Goal: Task Accomplishment & Management: Manage account settings

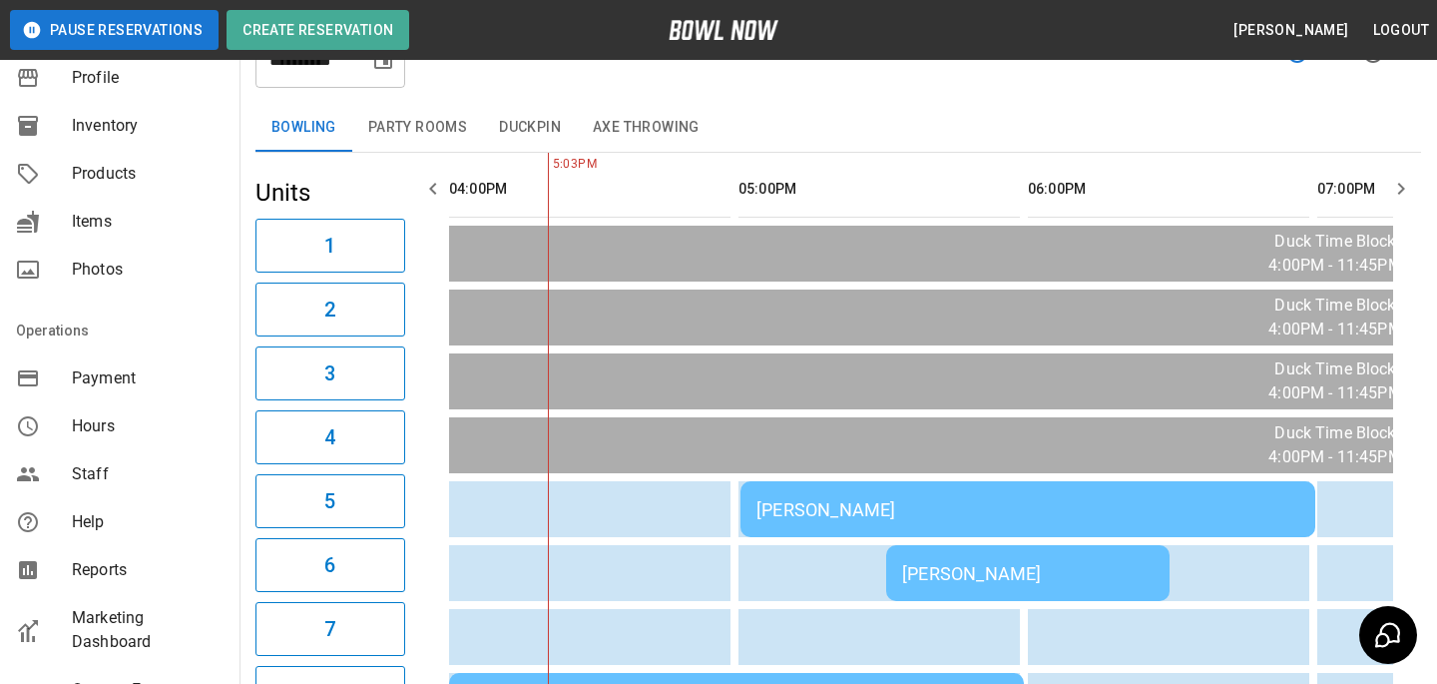
scroll to position [562, 0]
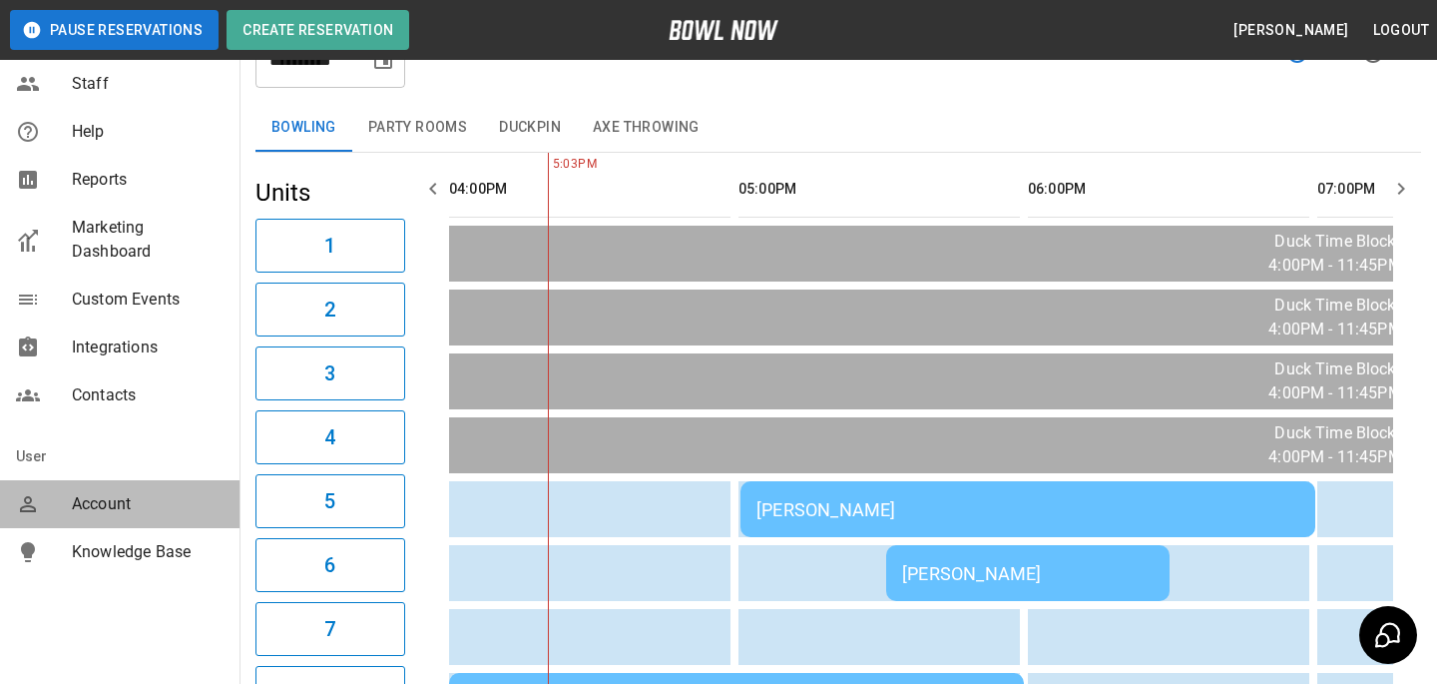
click at [148, 493] on span "Account" at bounding box center [148, 504] width 152 height 24
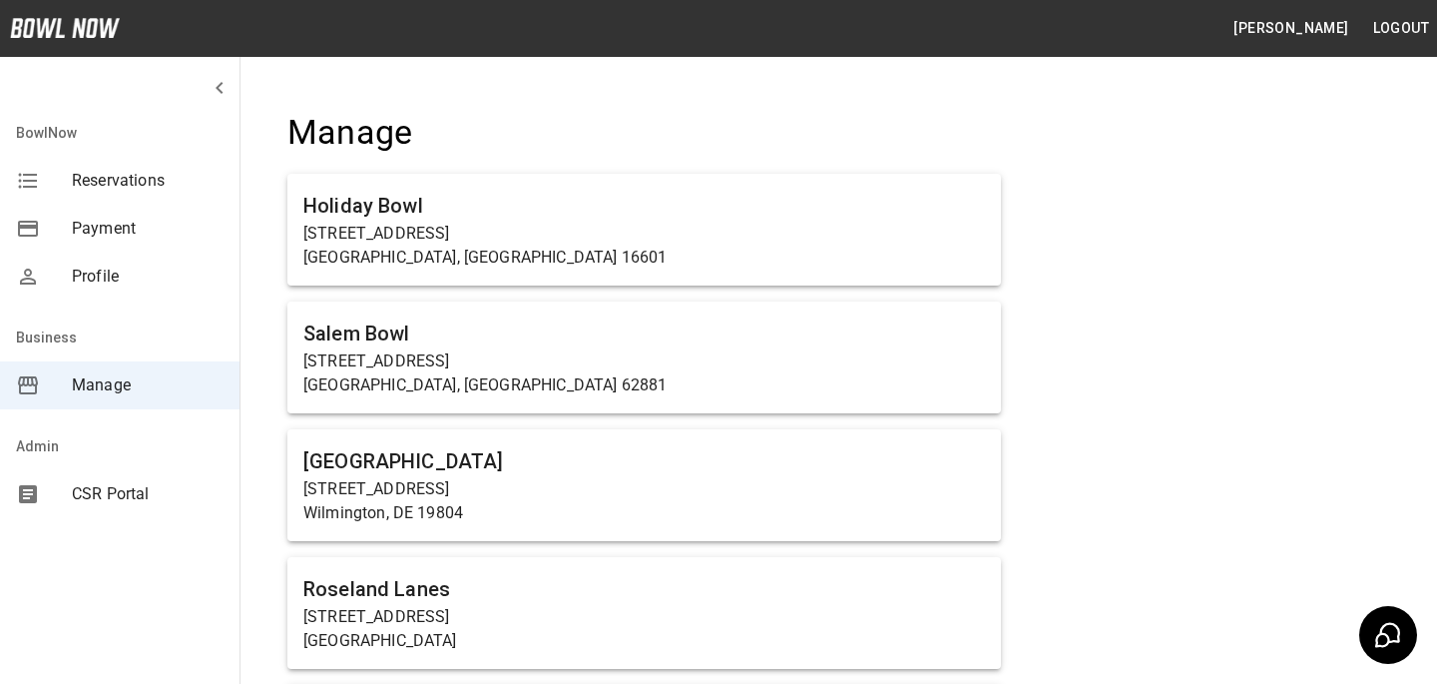
scroll to position [7785, 0]
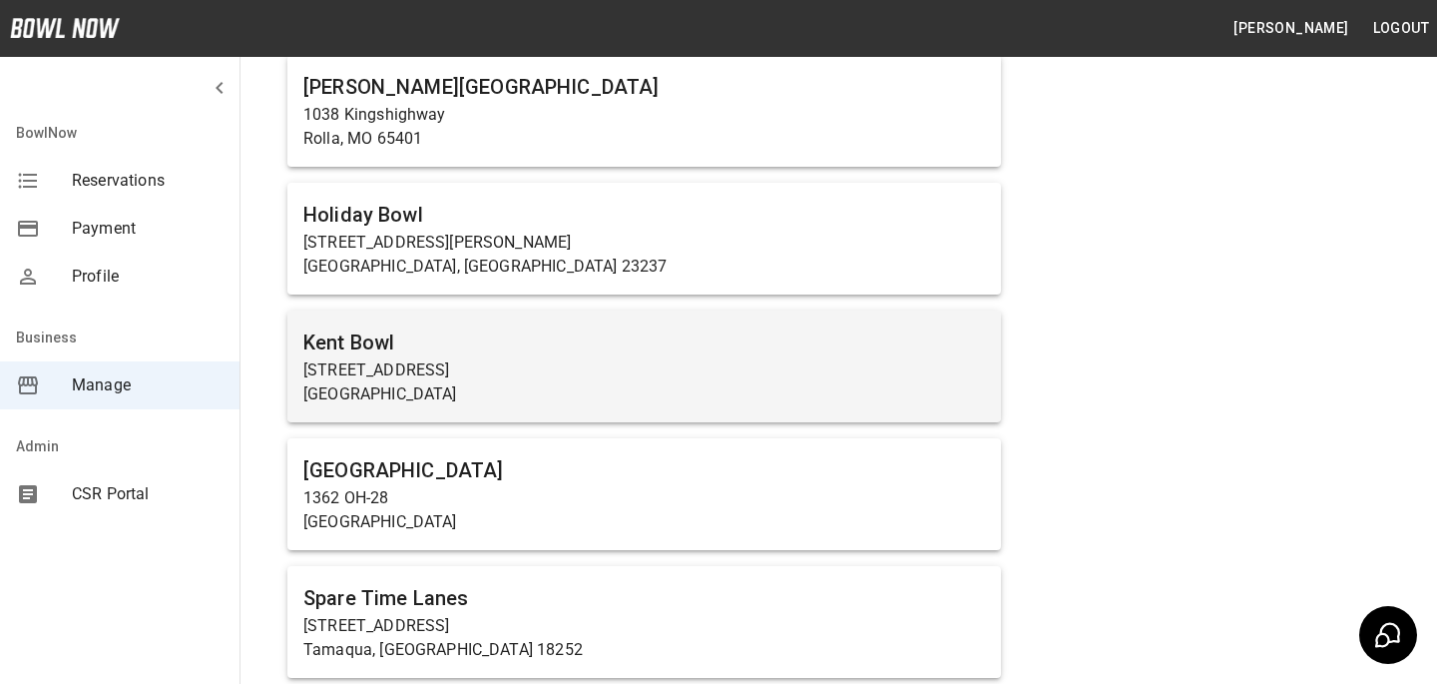
click at [551, 358] on p "1234 Central Ave N" at bounding box center [644, 370] width 682 height 24
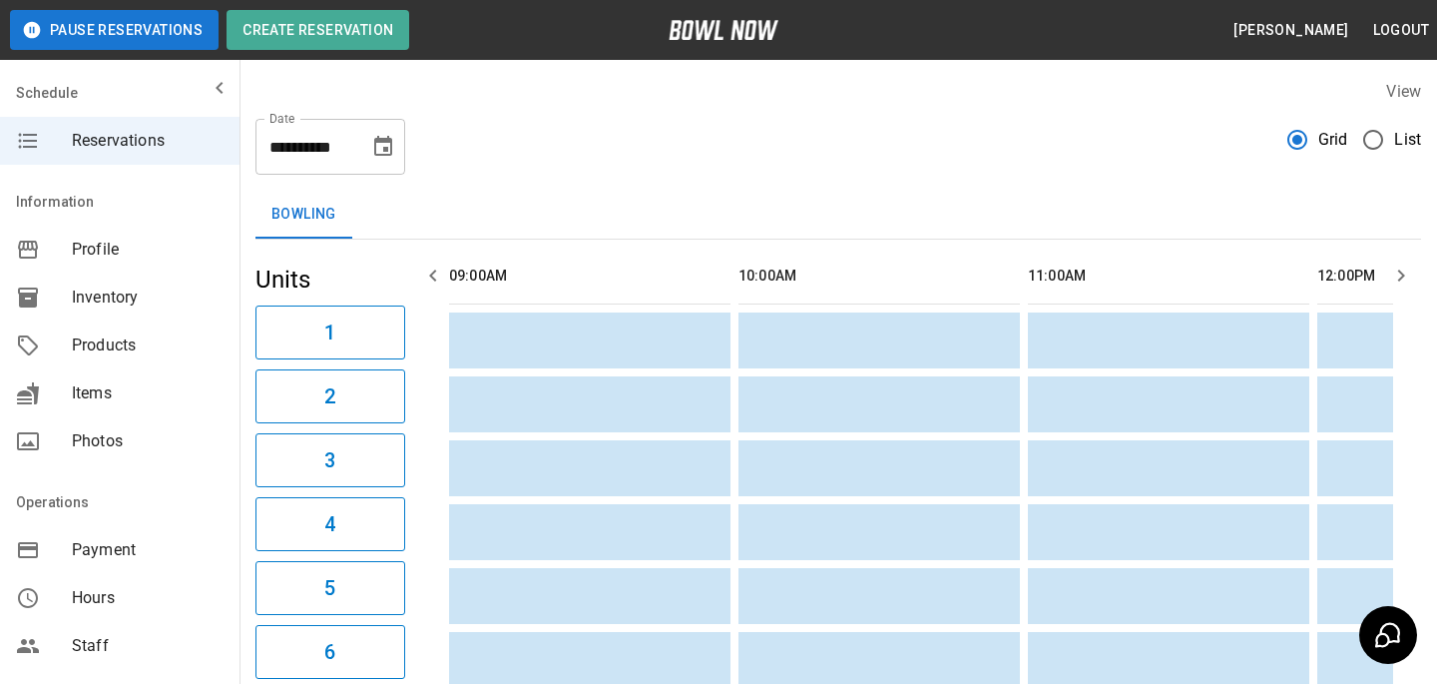
scroll to position [0, 2316]
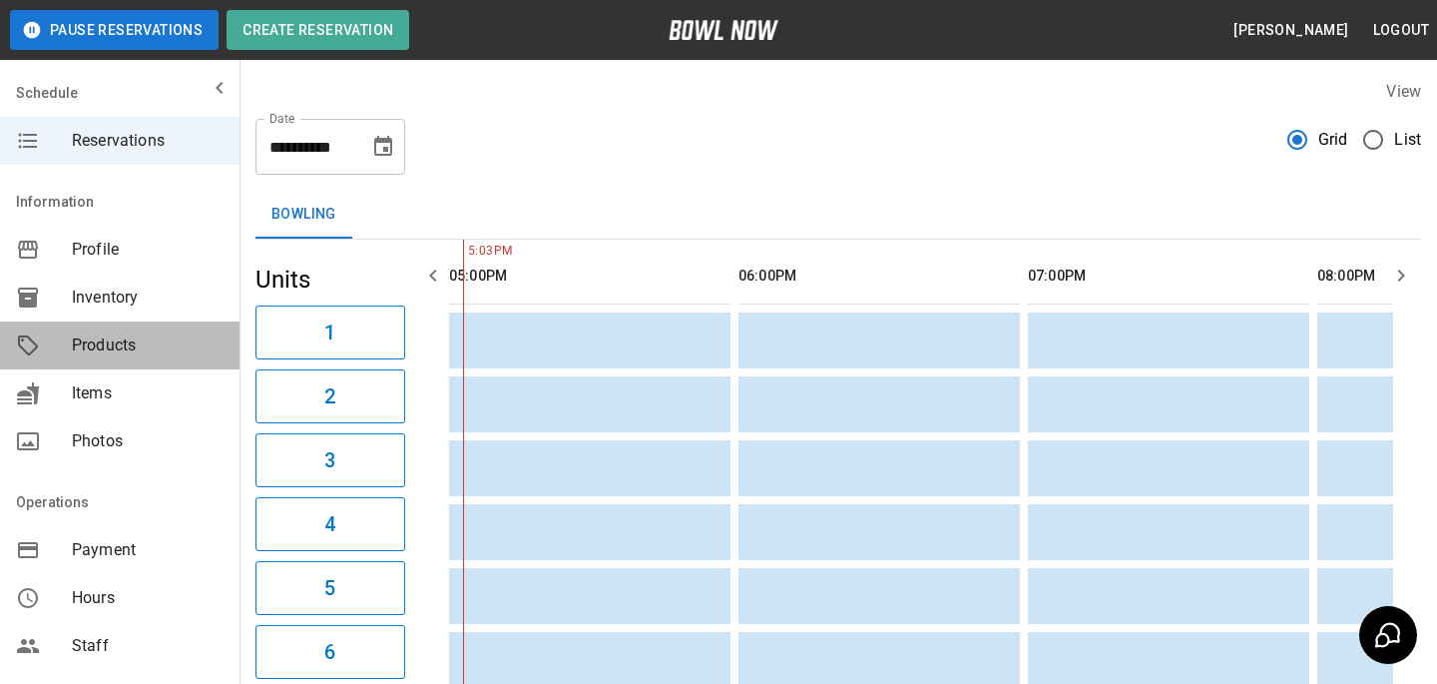
click at [187, 325] on div "Products" at bounding box center [120, 345] width 240 height 48
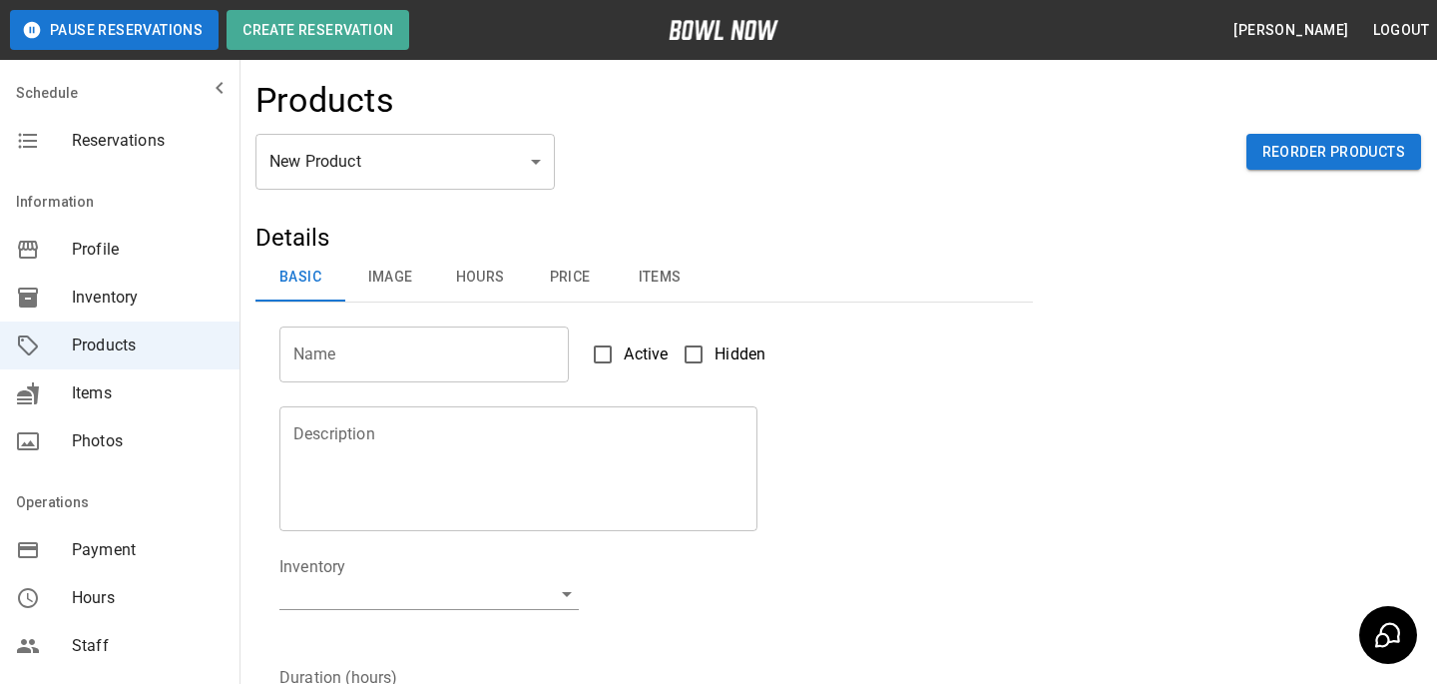
click at [176, 541] on span "Payment" at bounding box center [148, 550] width 152 height 24
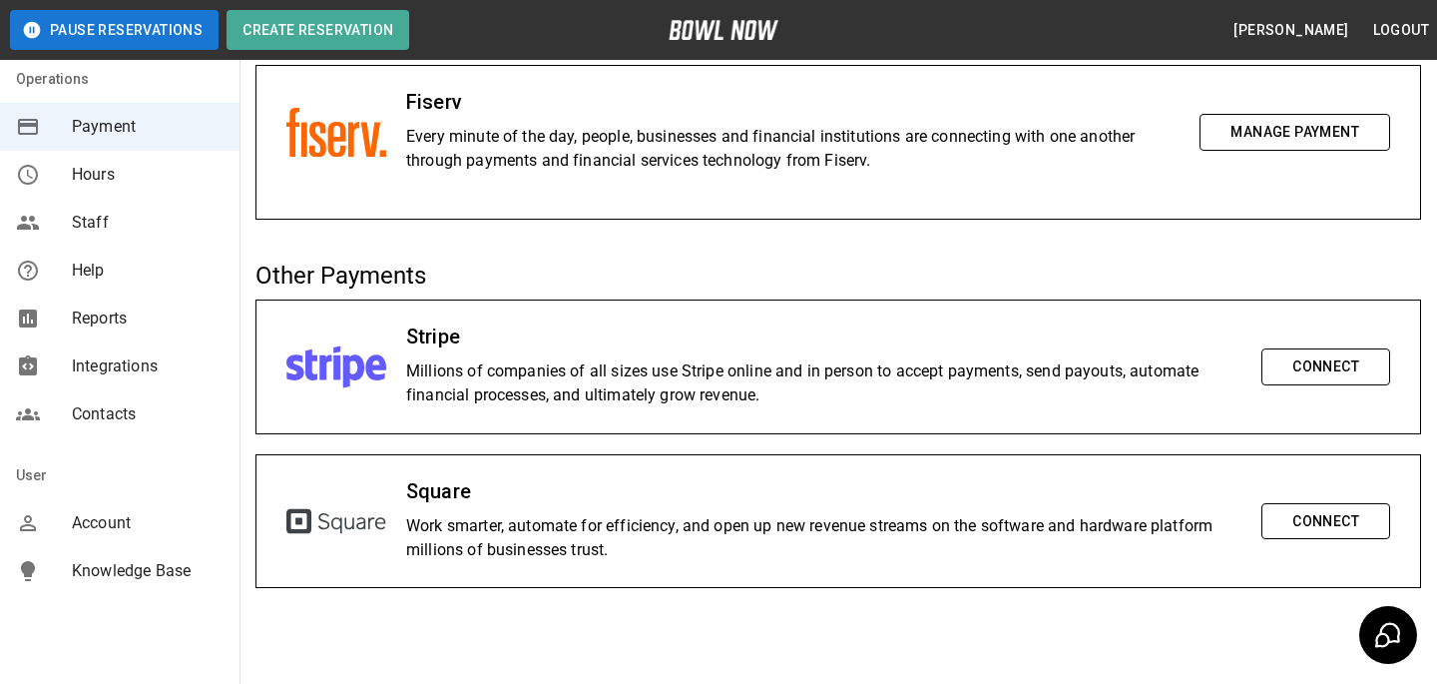
scroll to position [442, 0]
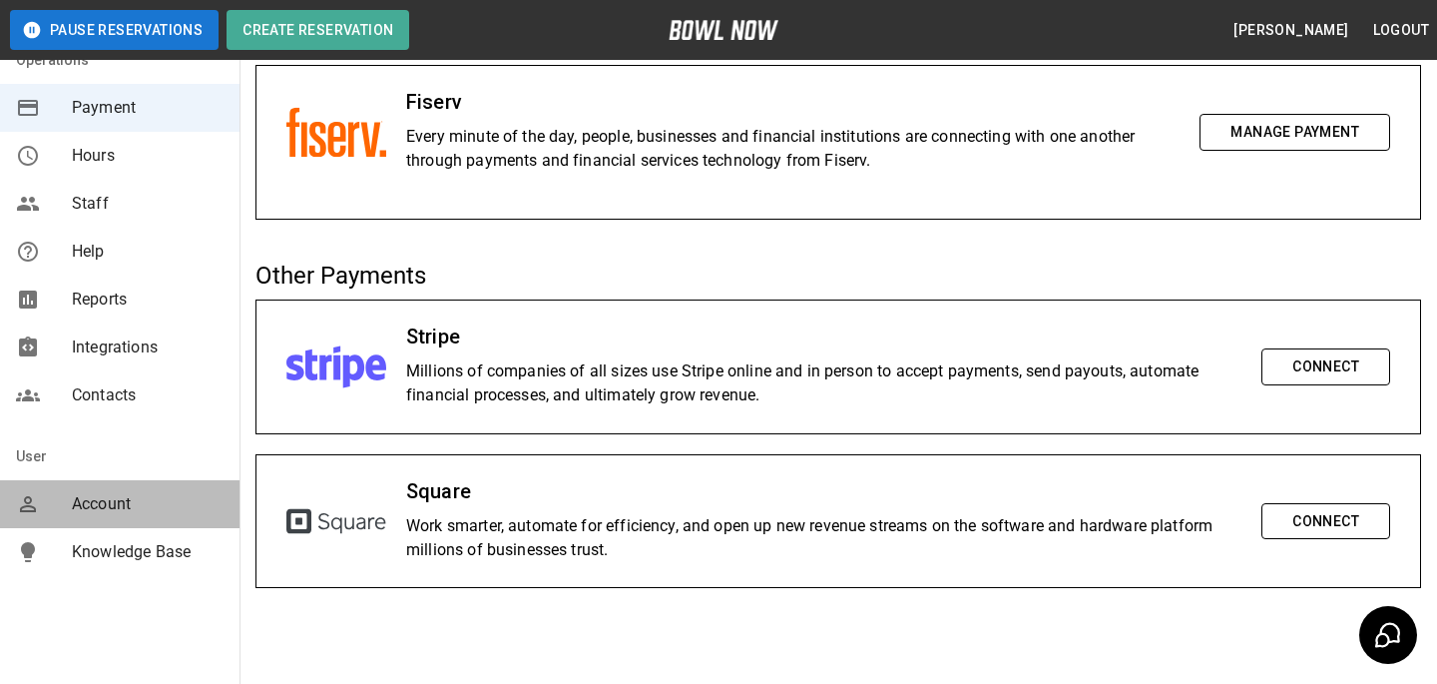
click at [168, 487] on div "Account" at bounding box center [120, 504] width 240 height 48
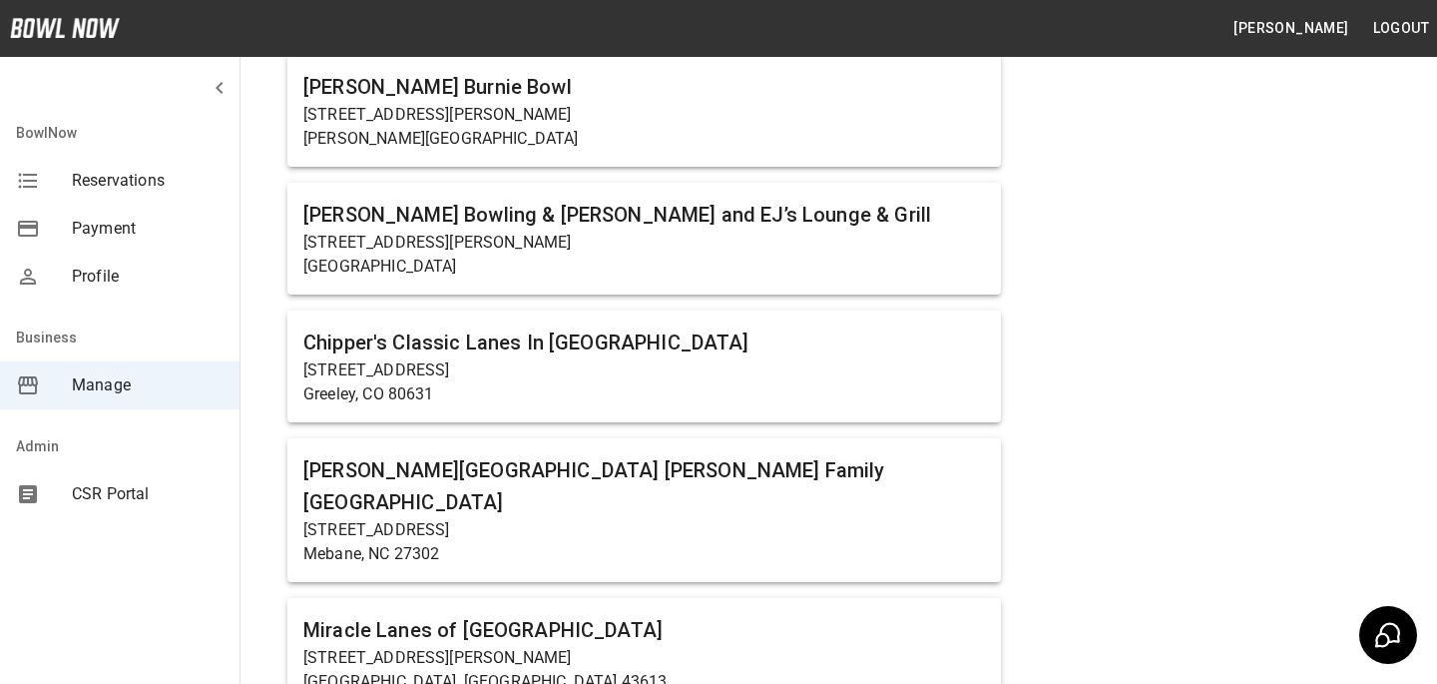
scroll to position [12768, 0]
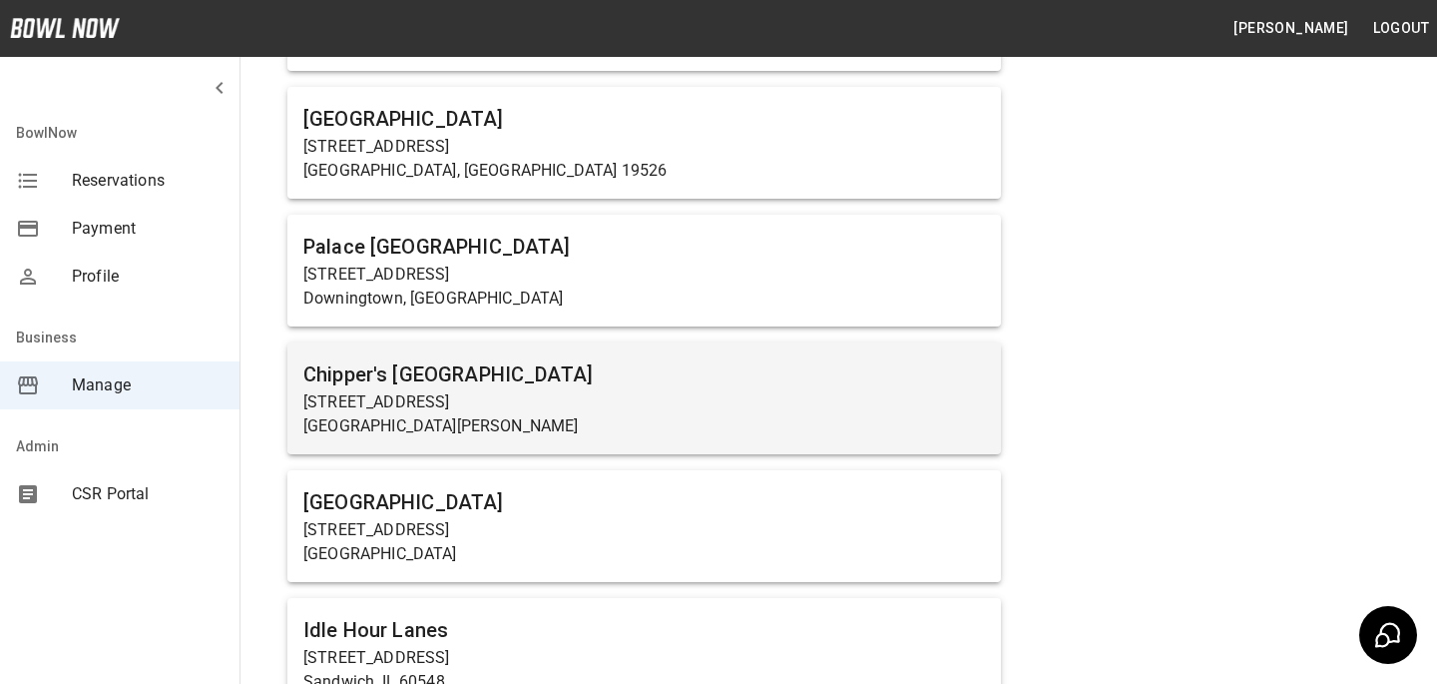
click at [585, 358] on h6 "Chipper's Horsetooth Center" at bounding box center [644, 374] width 682 height 32
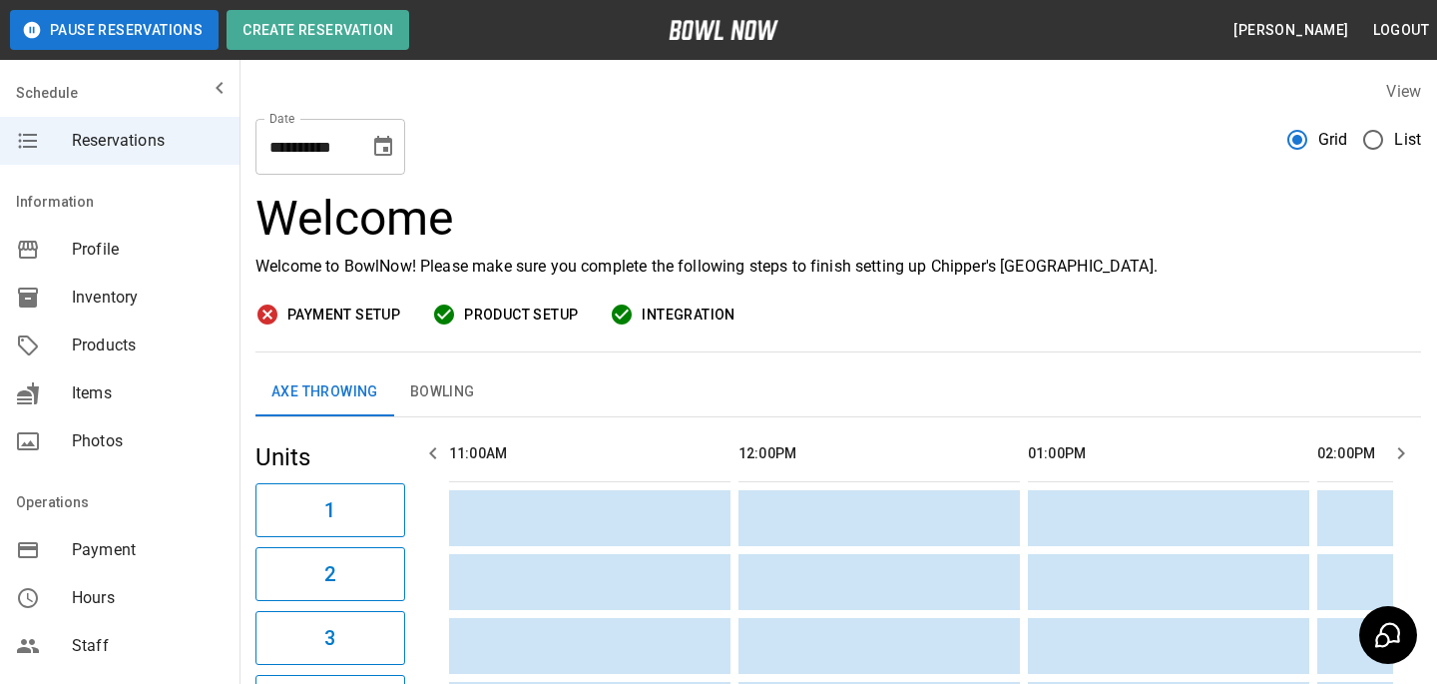
scroll to position [0, 1737]
click at [520, 197] on h3 "Welcome" at bounding box center [839, 219] width 1166 height 56
click at [675, 150] on div "**********" at bounding box center [839, 139] width 1166 height 72
click at [181, 279] on div "Inventory" at bounding box center [120, 298] width 240 height 48
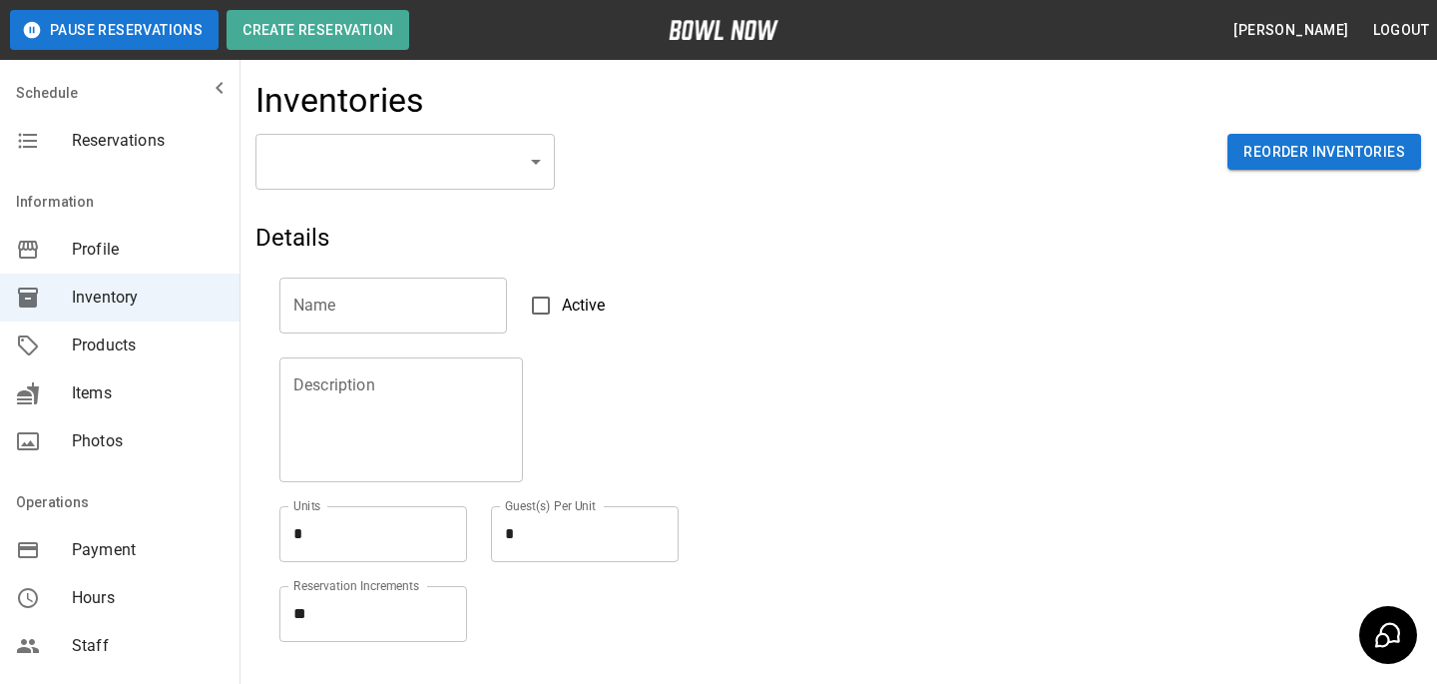
click at [407, 154] on body "Pause Reservations Create Reservation Bradey Powell Logout Schedule Reservation…" at bounding box center [718, 439] width 1437 height 879
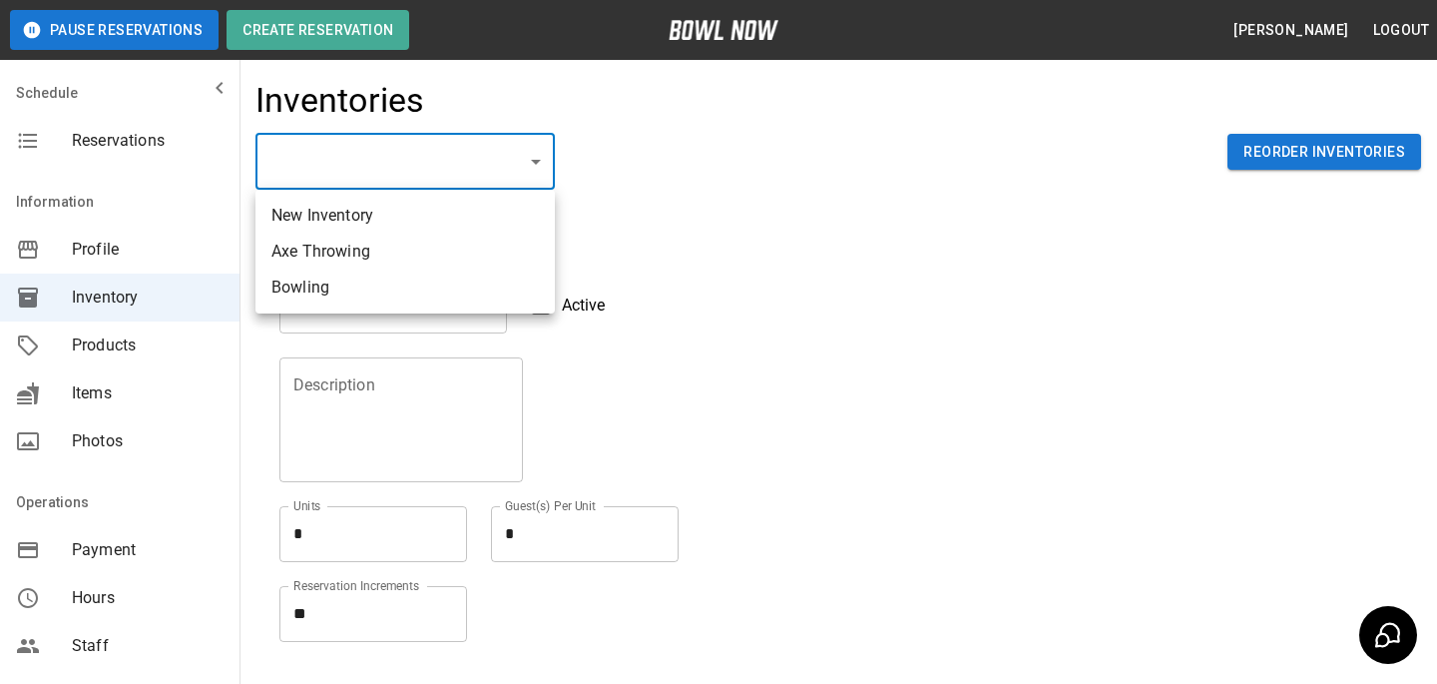
click at [413, 246] on li "Axe Throwing" at bounding box center [405, 252] width 299 height 36
type input "**********"
type textarea "*"
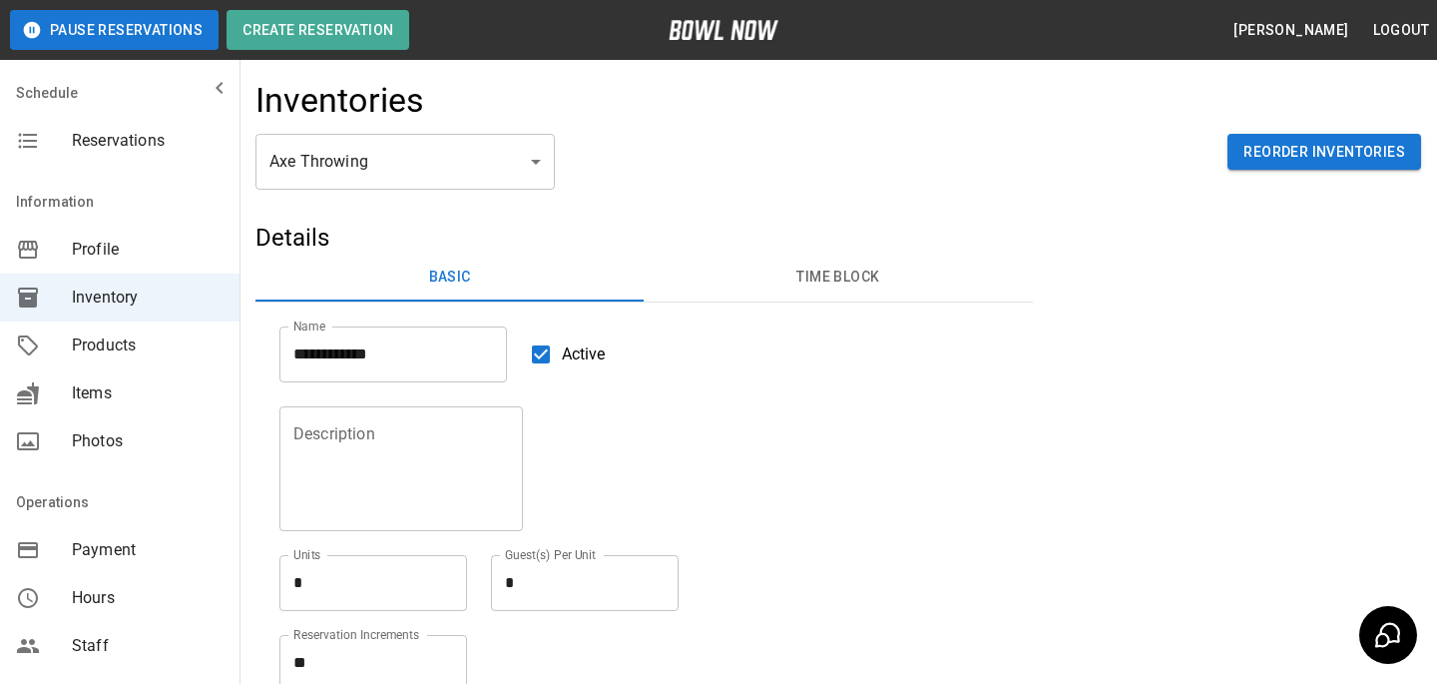
click at [573, 370] on label "Active" at bounding box center [563, 354] width 86 height 42
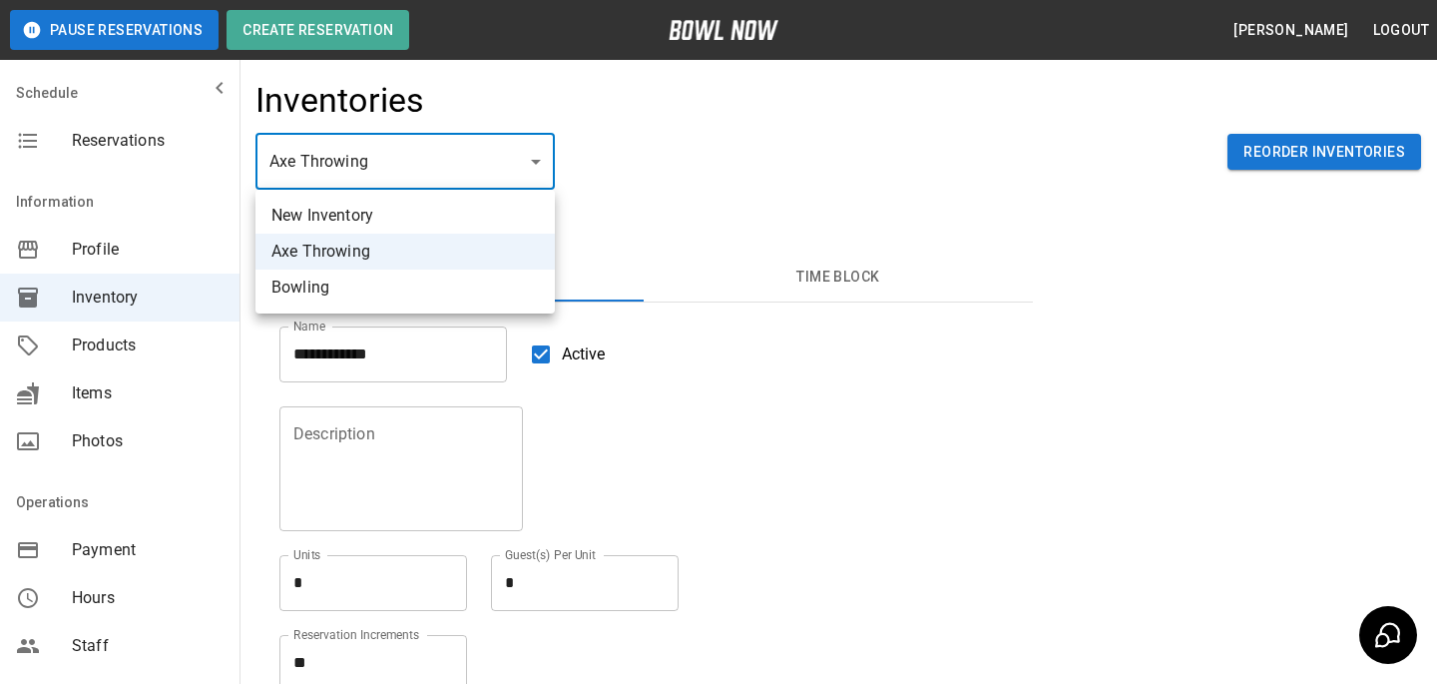
click at [530, 167] on body "**********" at bounding box center [718, 464] width 1437 height 928
click at [488, 302] on li "Bowling" at bounding box center [405, 288] width 299 height 36
type input "**********"
type input "*******"
type textarea "**"
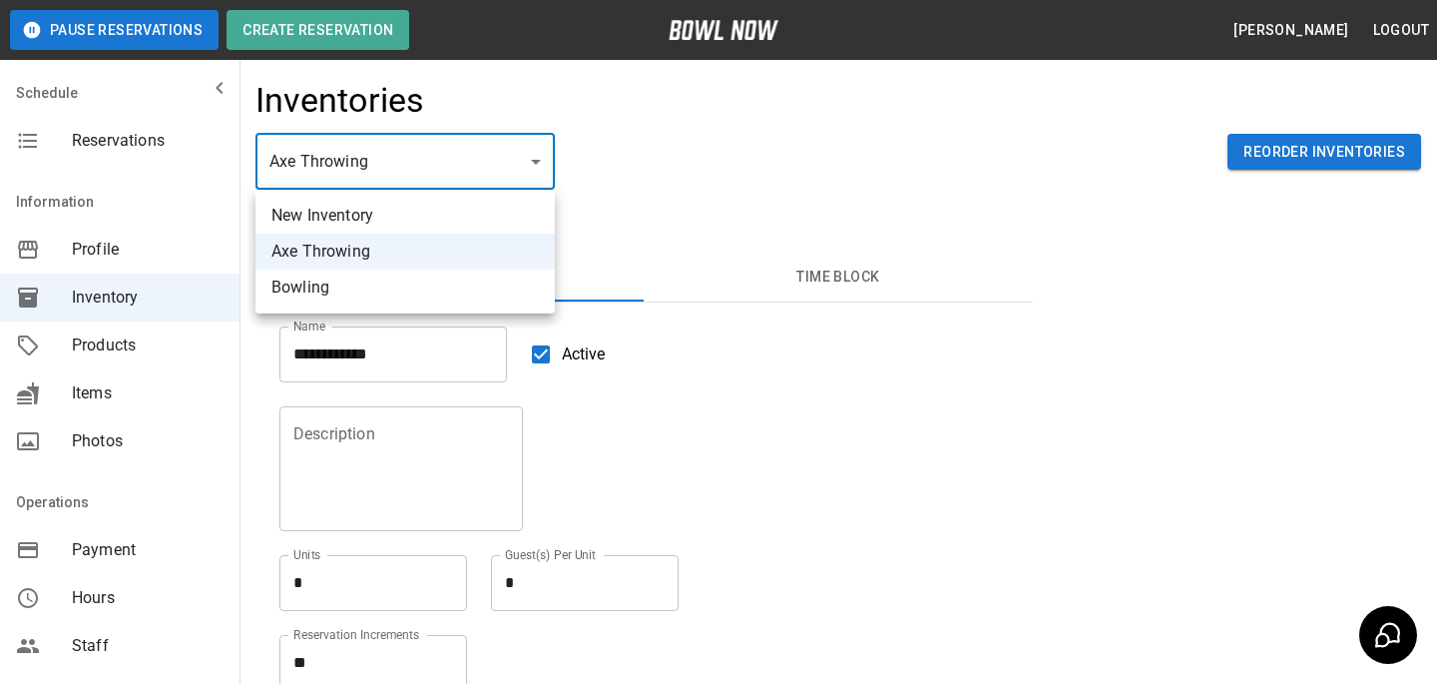
type textarea "*"
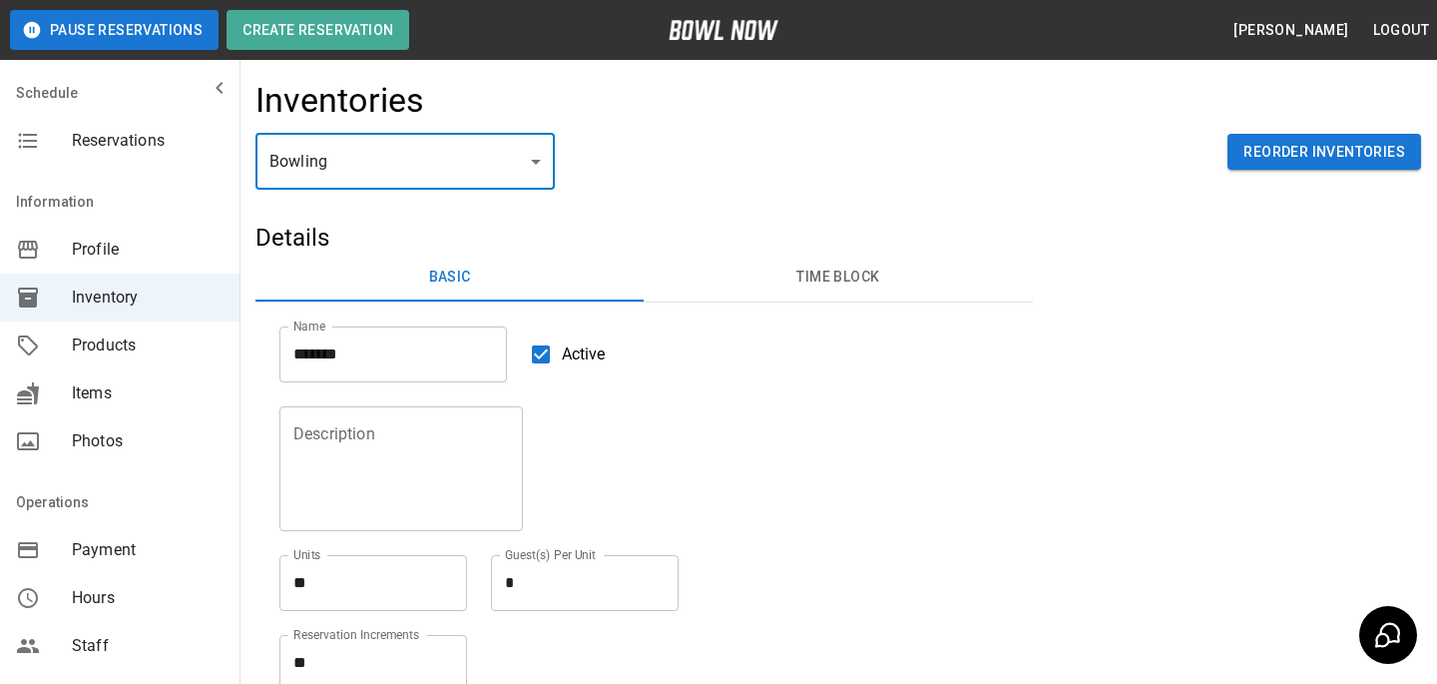
click at [568, 370] on label "Active" at bounding box center [563, 354] width 86 height 42
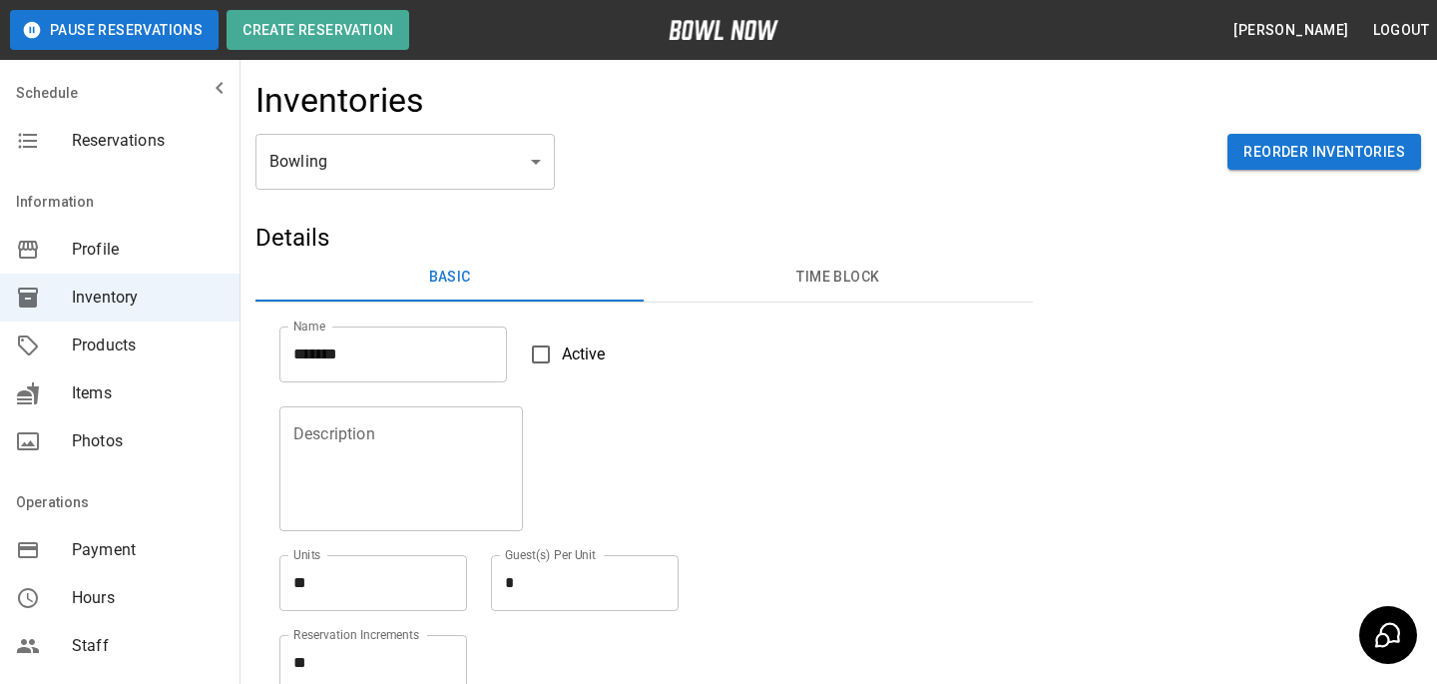
scroll to position [245, 0]
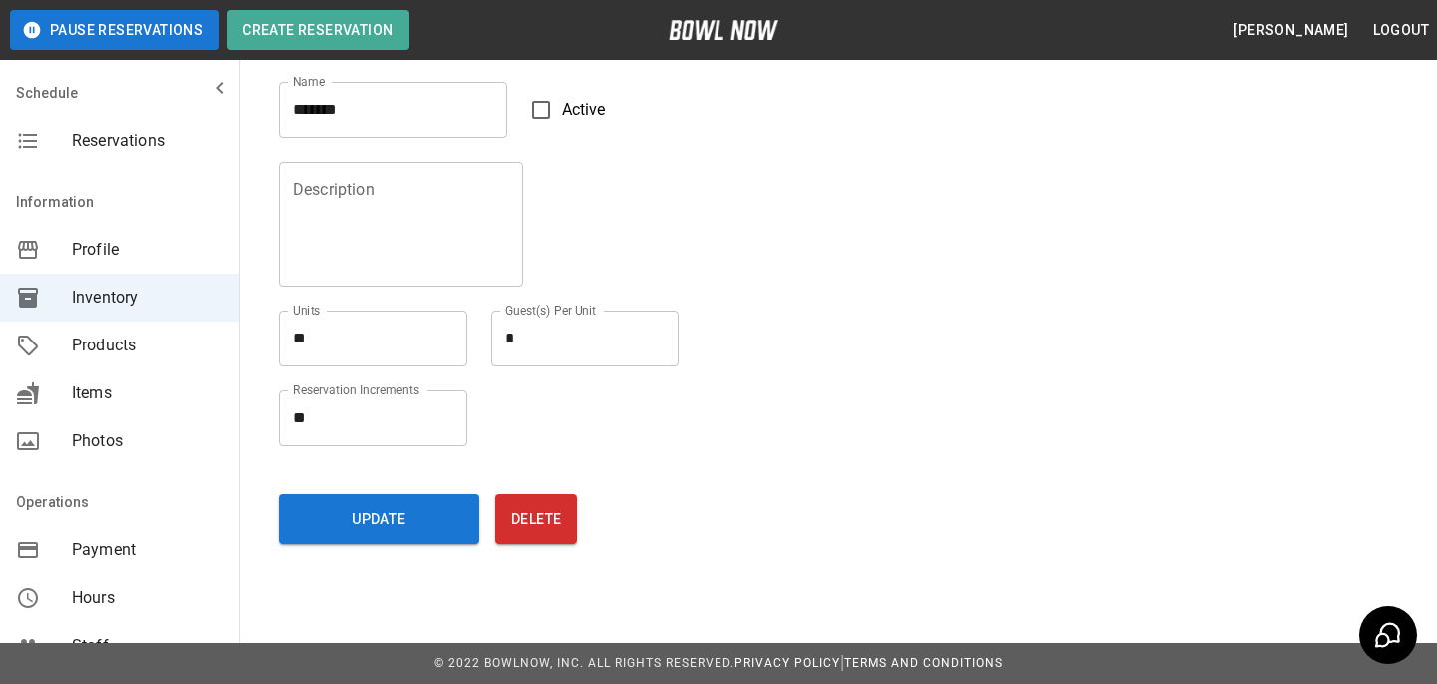
click at [372, 547] on div "Update Delete" at bounding box center [645, 515] width 778 height 90
click at [375, 541] on button "Update" at bounding box center [379, 519] width 200 height 50
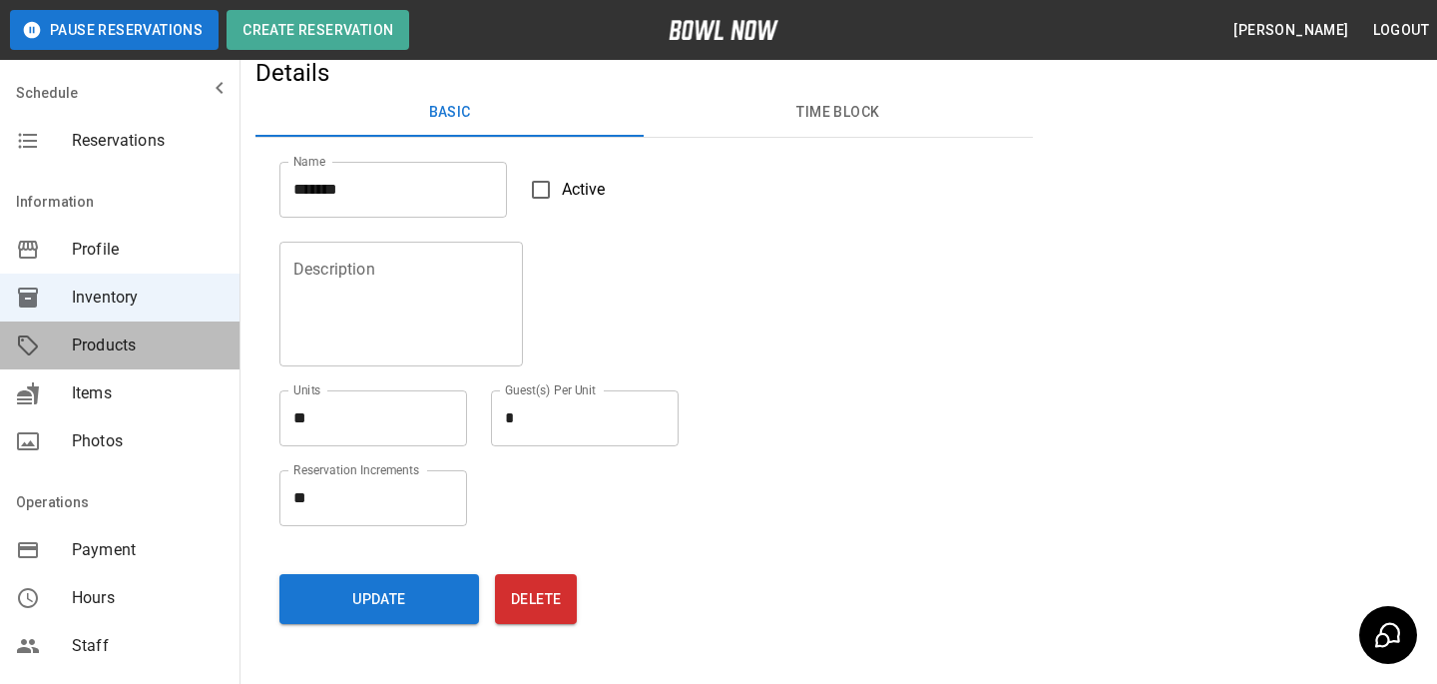
click at [141, 351] on span "Products" at bounding box center [148, 345] width 152 height 24
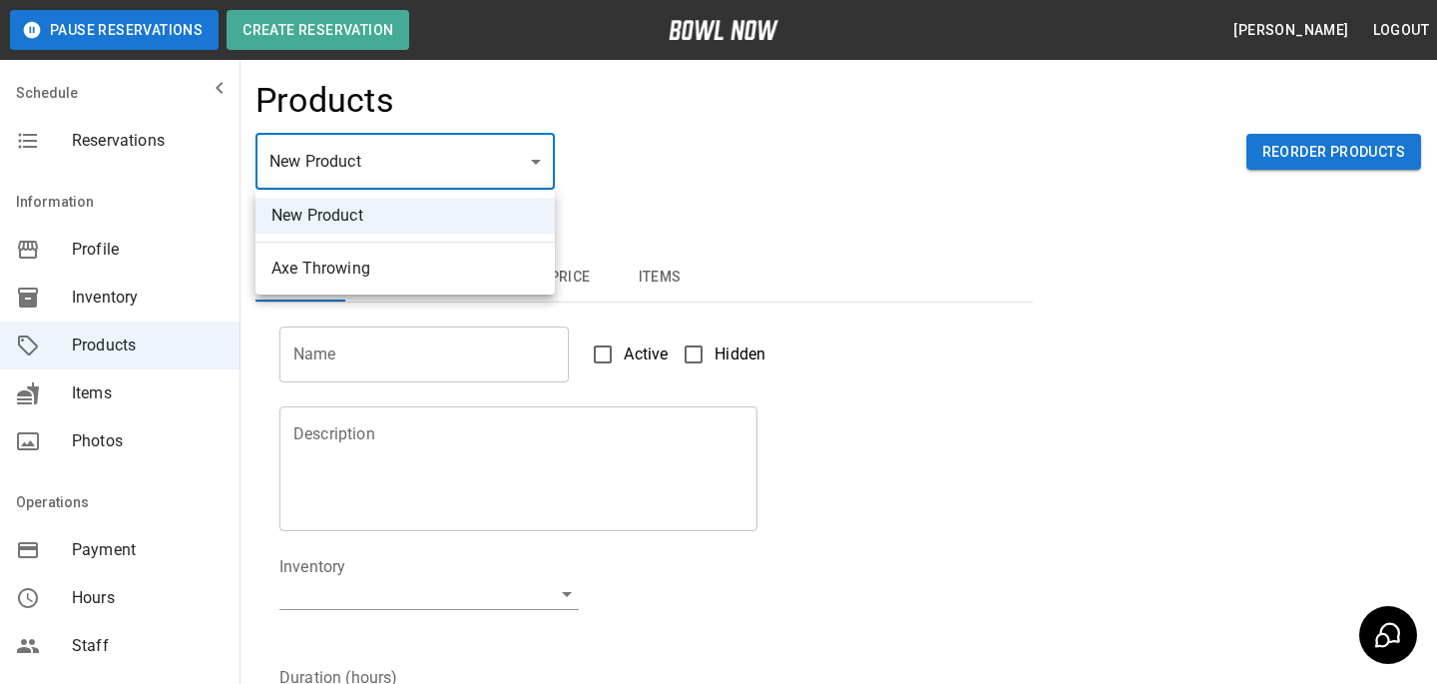
click at [404, 186] on body "Pause Reservations Create Reservation Bradey Powell Logout Schedule Reservation…" at bounding box center [718, 643] width 1437 height 1287
click at [401, 247] on ul "New Product Axe Throwing" at bounding box center [405, 242] width 299 height 105
click at [401, 266] on li "Axe Throwing" at bounding box center [405, 269] width 299 height 36
type input "*"
type input "**********"
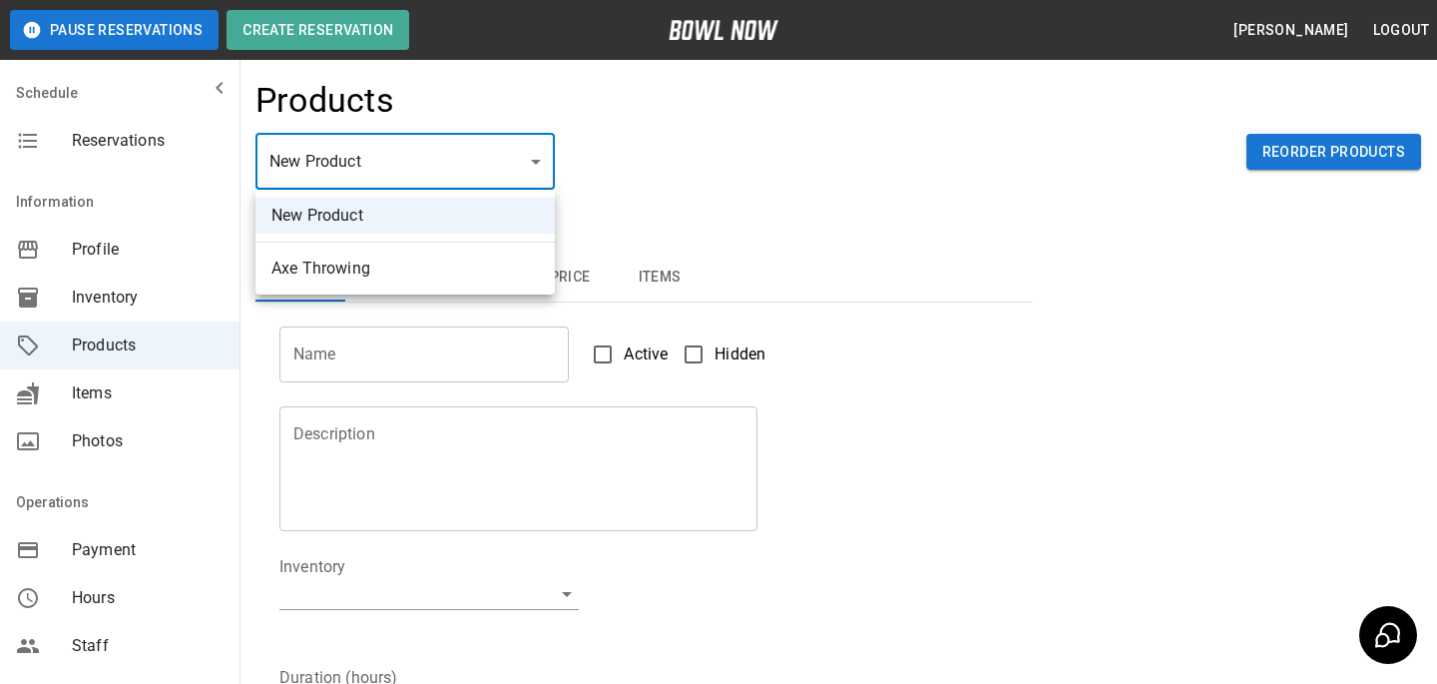
type textarea "**********"
type input "**********"
type input "*"
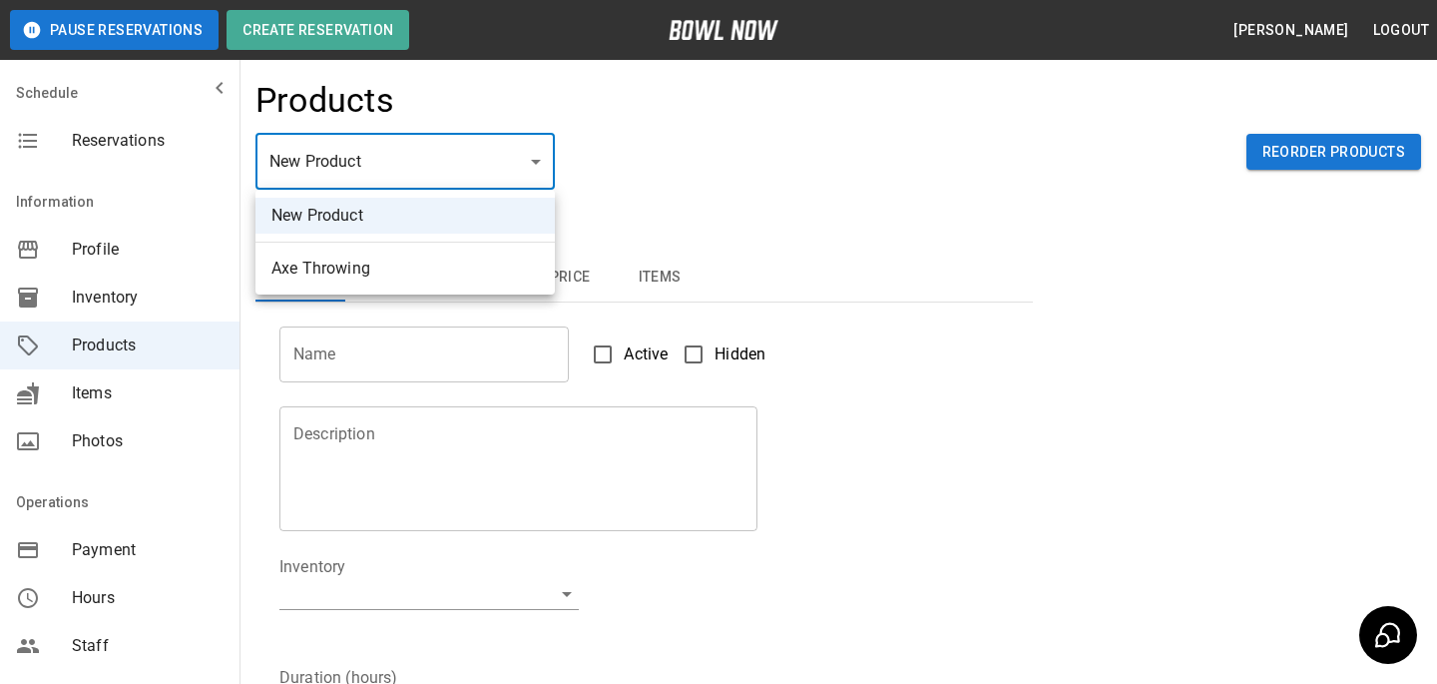
type input "**"
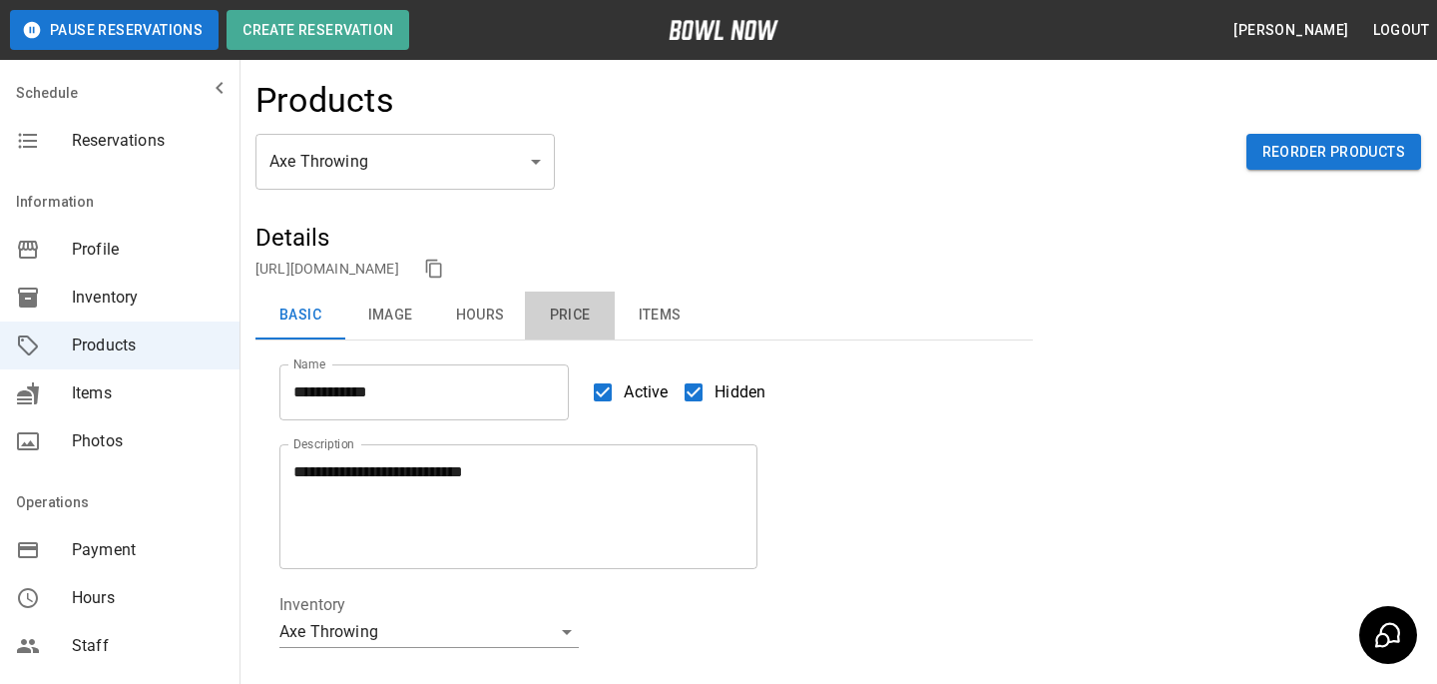
click at [608, 319] on button "Price" at bounding box center [570, 315] width 90 height 48
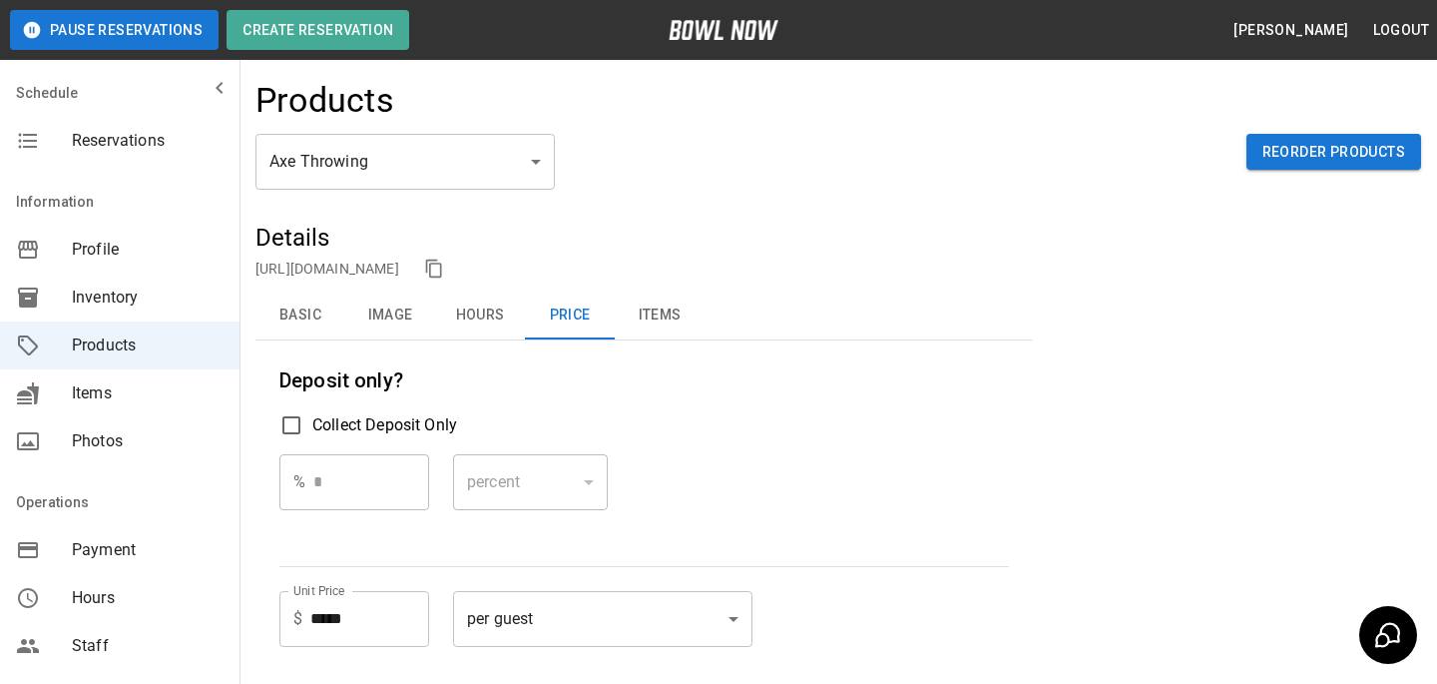
click at [382, 317] on button "Image" at bounding box center [390, 315] width 90 height 48
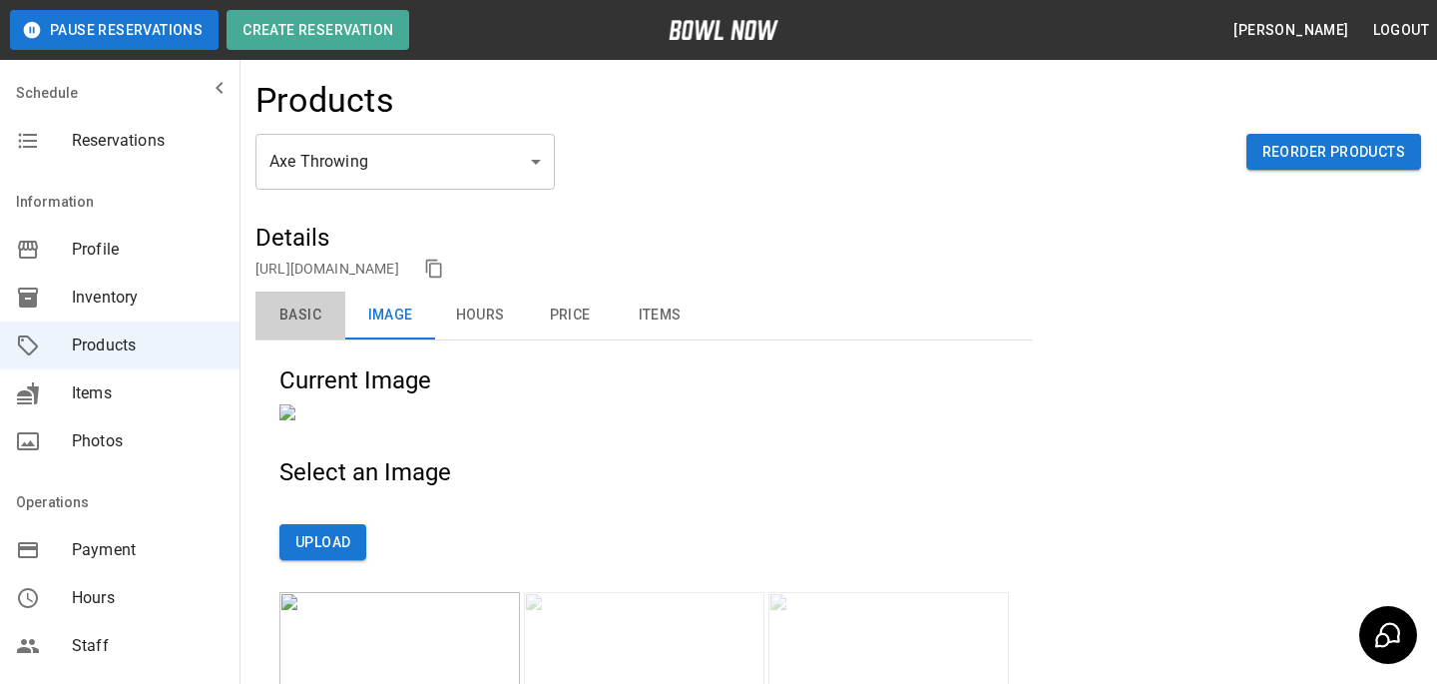
click at [287, 329] on button "Basic" at bounding box center [301, 315] width 90 height 48
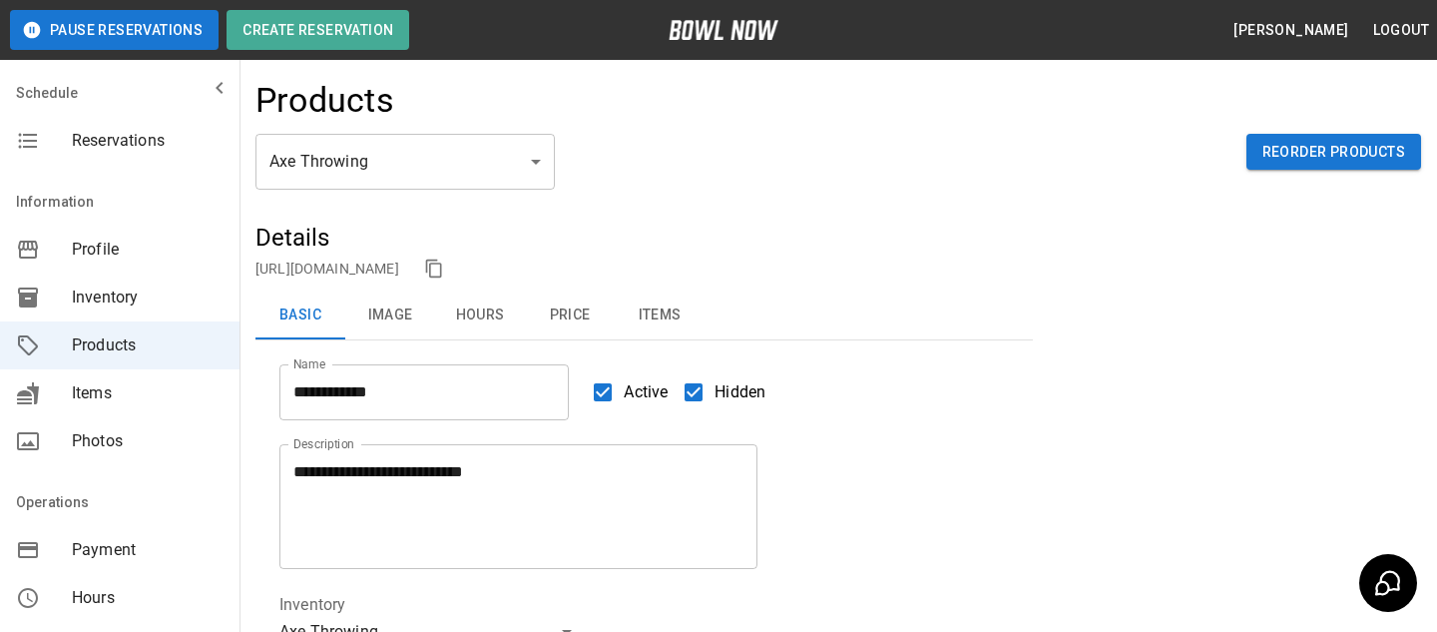
scroll to position [248, 0]
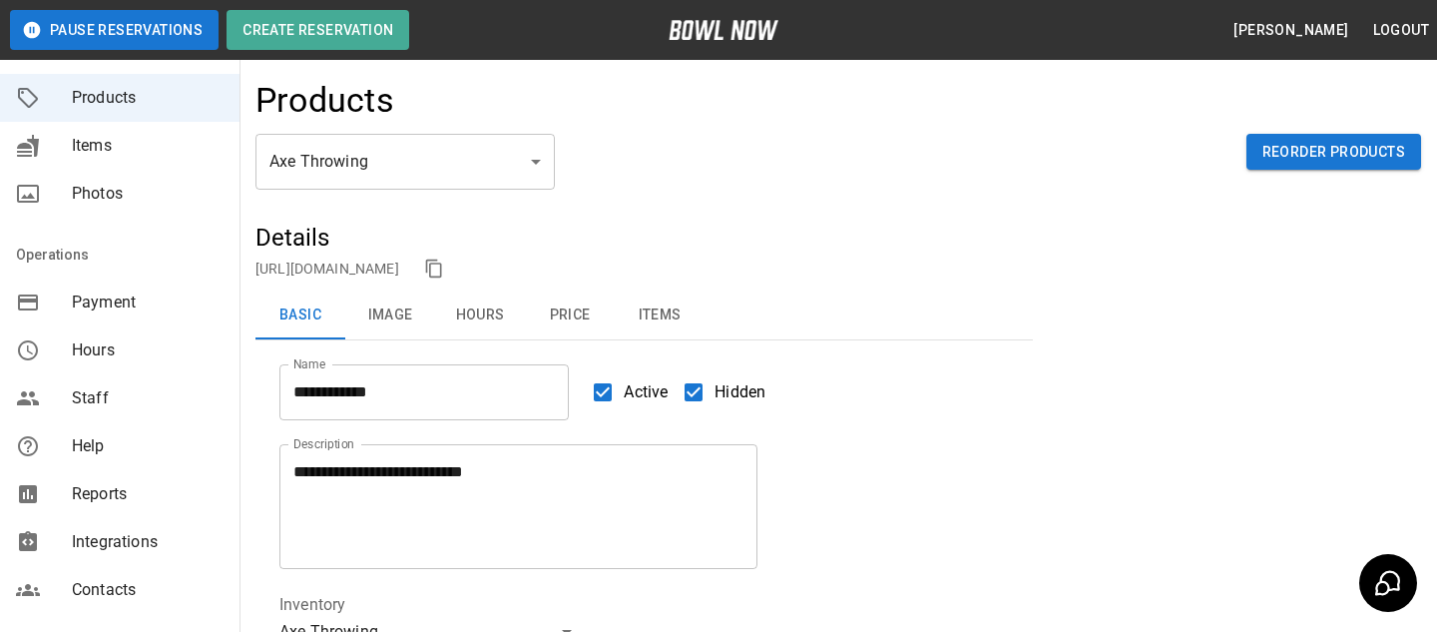
click at [197, 499] on span "Reports" at bounding box center [148, 494] width 152 height 24
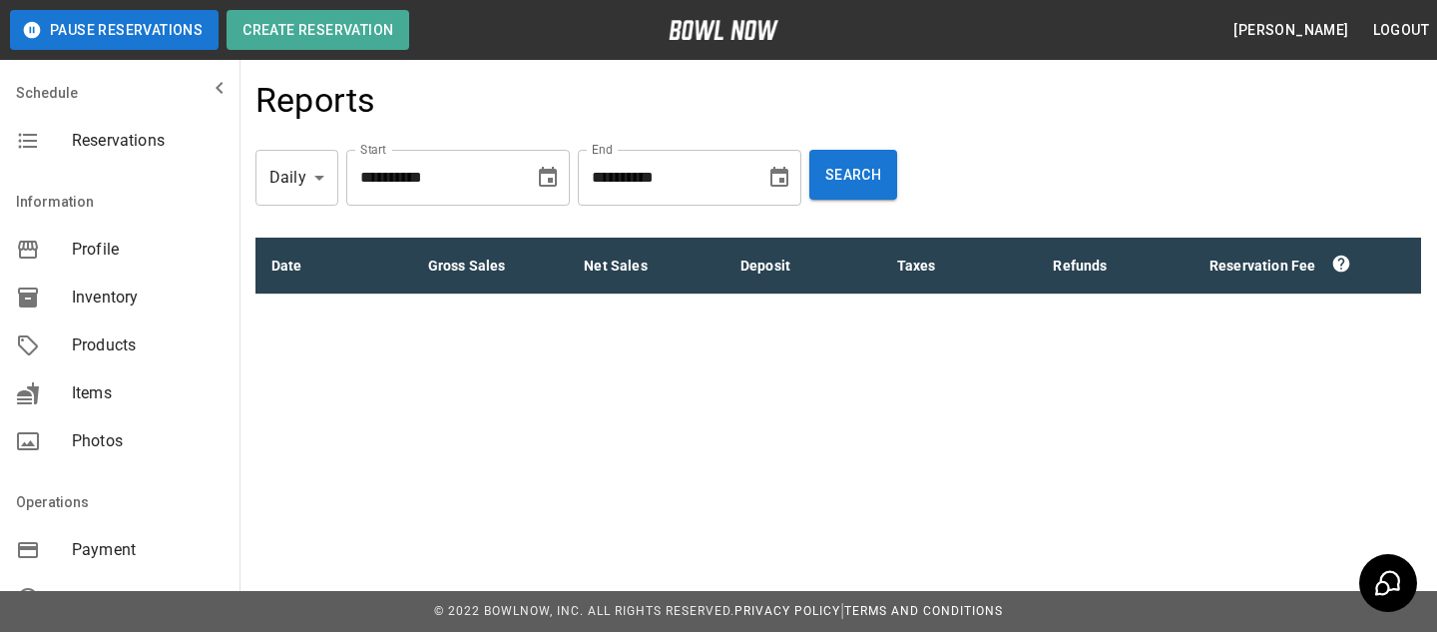
click at [318, 171] on body "**********" at bounding box center [718, 316] width 1437 height 632
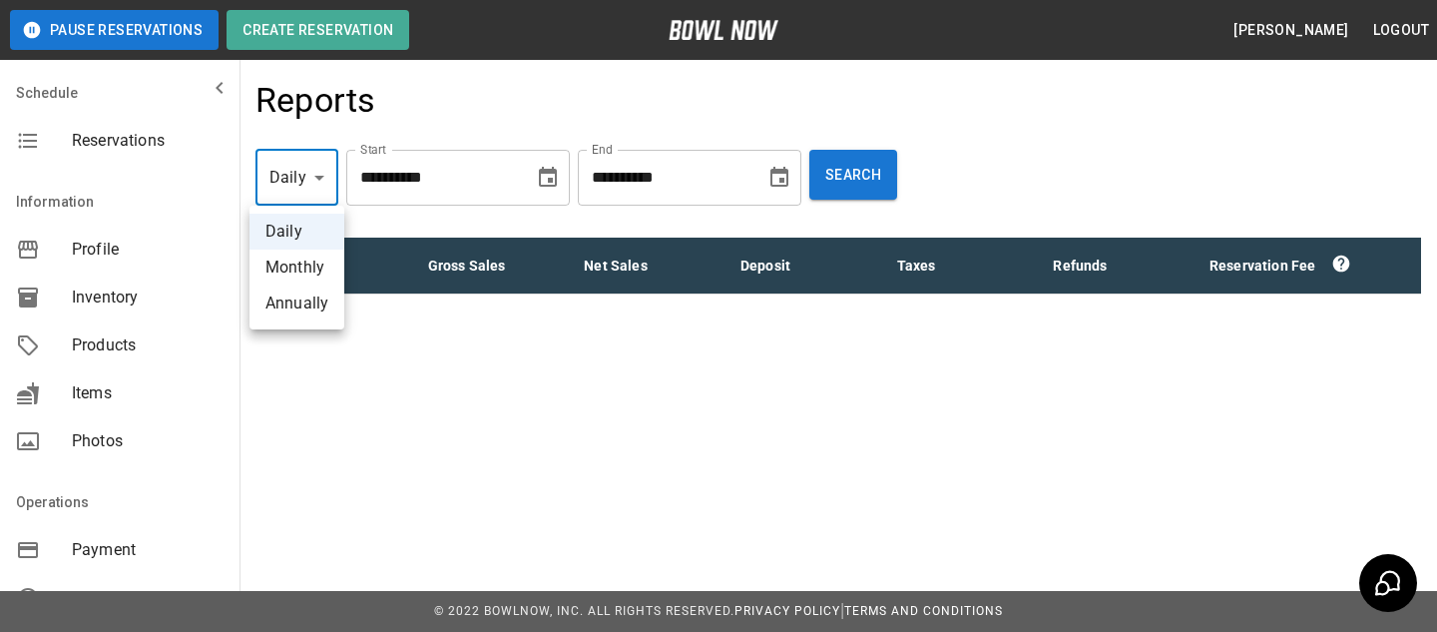
click at [886, 173] on div at bounding box center [718, 316] width 1437 height 632
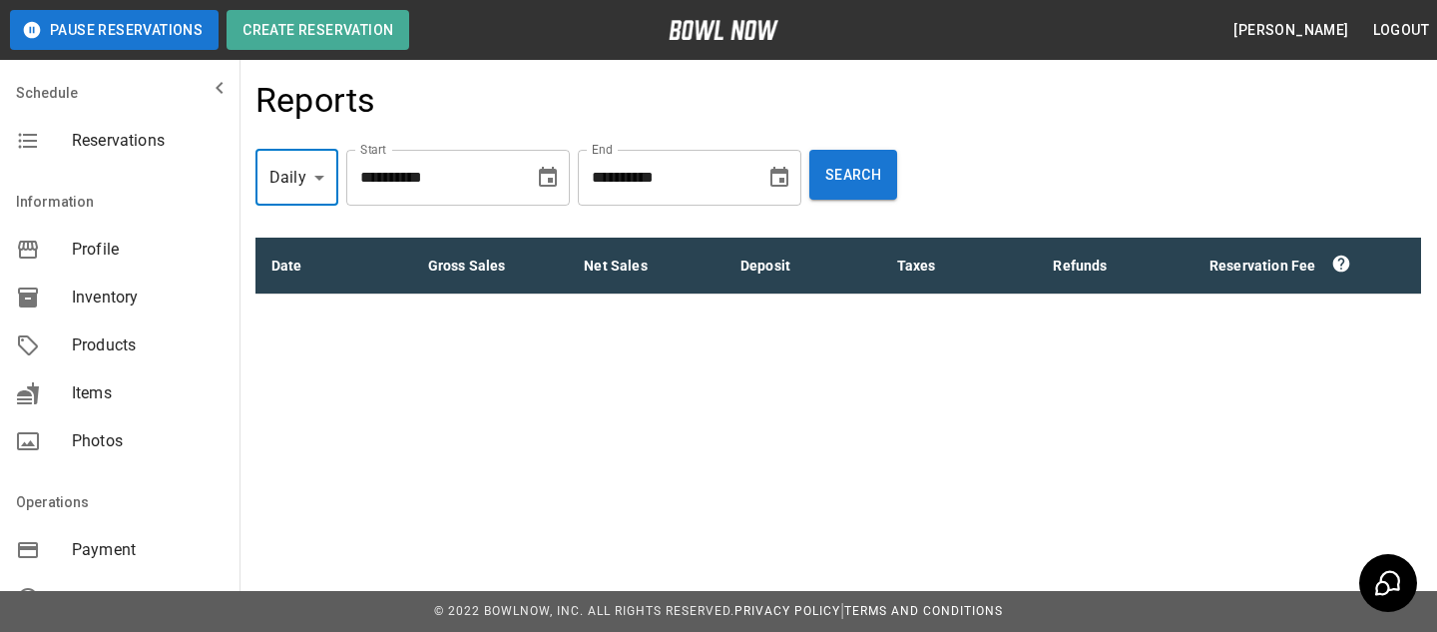
click at [886, 173] on button "Search" at bounding box center [854, 175] width 88 height 50
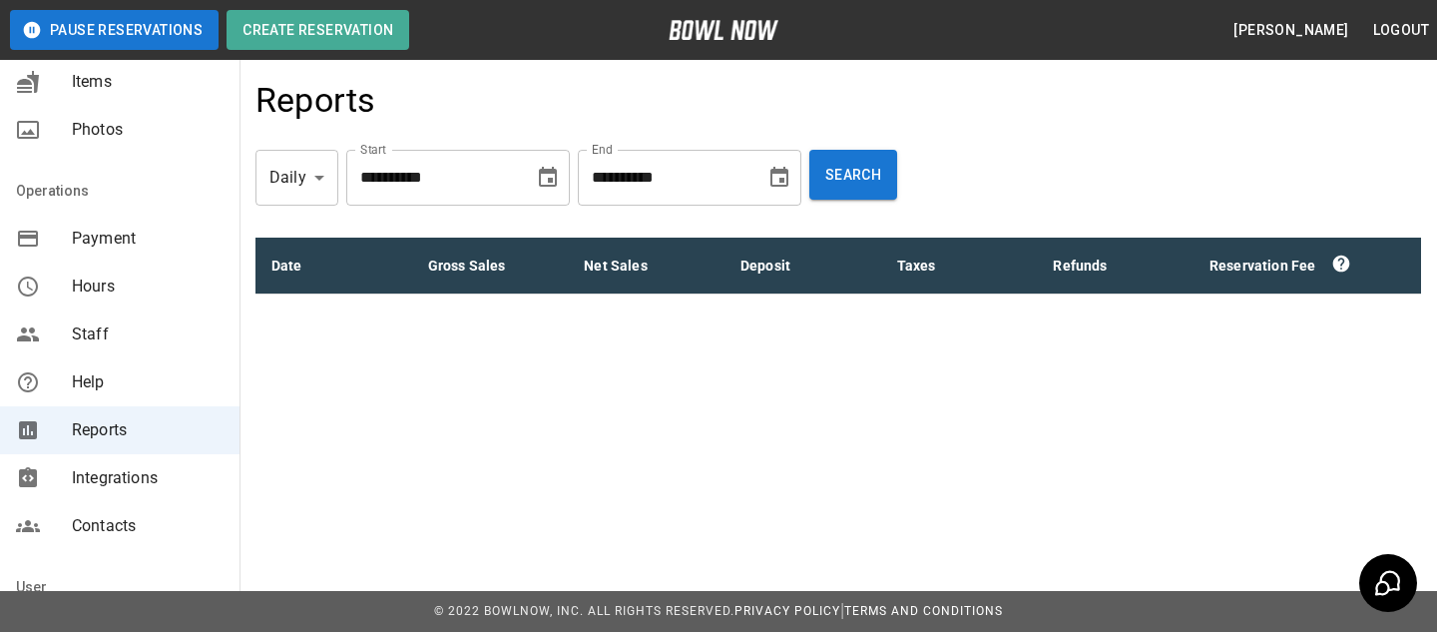
scroll to position [494, 0]
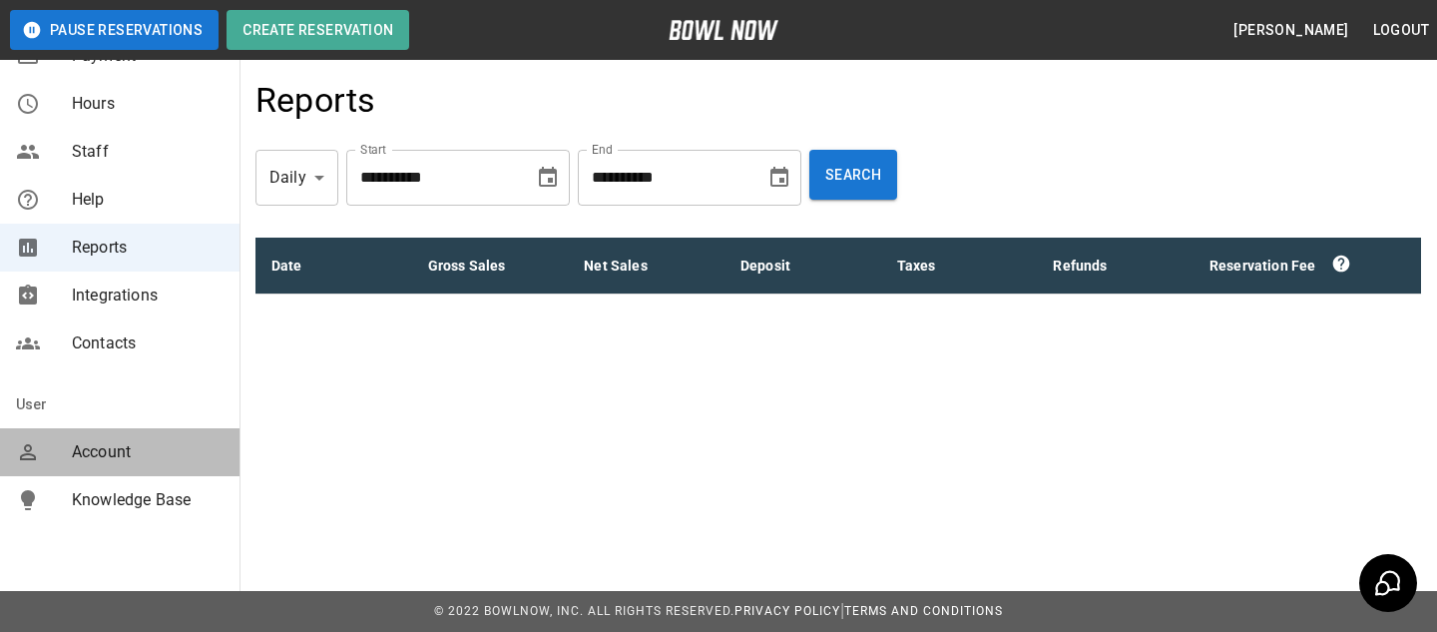
click at [142, 449] on span "Account" at bounding box center [148, 452] width 152 height 24
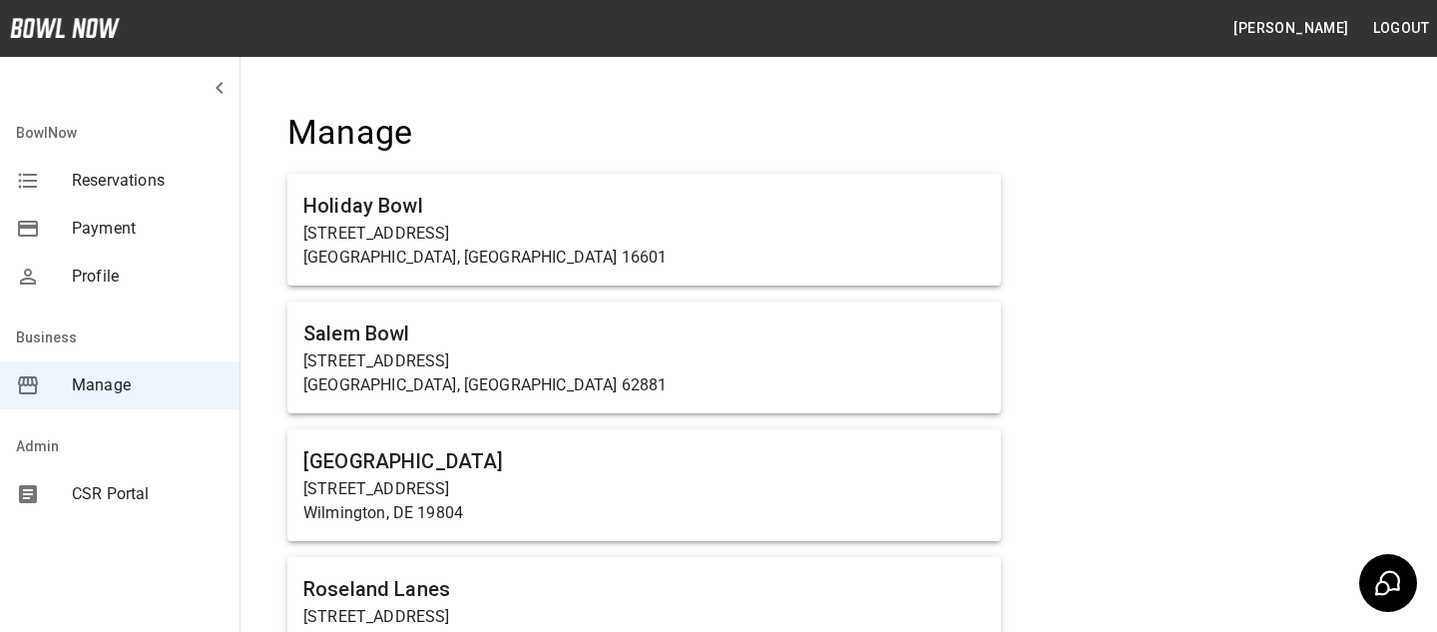
scroll to position [1422, 0]
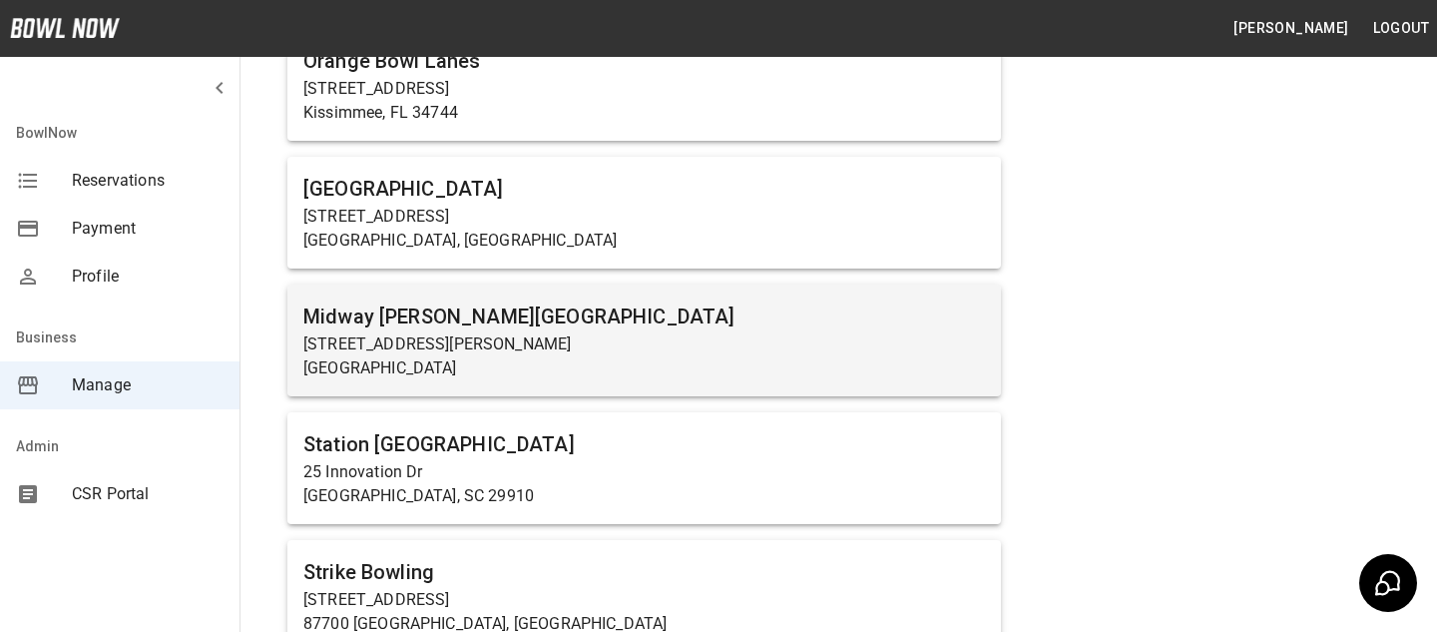
click at [360, 314] on h6 "Midway Bowling - Carlisle" at bounding box center [644, 316] width 682 height 32
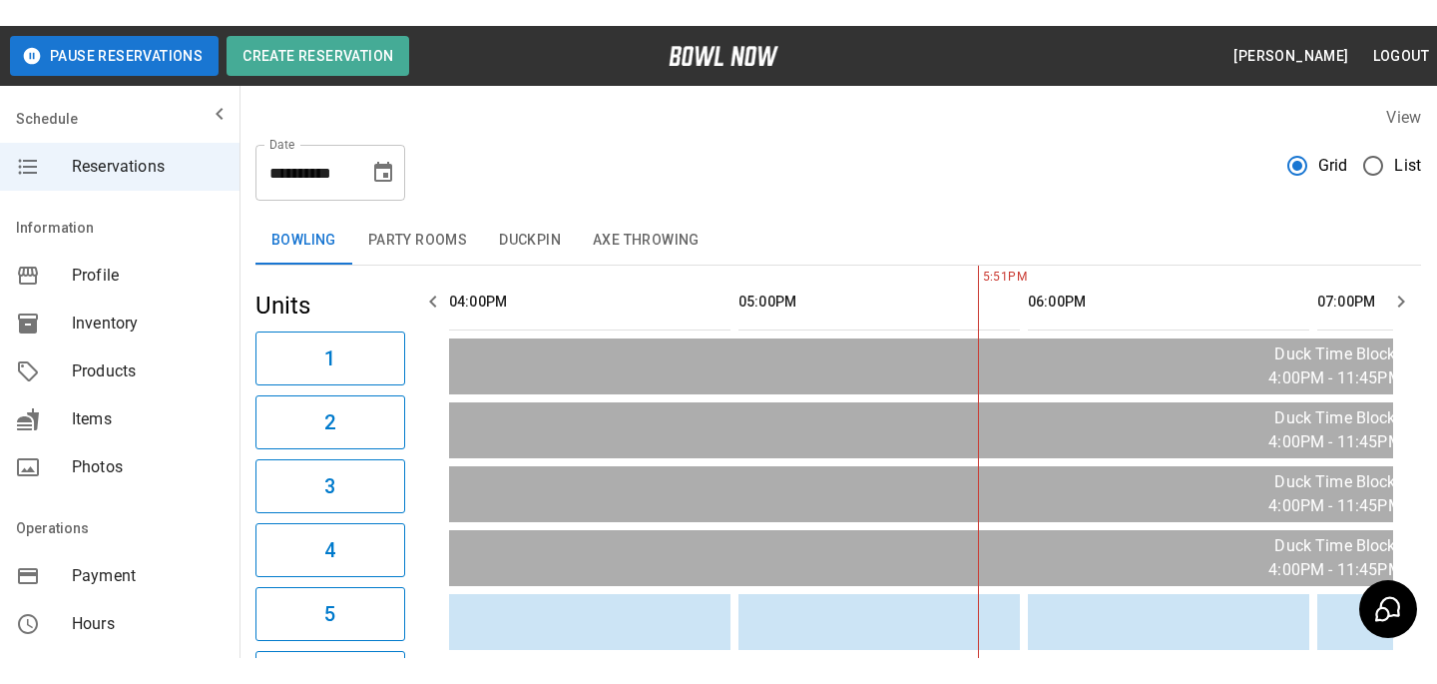
scroll to position [0, 289]
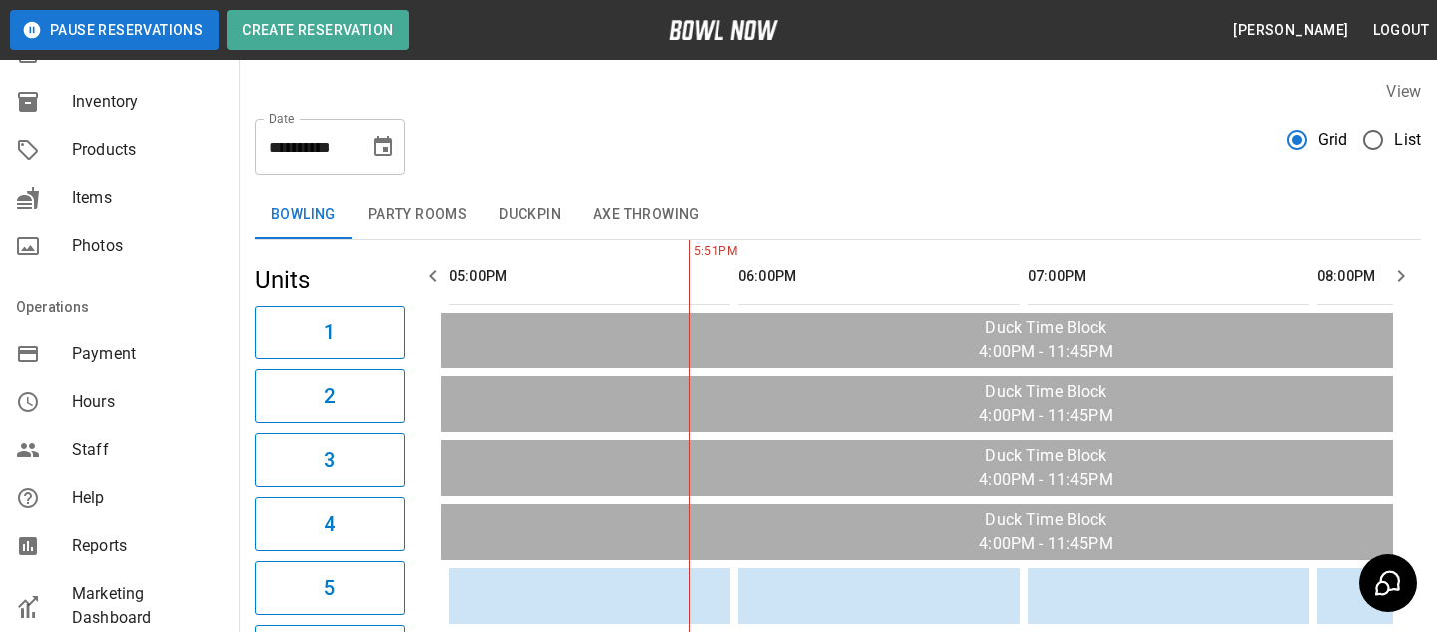
click at [145, 529] on div "Reports" at bounding box center [120, 546] width 240 height 48
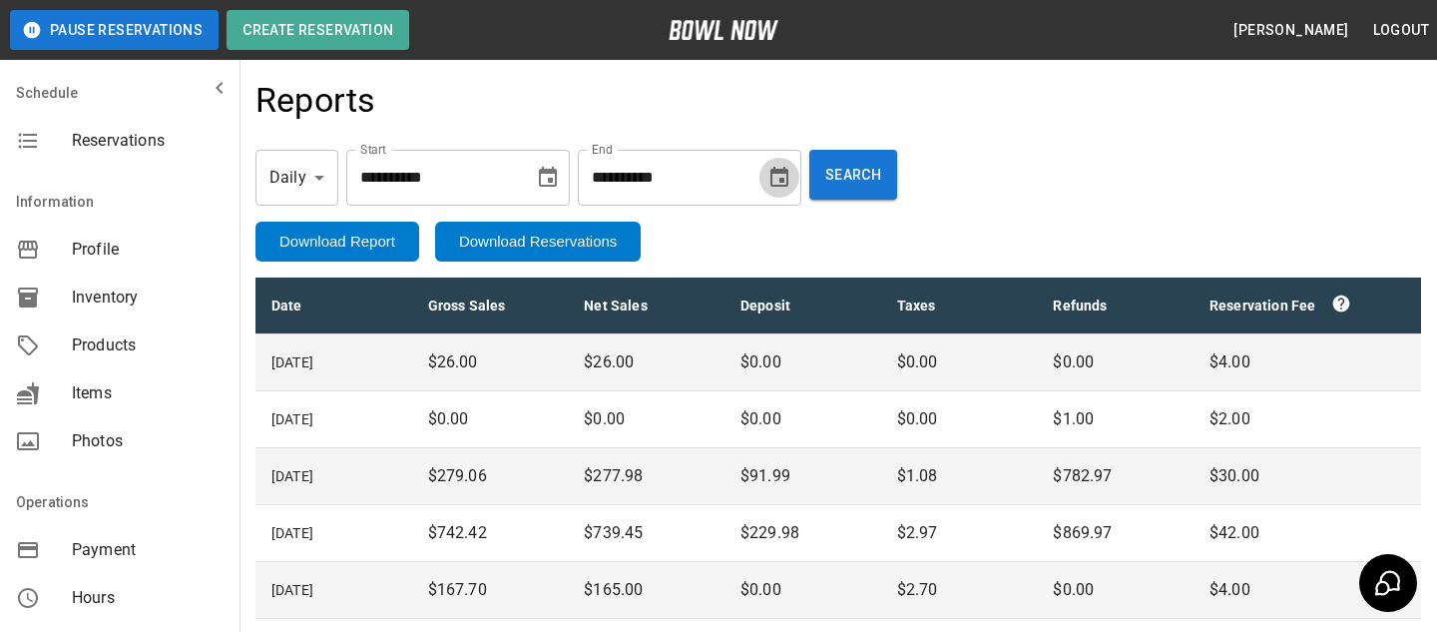
click at [789, 172] on icon "Choose date, selected date is Oct 8, 2025" at bounding box center [780, 177] width 18 height 20
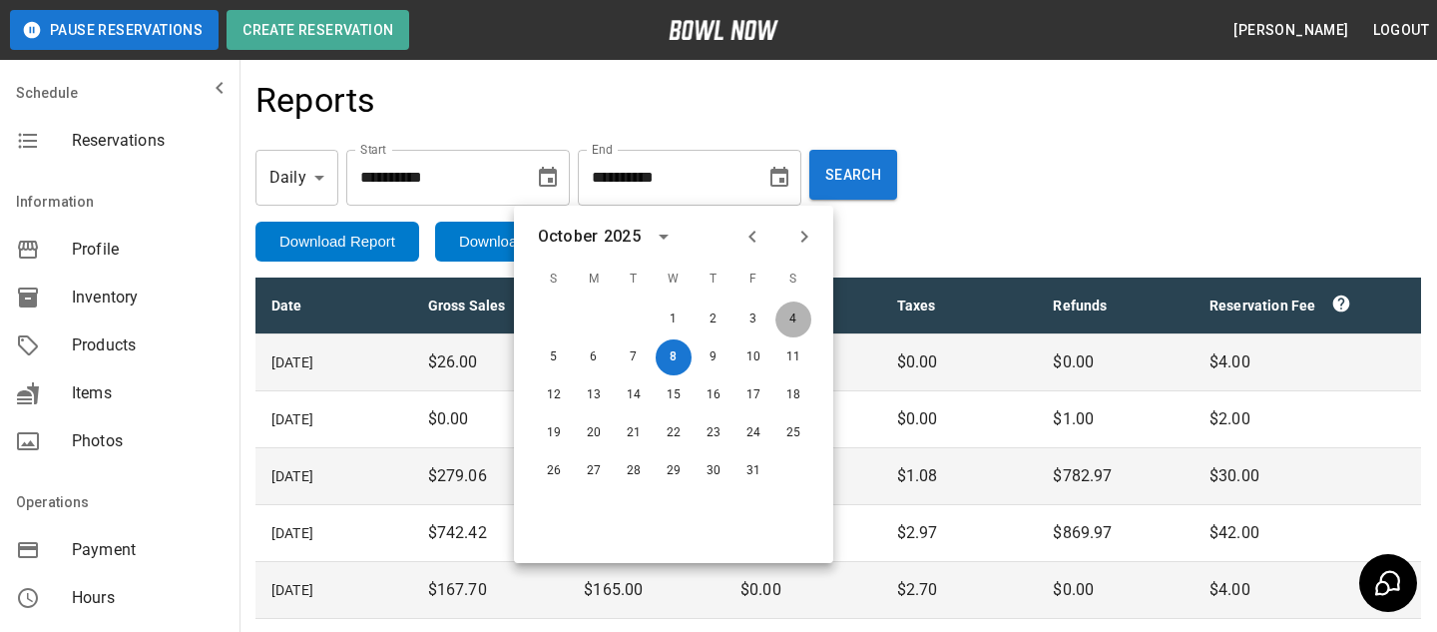
click at [794, 321] on button "4" at bounding box center [794, 319] width 36 height 36
type input "**********"
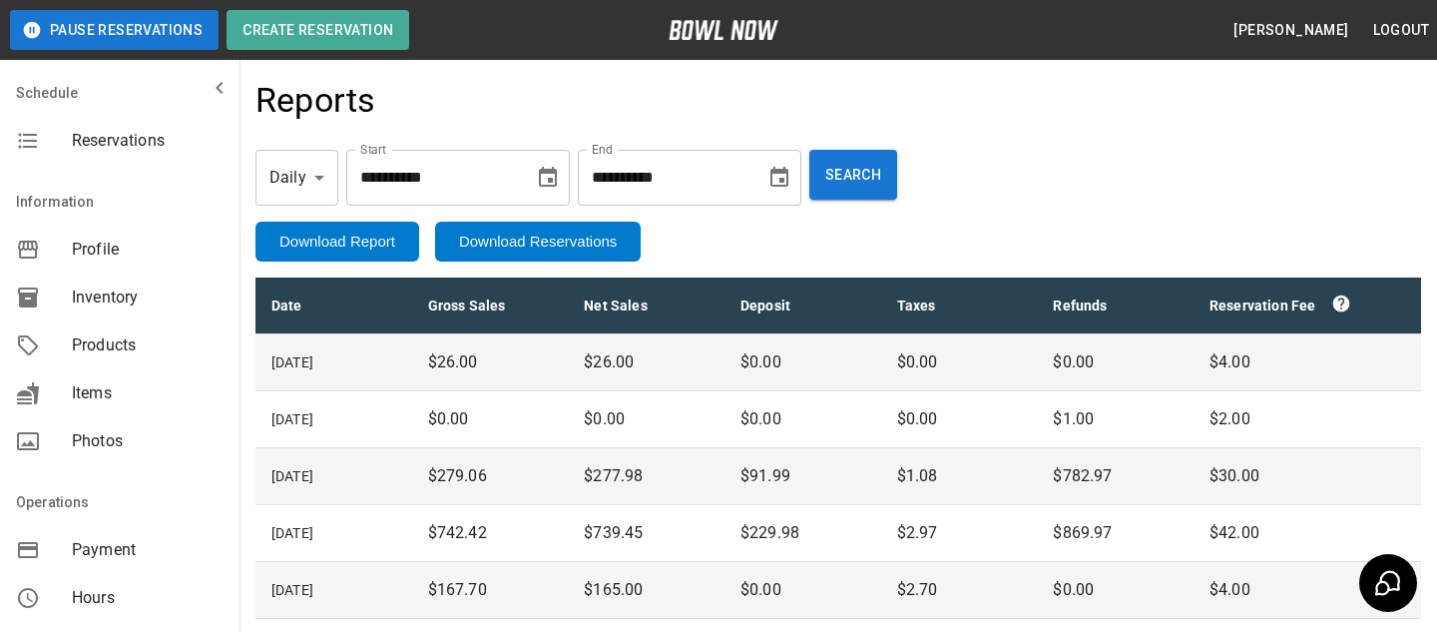
click at [559, 176] on icon "Choose date, selected date is Oct 1, 2025" at bounding box center [548, 178] width 24 height 24
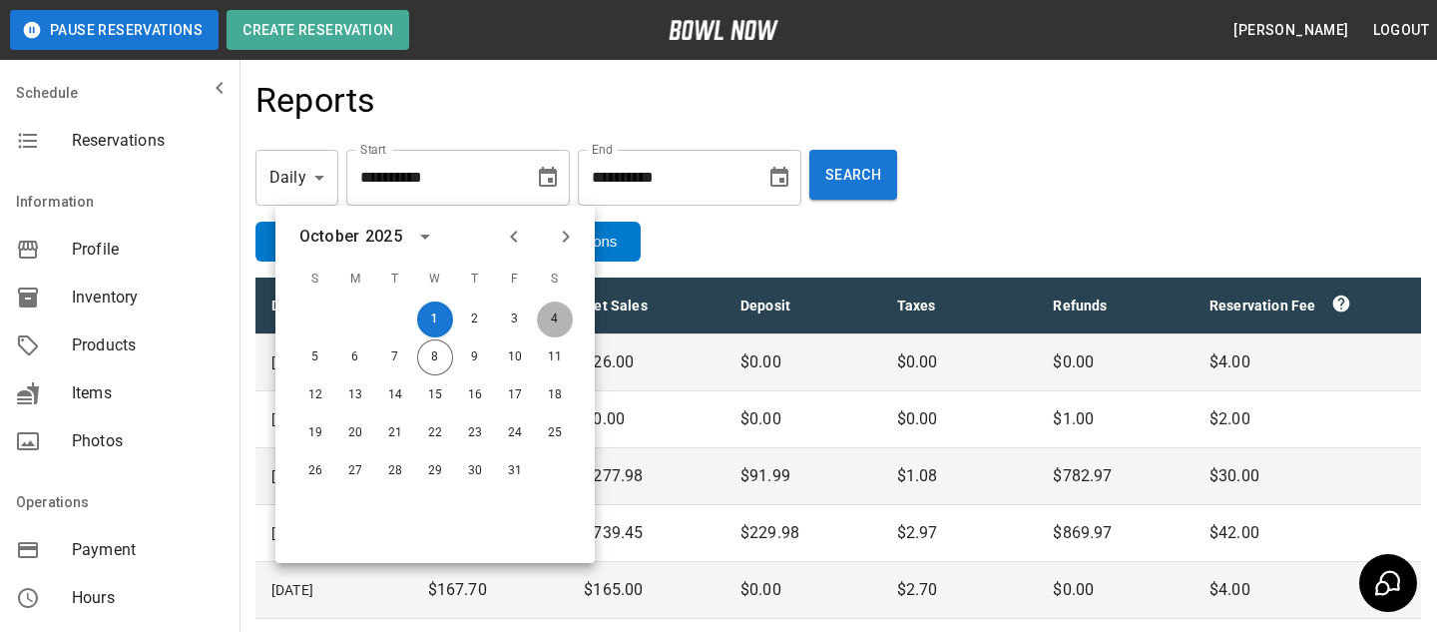
click at [563, 328] on button "4" at bounding box center [555, 319] width 36 height 36
type input "**********"
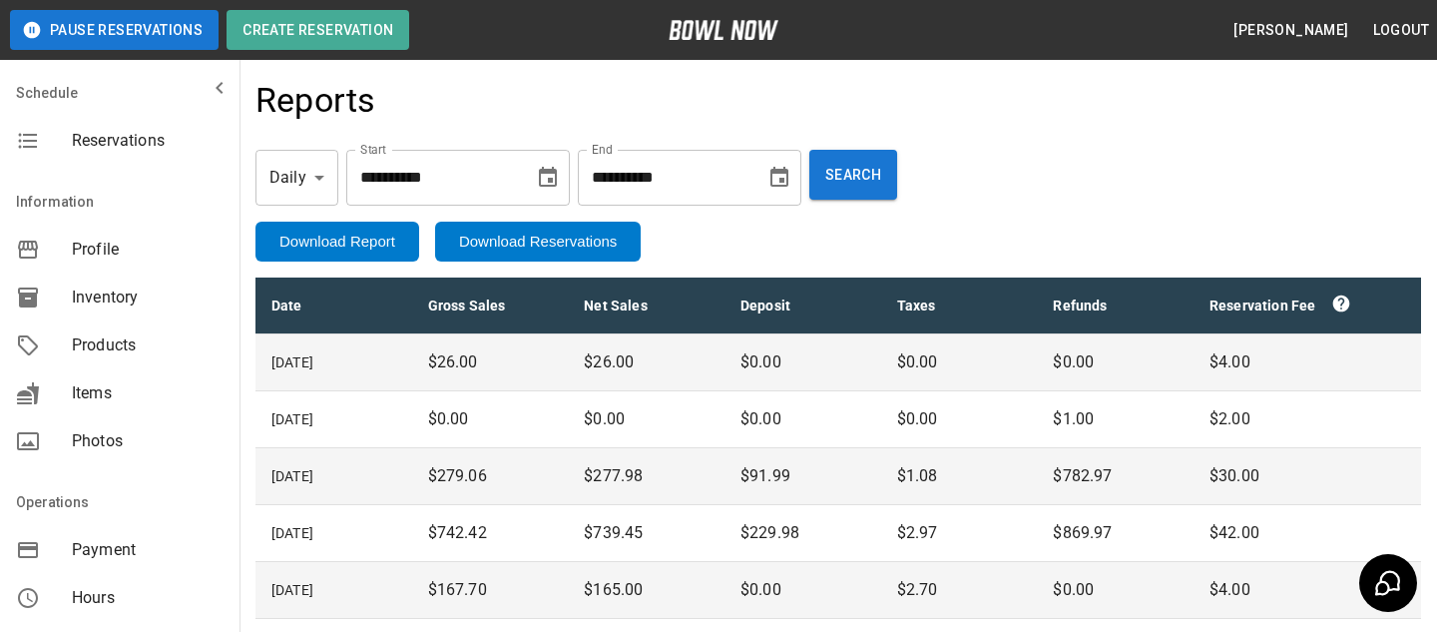
click at [839, 202] on div "**********" at bounding box center [839, 178] width 1166 height 88
click at [892, 117] on div "Reports" at bounding box center [839, 107] width 1166 height 54
click at [865, 186] on button "Search" at bounding box center [854, 175] width 88 height 50
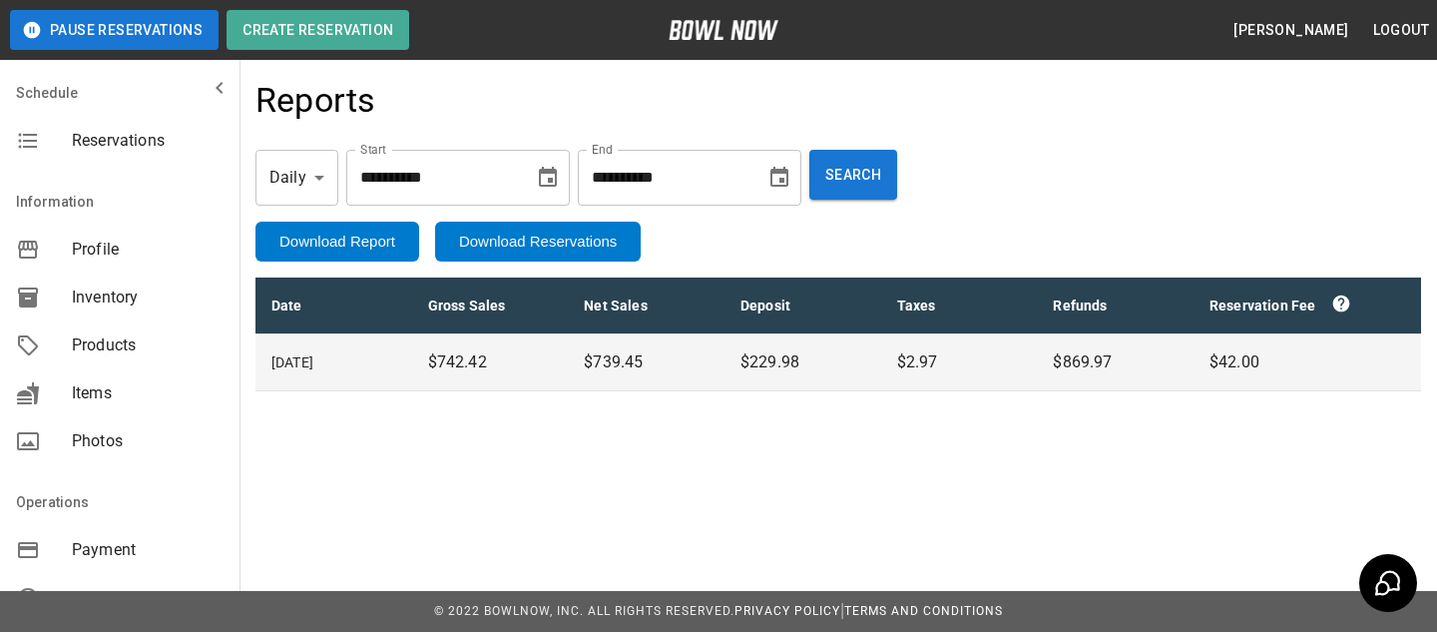
click at [574, 251] on button "Download Reservations" at bounding box center [538, 242] width 206 height 40
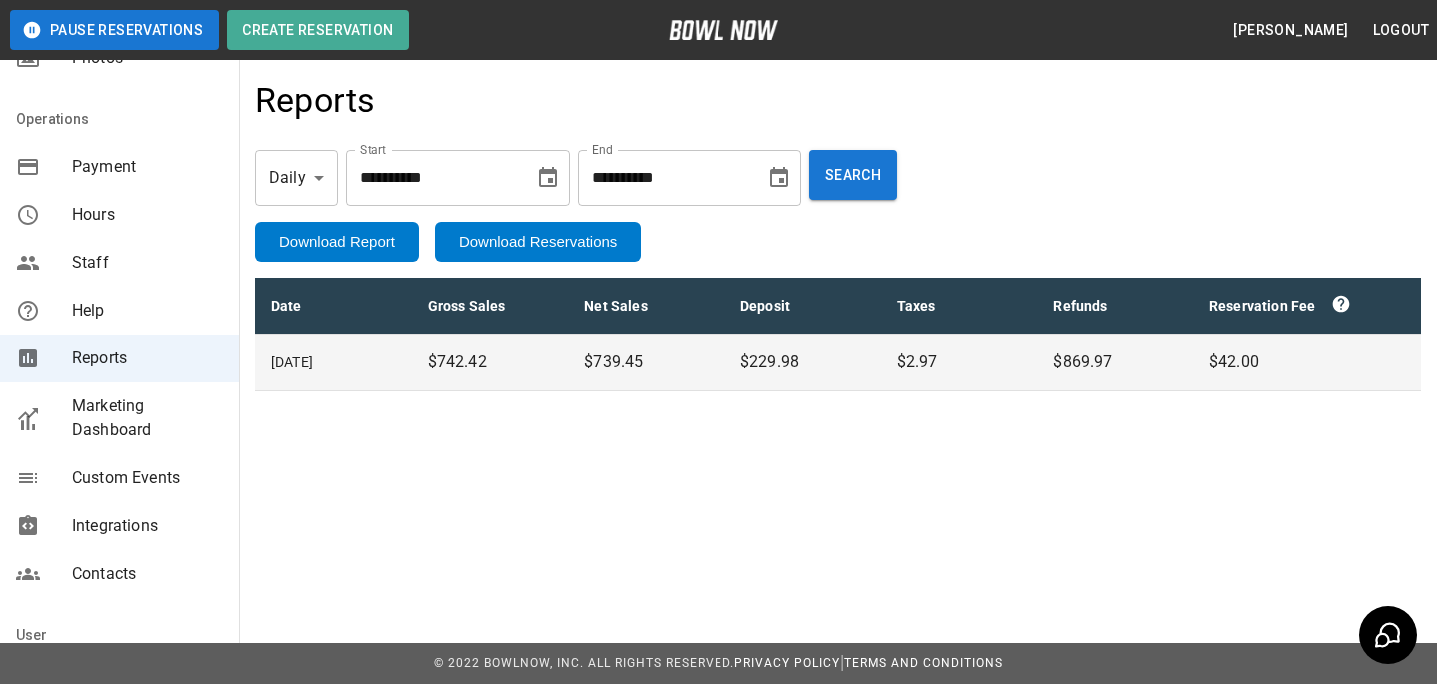
scroll to position [388, 0]
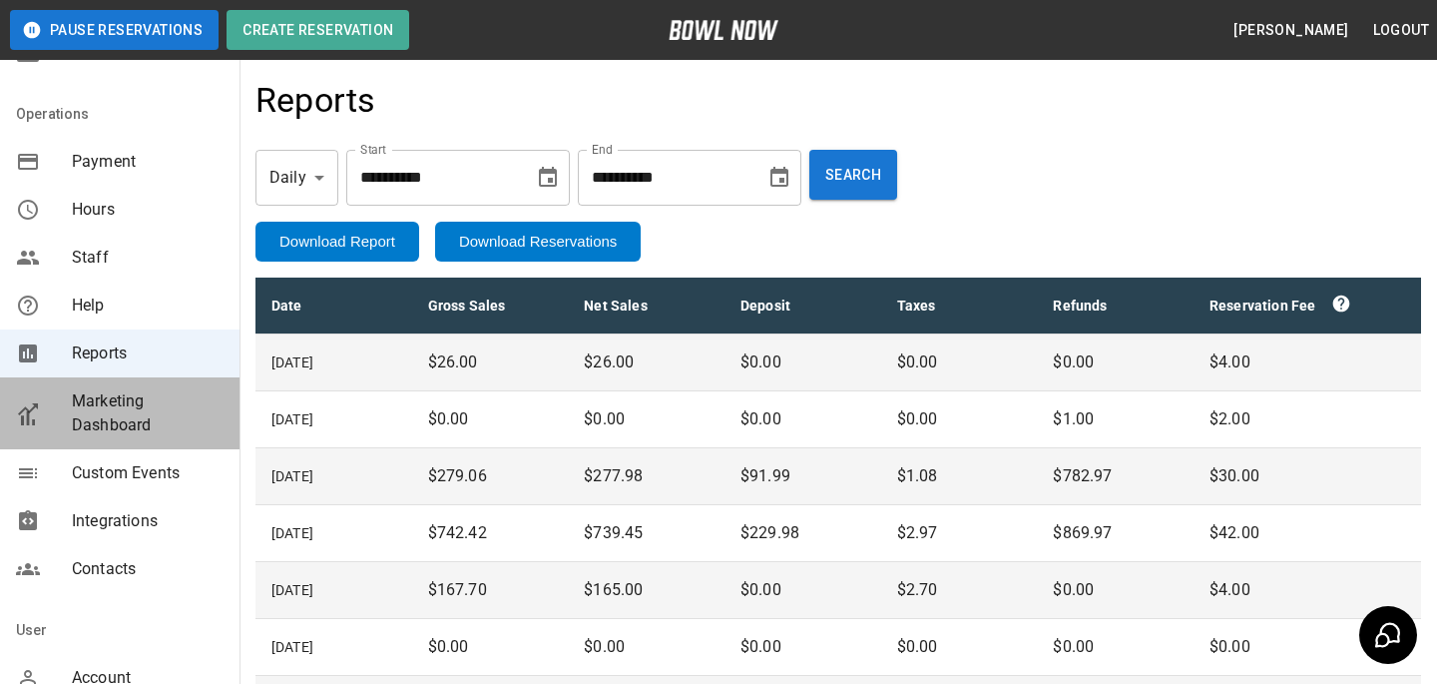
click at [149, 407] on span "Marketing Dashboard" at bounding box center [148, 413] width 152 height 48
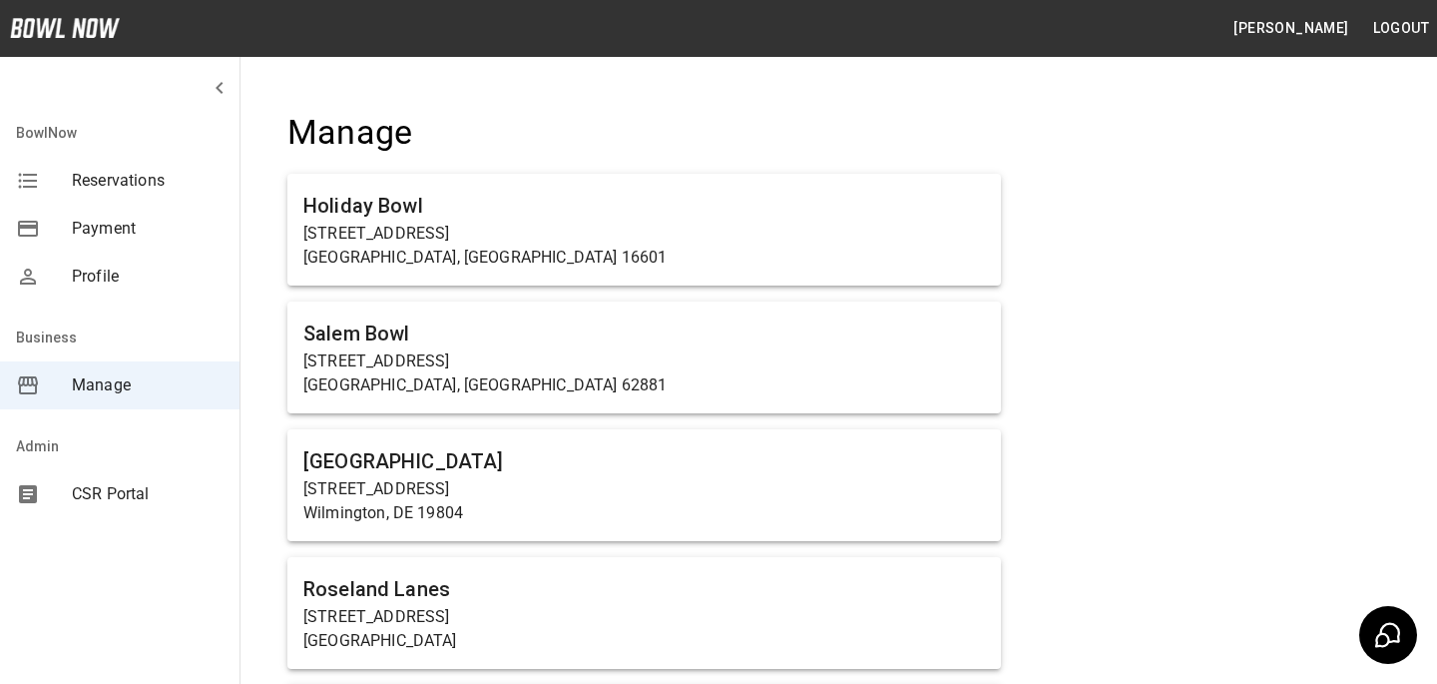
scroll to position [14812, 0]
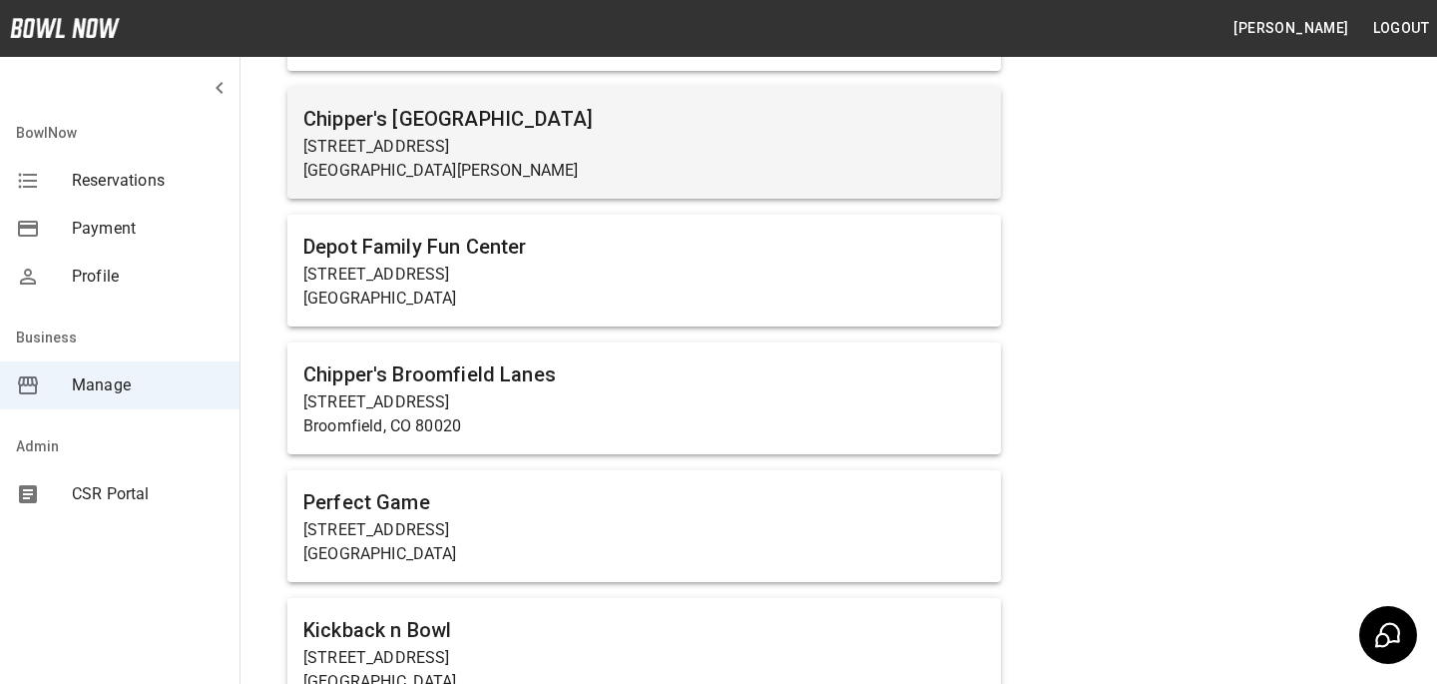
click at [527, 159] on p "Fort Collins, CO 80524" at bounding box center [644, 171] width 682 height 24
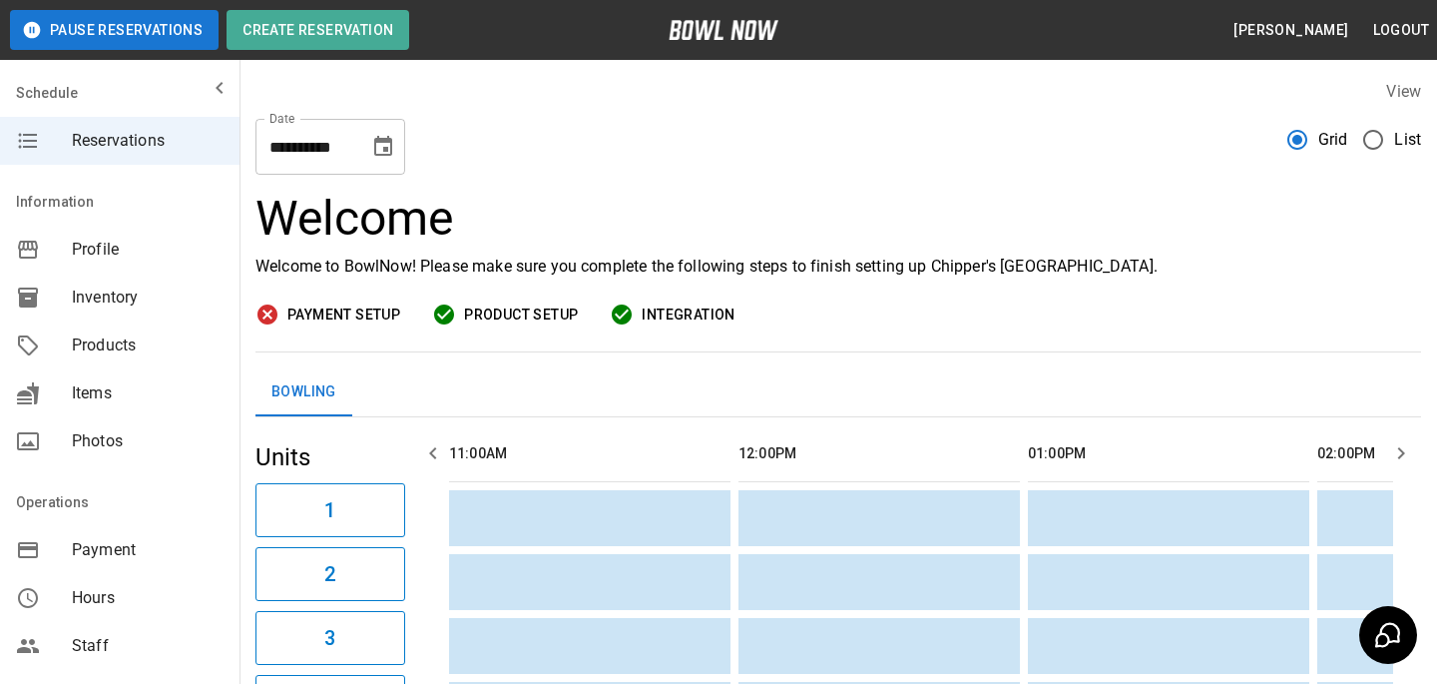
scroll to position [0, 1737]
click at [186, 359] on div "Products" at bounding box center [120, 345] width 240 height 48
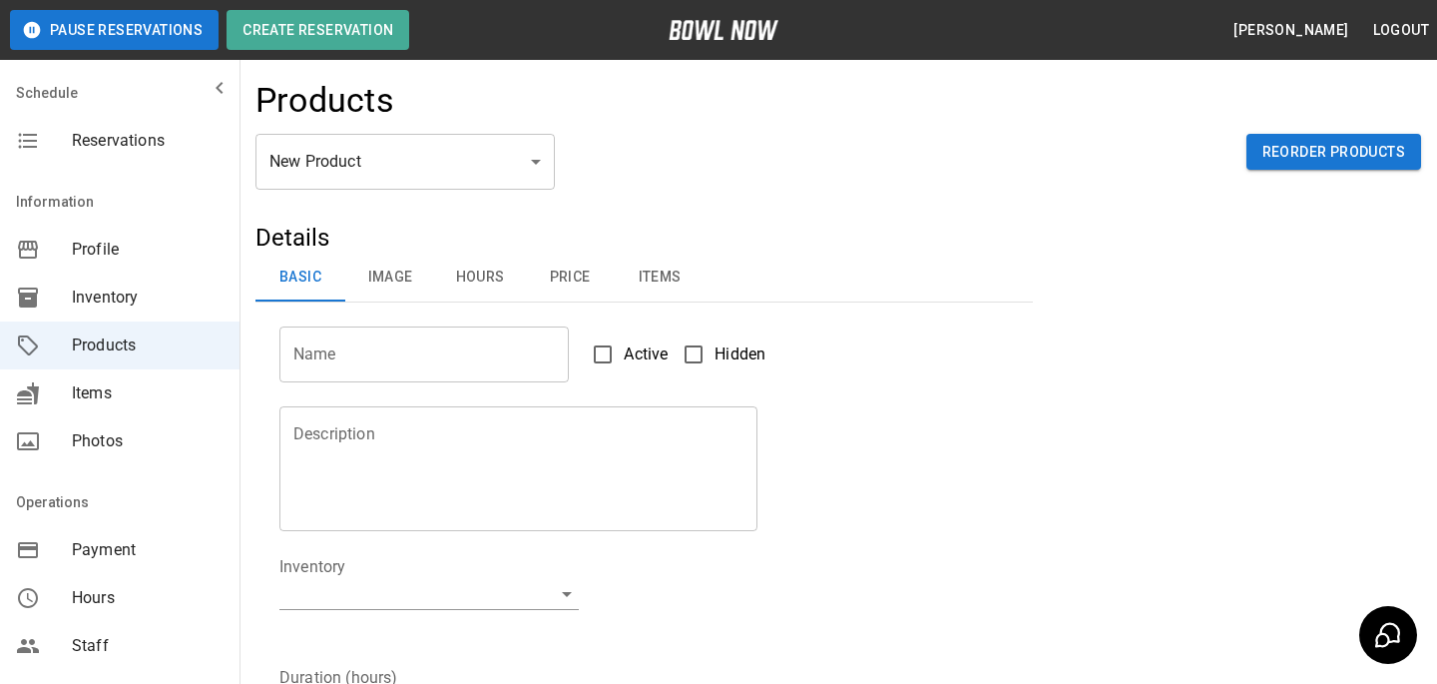
click at [416, 177] on body "Pause Reservations Create Reservation Bradey Powell Logout Schedule Reservation…" at bounding box center [718, 643] width 1437 height 1287
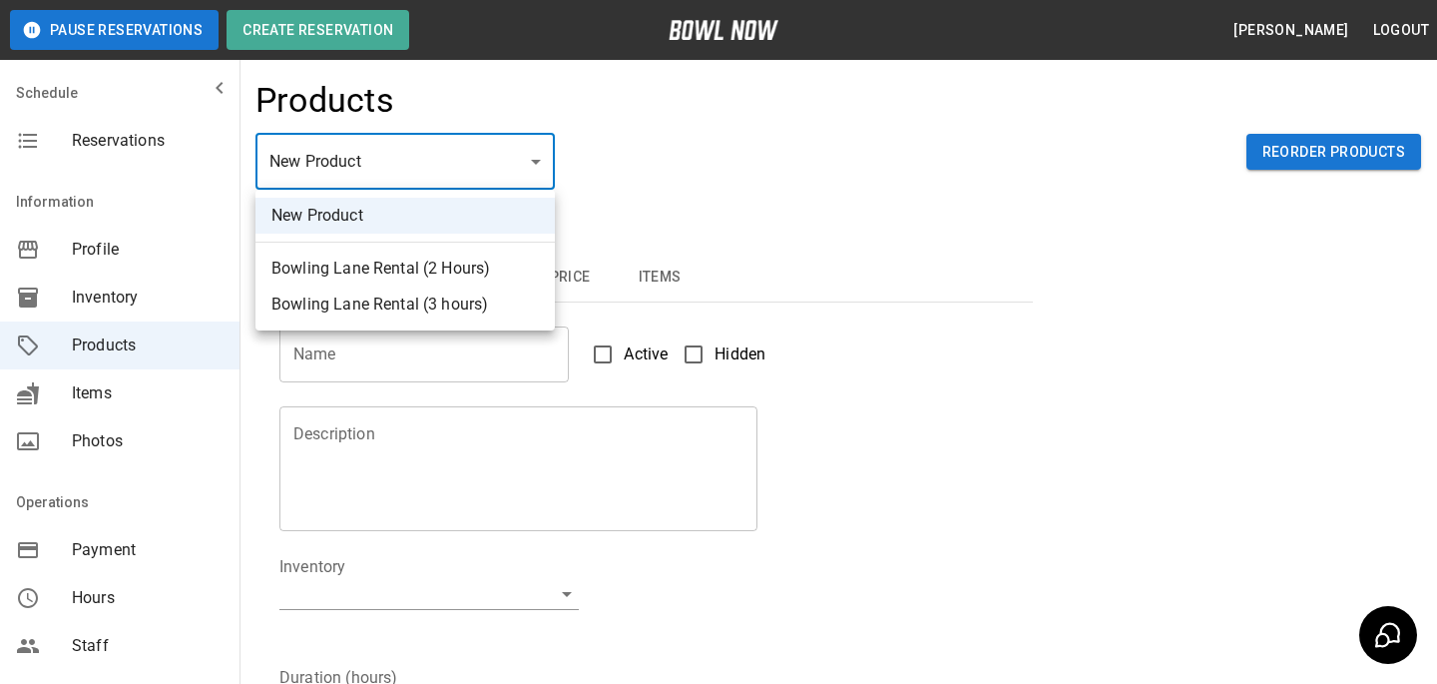
click at [416, 255] on li "Bowling Lane Rental (2 Hours)" at bounding box center [405, 269] width 299 height 36
type input "*"
type input "**********"
type textarea "**********"
type input "**********"
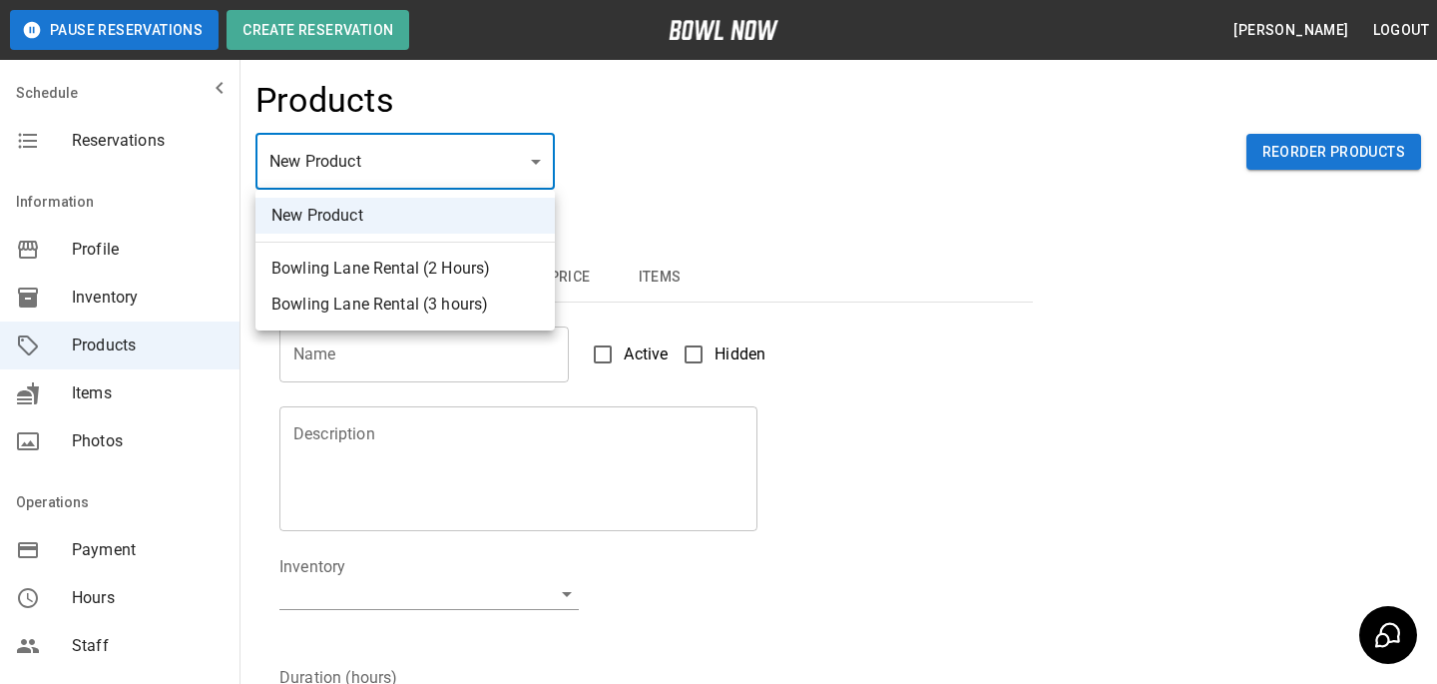
type input "*"
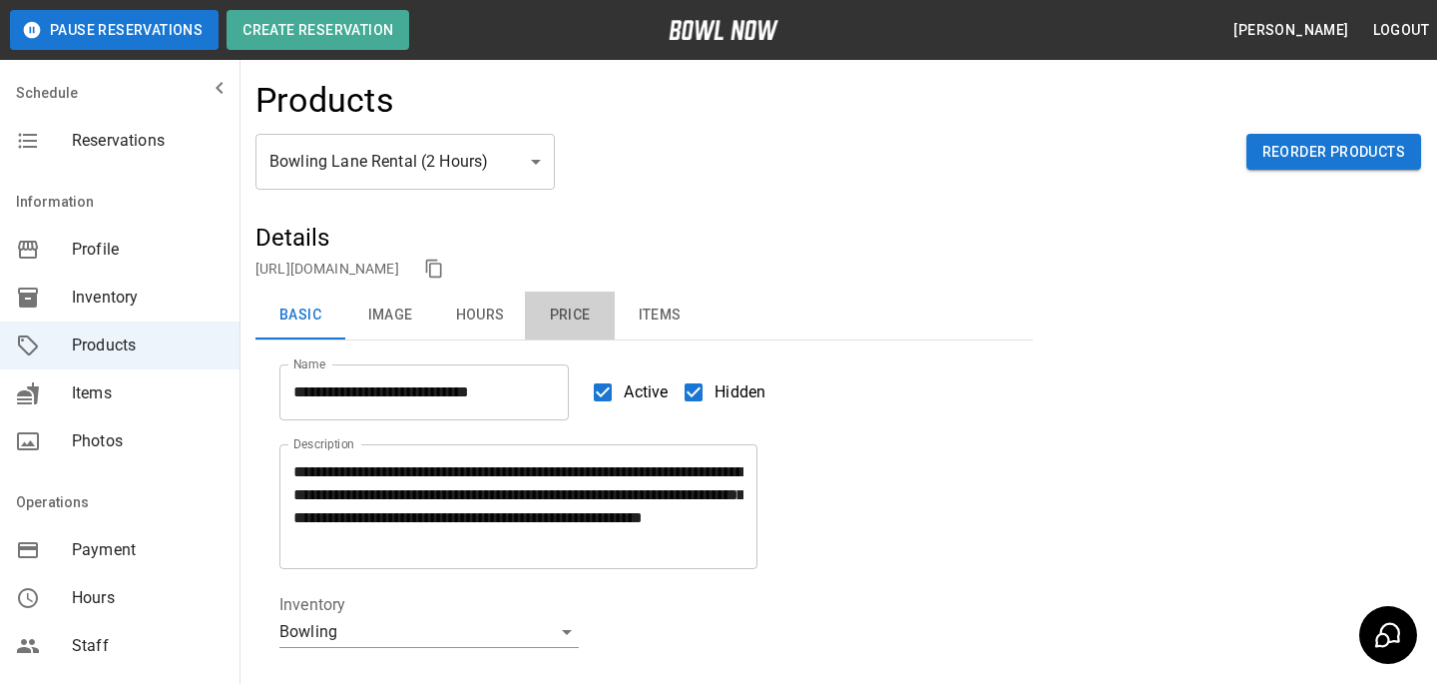
click at [585, 334] on button "Price" at bounding box center [570, 315] width 90 height 48
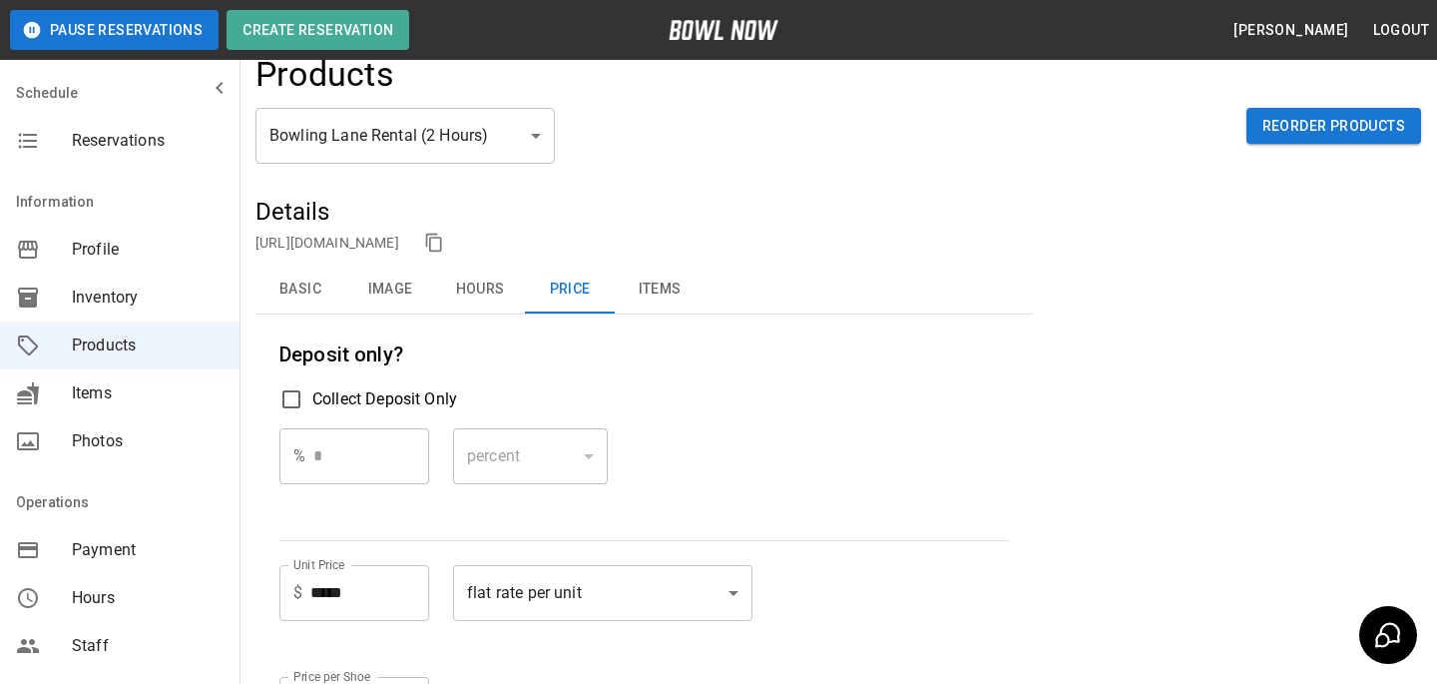
scroll to position [8, 0]
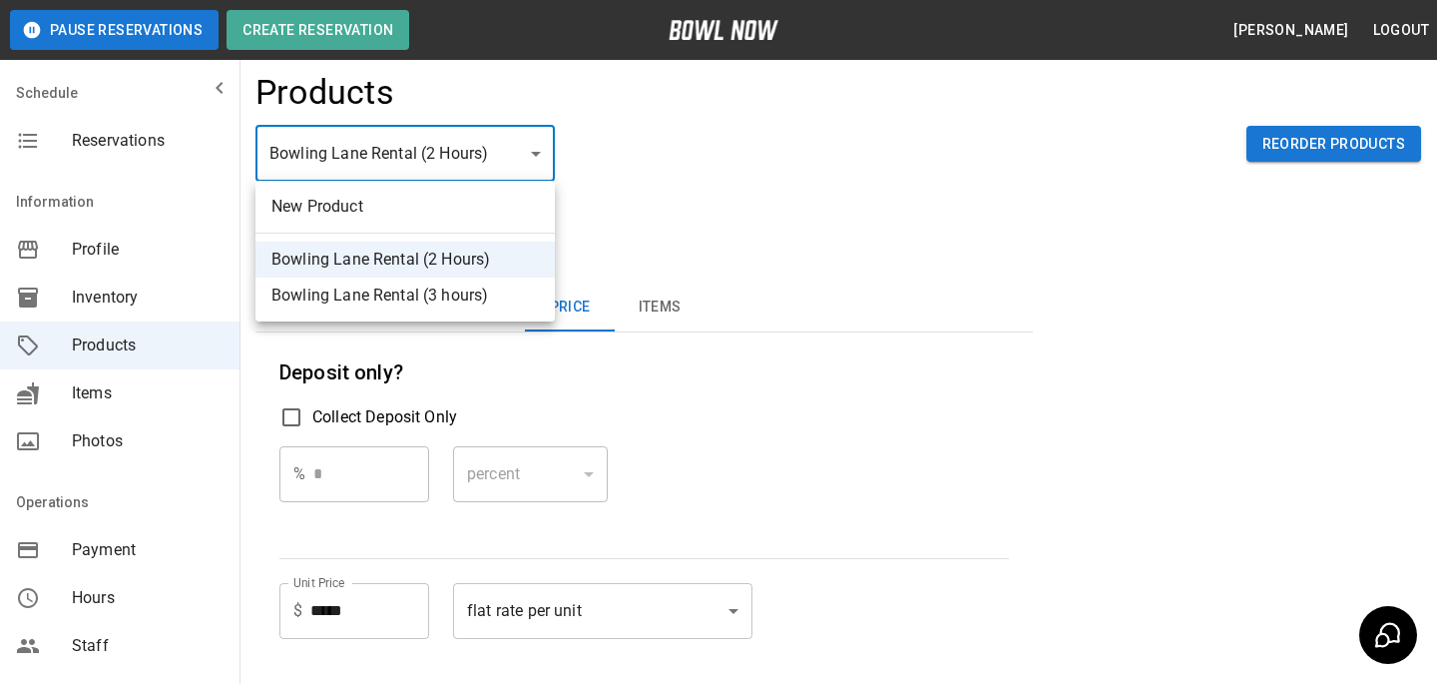
click at [452, 298] on li "Bowling Lane Rental (3 hours)" at bounding box center [405, 296] width 299 height 36
type input "*"
type input "*****"
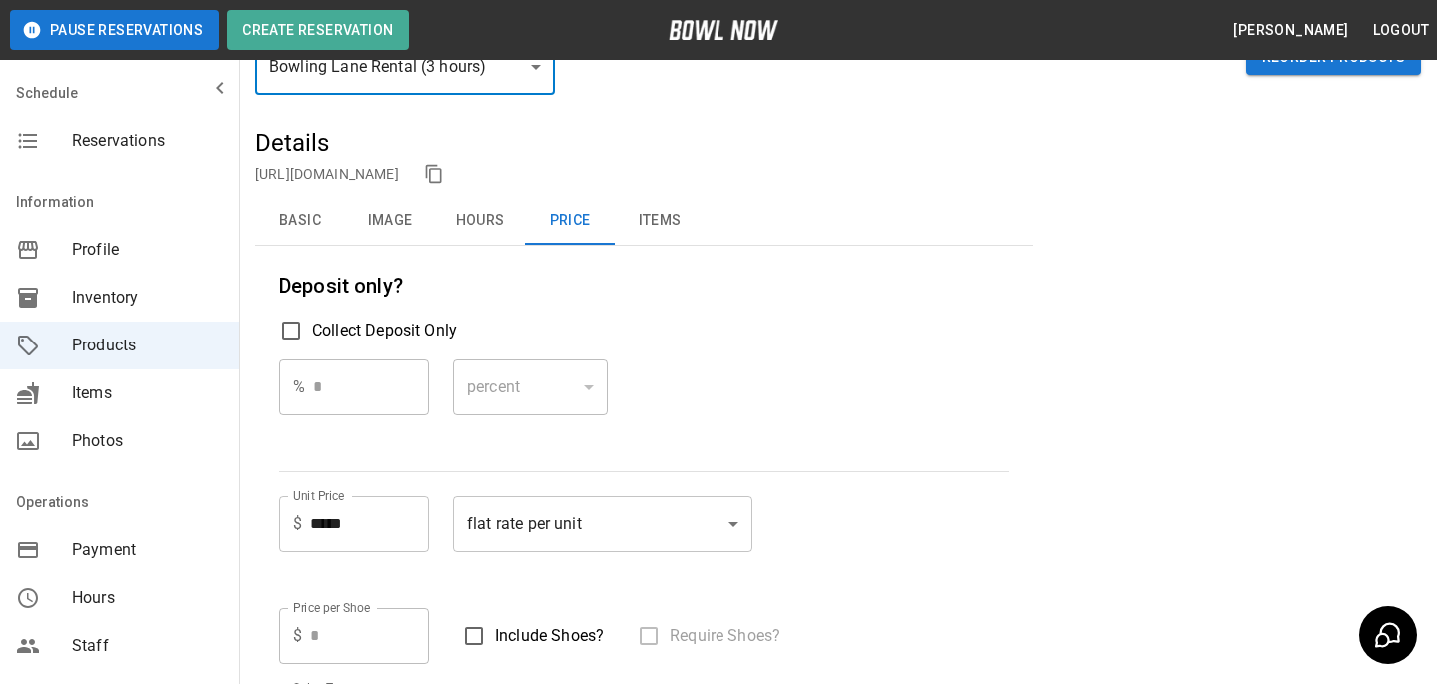
scroll to position [0, 0]
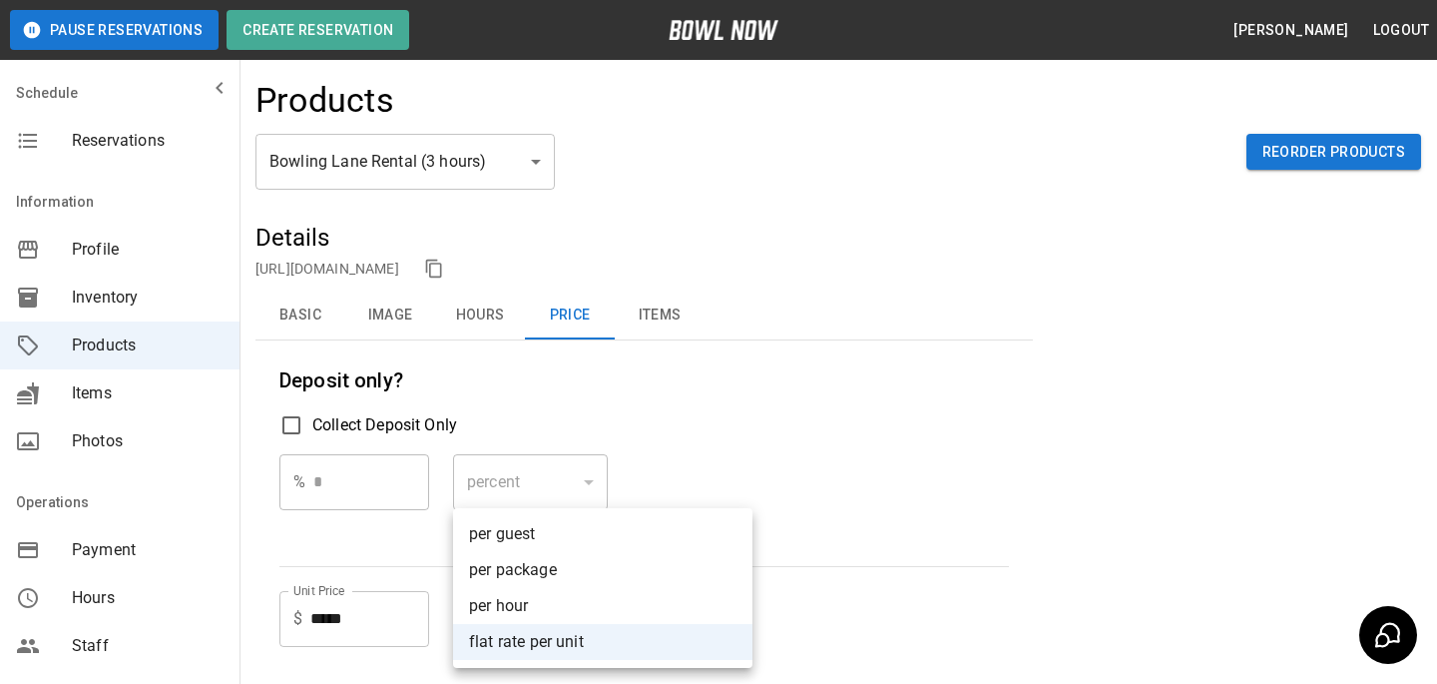
click at [516, 597] on li "per hour" at bounding box center [602, 606] width 299 height 36
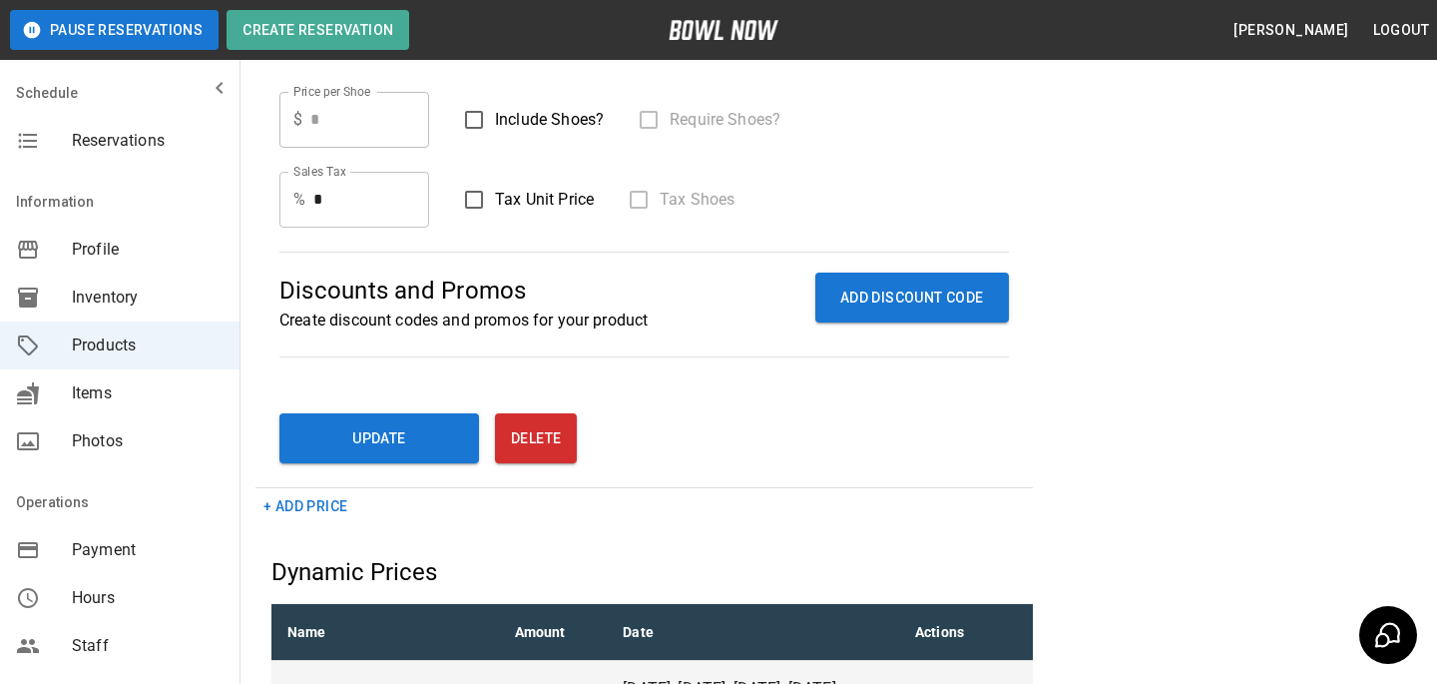
scroll to position [616, 0]
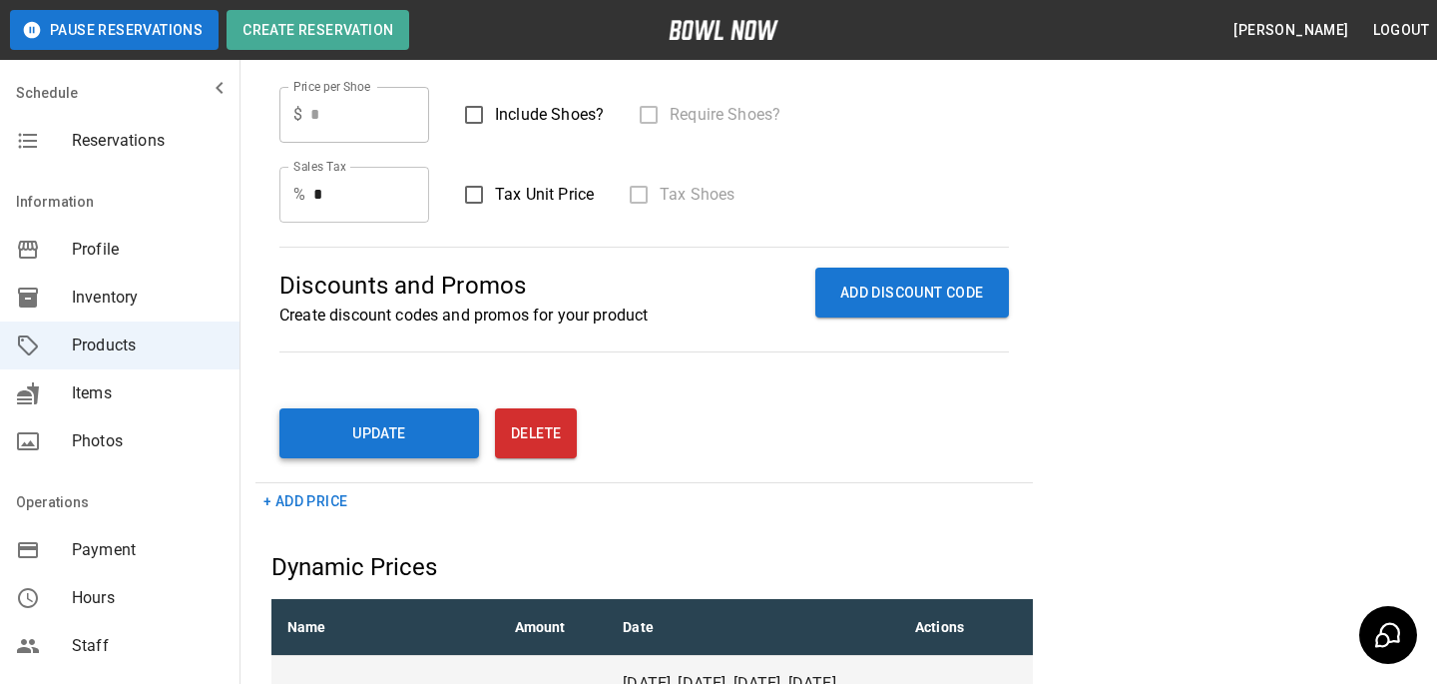
click at [389, 431] on button "Update" at bounding box center [379, 433] width 200 height 50
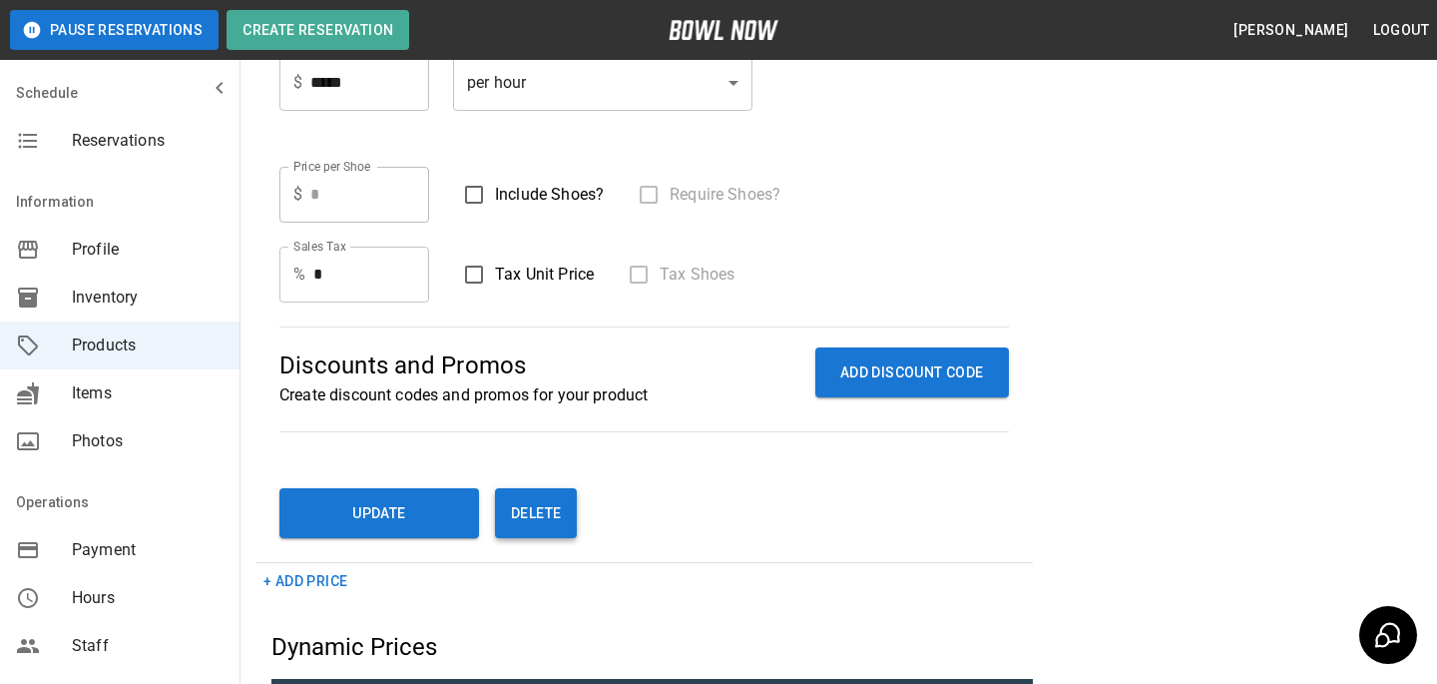
scroll to position [0, 0]
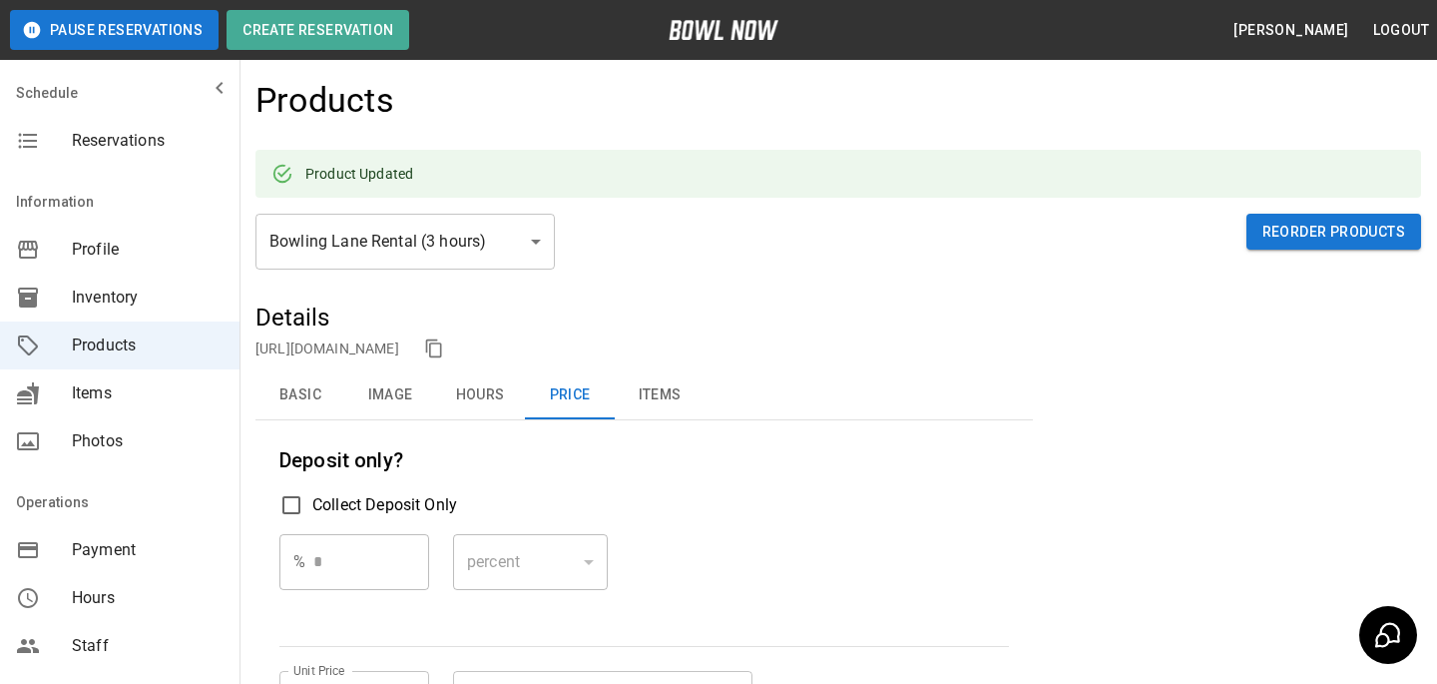
click at [399, 357] on p "https://bowlnow.com/places/uxaDetsBOTGhNckKC0mt?pid=QI19yvGGJmG6xWszksUr" at bounding box center [328, 348] width 144 height 20
click at [399, 356] on p "https://bowlnow.com/places/uxaDetsBOTGhNckKC0mt?pid=QI19yvGGJmG6xWszksUr" at bounding box center [328, 348] width 144 height 20
click at [399, 349] on link "https://bowlnow.com/places/uxaDetsBOTGhNckKC0mt?pid=QI19yvGGJmG6xWszksUr" at bounding box center [328, 348] width 144 height 16
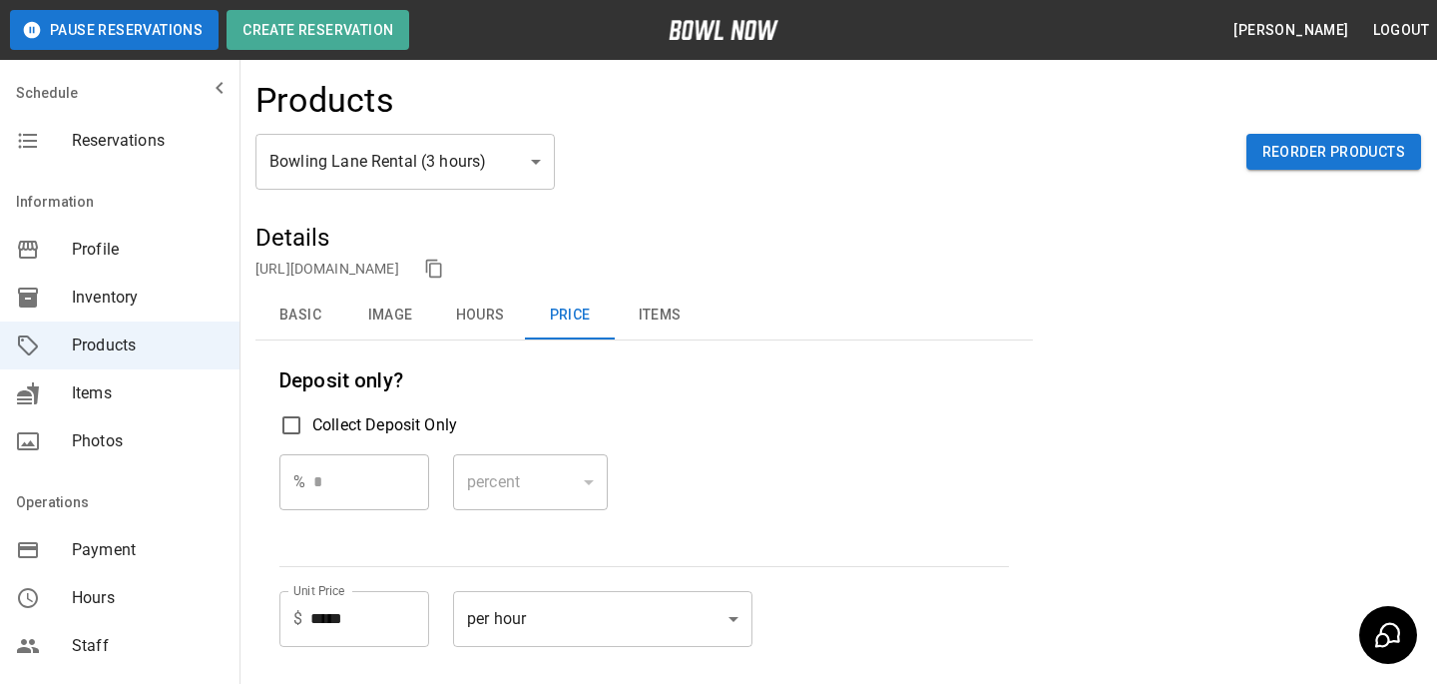
click at [729, 95] on div "Products" at bounding box center [839, 107] width 1166 height 54
click at [569, 588] on div "Deposit only? Collect Deposit Only % * ​ percent ******* ​ Unit Price $ ***** U…" at bounding box center [644, 601] width 730 height 474
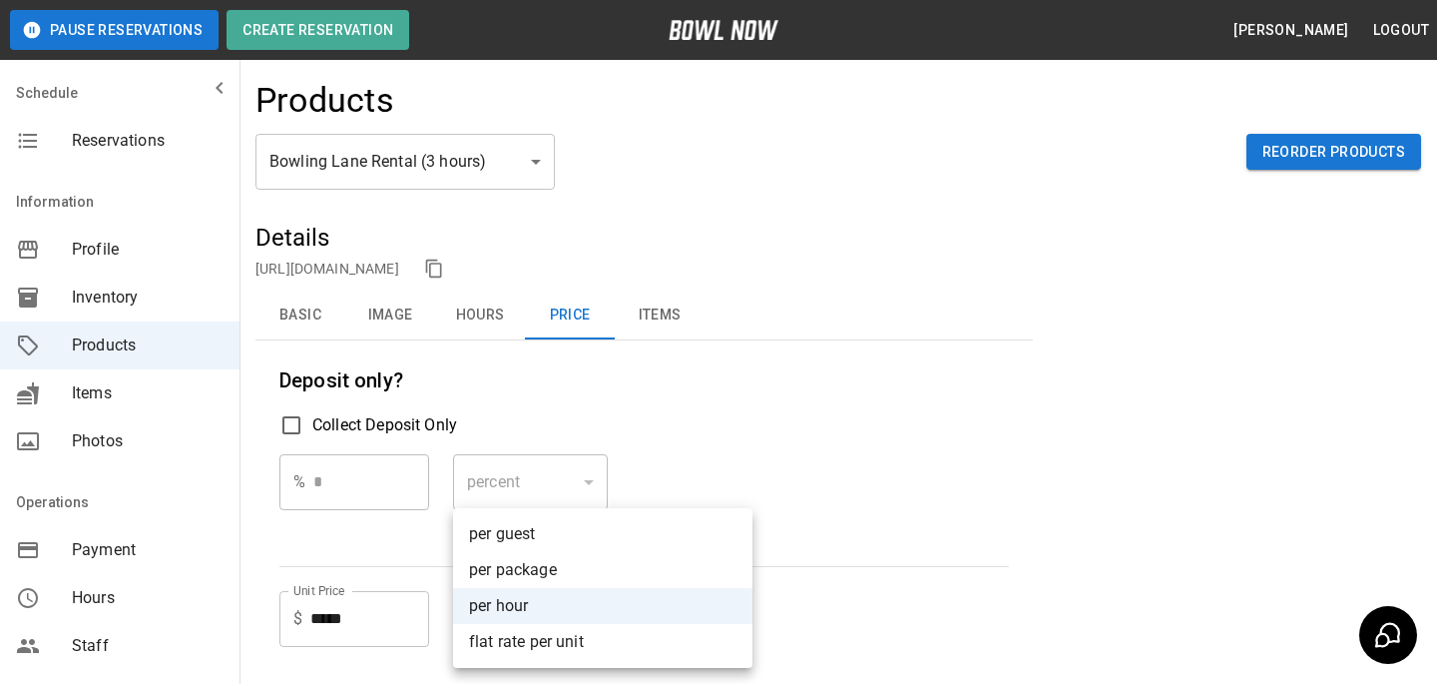
click at [568, 652] on li "flat rate per unit" at bounding box center [602, 642] width 299 height 36
type input "****"
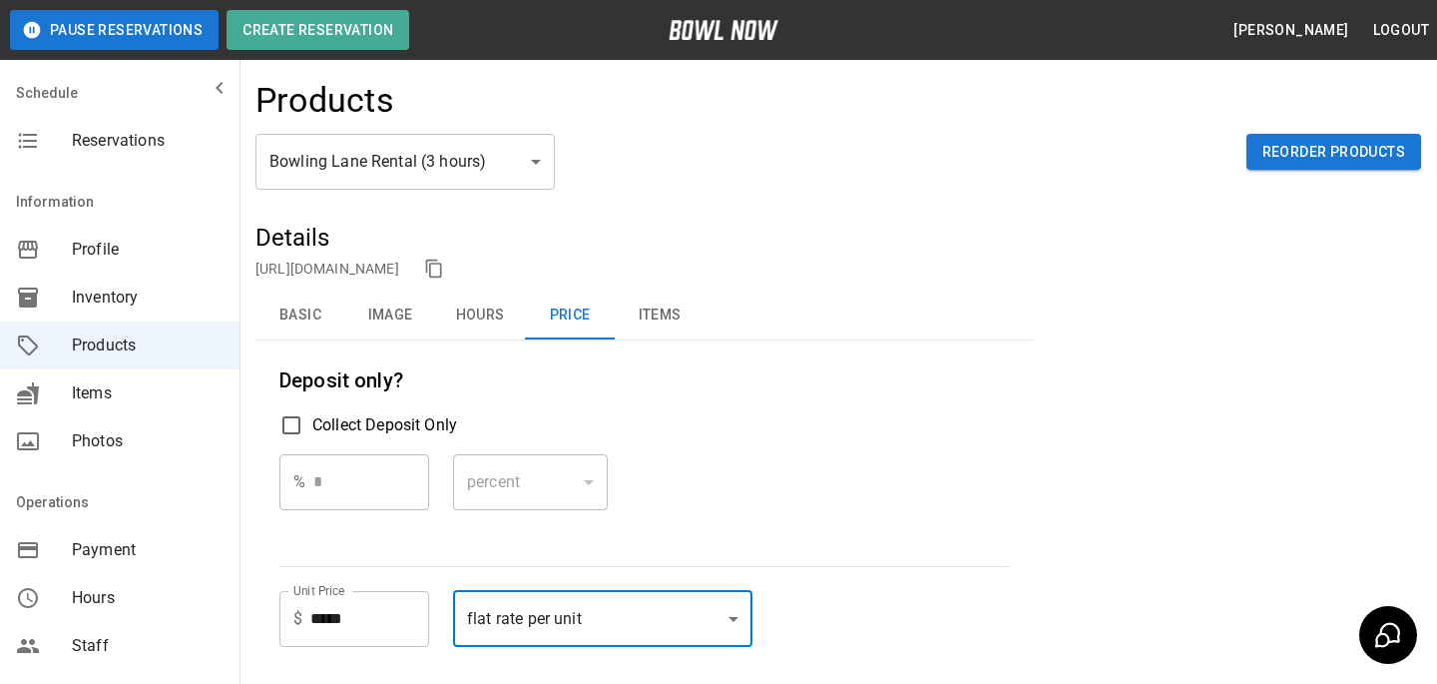
click at [597, 569] on div "Deposit only? Collect Deposit Only % * ​ percent ******* ​ Unit Price $ ***** U…" at bounding box center [644, 601] width 730 height 474
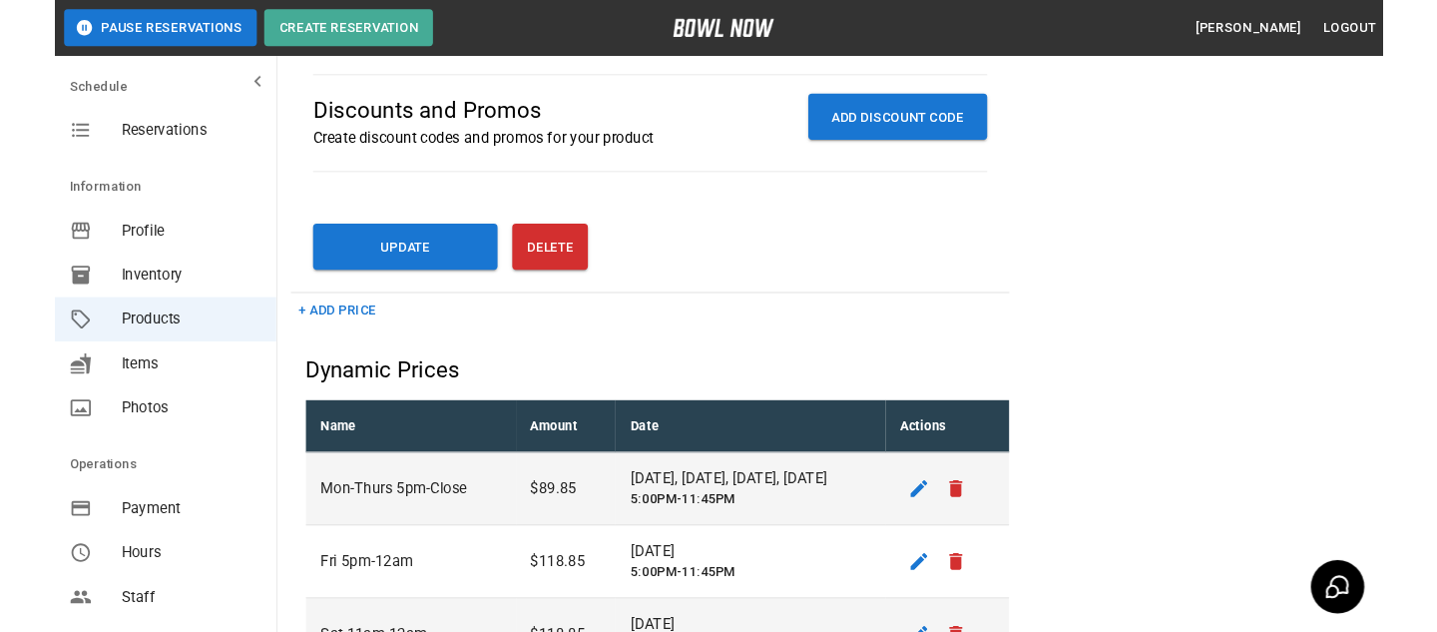
scroll to position [752, 0]
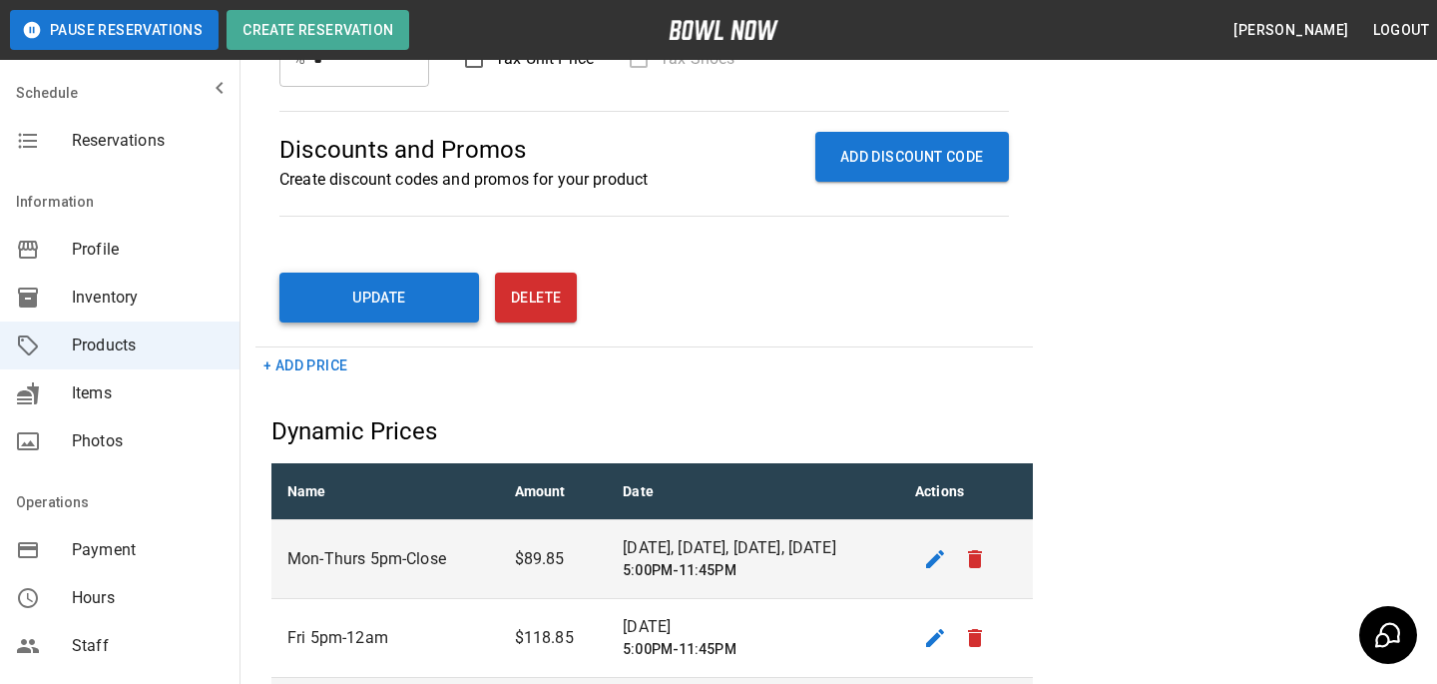
click at [384, 274] on button "Update" at bounding box center [379, 298] width 200 height 50
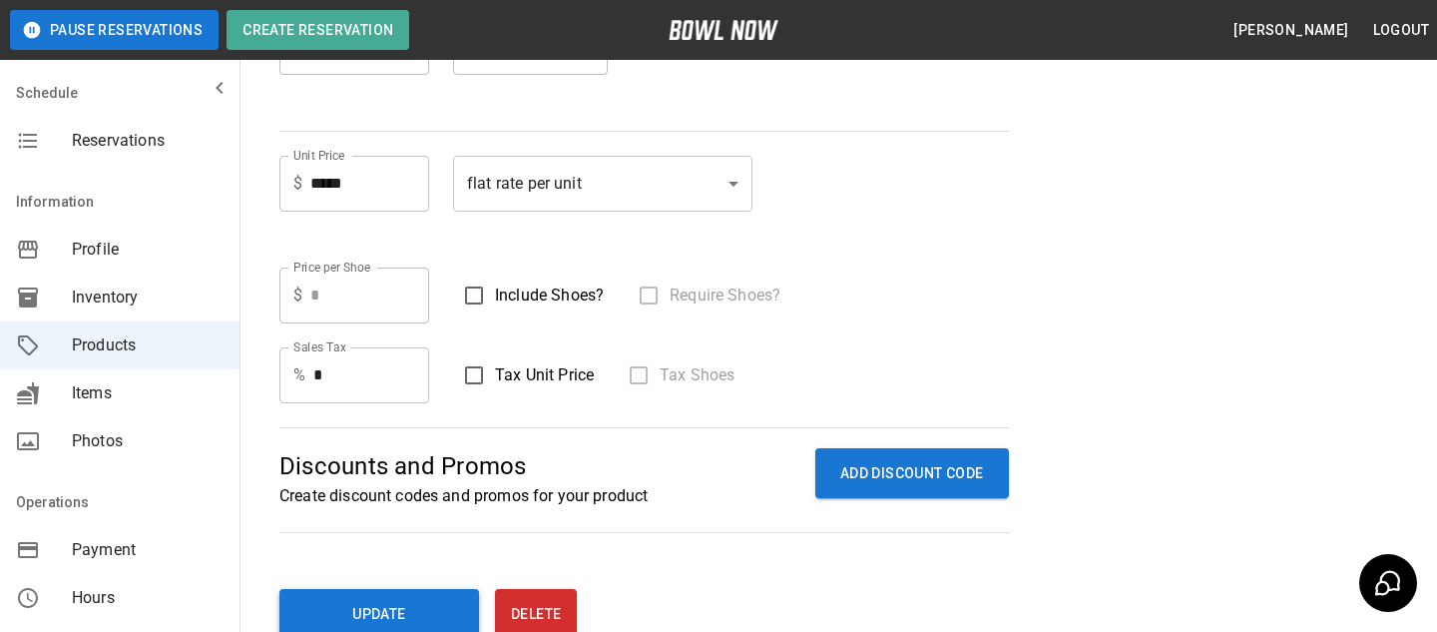
scroll to position [202, 0]
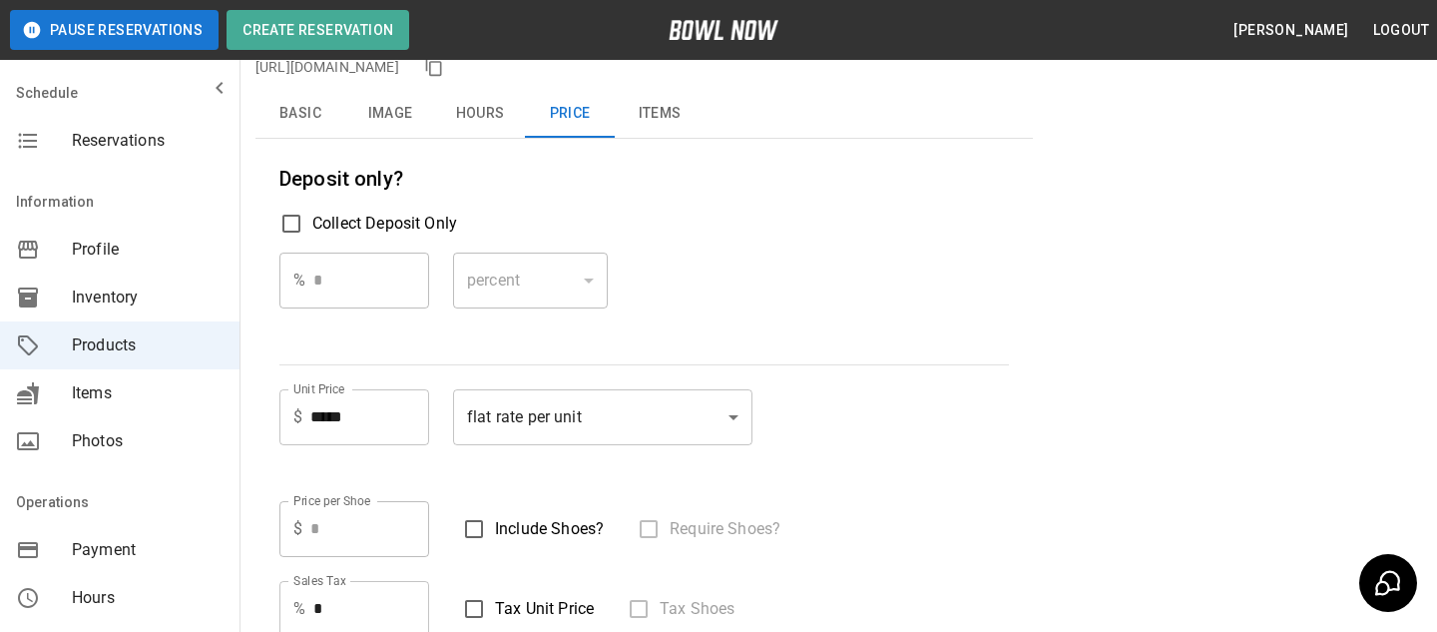
click at [154, 254] on span "Profile" at bounding box center [148, 250] width 152 height 24
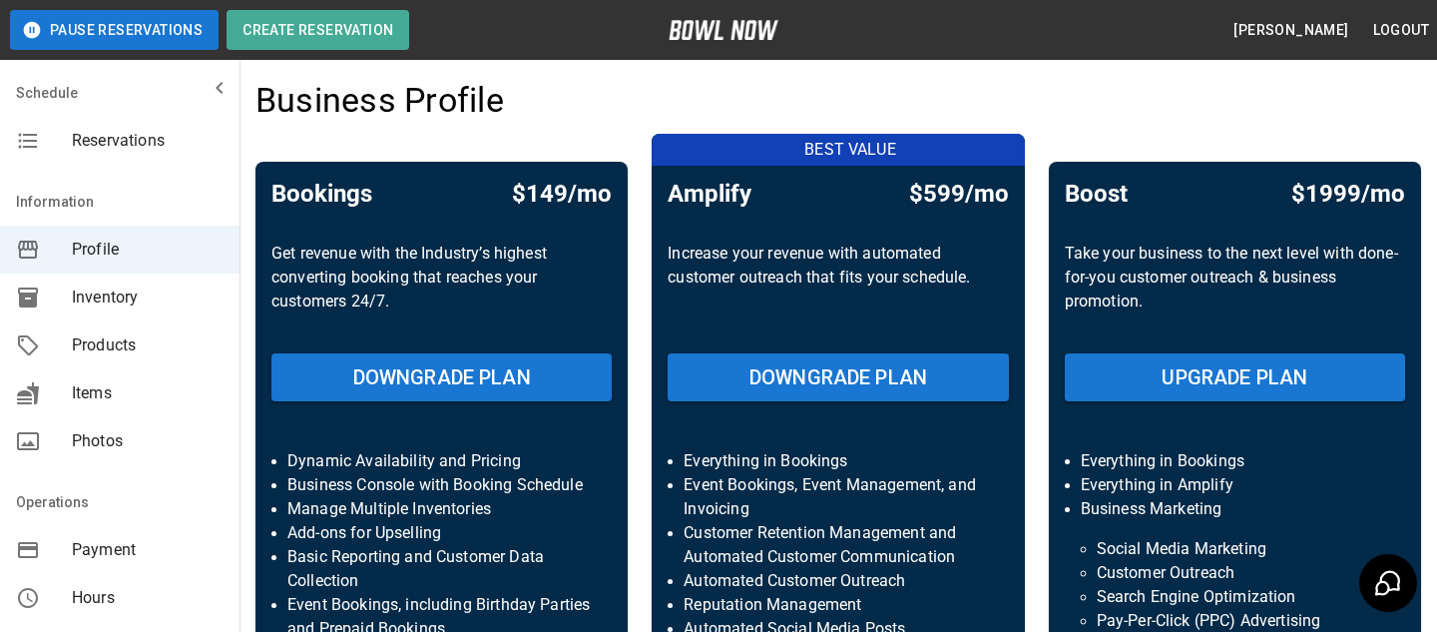
click at [334, 116] on h4 "Business Profile" at bounding box center [380, 101] width 249 height 42
click at [157, 338] on span "Products" at bounding box center [148, 345] width 152 height 24
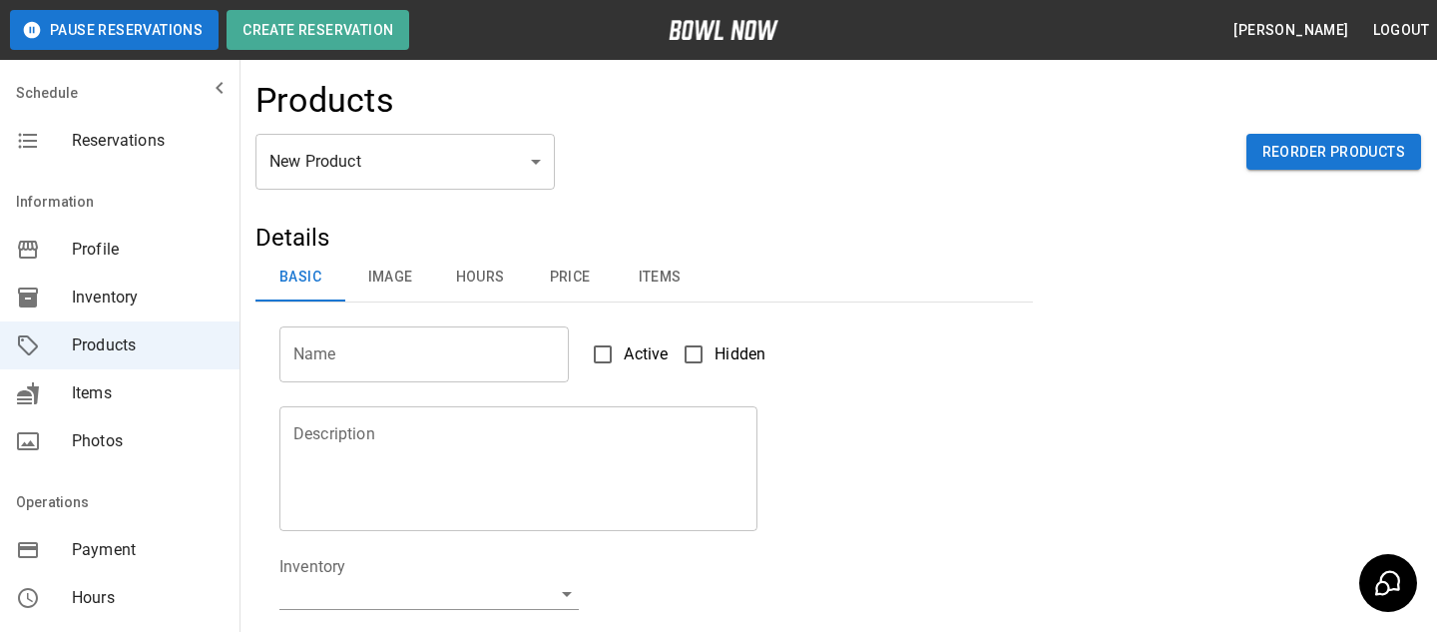
click at [405, 191] on div "New Product ** ​ Reorder Products" at bounding box center [839, 178] width 1166 height 88
click at [402, 167] on body "Pause Reservations Create Reservation Bradey Powell Logout Schedule Reservation…" at bounding box center [718, 643] width 1437 height 1287
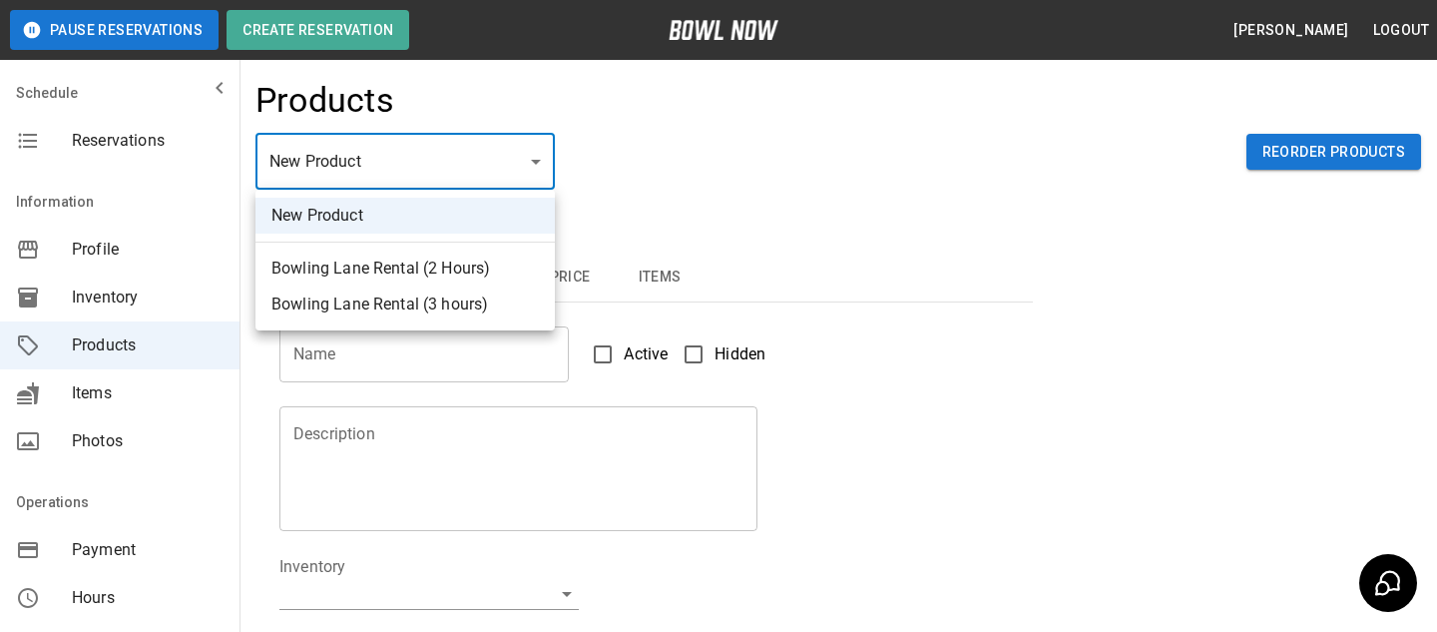
click at [633, 115] on div at bounding box center [718, 316] width 1437 height 632
click at [498, 139] on body "Pause Reservations Create Reservation Bradey Powell Logout Schedule Reservation…" at bounding box center [718, 643] width 1437 height 1287
click at [518, 251] on li "Bowling Lane Rental (2 Hours)" at bounding box center [405, 269] width 299 height 36
type input "*"
type input "**********"
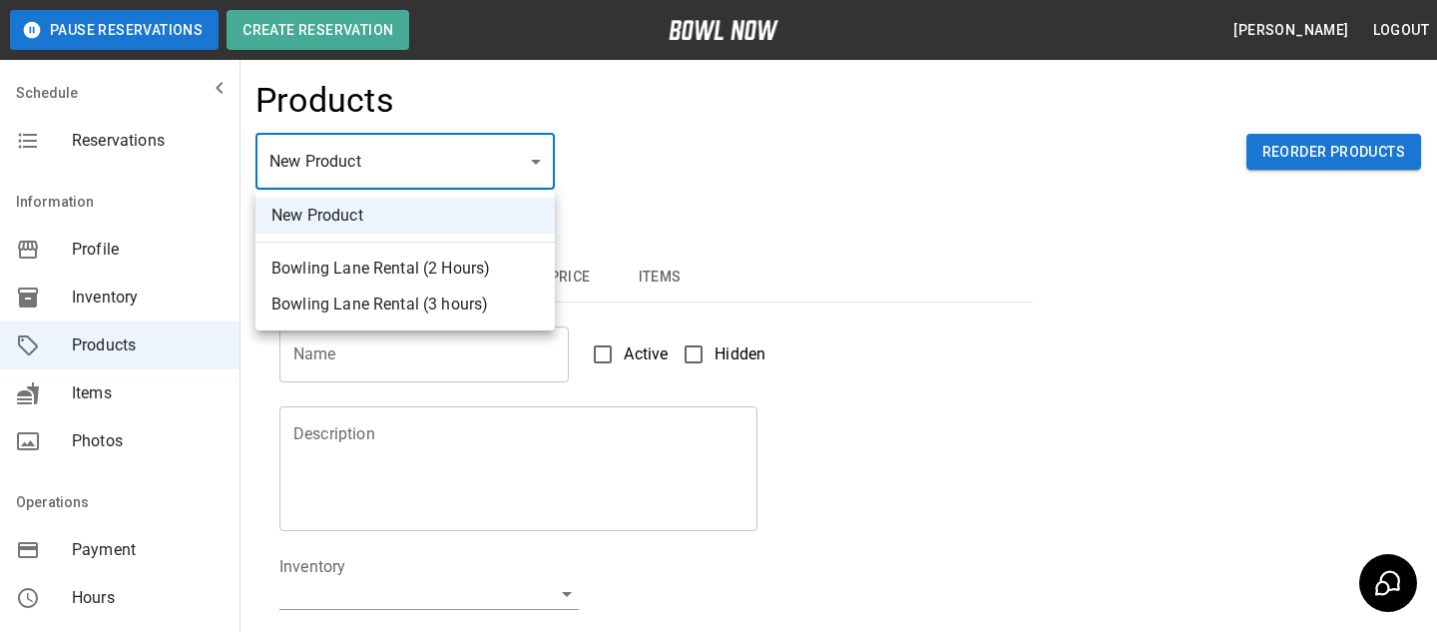
type textarea "**********"
type input "**********"
type input "*"
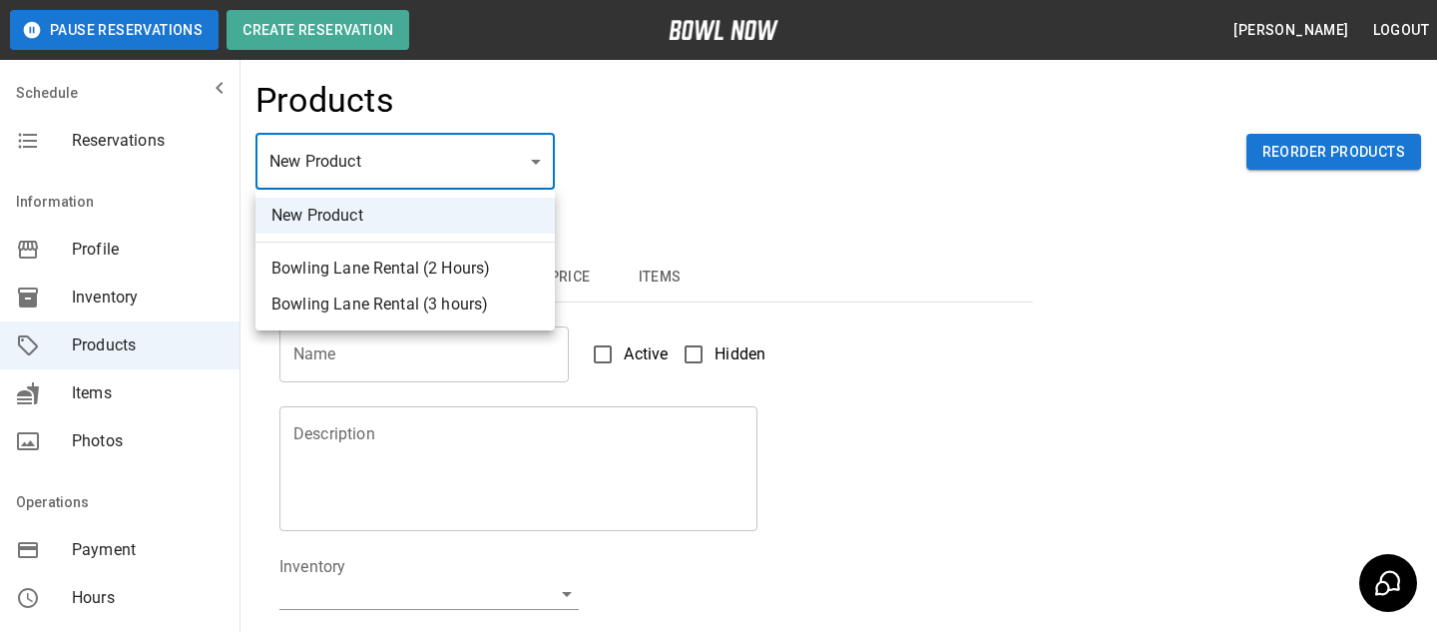
type input "*"
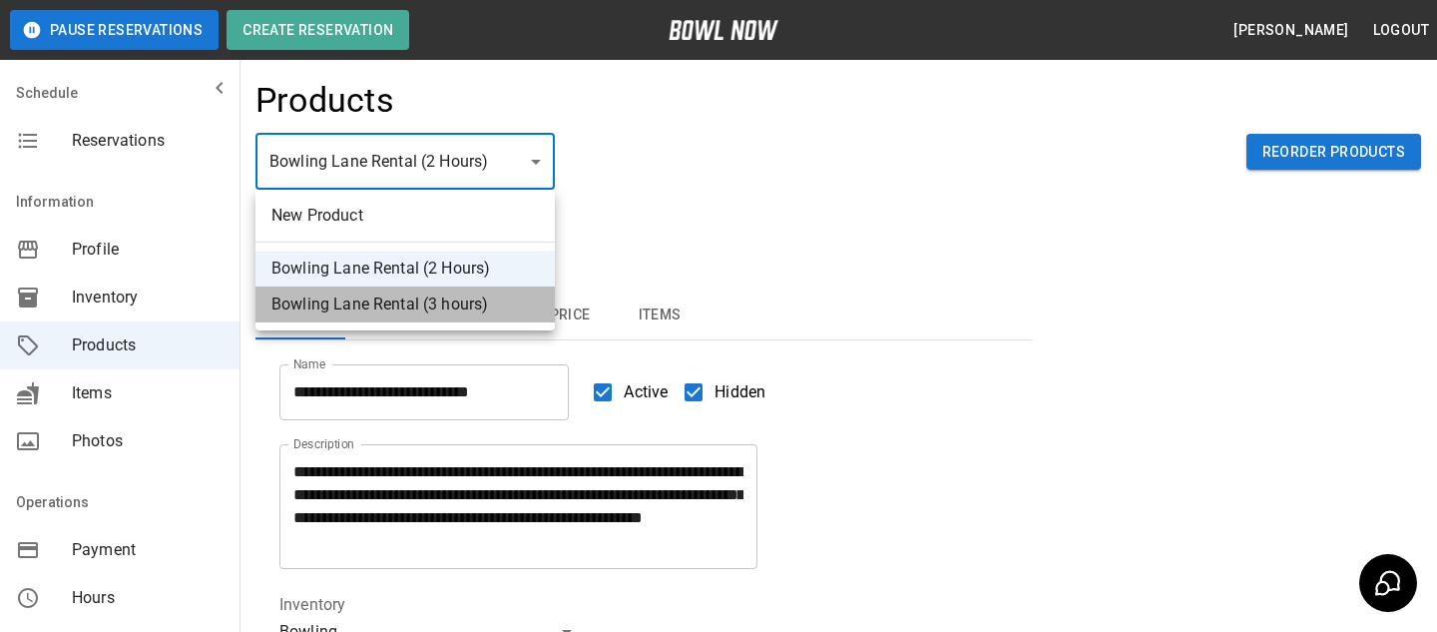
click at [521, 290] on li "Bowling Lane Rental (3 hours)" at bounding box center [405, 304] width 299 height 36
type input "*"
type input "**********"
type input "*"
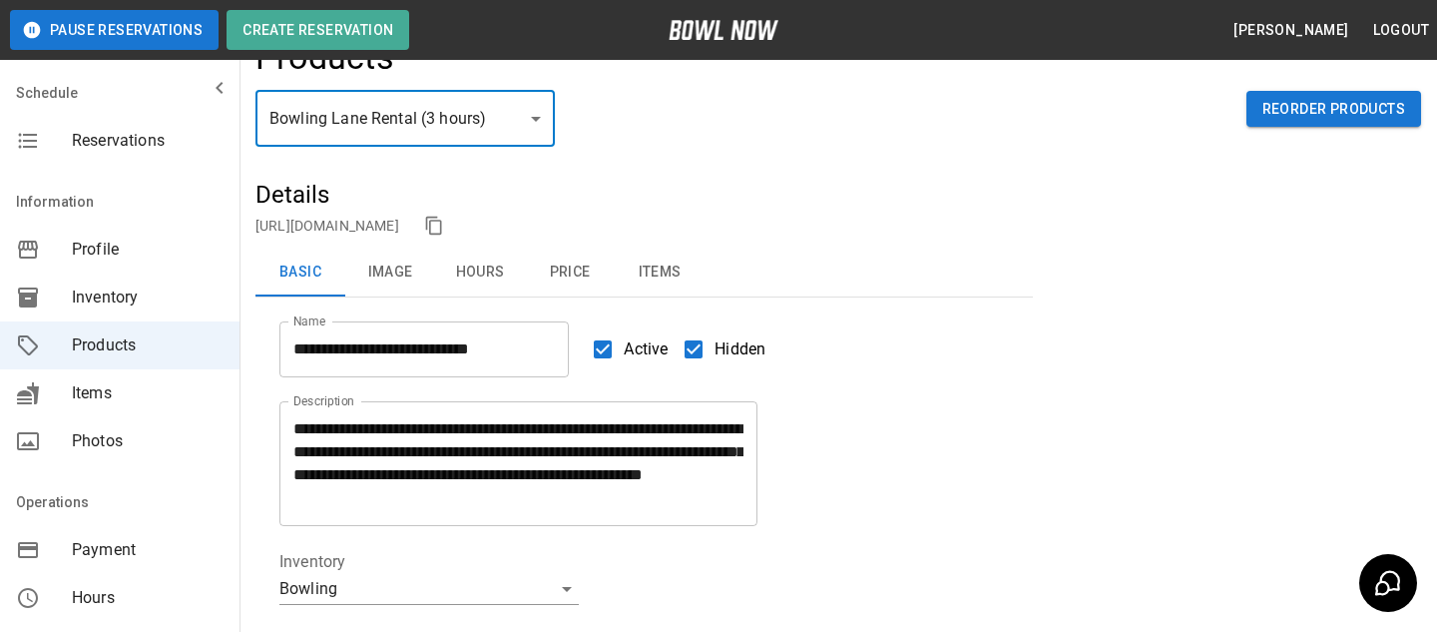
scroll to position [53, 0]
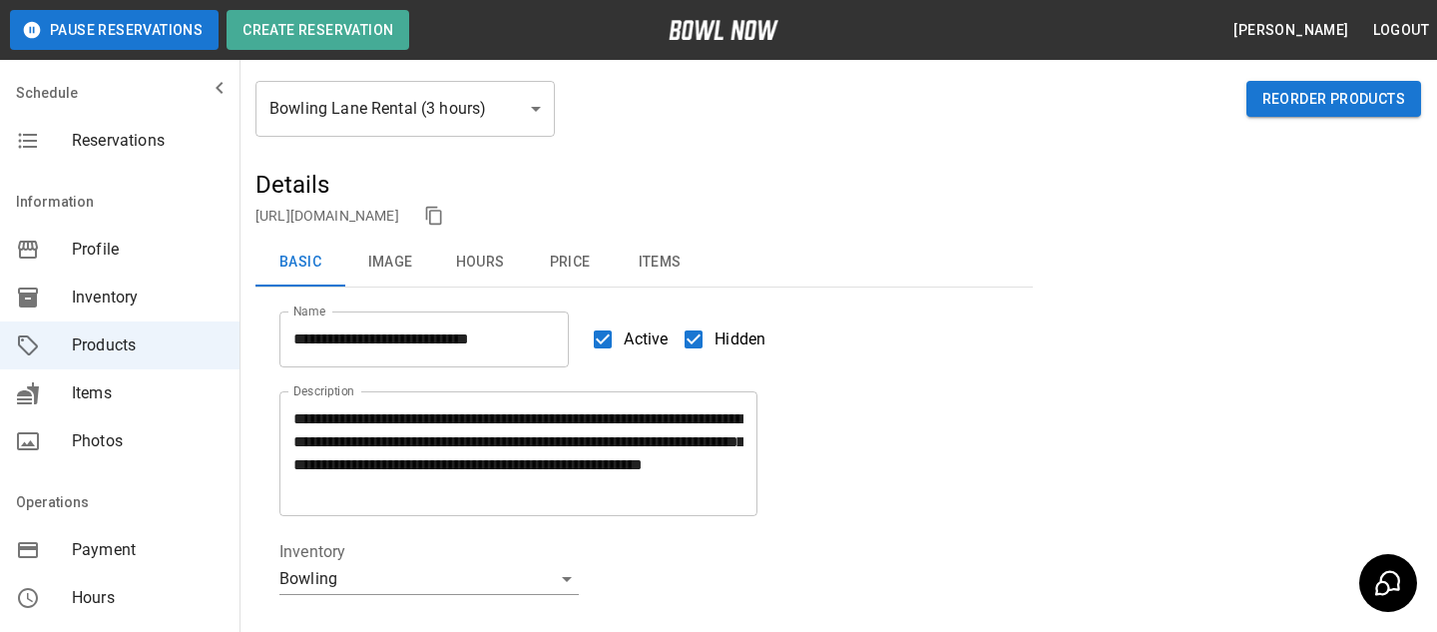
click at [427, 285] on div "Basic Image Hours Price Items" at bounding box center [645, 263] width 778 height 49
click at [389, 280] on button "Image" at bounding box center [390, 263] width 90 height 48
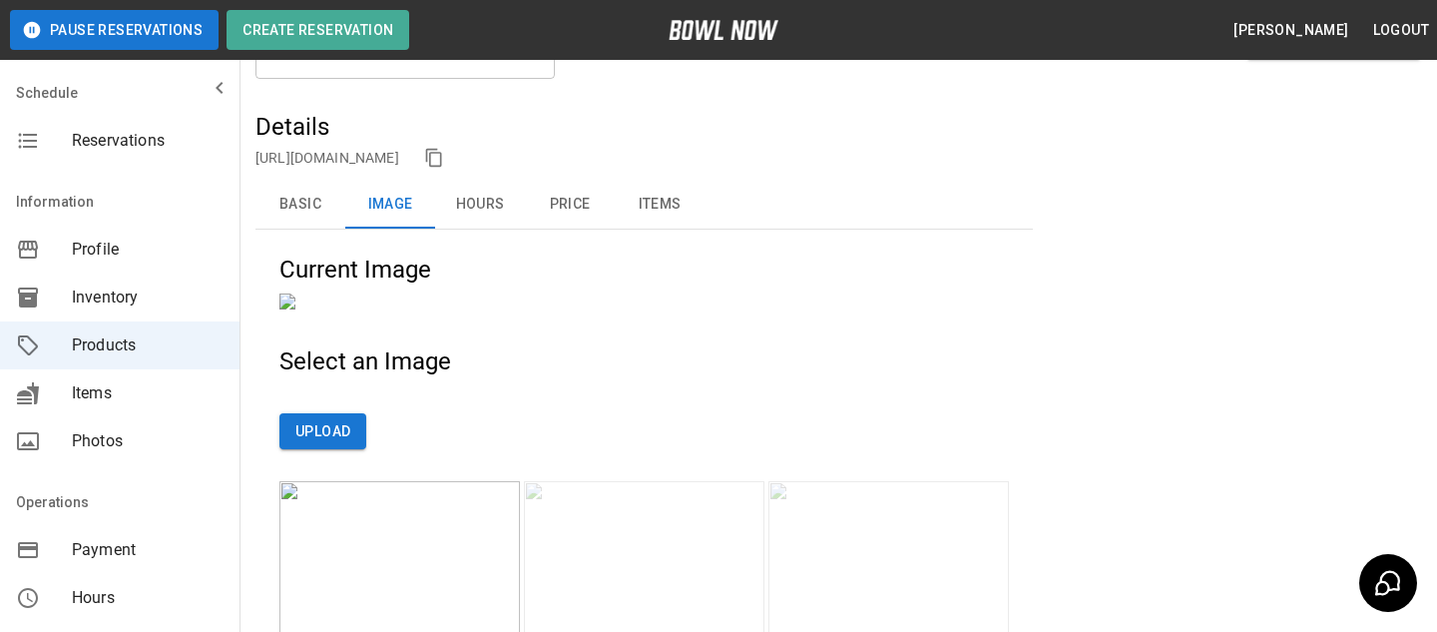
scroll to position [103, 0]
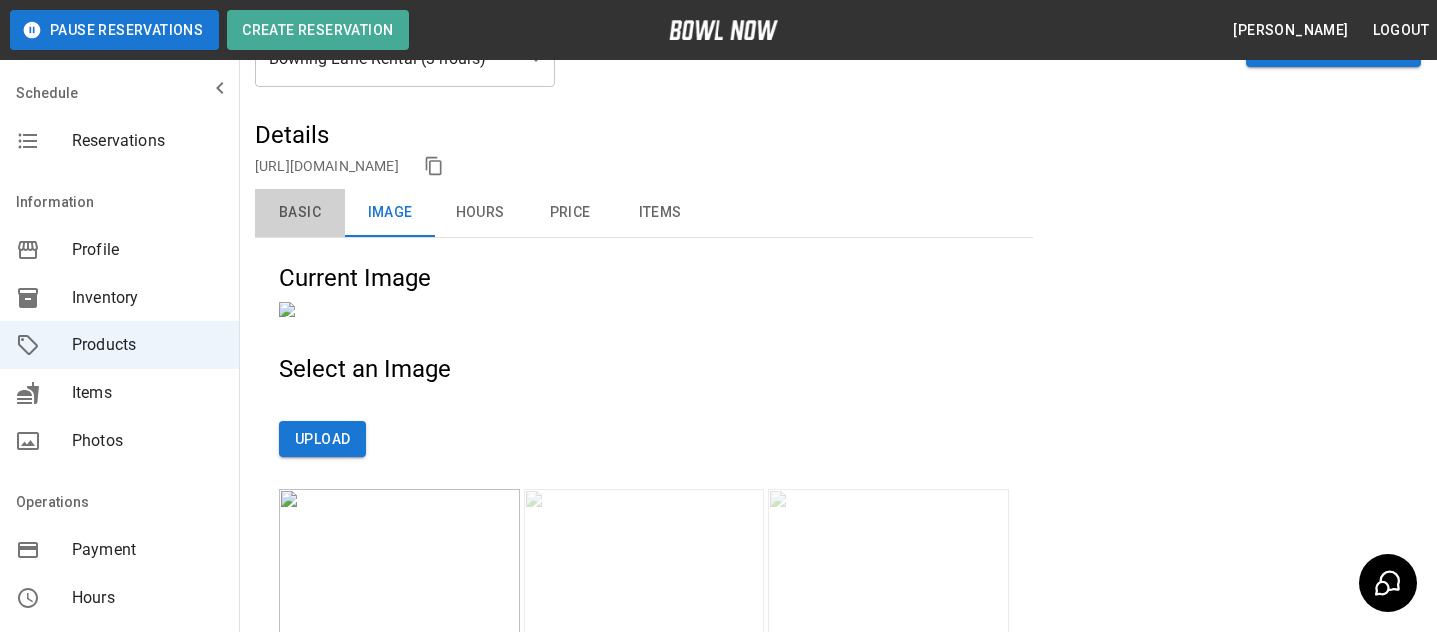
click at [323, 234] on button "Basic" at bounding box center [301, 213] width 90 height 48
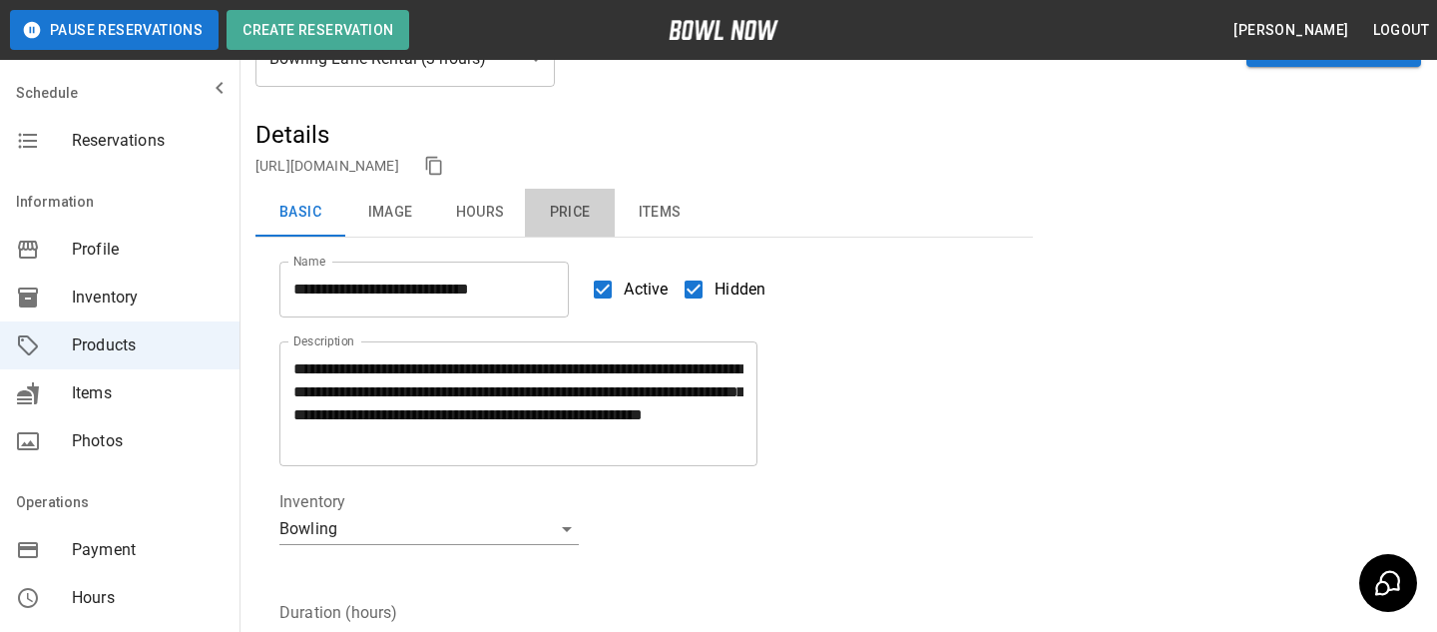
click at [569, 225] on button "Price" at bounding box center [570, 213] width 90 height 48
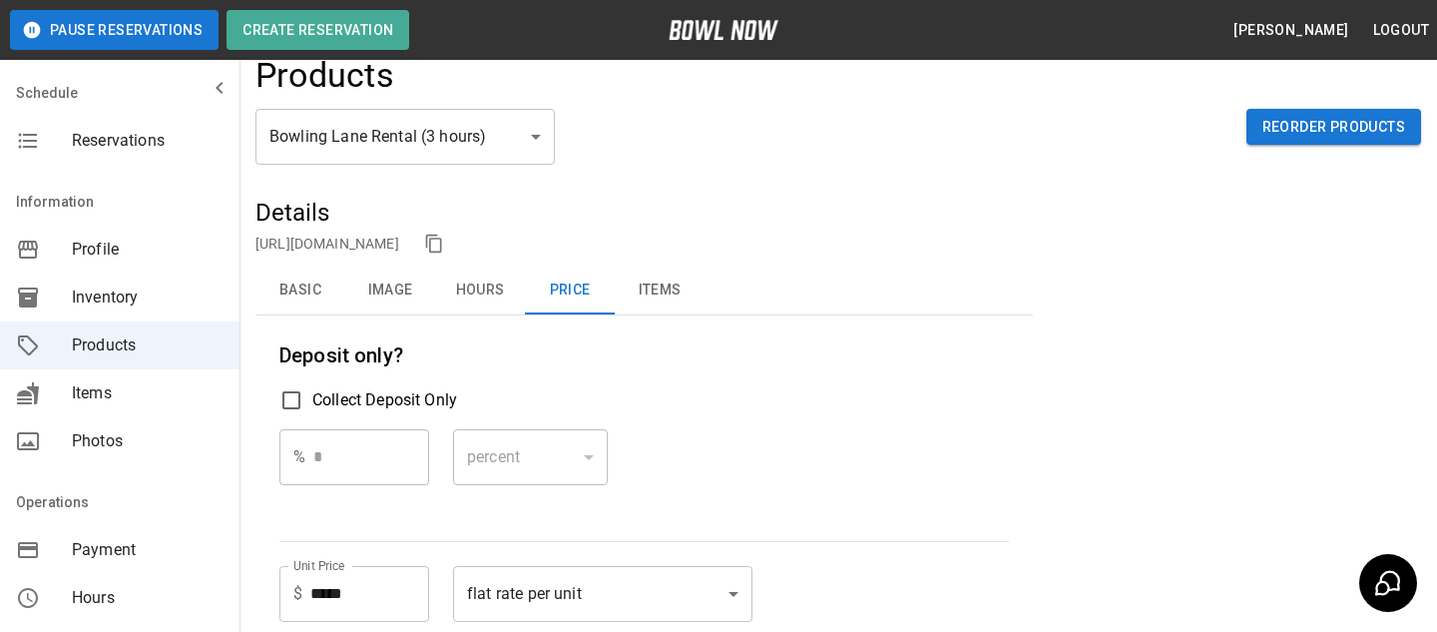
scroll to position [0, 0]
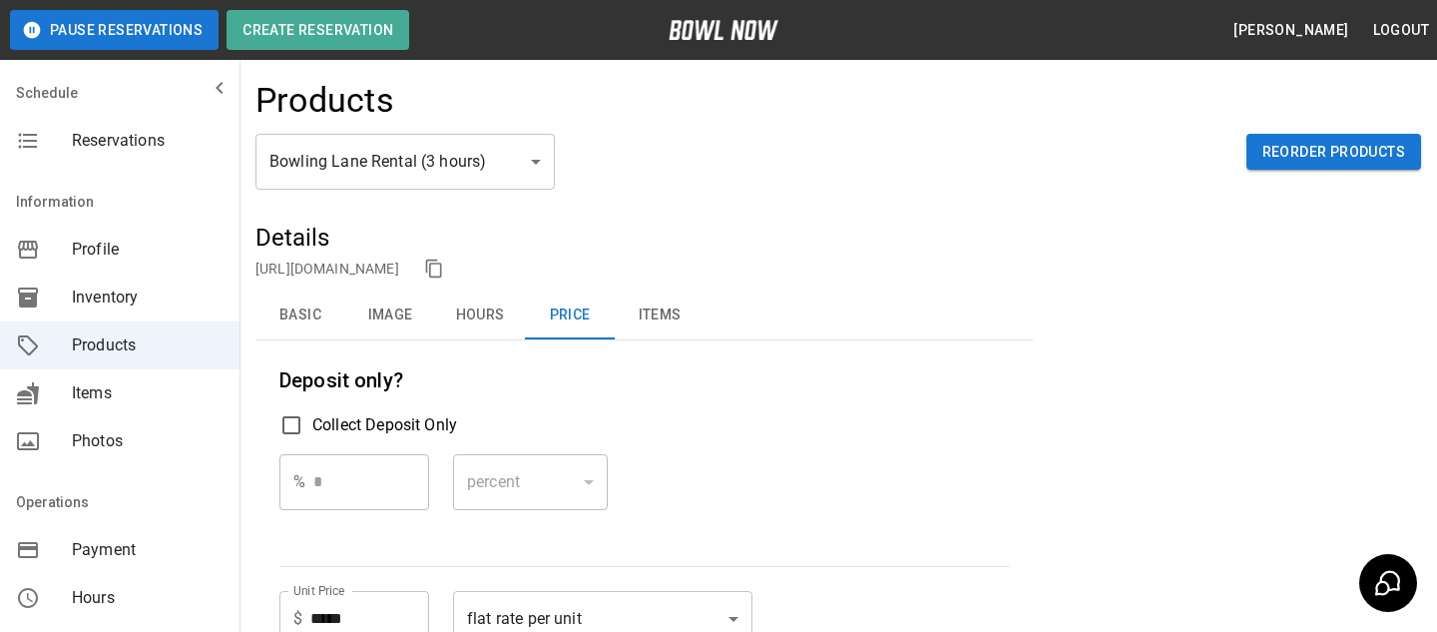
click at [305, 289] on div "**********" at bounding box center [645, 607] width 778 height 771
click at [304, 304] on button "Basic" at bounding box center [301, 315] width 90 height 48
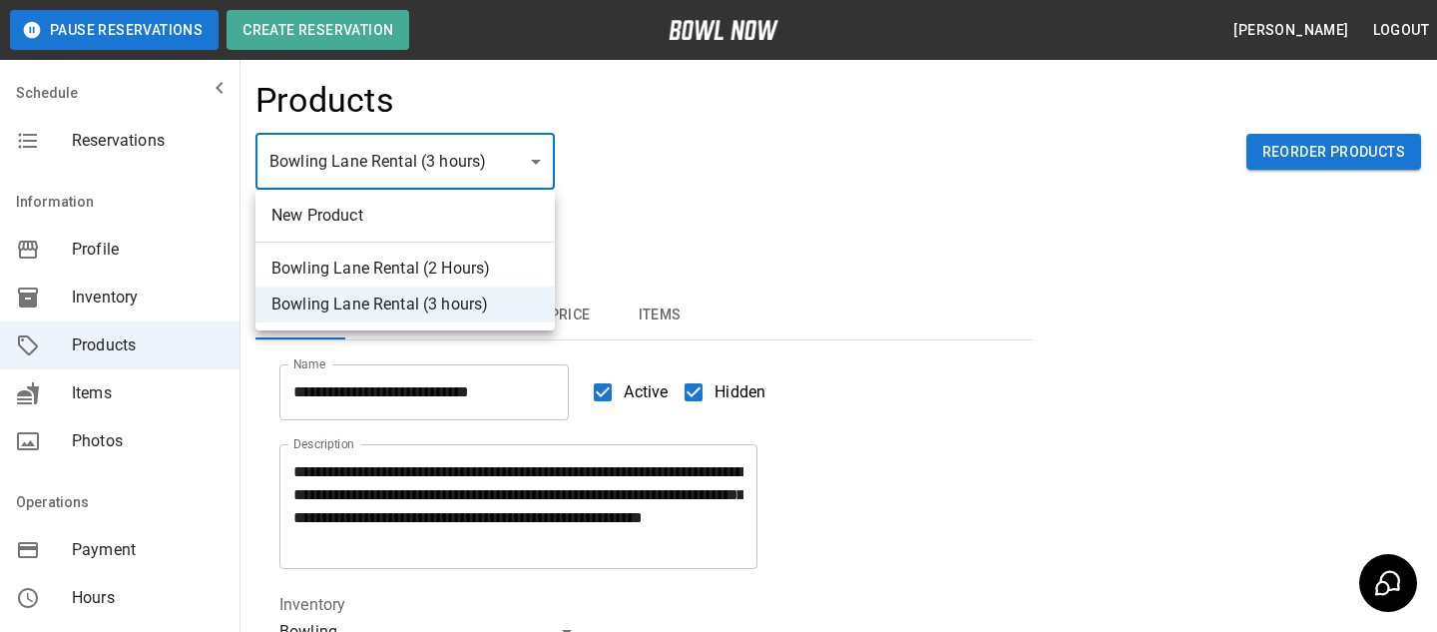
click at [640, 180] on div at bounding box center [718, 316] width 1437 height 632
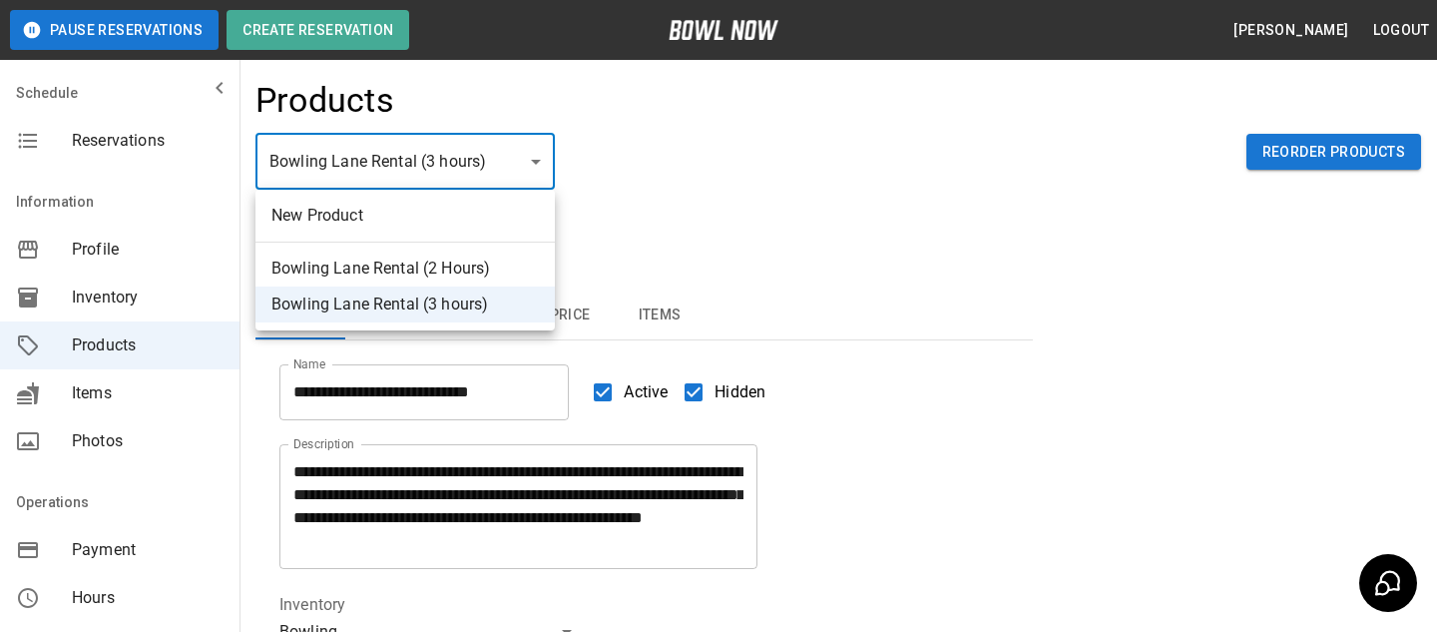
click at [606, 168] on div at bounding box center [718, 316] width 1437 height 632
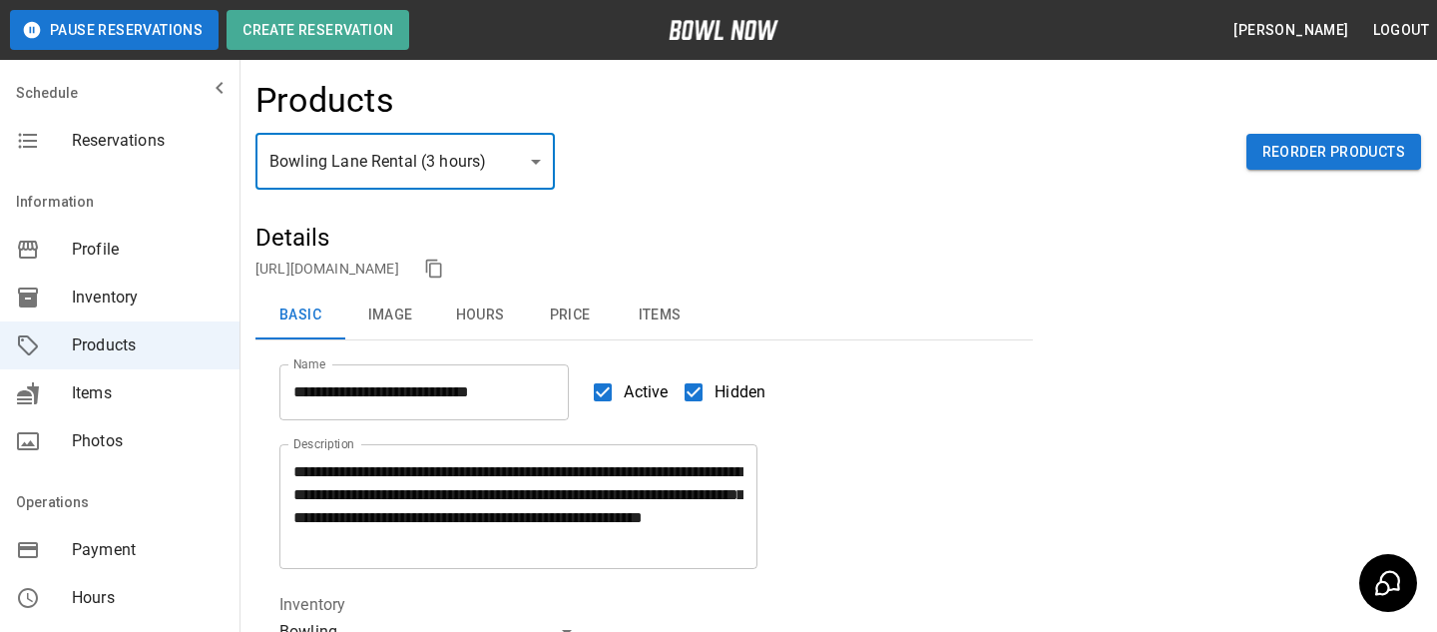
scroll to position [49, 0]
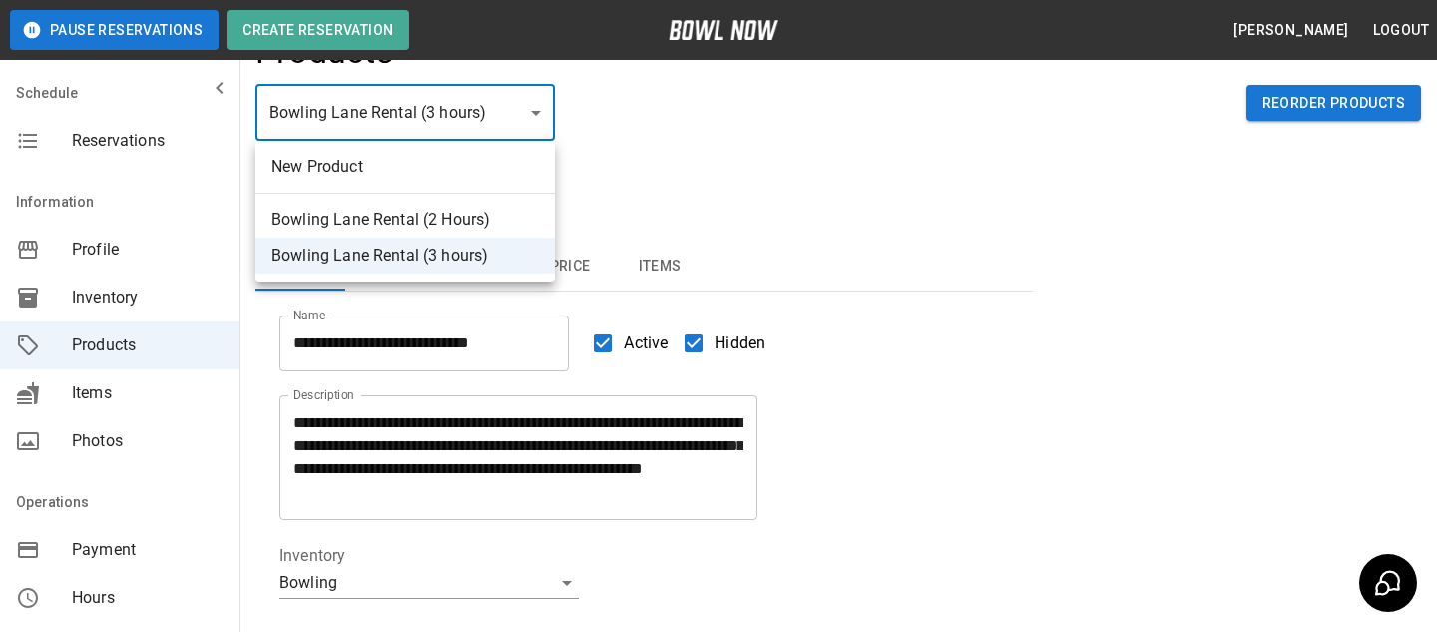
click at [536, 119] on body "**********" at bounding box center [718, 613] width 1437 height 1325
click at [640, 137] on div at bounding box center [718, 316] width 1437 height 632
click at [554, 138] on body "**********" at bounding box center [718, 613] width 1437 height 1325
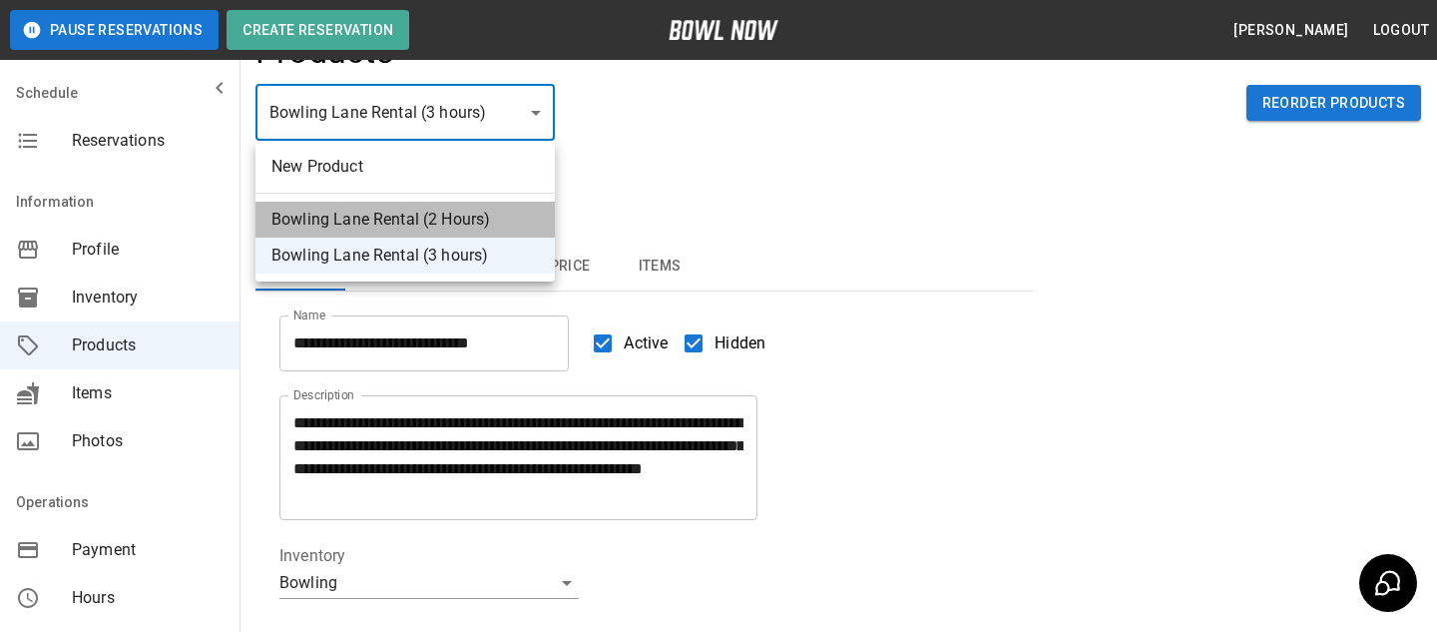
click at [501, 220] on li "Bowling Lane Rental (2 Hours)" at bounding box center [405, 220] width 299 height 36
type input "*"
type input "**********"
type input "*"
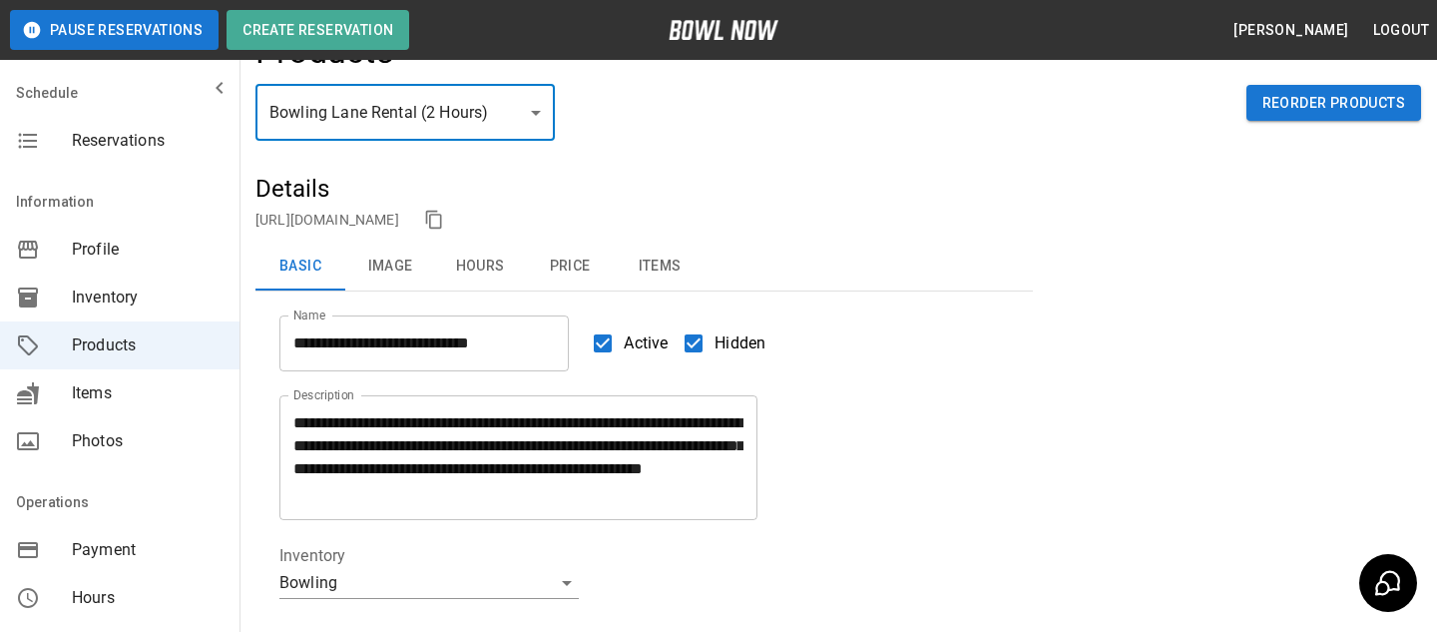
click at [512, 117] on body "**********" at bounding box center [718, 613] width 1437 height 1325
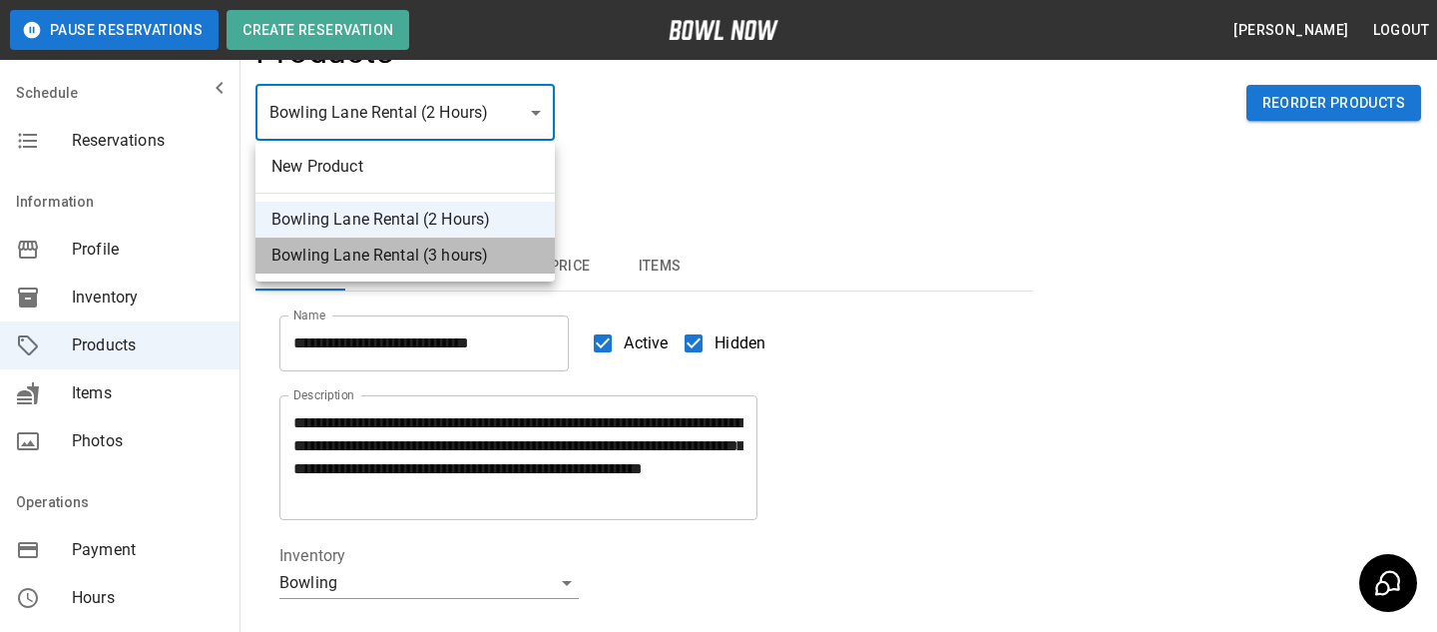
click at [460, 256] on li "Bowling Lane Rental (3 hours)" at bounding box center [405, 256] width 299 height 36
type input "*"
type input "**********"
type input "*"
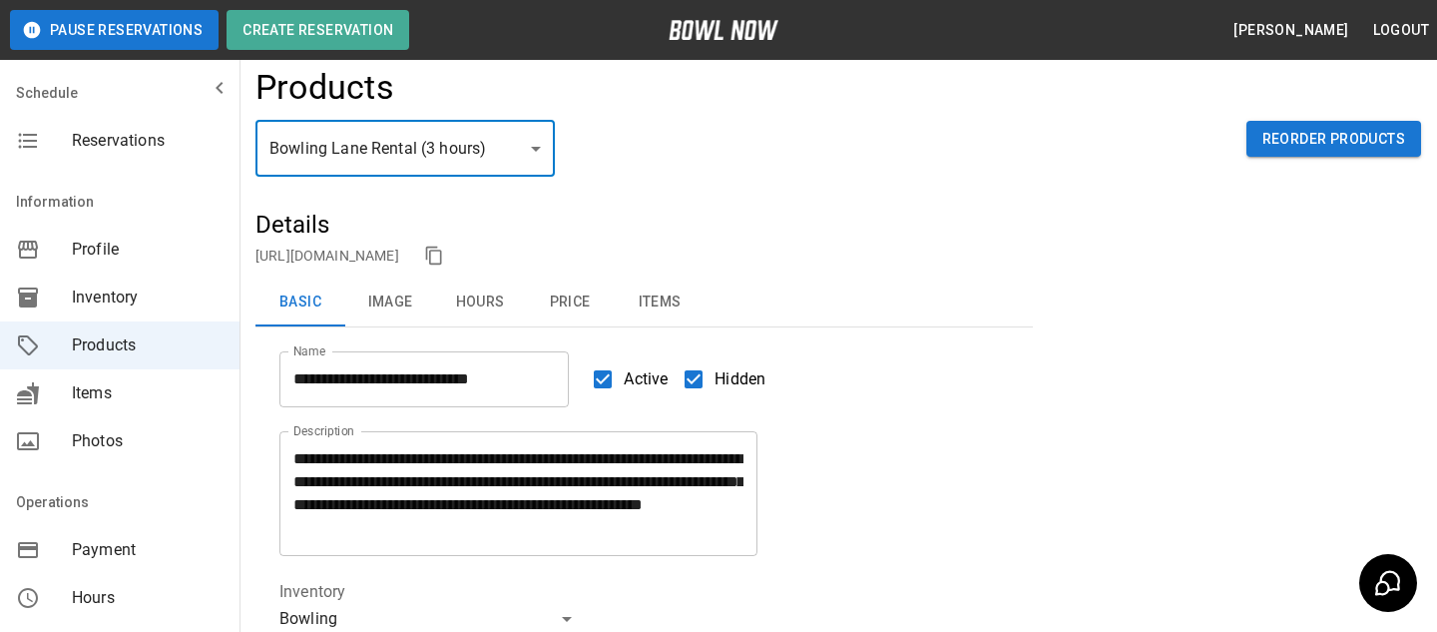
scroll to position [1, 0]
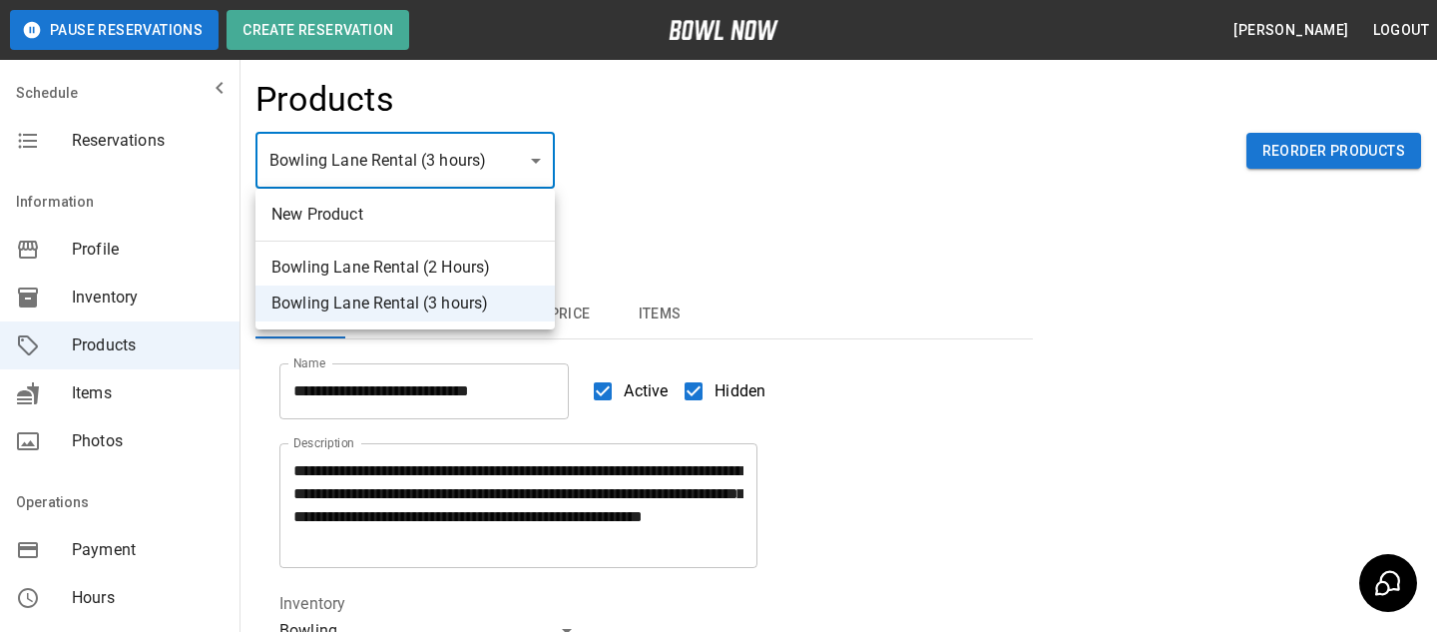
click at [586, 140] on div at bounding box center [718, 316] width 1437 height 632
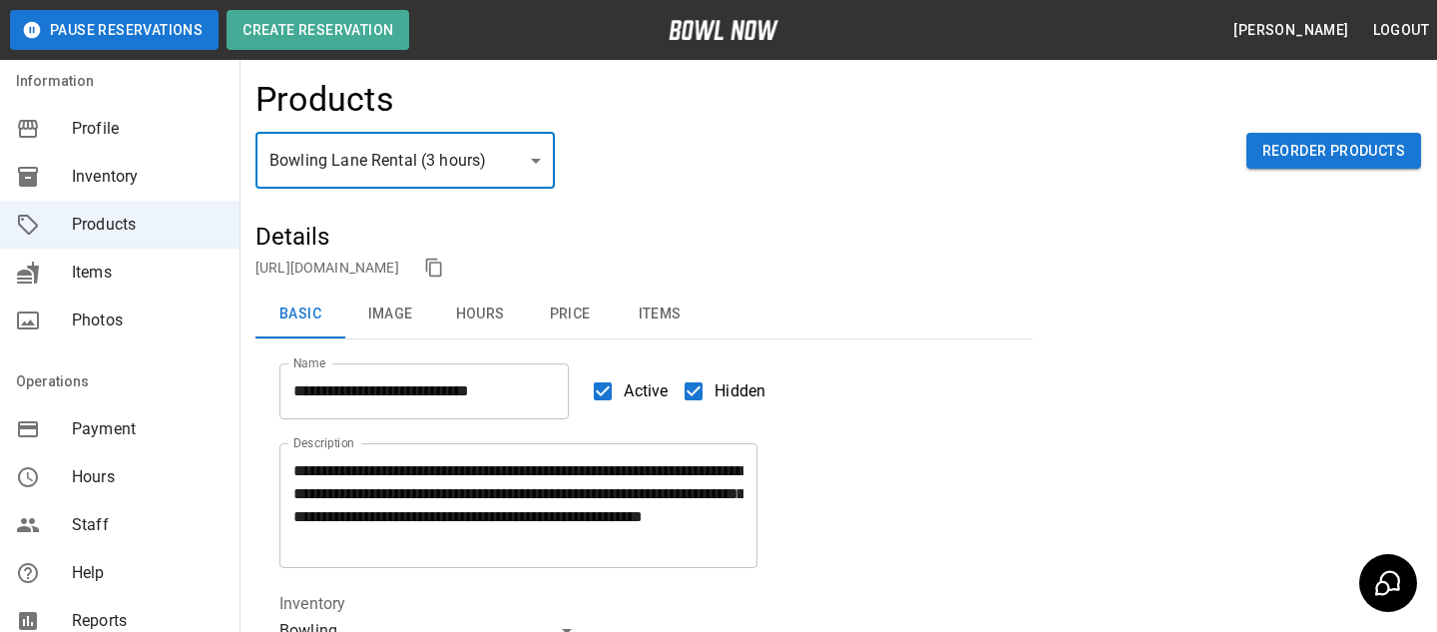
scroll to position [124, 0]
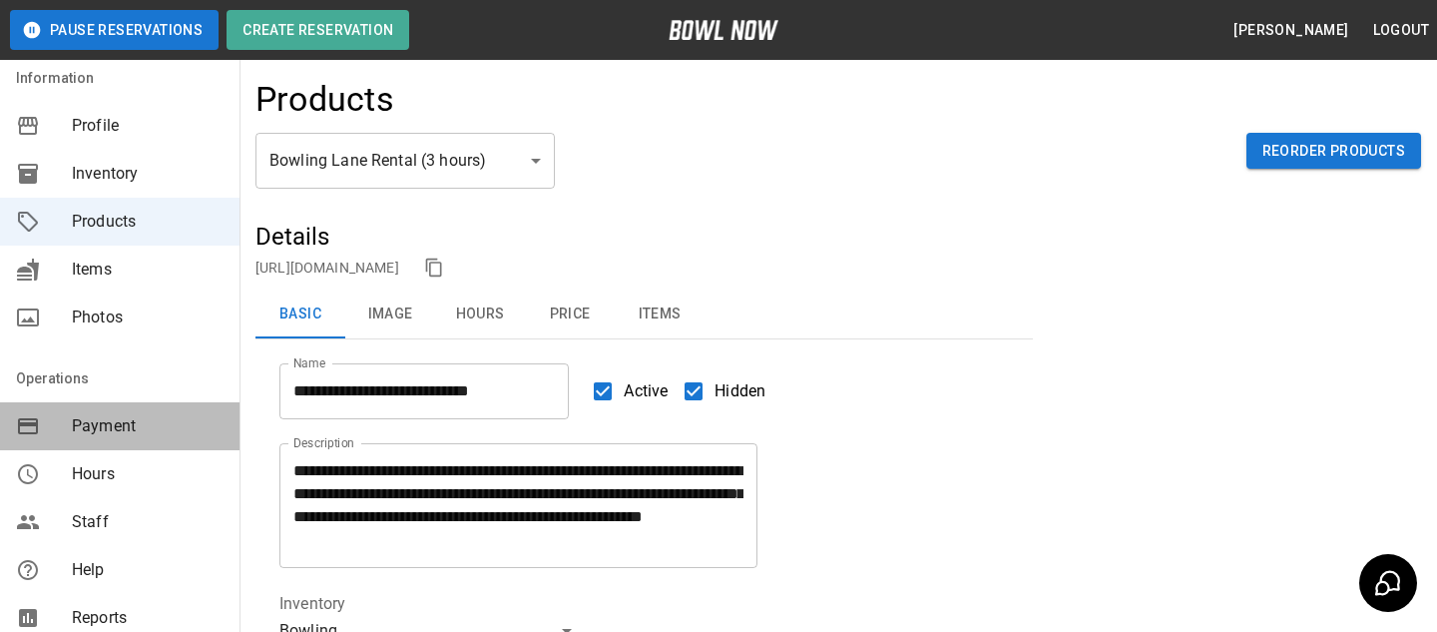
click at [165, 439] on div "Payment" at bounding box center [120, 426] width 240 height 48
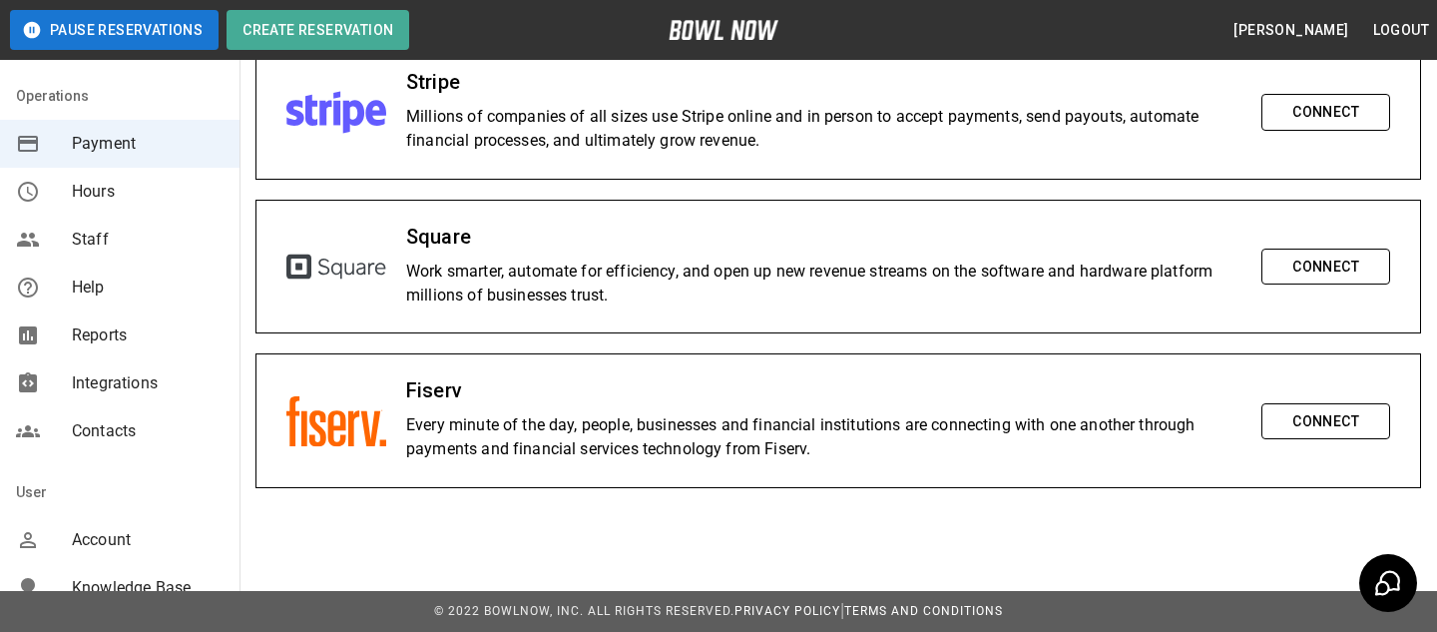
scroll to position [494, 0]
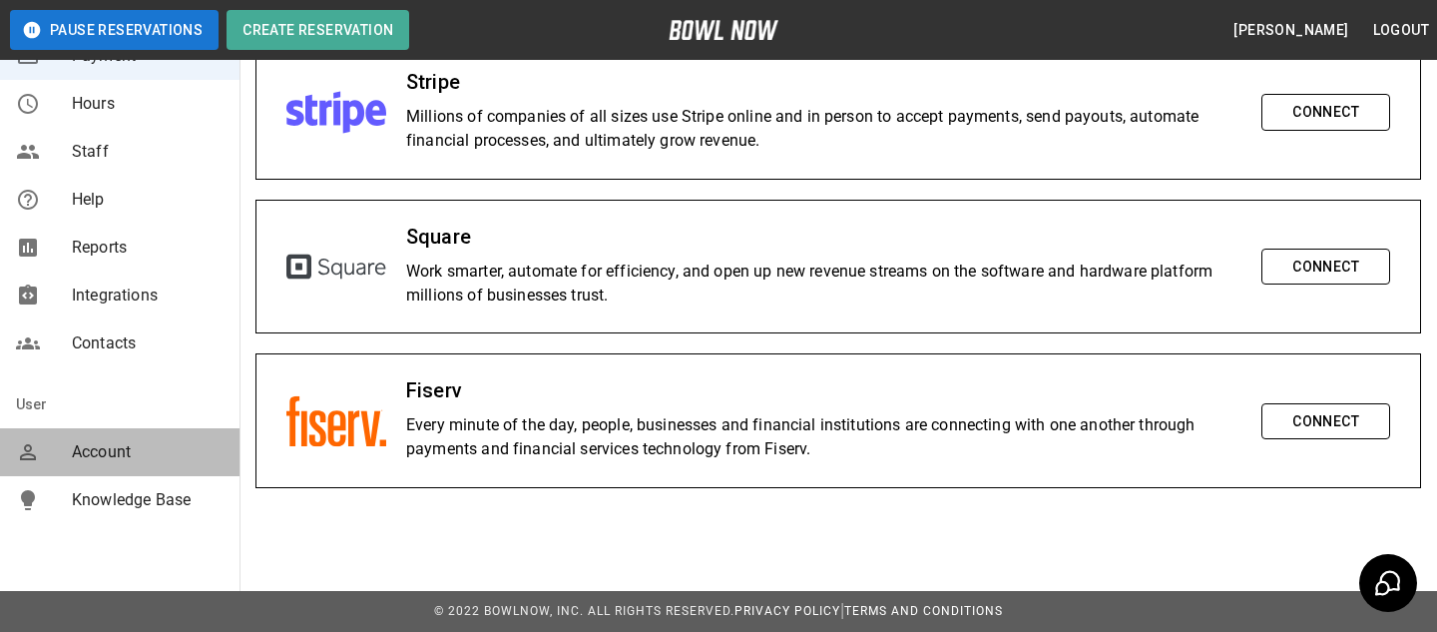
click at [88, 452] on span "Account" at bounding box center [148, 452] width 152 height 24
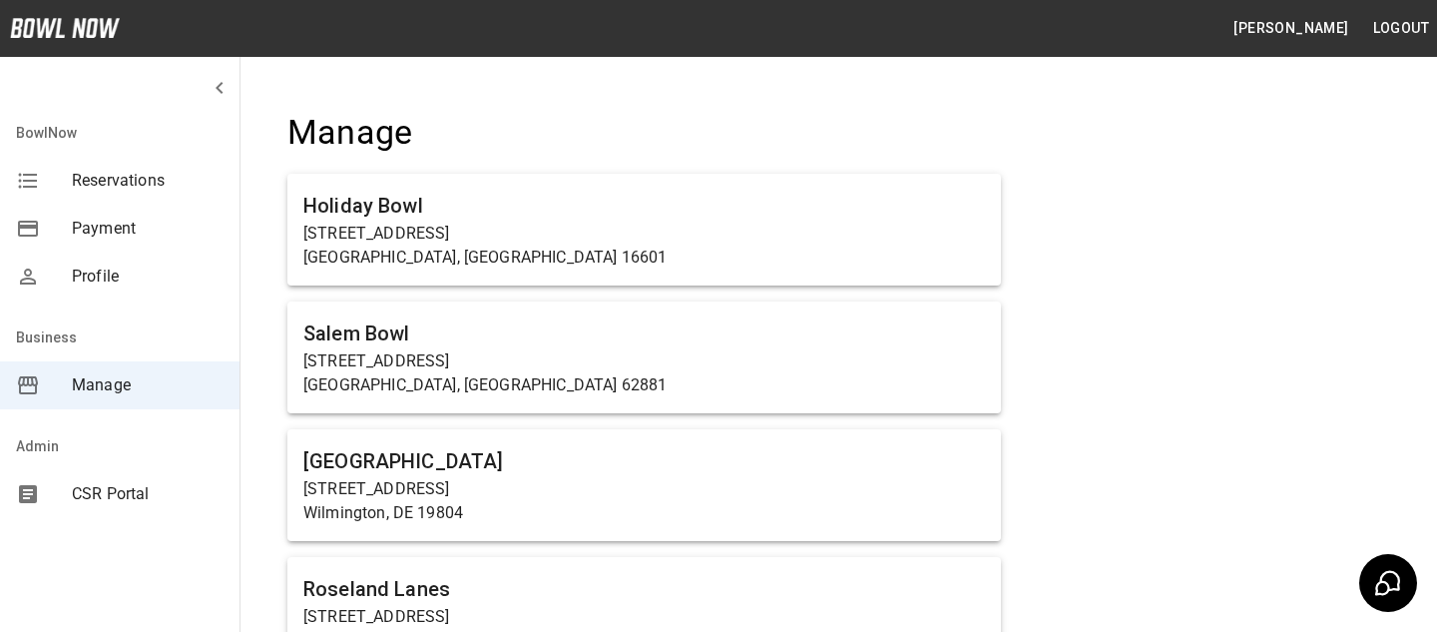
scroll to position [1422, 0]
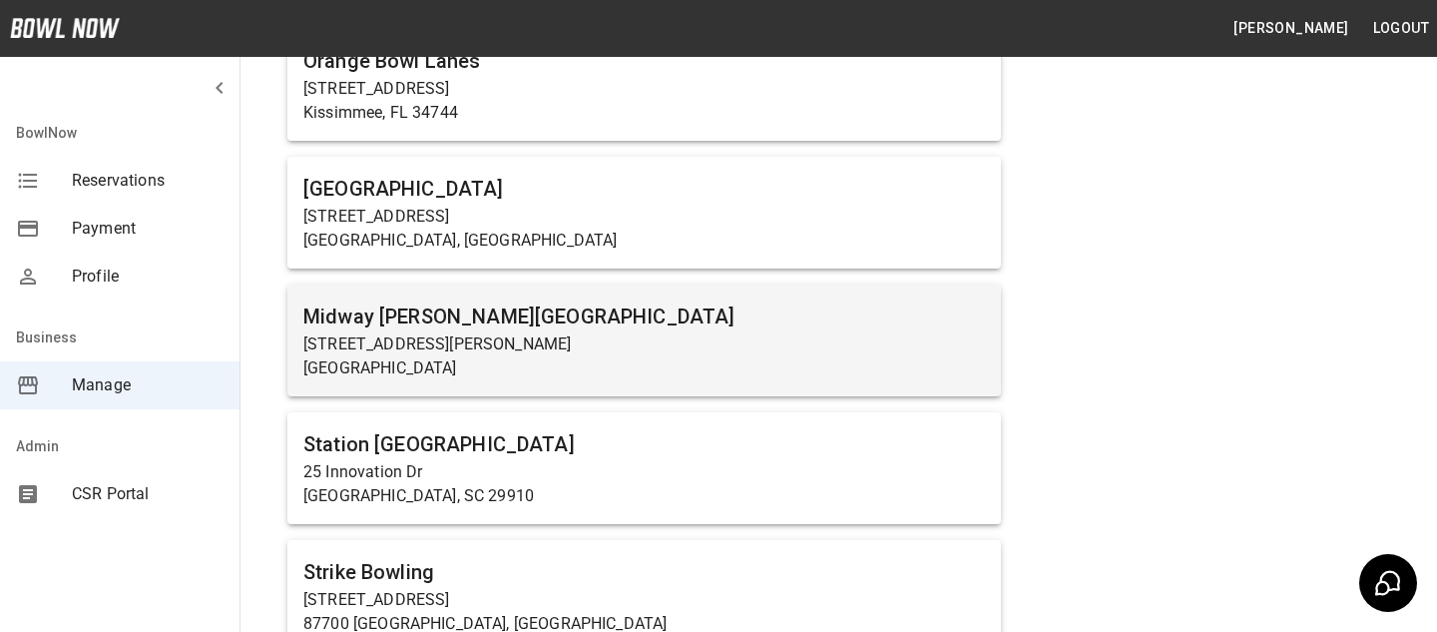
click at [523, 373] on p "Carlisle, PA 17015" at bounding box center [644, 368] width 682 height 24
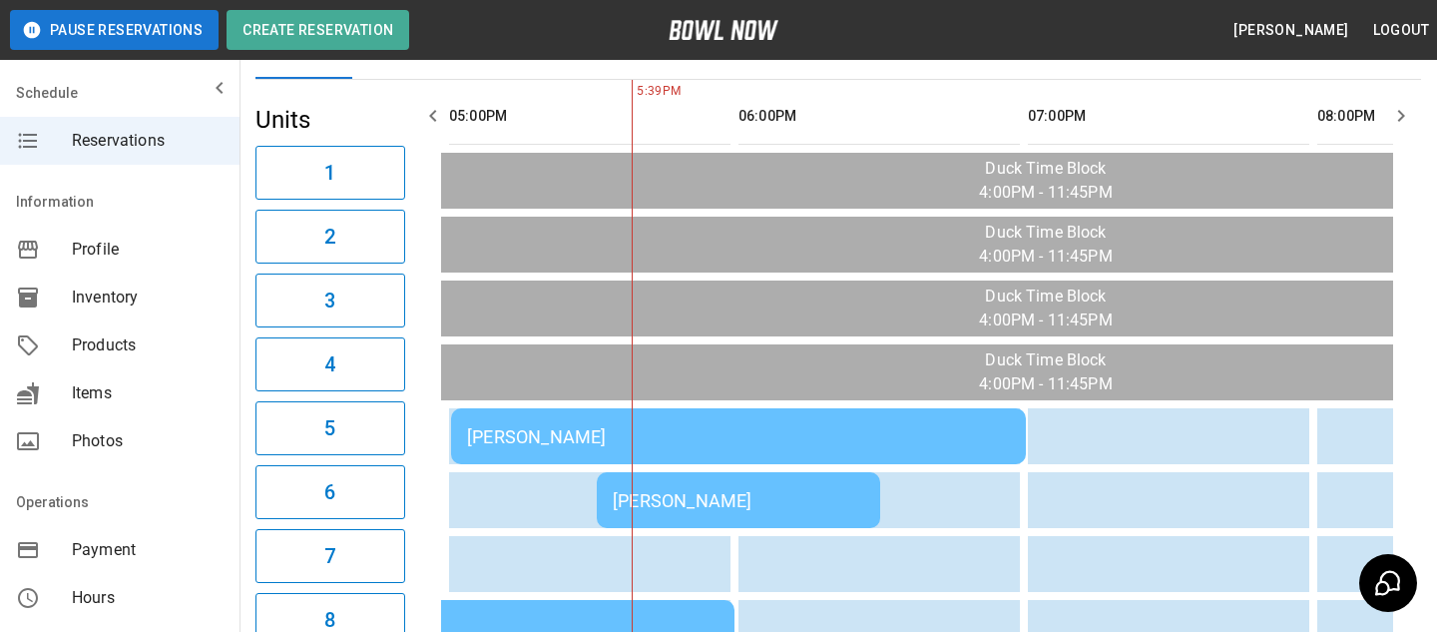
scroll to position [169, 0]
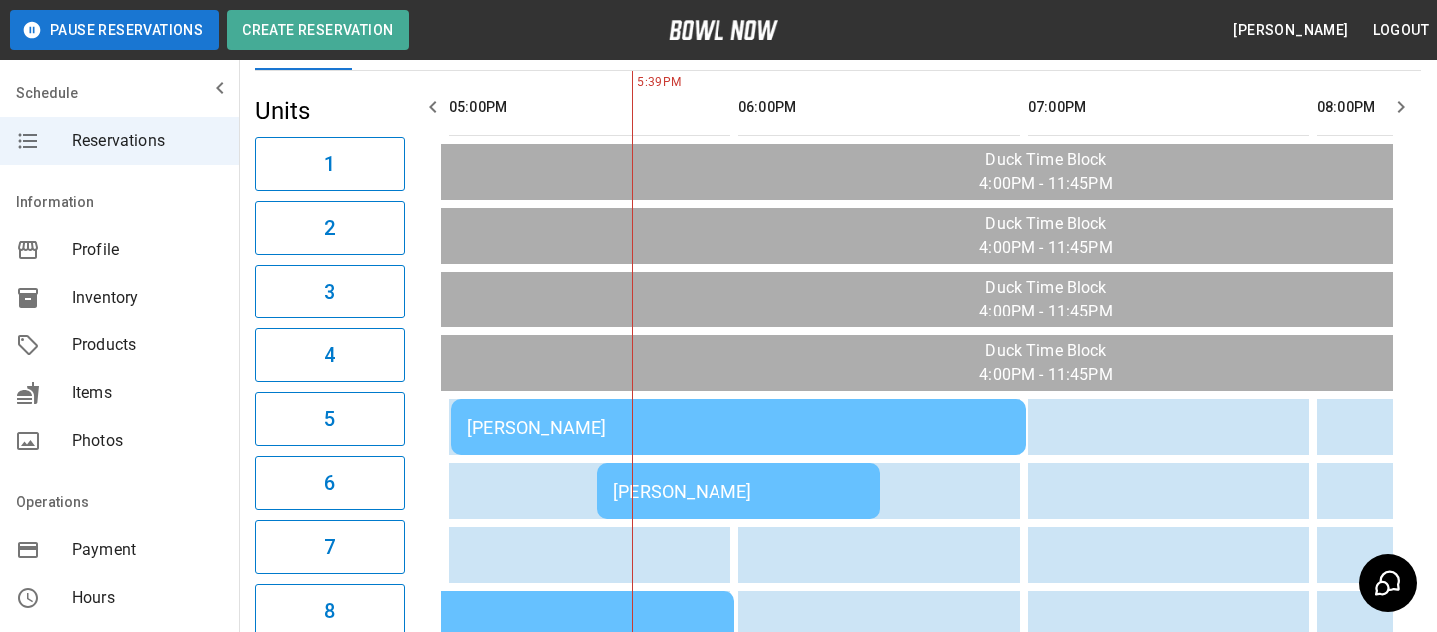
click at [759, 404] on td "Bradey Powell" at bounding box center [738, 427] width 575 height 56
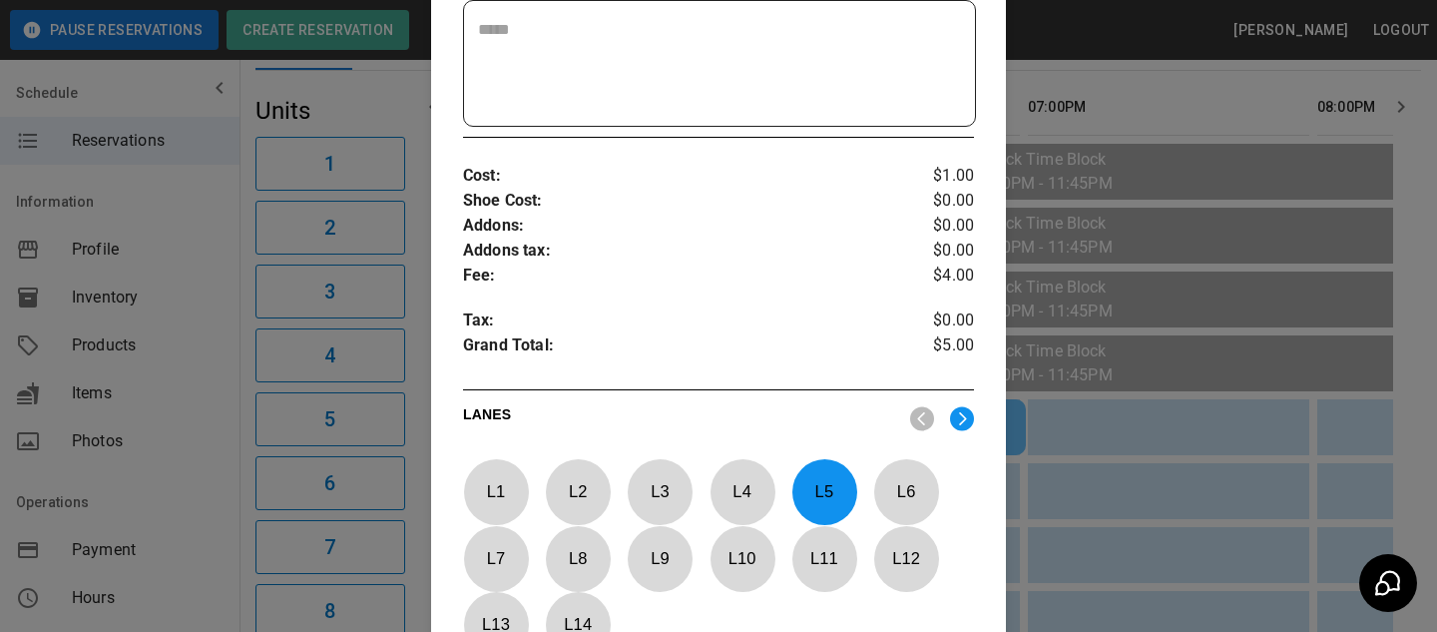
scroll to position [862, 0]
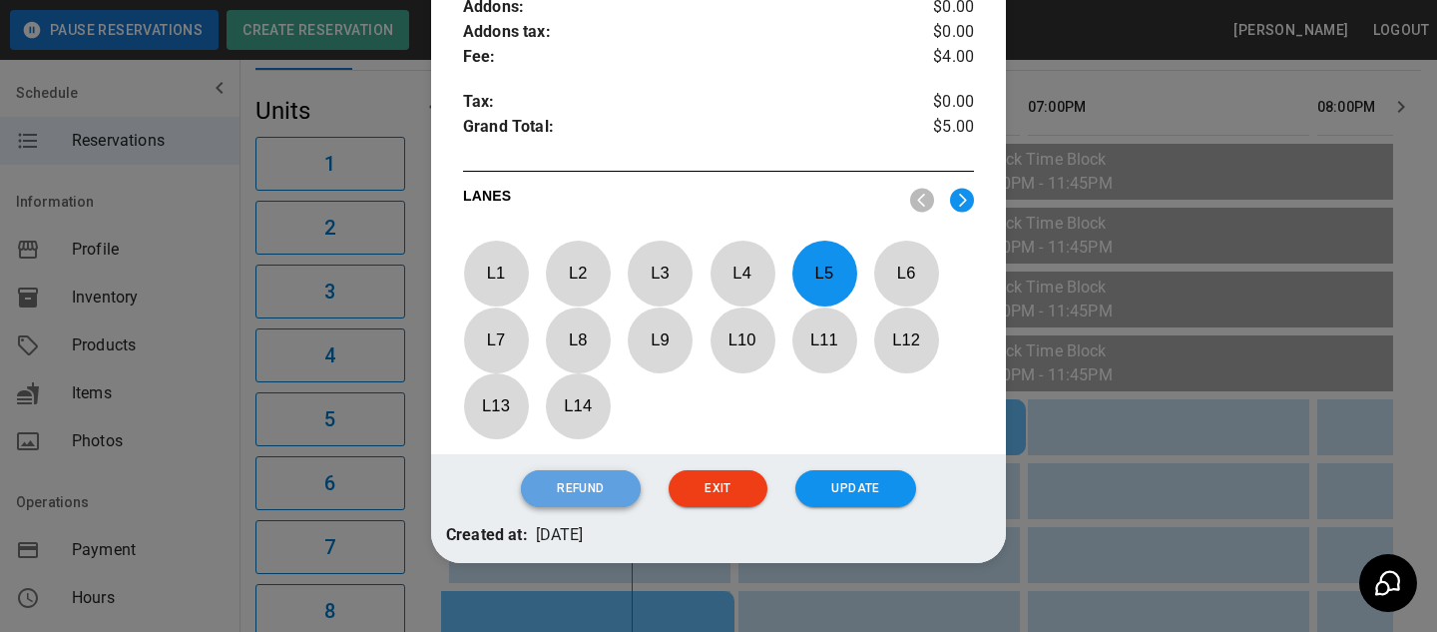
click at [603, 501] on button "Refund" at bounding box center [580, 488] width 119 height 37
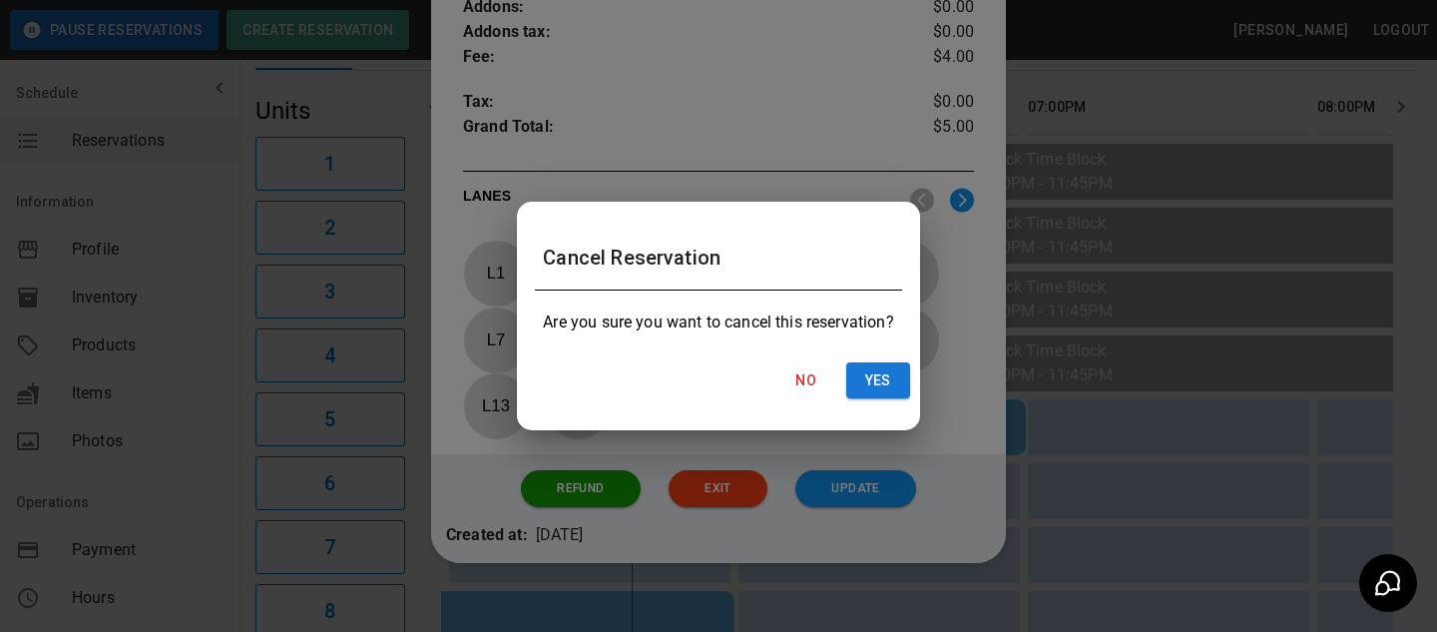
click at [867, 191] on div "Cancel Reservation Are you sure you want to cancel this reservation? No Yes" at bounding box center [718, 316] width 1437 height 632
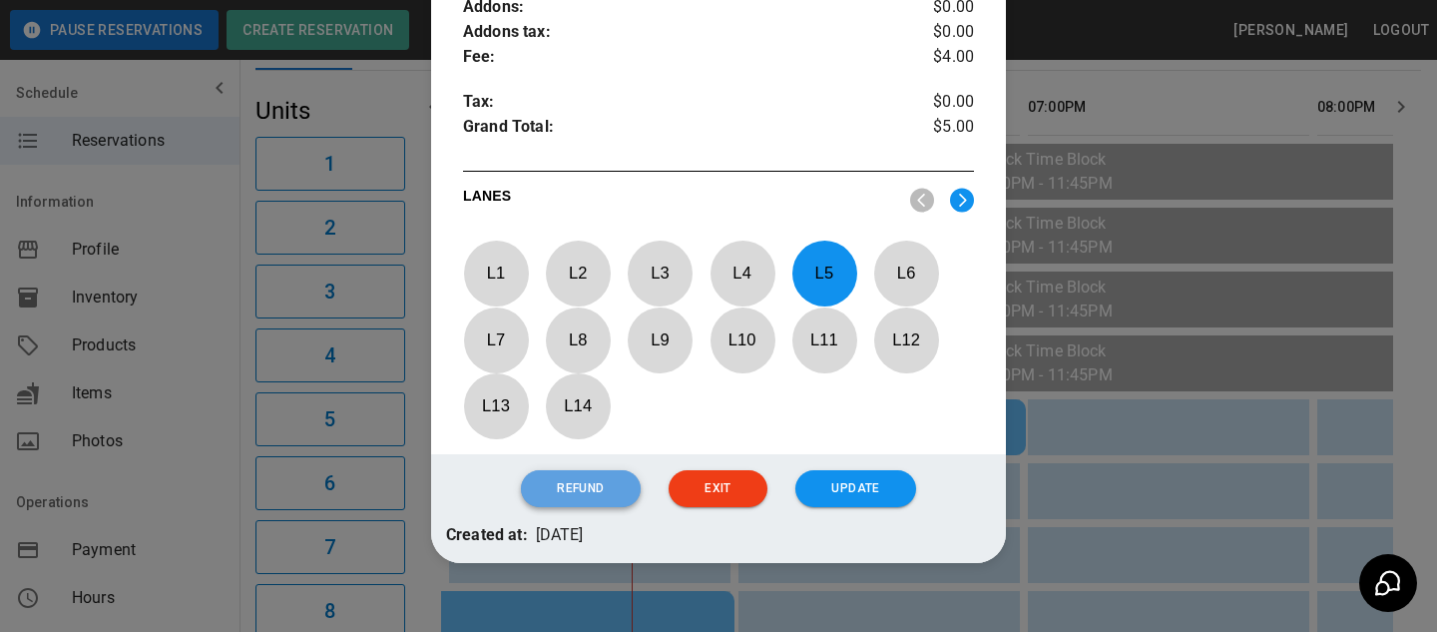
click at [597, 483] on button "Refund" at bounding box center [580, 488] width 119 height 37
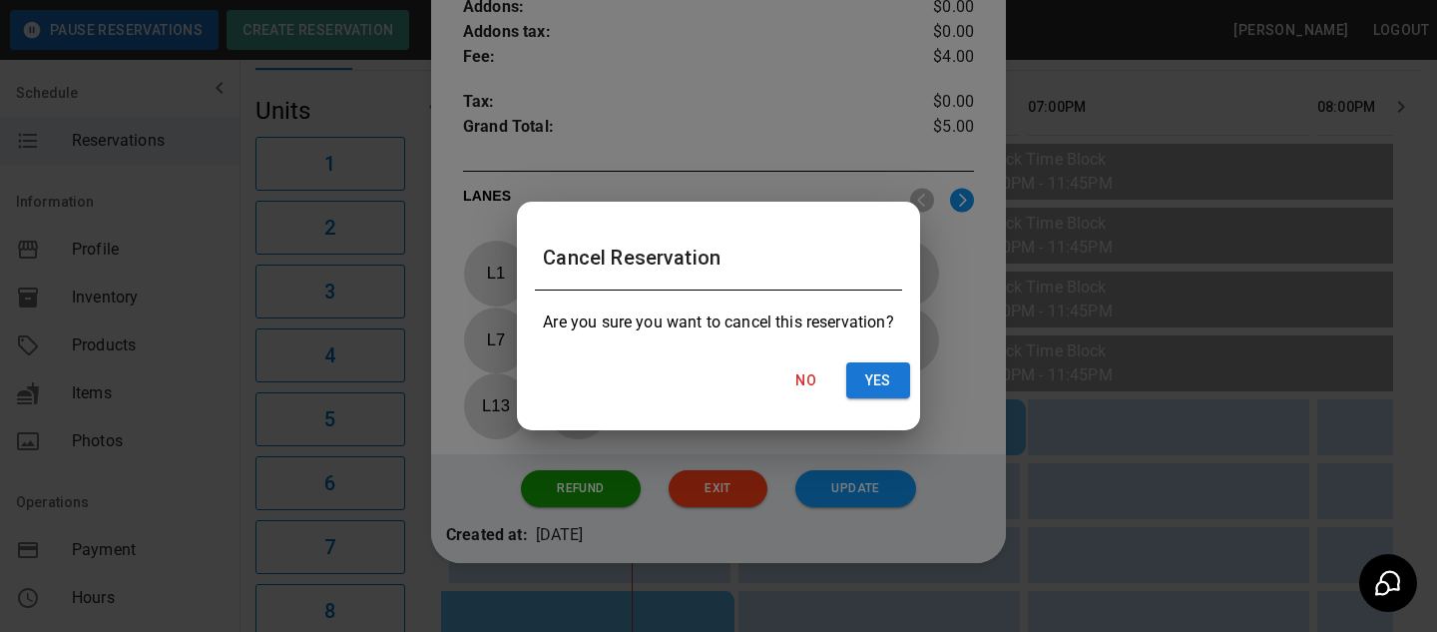
click at [1079, 307] on div "Cancel Reservation Are you sure you want to cancel this reservation? No Yes" at bounding box center [718, 316] width 1437 height 632
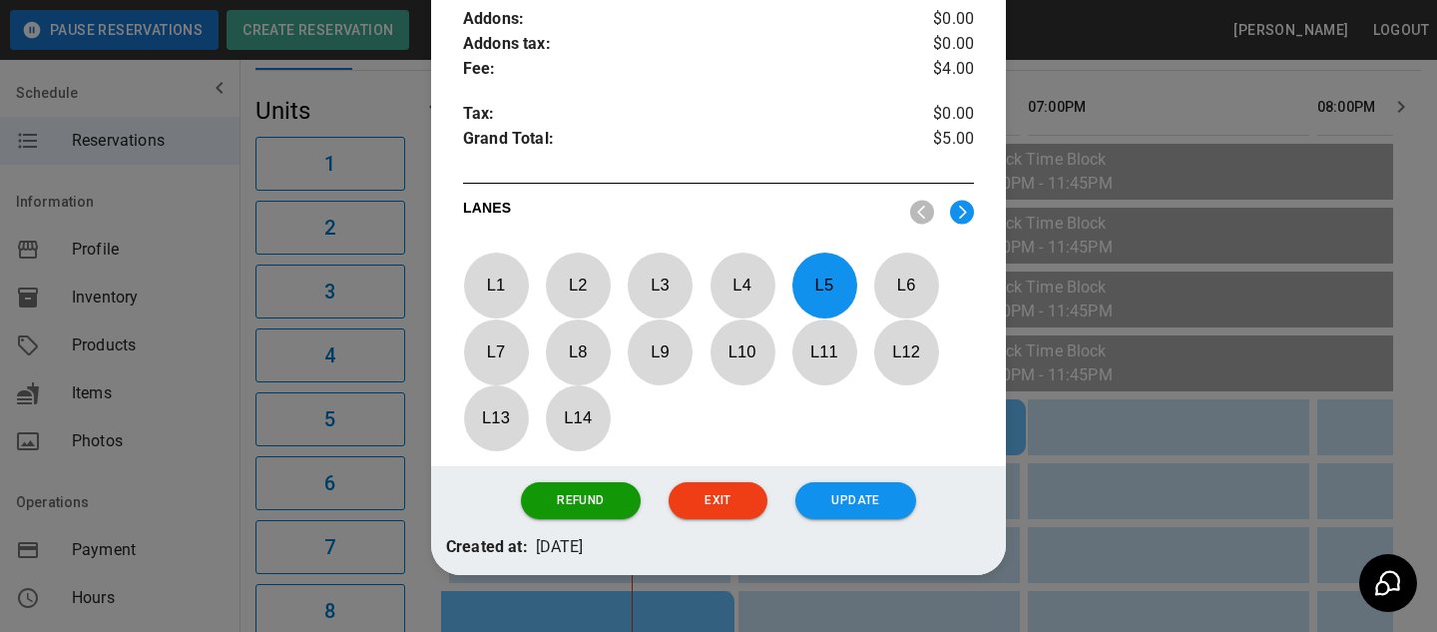
scroll to position [893, 0]
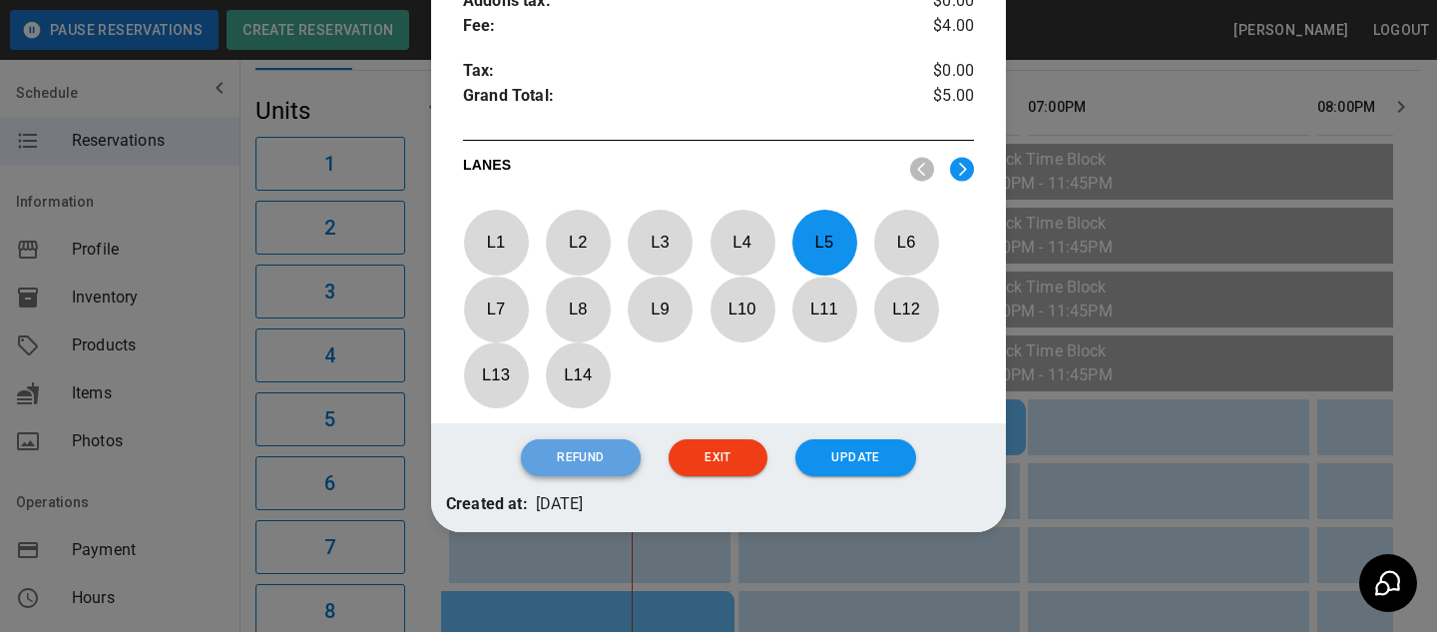
click at [546, 449] on button "Refund" at bounding box center [580, 457] width 119 height 37
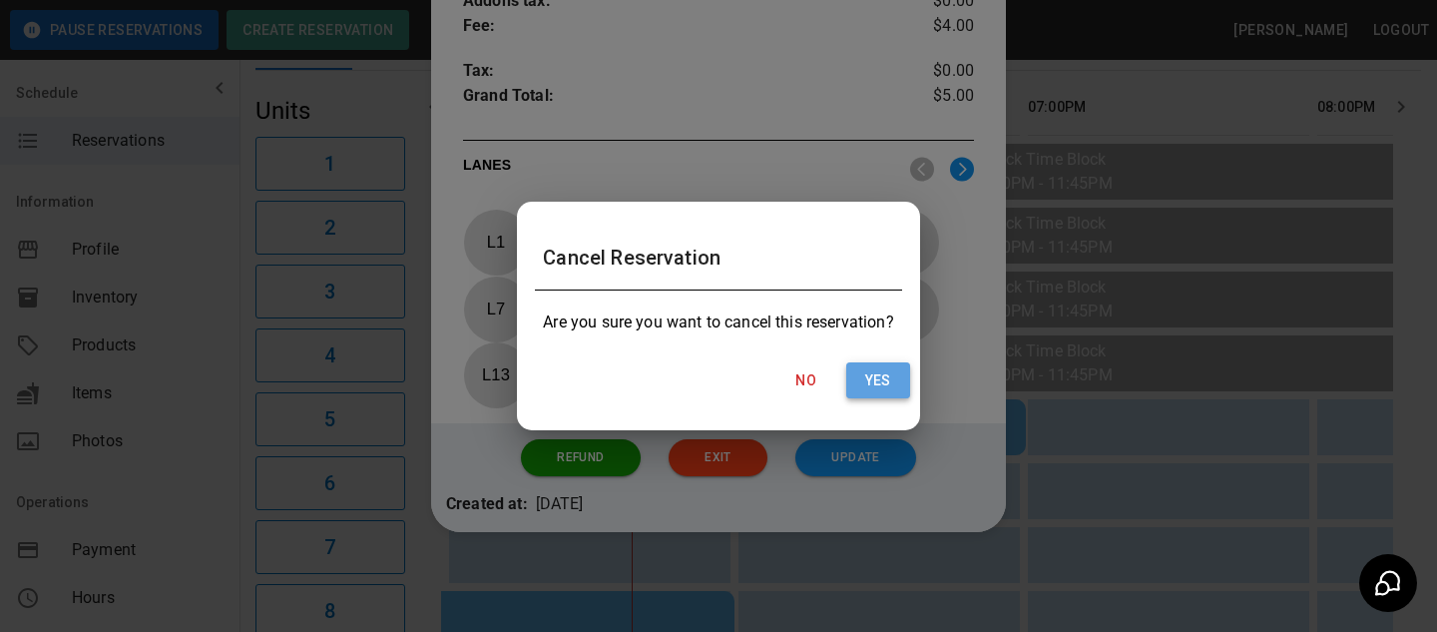
click at [862, 388] on button "Yes" at bounding box center [878, 380] width 64 height 37
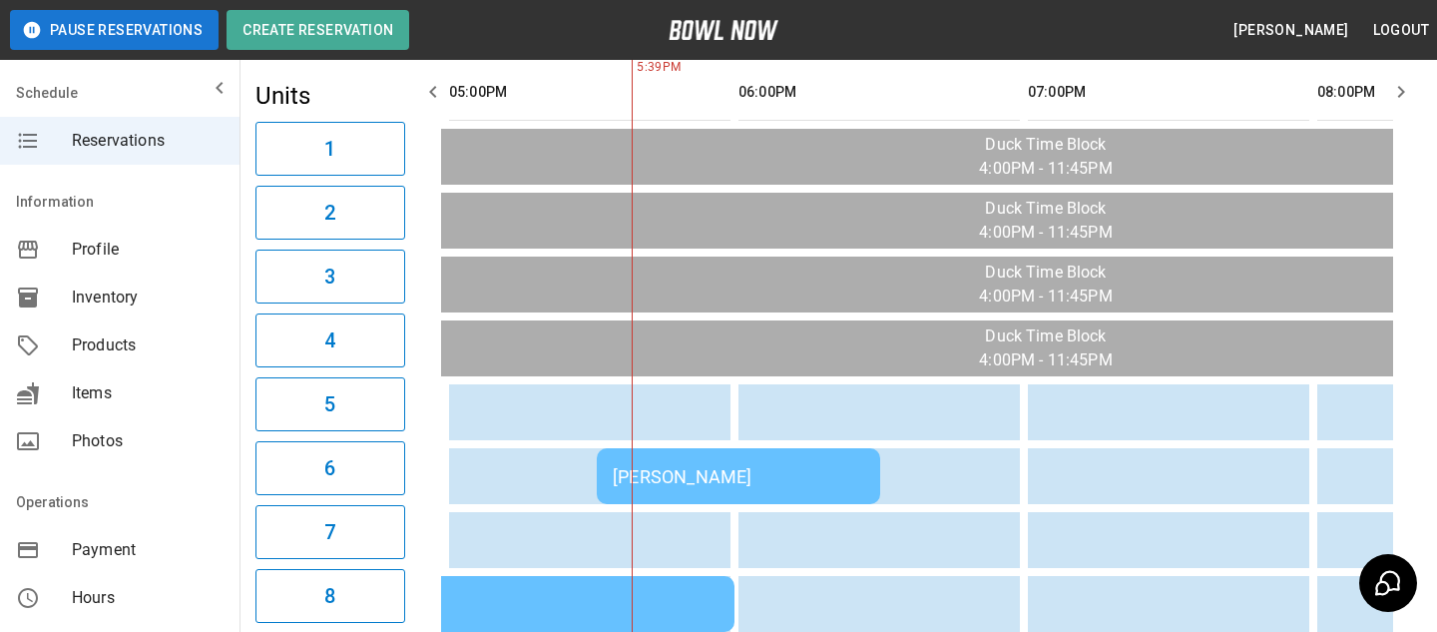
scroll to position [34, 0]
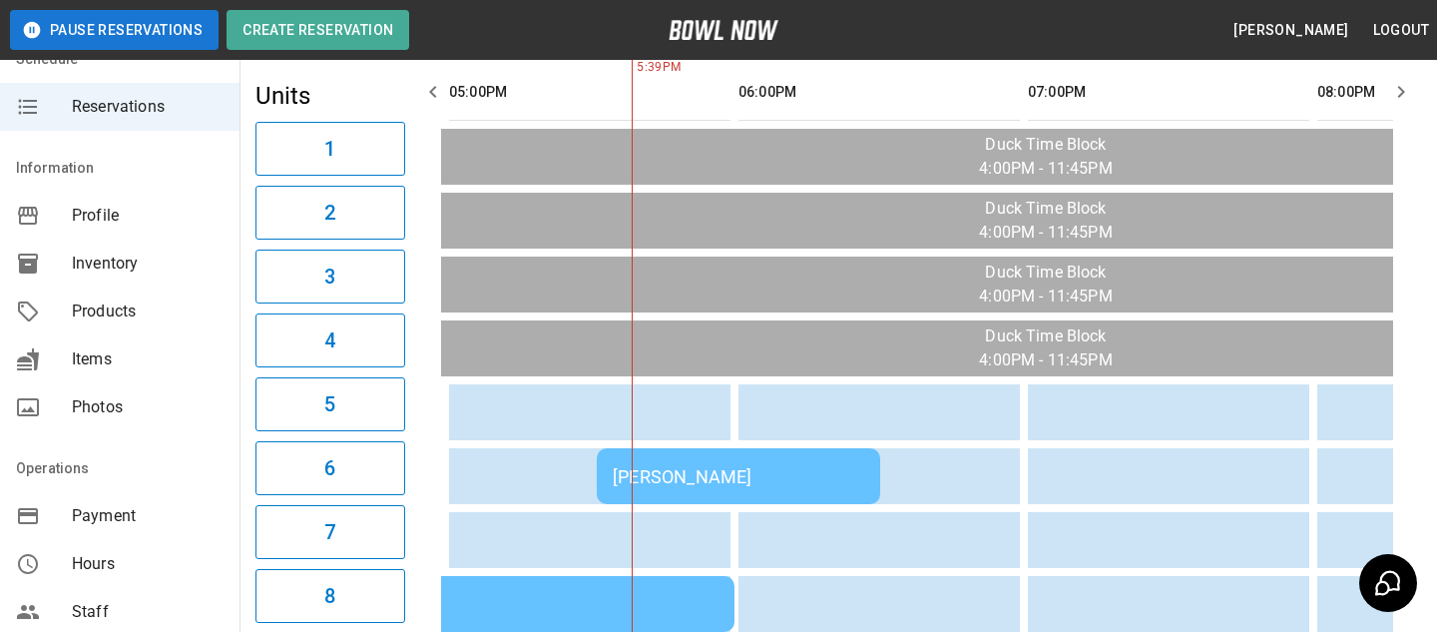
click at [148, 501] on div "Payment" at bounding box center [120, 516] width 240 height 48
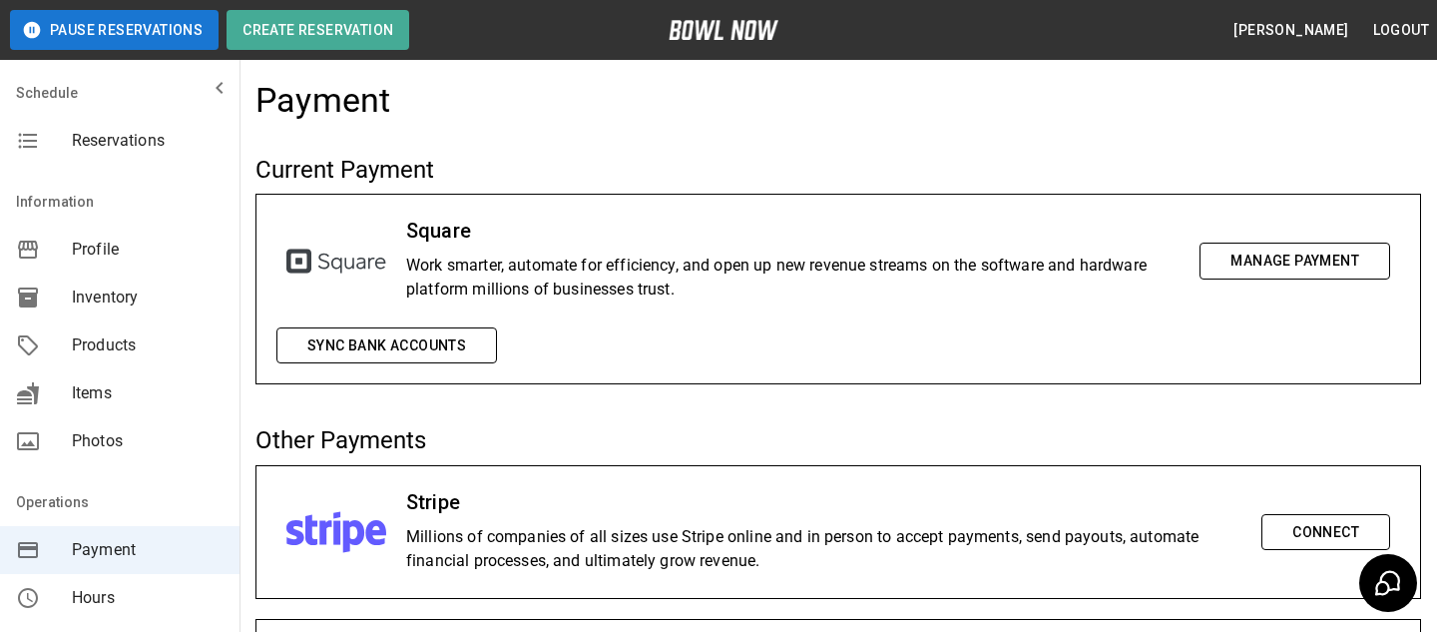
click at [156, 137] on span "Reservations" at bounding box center [148, 141] width 152 height 24
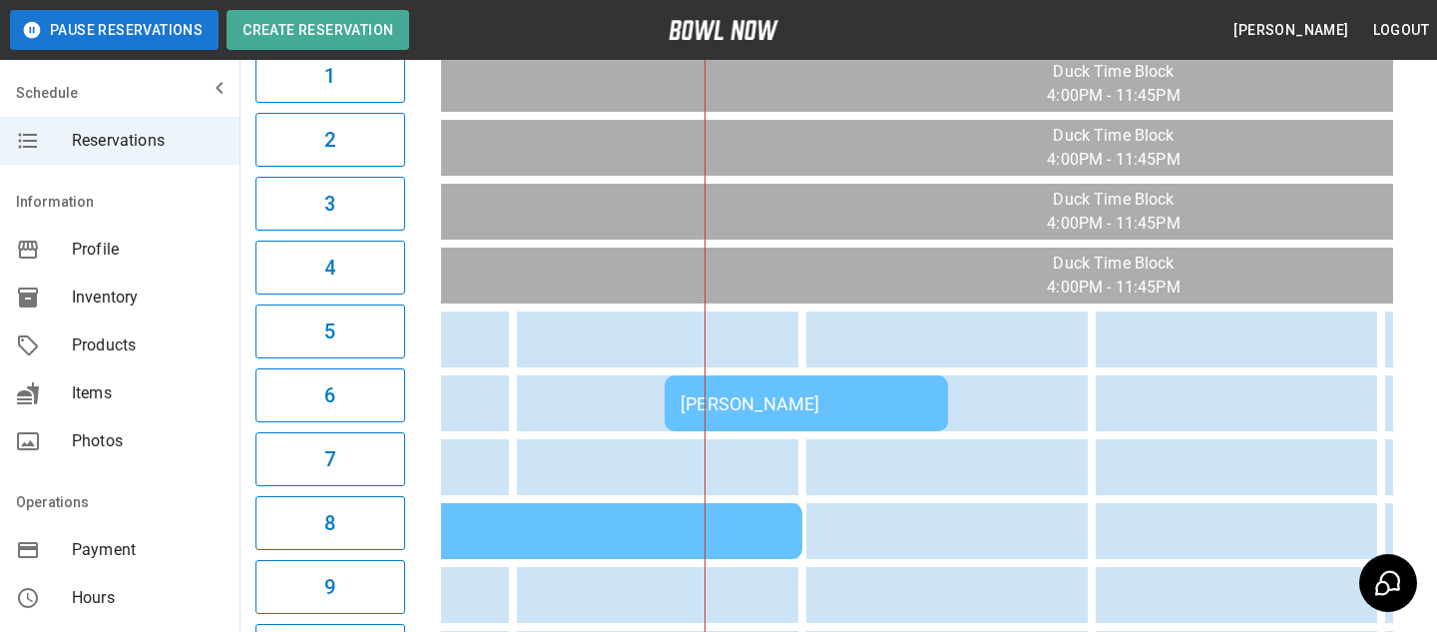
scroll to position [0, 210]
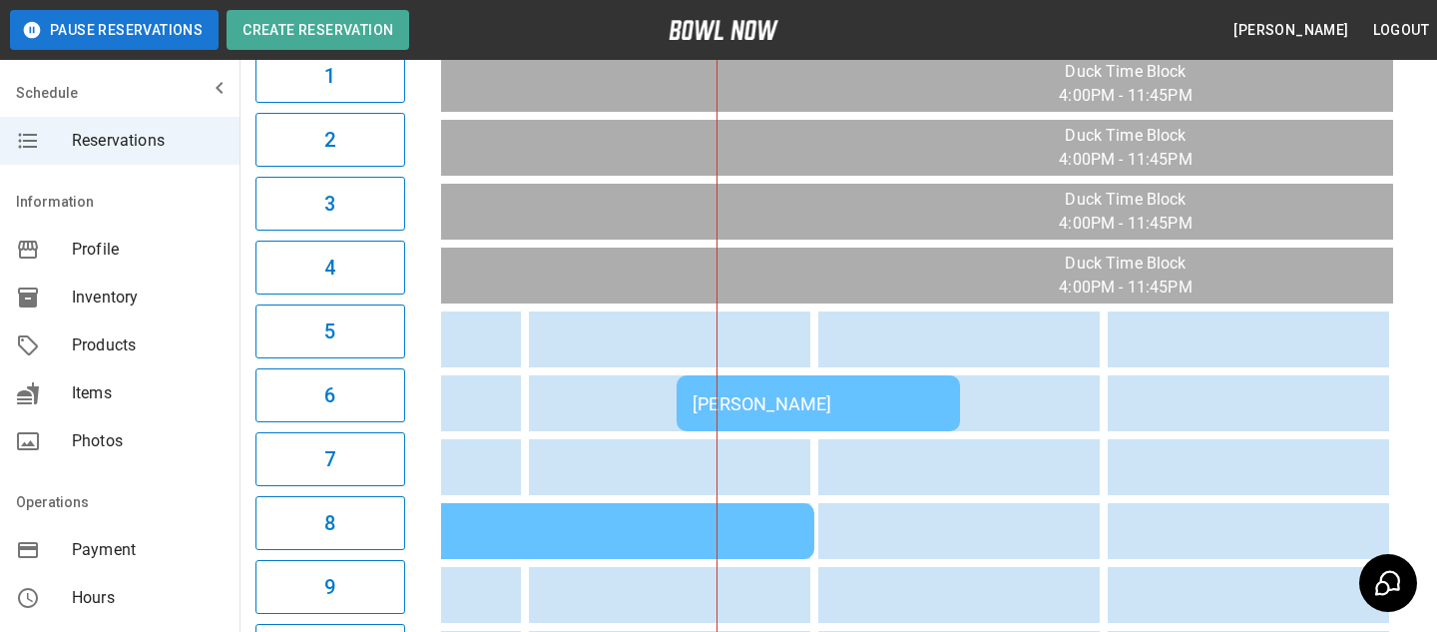
click at [774, 396] on div "Dan Mowery" at bounding box center [819, 403] width 252 height 21
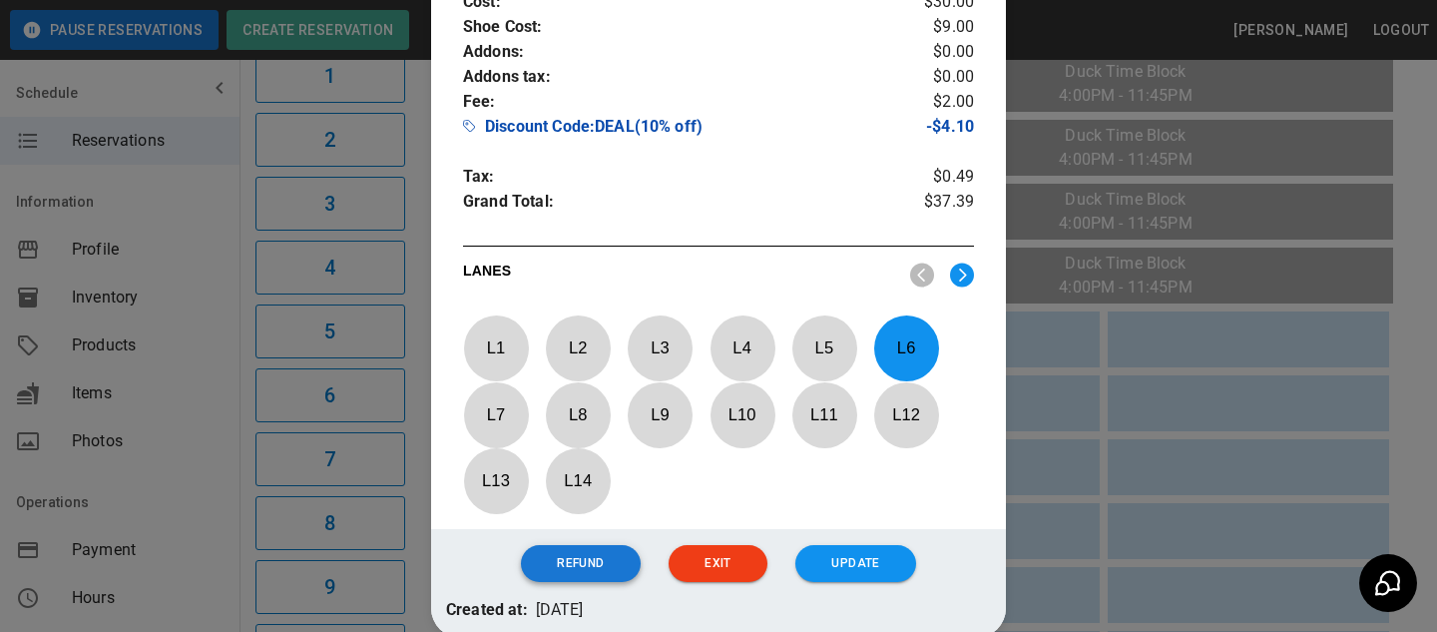
scroll to position [932, 0]
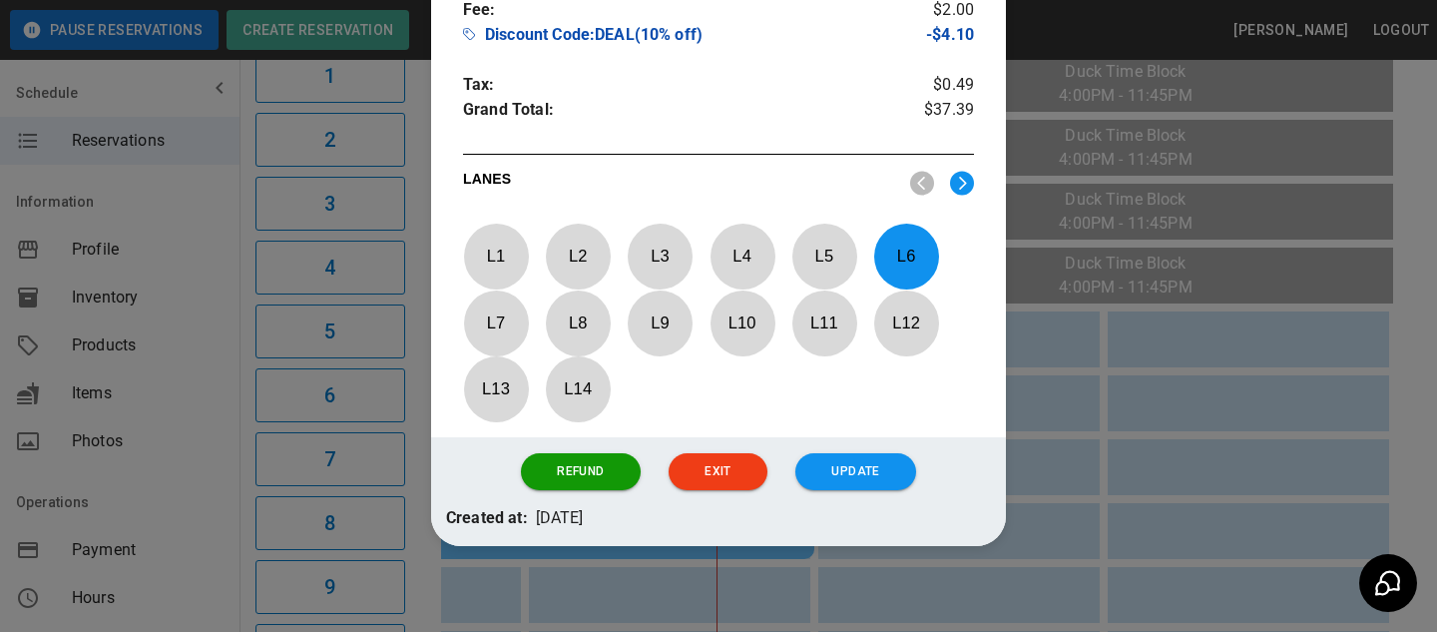
click at [1142, 357] on div at bounding box center [718, 316] width 1437 height 632
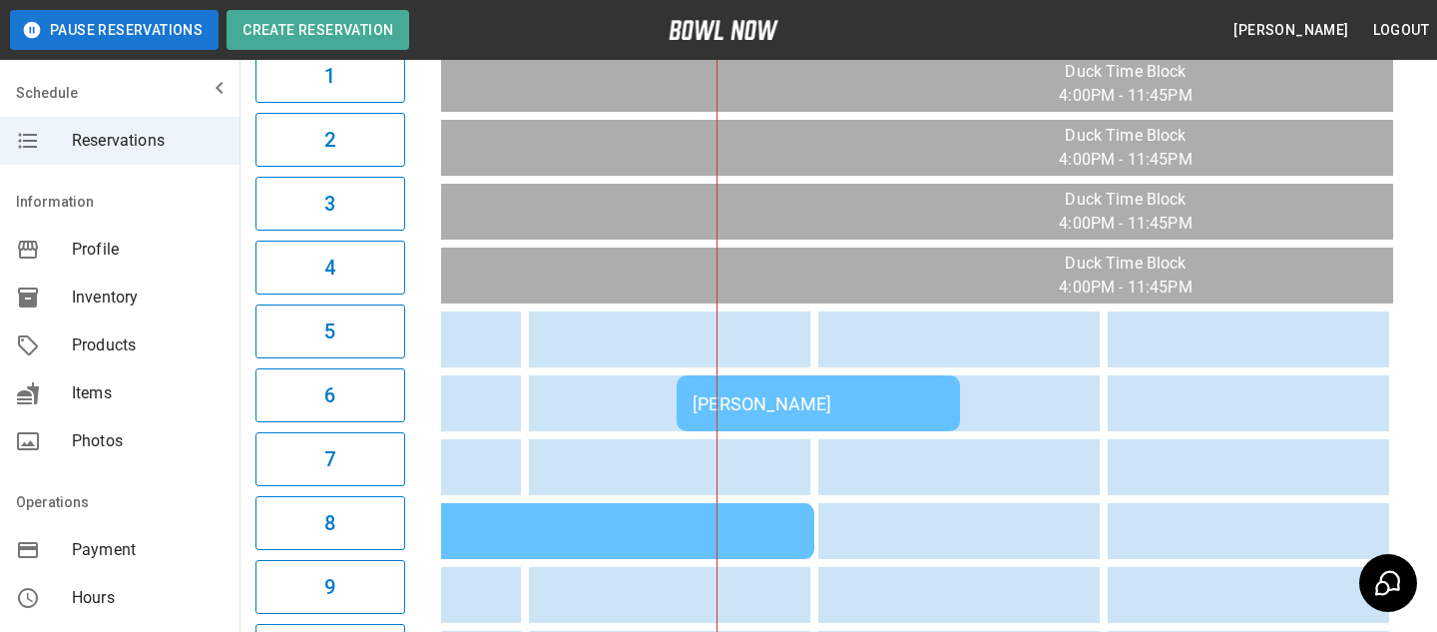
click at [750, 400] on div "Dan Mowery" at bounding box center [819, 403] width 252 height 21
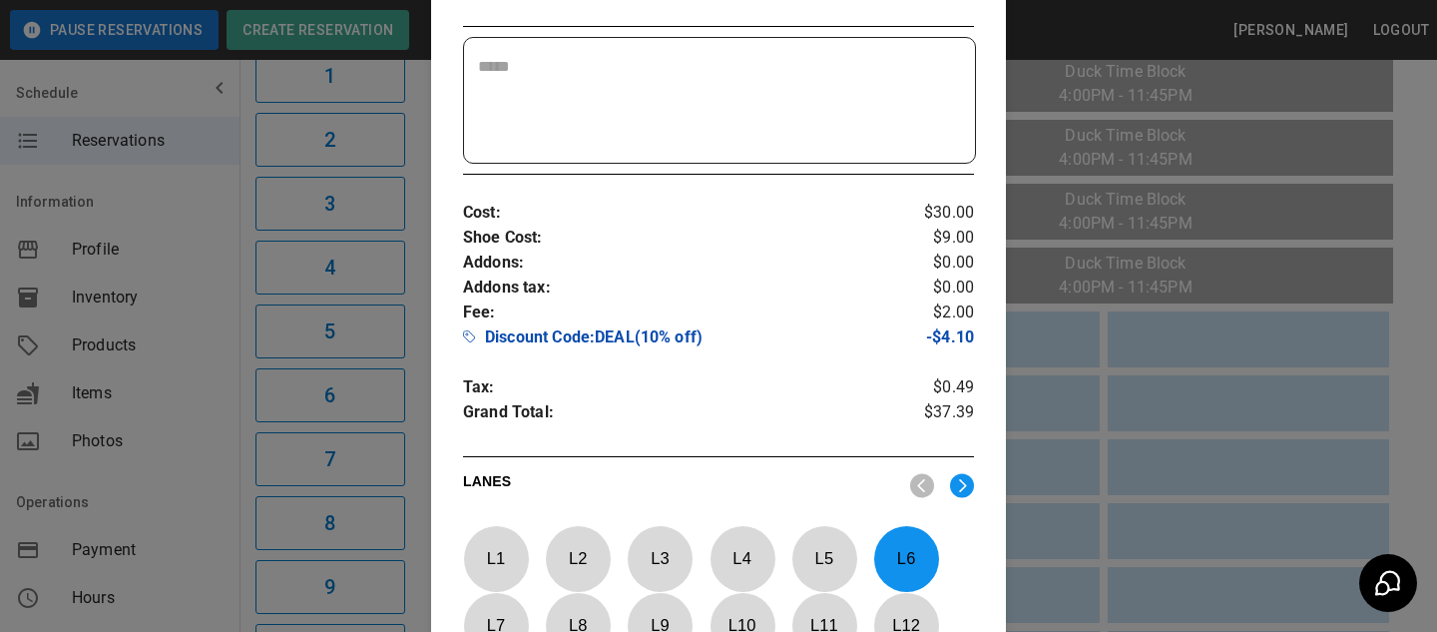
scroll to position [901, 0]
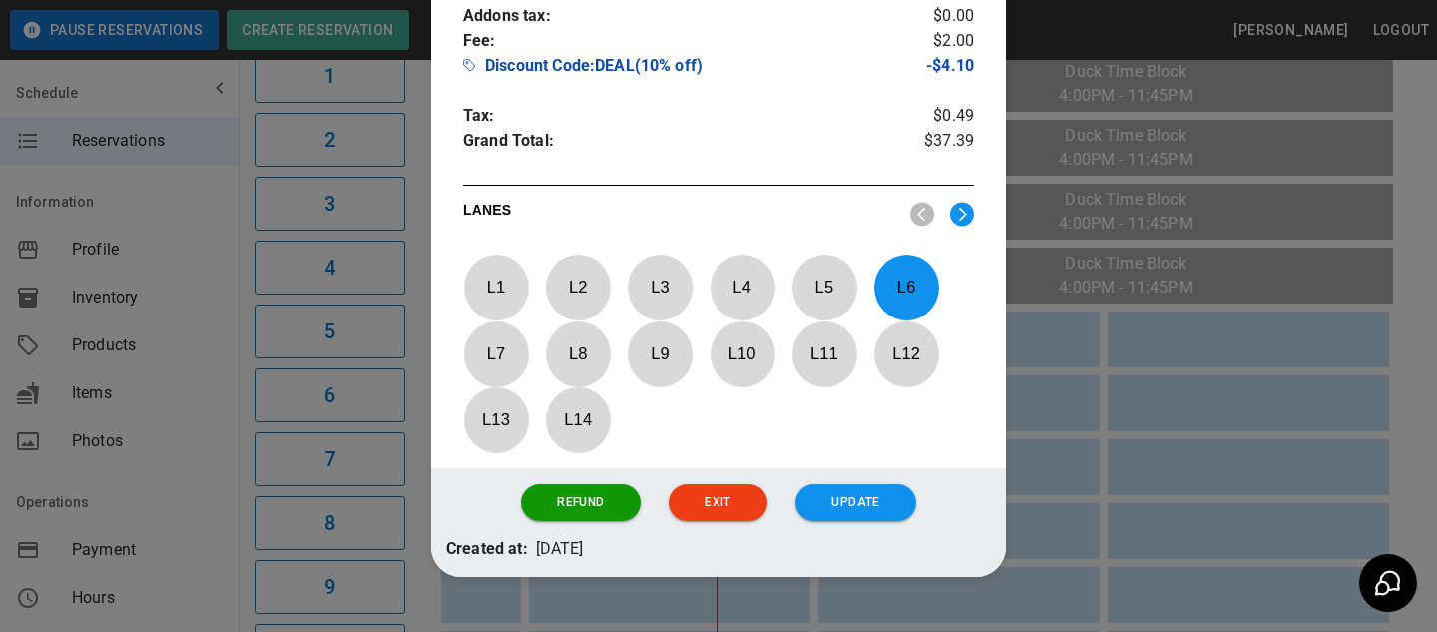
click at [205, 459] on div at bounding box center [718, 316] width 1437 height 632
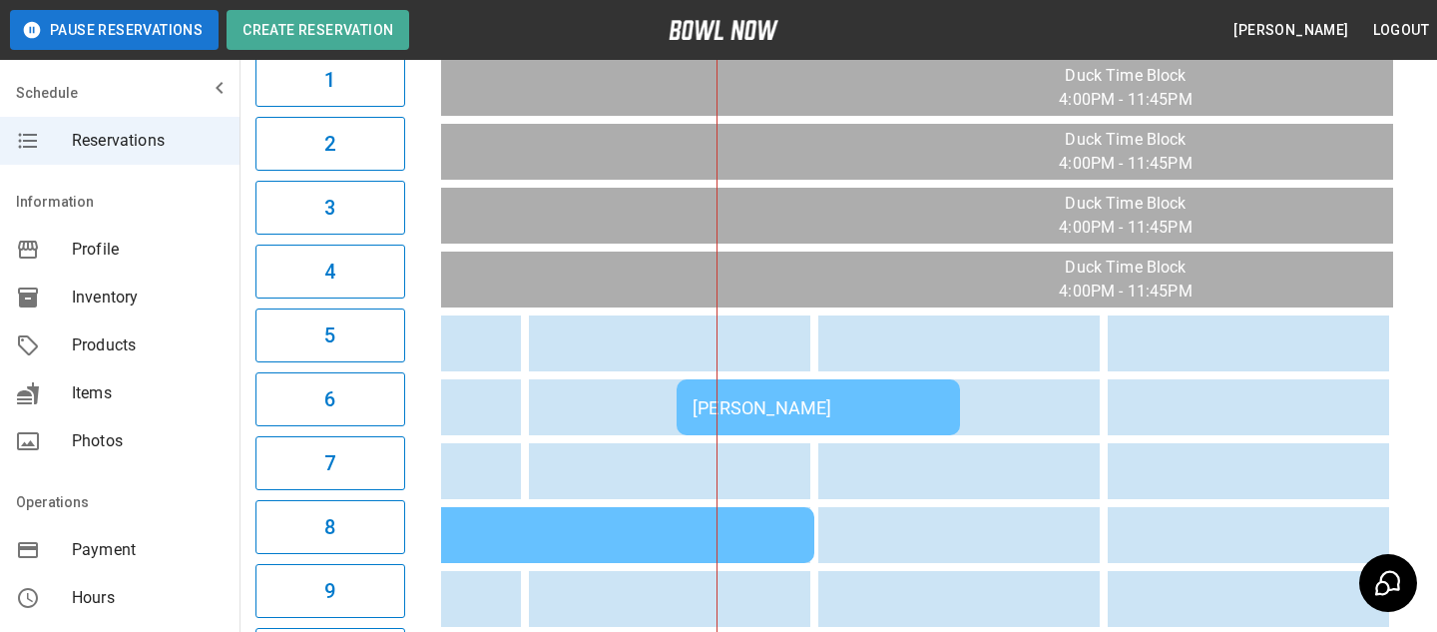
scroll to position [286, 0]
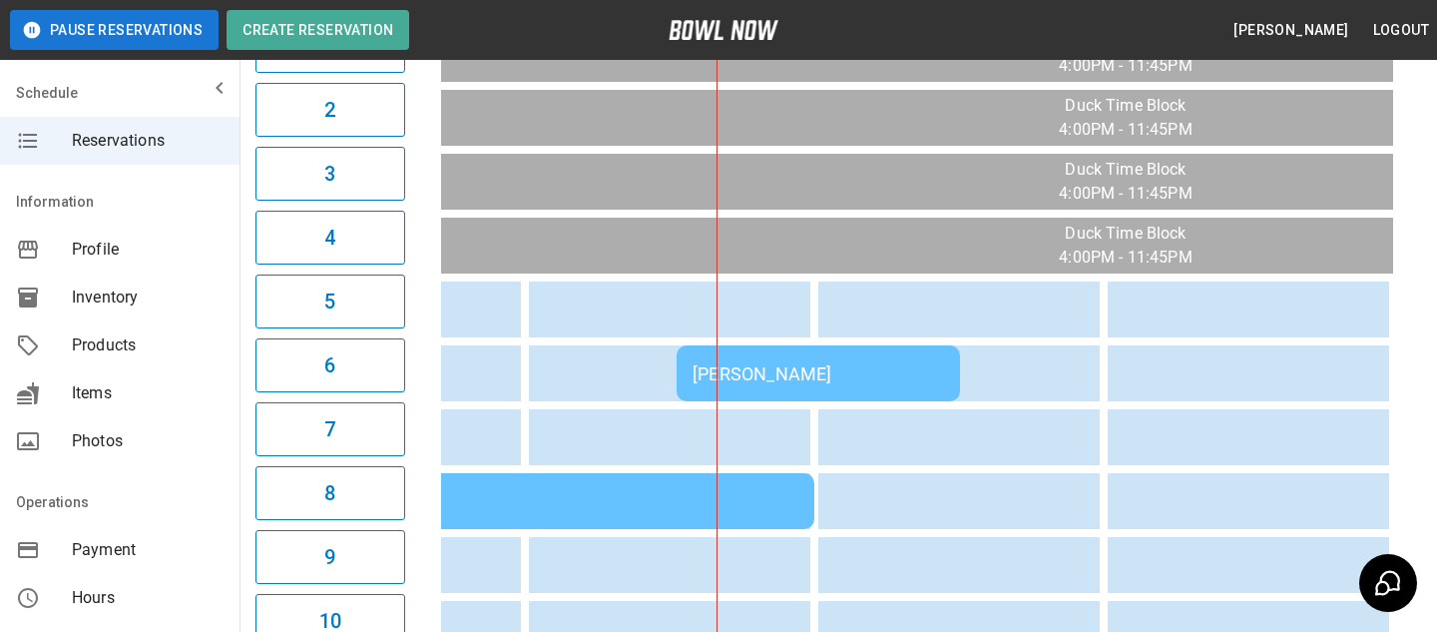
click at [131, 553] on span "Payment" at bounding box center [148, 550] width 152 height 24
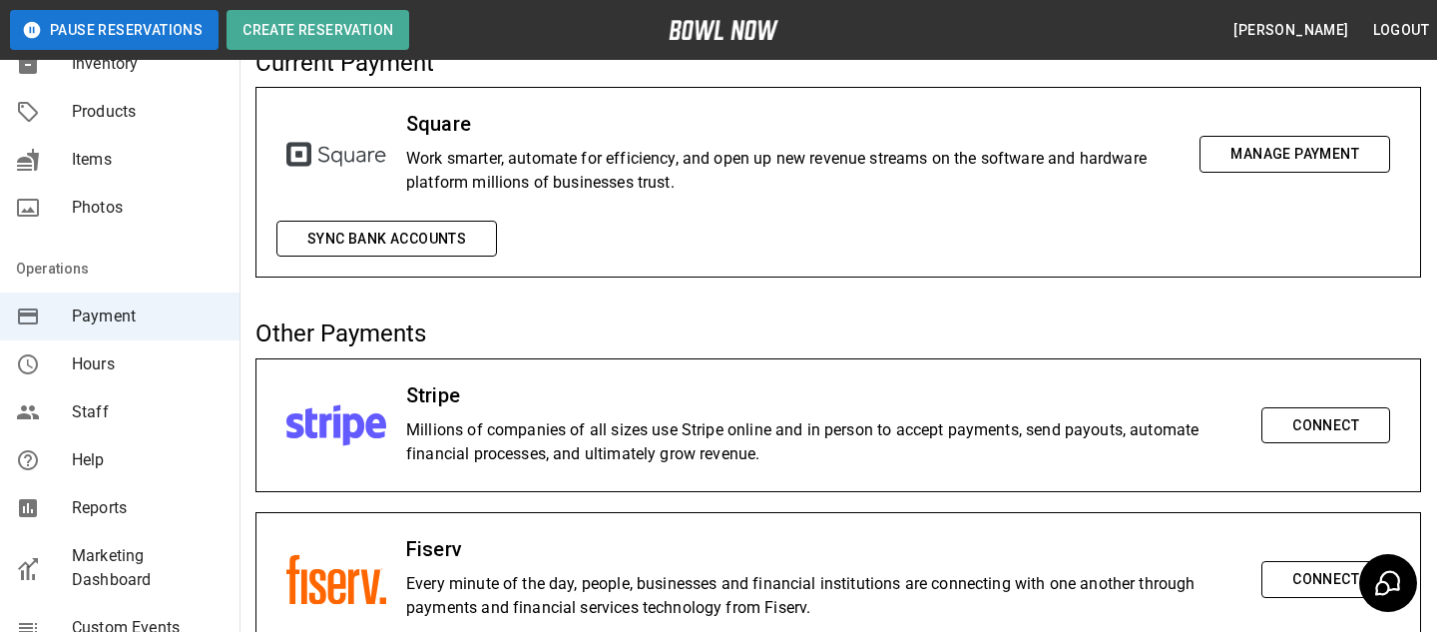
scroll to position [269, 0]
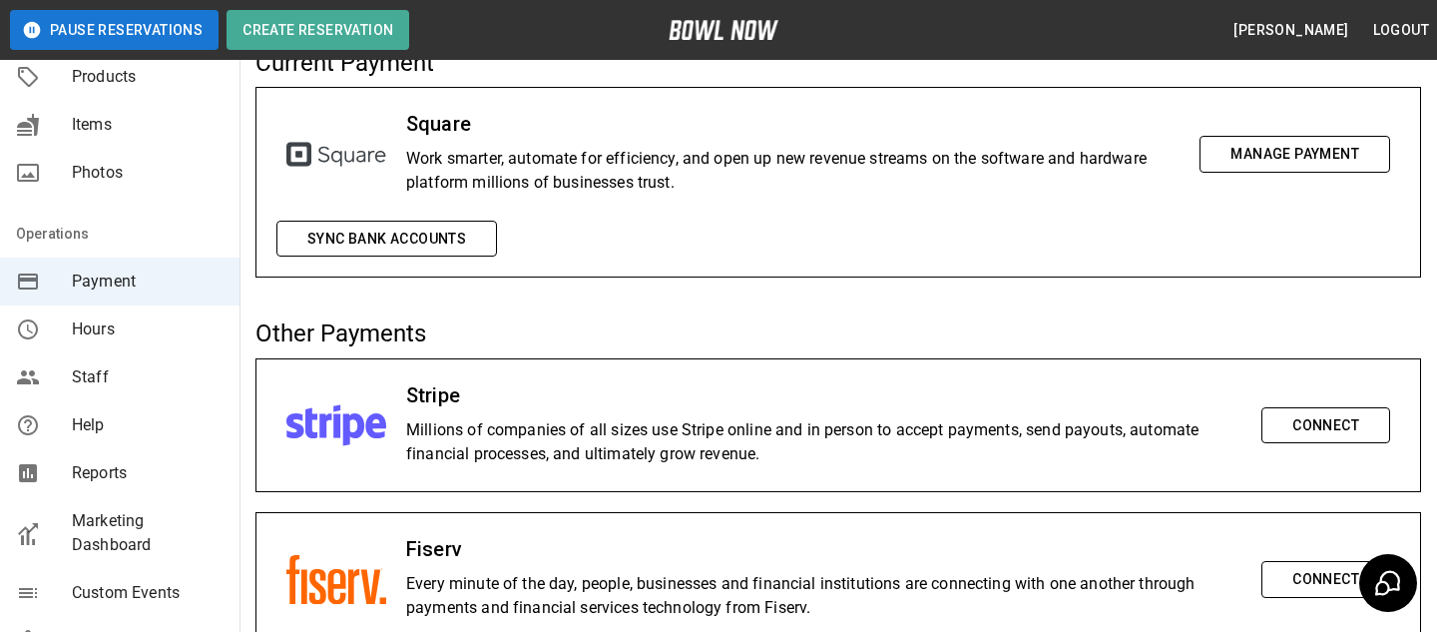
click at [171, 466] on span "Reports" at bounding box center [148, 473] width 152 height 24
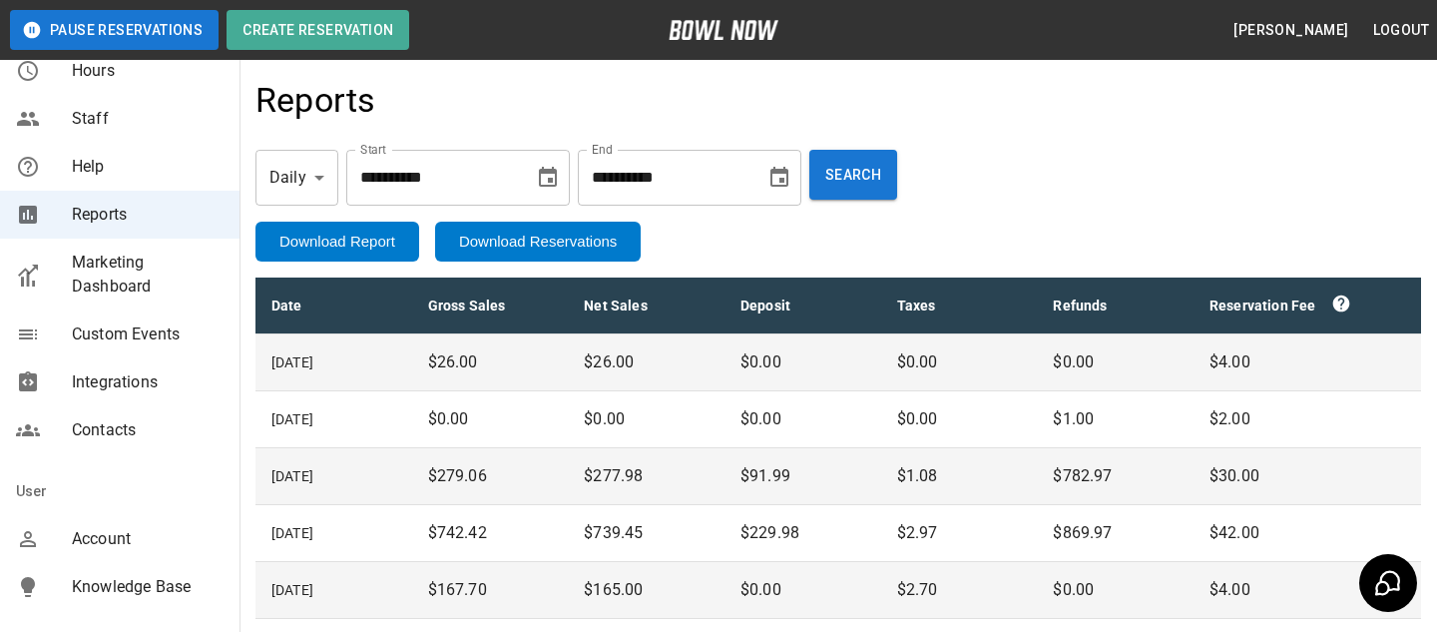
scroll to position [545, 0]
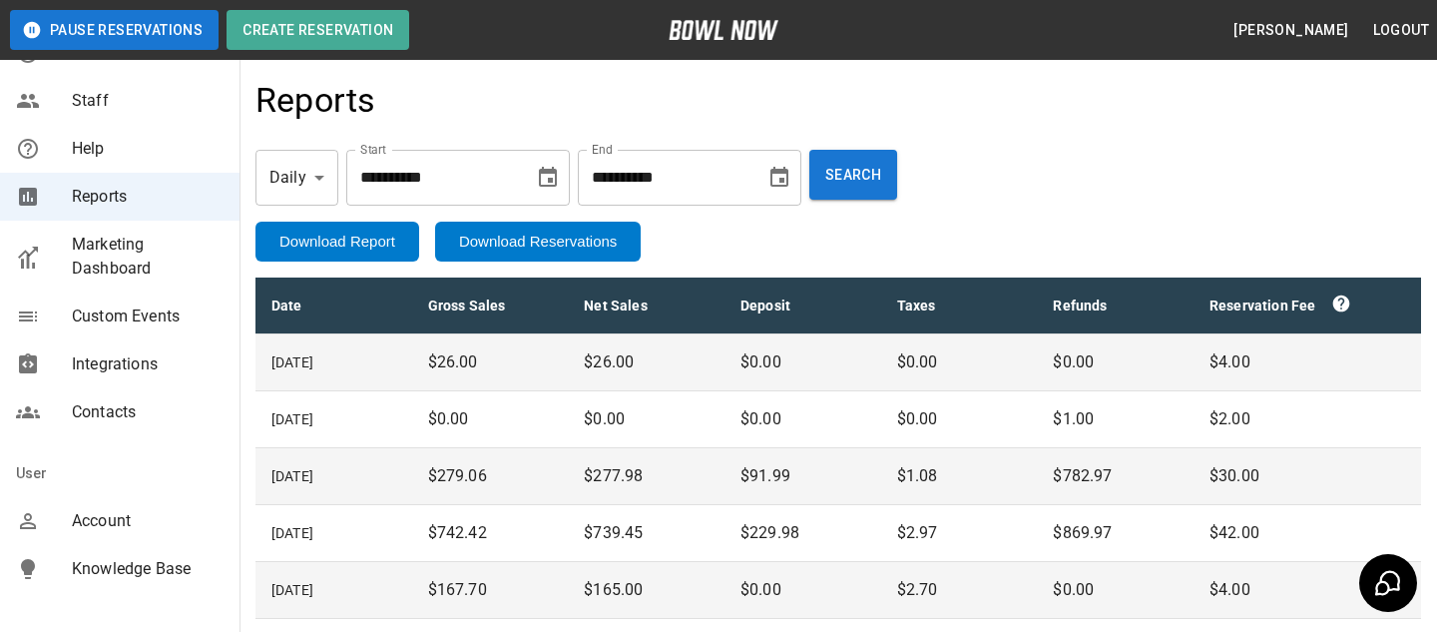
click at [168, 448] on div "Schedule Reservations Information Profile Inventory Products Items Photos Opera…" at bounding box center [120, 316] width 241 height 632
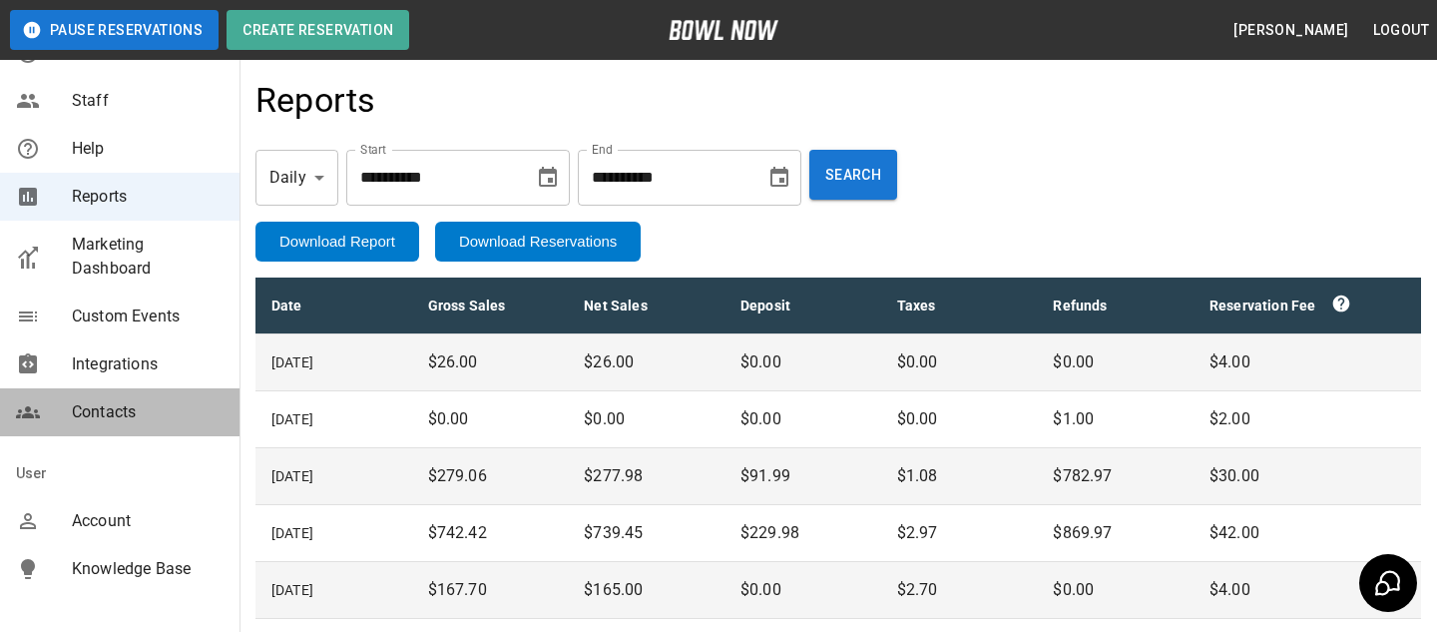
drag, startPoint x: 178, startPoint y: 414, endPoint x: 188, endPoint y: 422, distance: 12.8
click at [188, 422] on span "Contacts" at bounding box center [148, 412] width 152 height 24
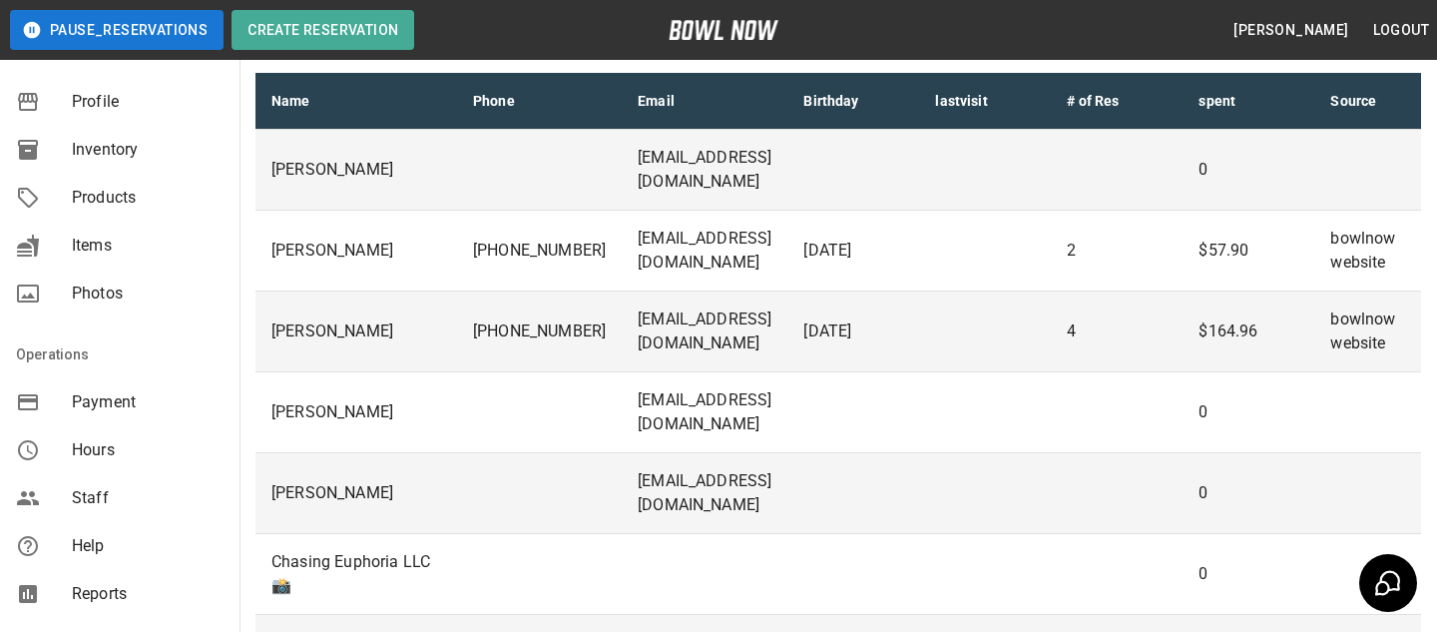
scroll to position [216, 0]
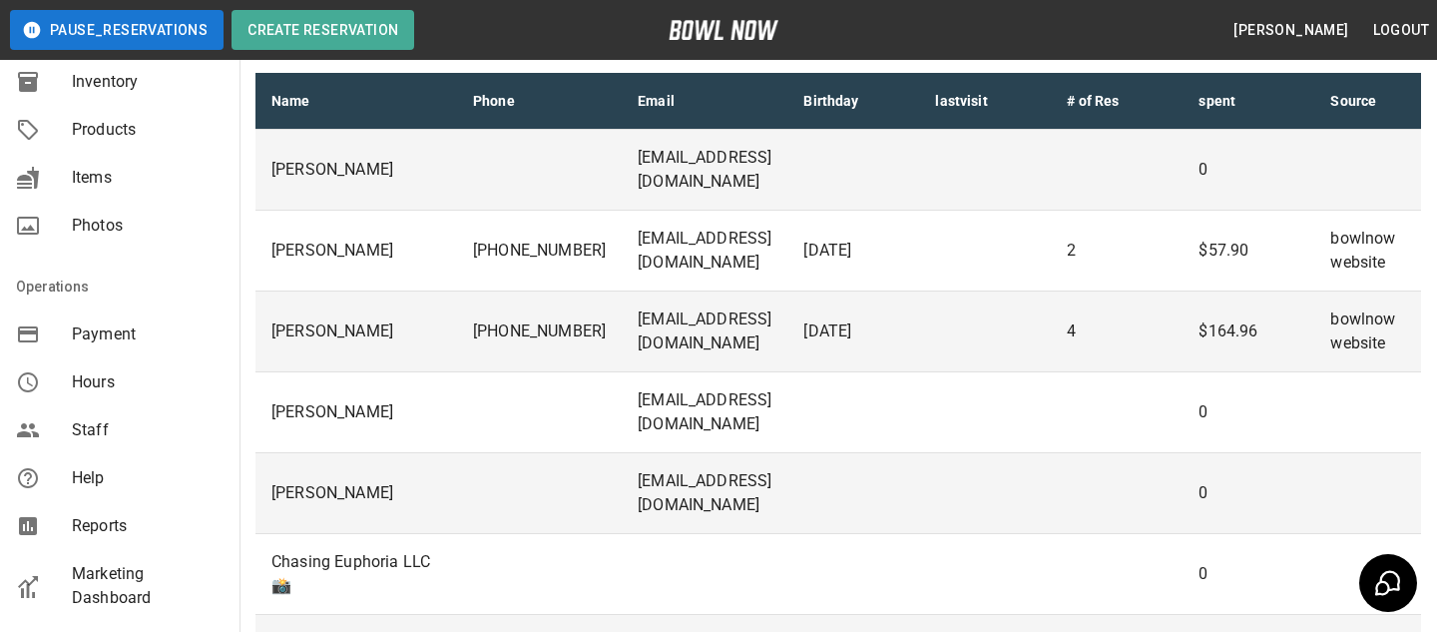
click at [150, 527] on span "Reports" at bounding box center [148, 526] width 152 height 24
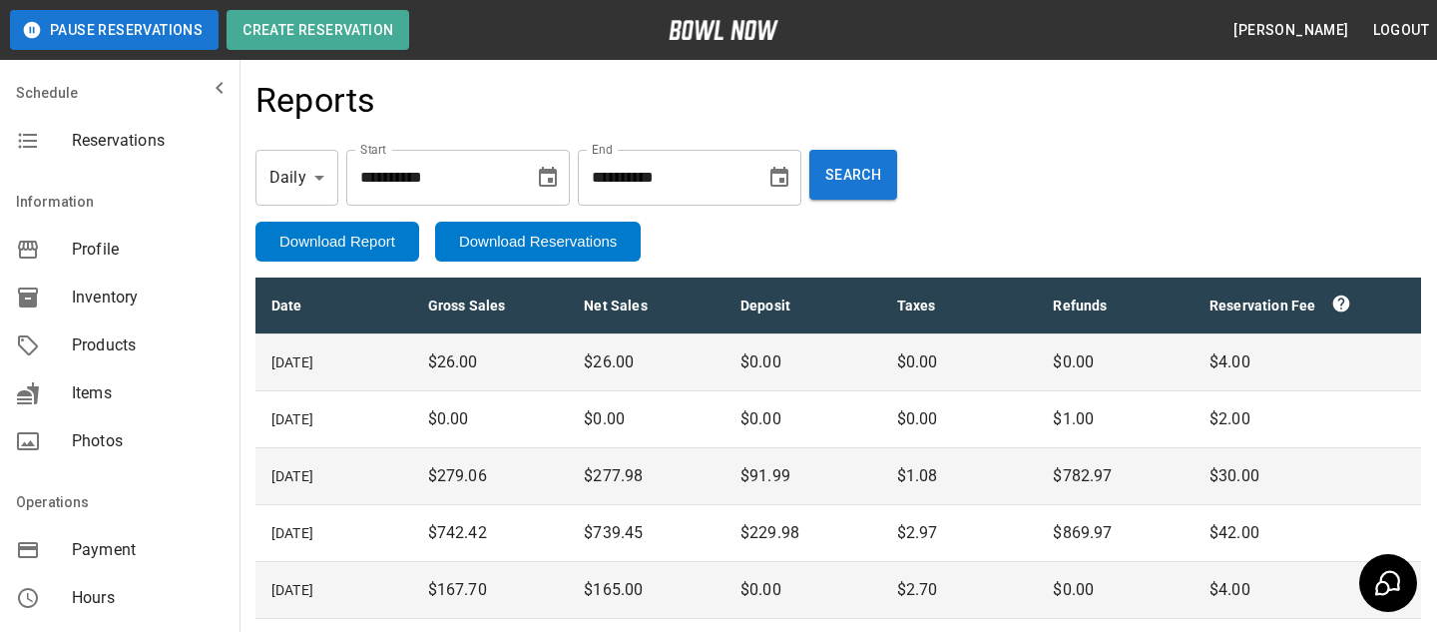
click at [115, 548] on span "Payment" at bounding box center [148, 550] width 152 height 24
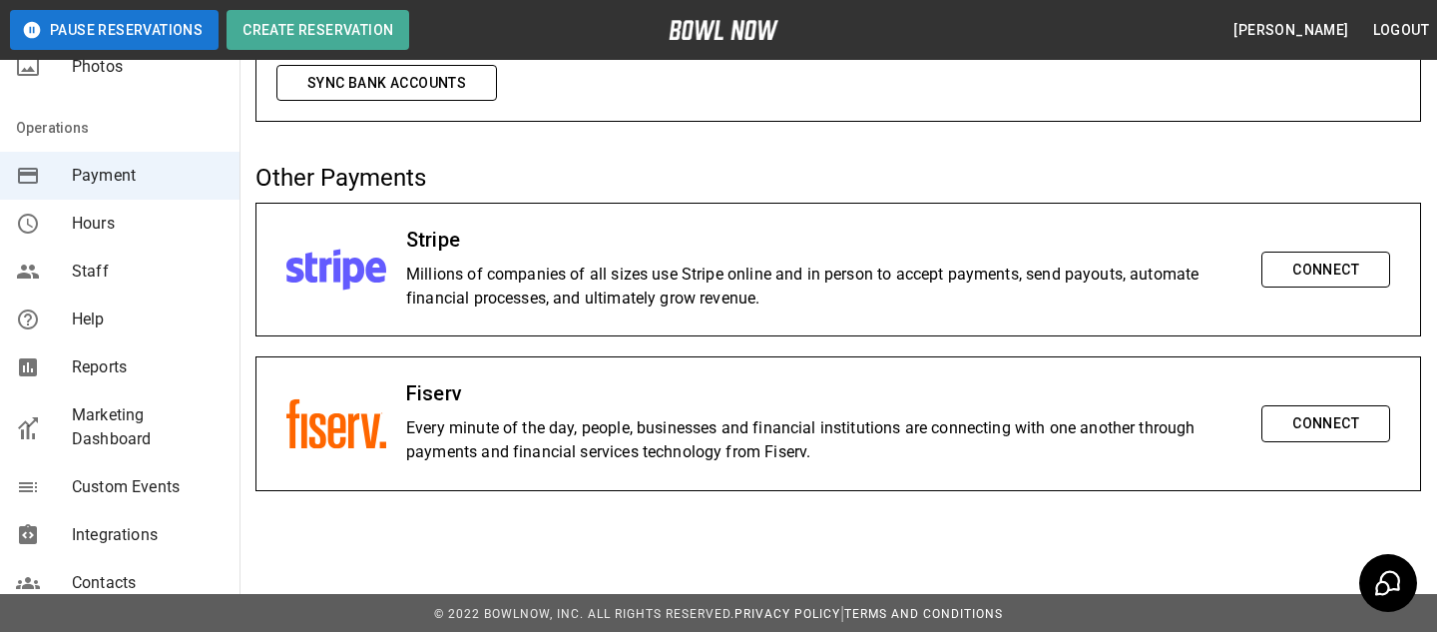
scroll to position [418, 0]
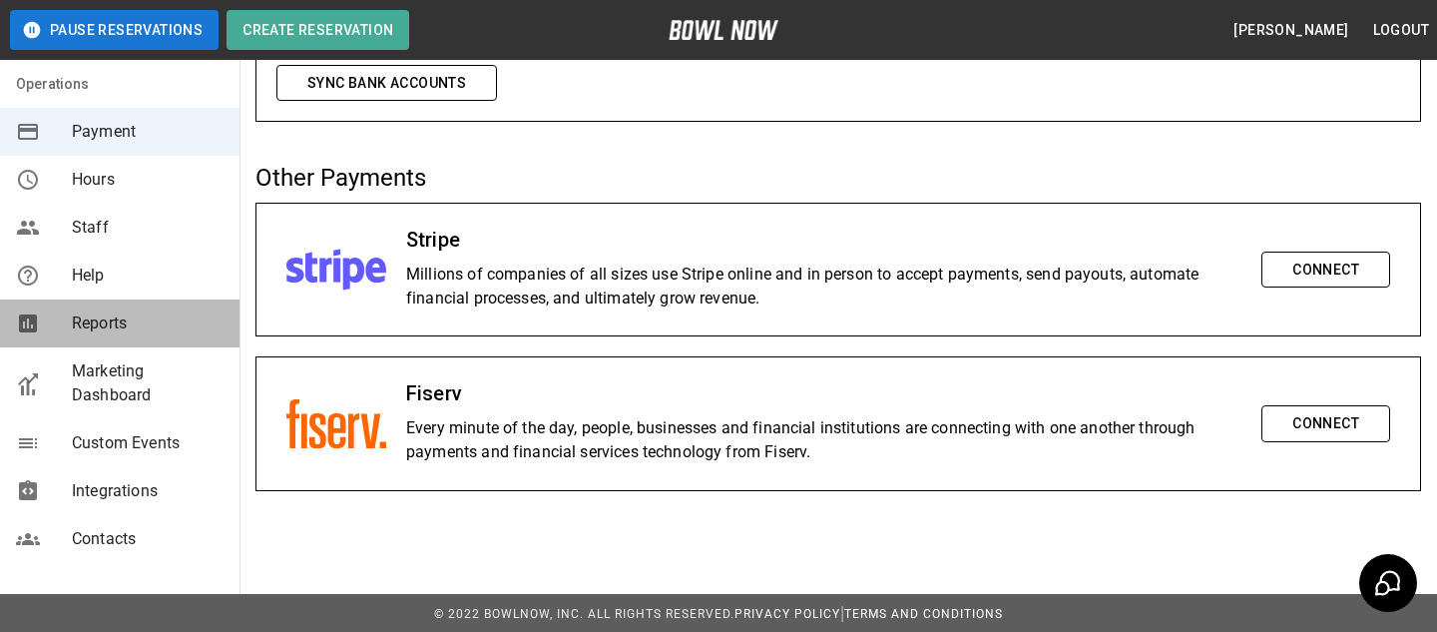
click at [170, 325] on span "Reports" at bounding box center [148, 323] width 152 height 24
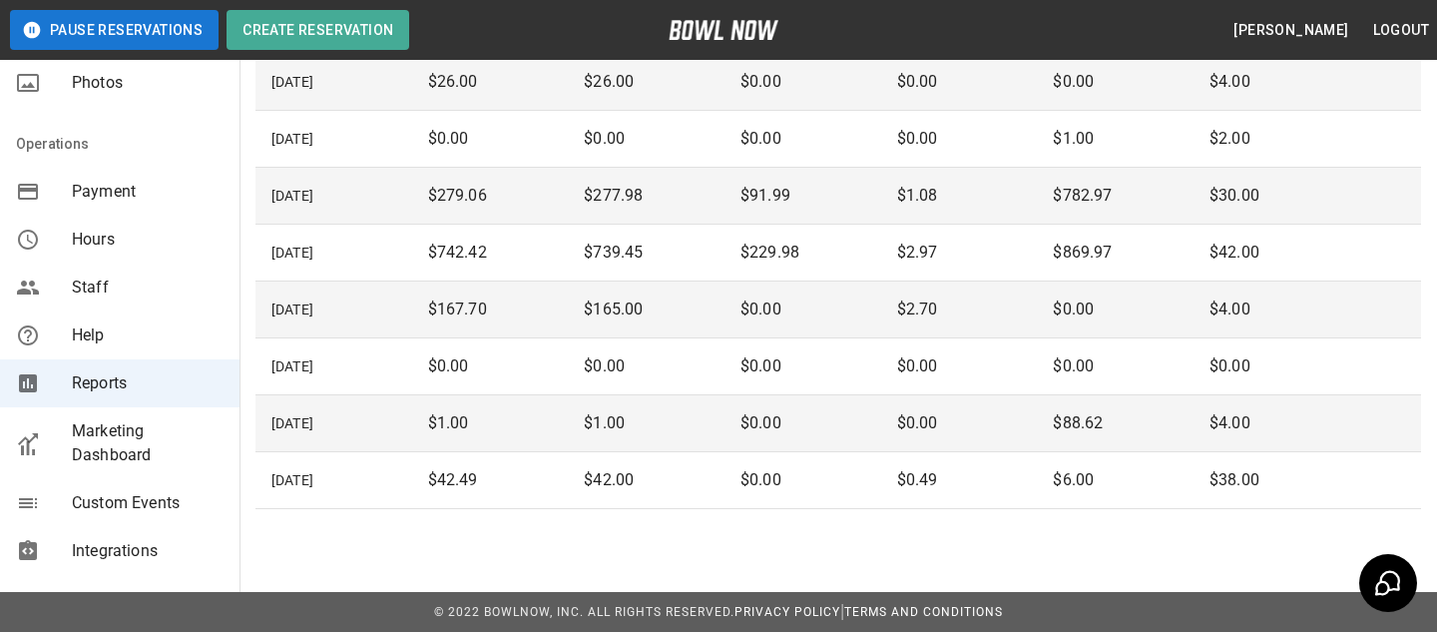
scroll to position [416, 0]
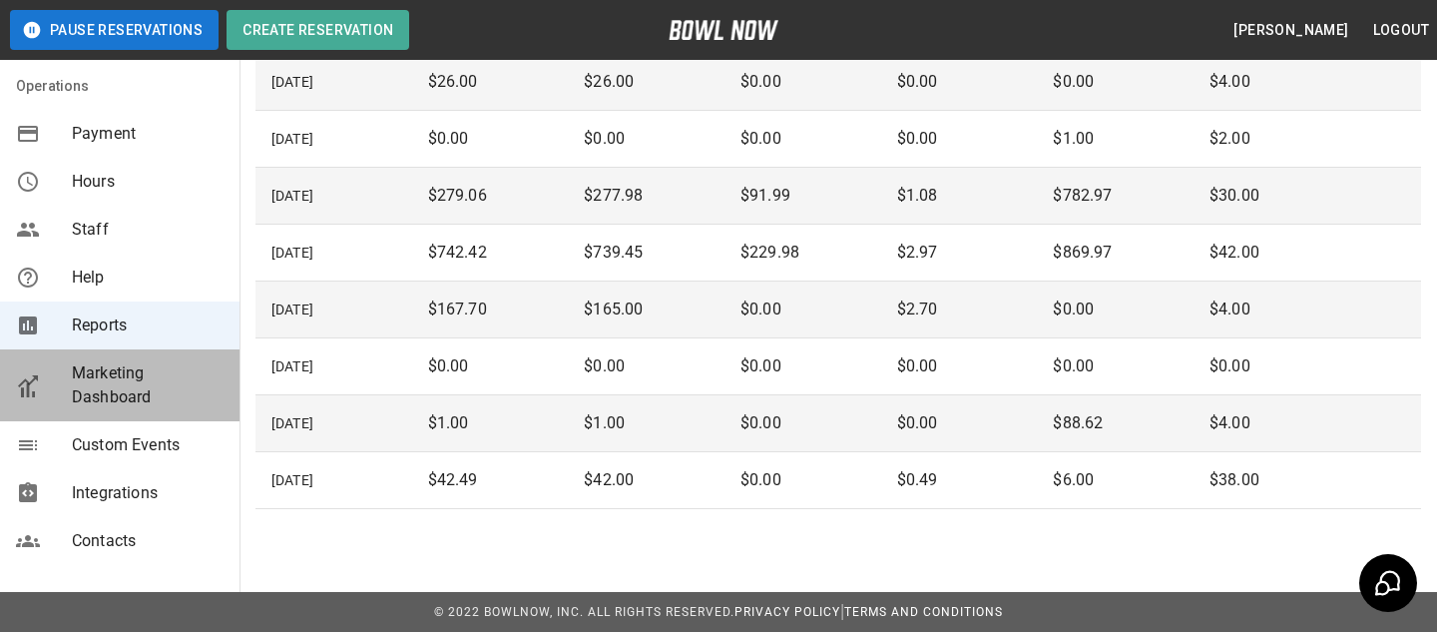
click at [102, 394] on span "Marketing Dashboard" at bounding box center [148, 385] width 152 height 48
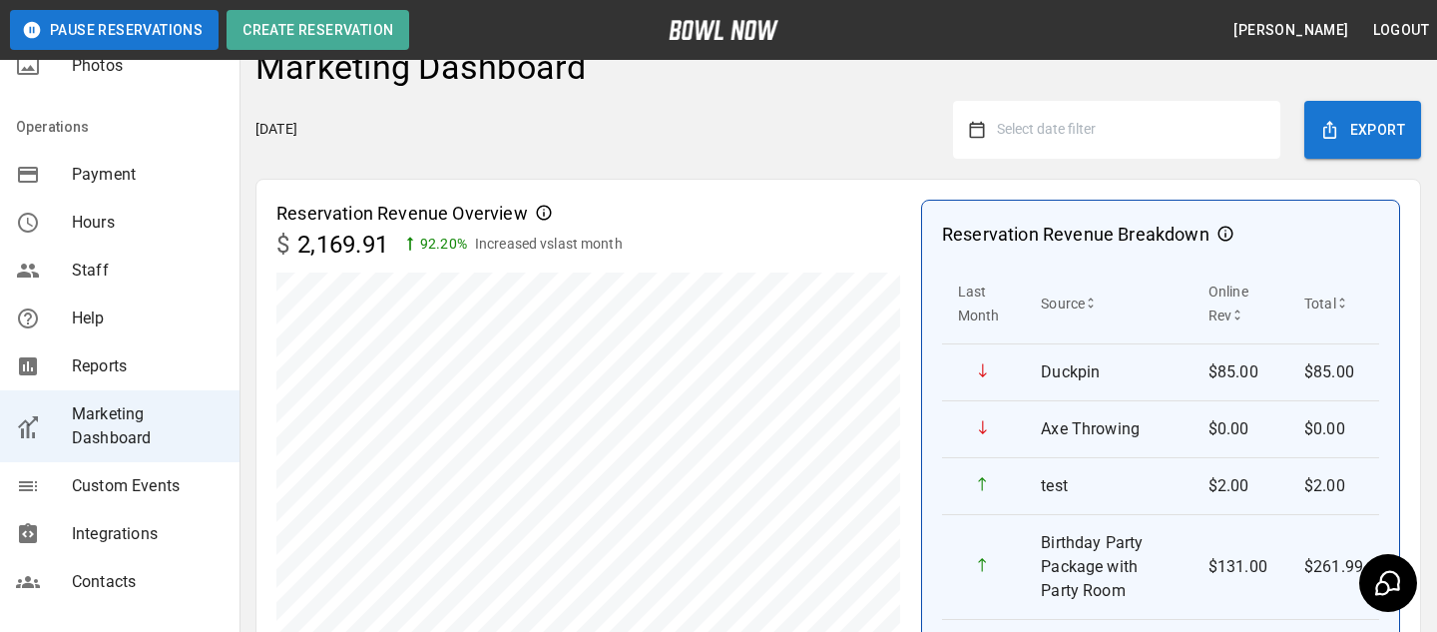
scroll to position [31, 0]
click at [1096, 132] on span "Select date filter" at bounding box center [1046, 131] width 99 height 16
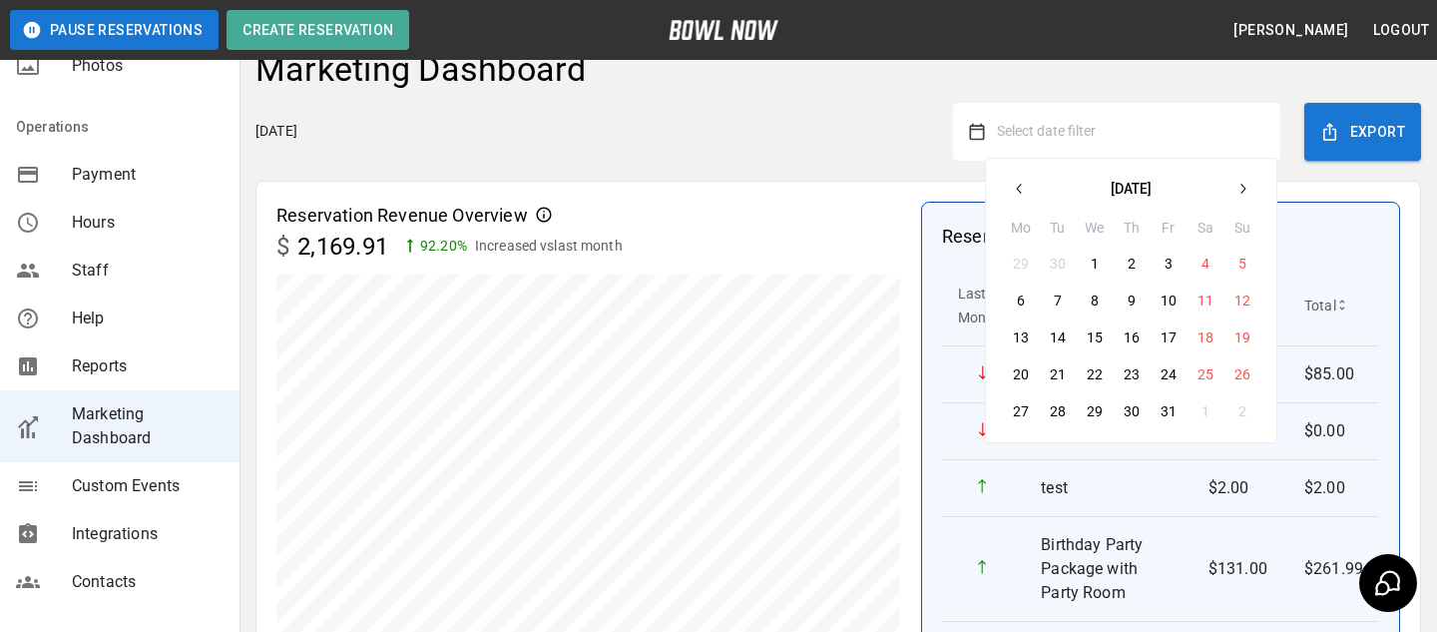
click at [1104, 269] on button "1" at bounding box center [1095, 264] width 36 height 36
click at [1010, 187] on button "button" at bounding box center [1020, 189] width 36 height 36
click at [1237, 371] on button "28" at bounding box center [1243, 374] width 36 height 36
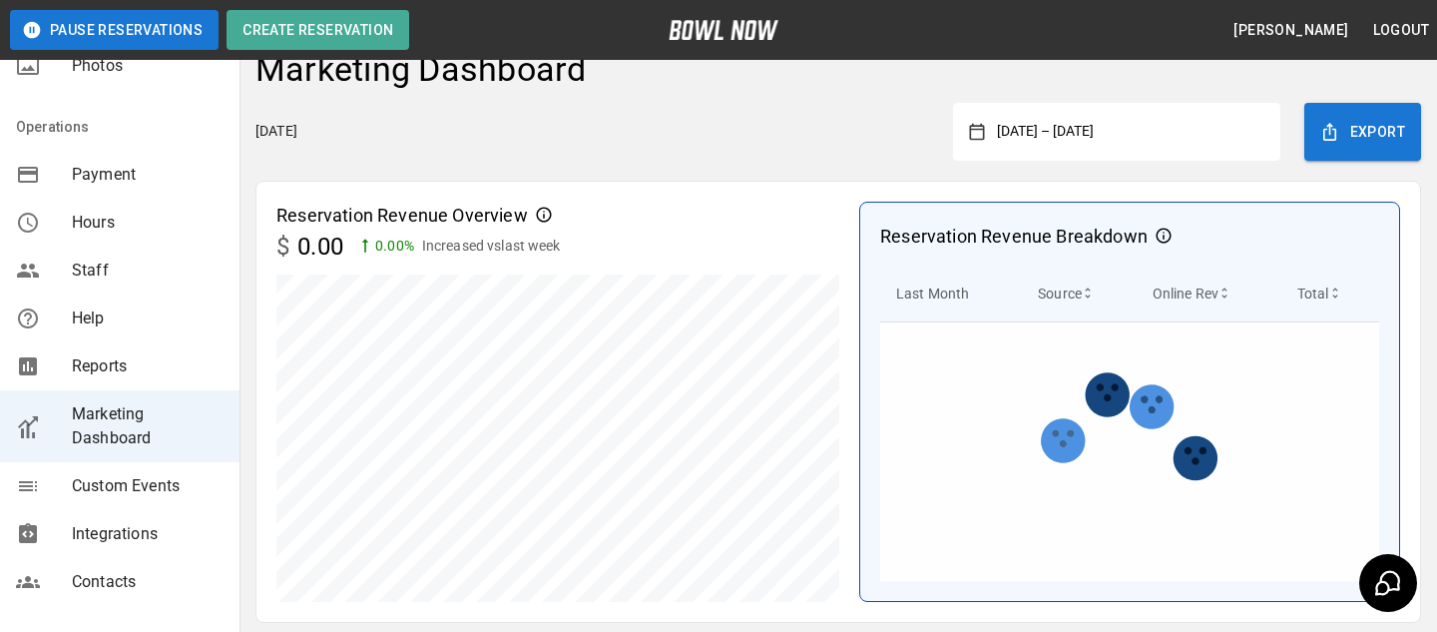
click at [786, 145] on div "Wednesday, October 8, 2025 September 28, 2025 – October 1, 2025 Export" at bounding box center [839, 132] width 1166 height 58
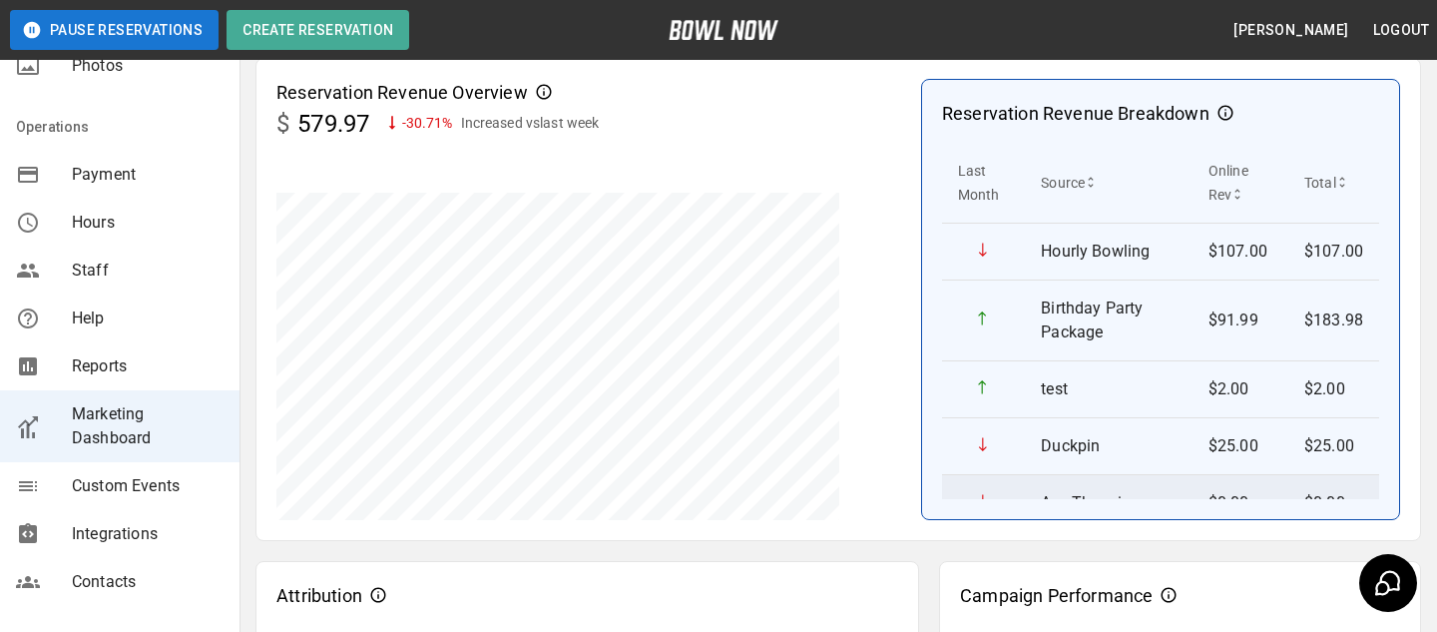
scroll to position [0, 0]
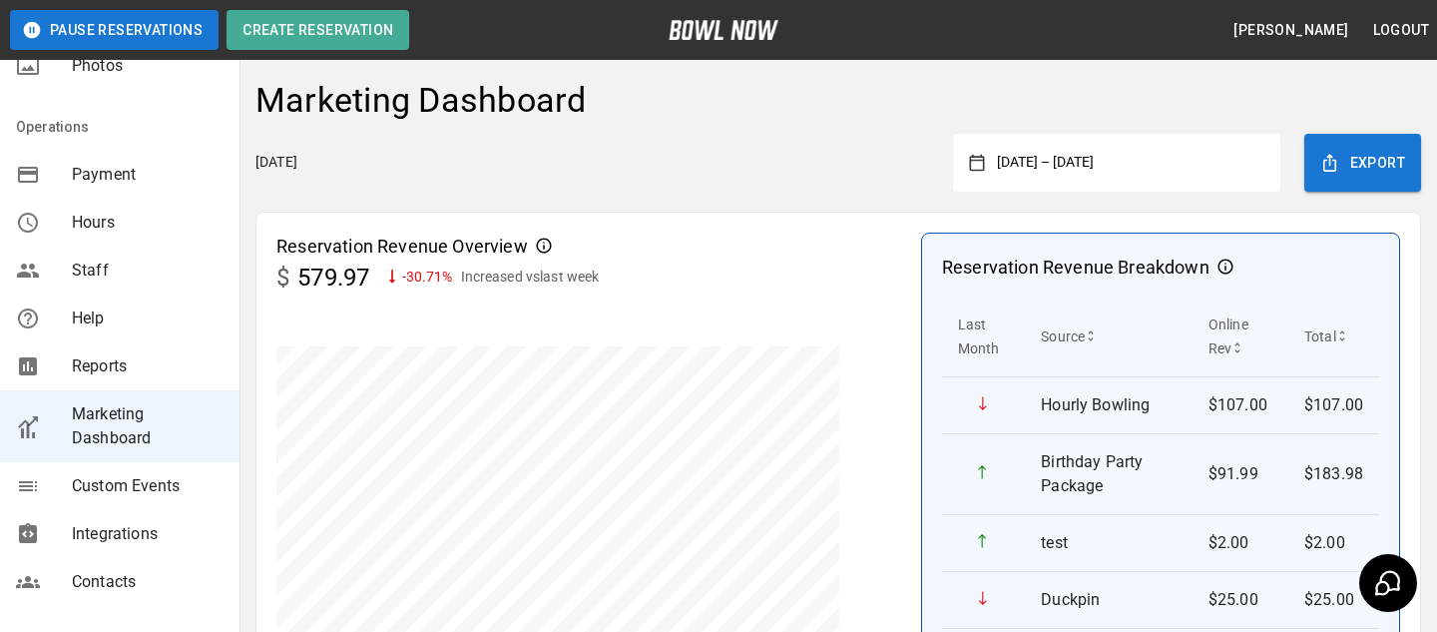
click at [1174, 167] on button "September 28, 2025 – October 1, 2025" at bounding box center [1124, 163] width 279 height 36
click at [1238, 86] on div "Marketing Dashboard" at bounding box center [839, 107] width 1166 height 54
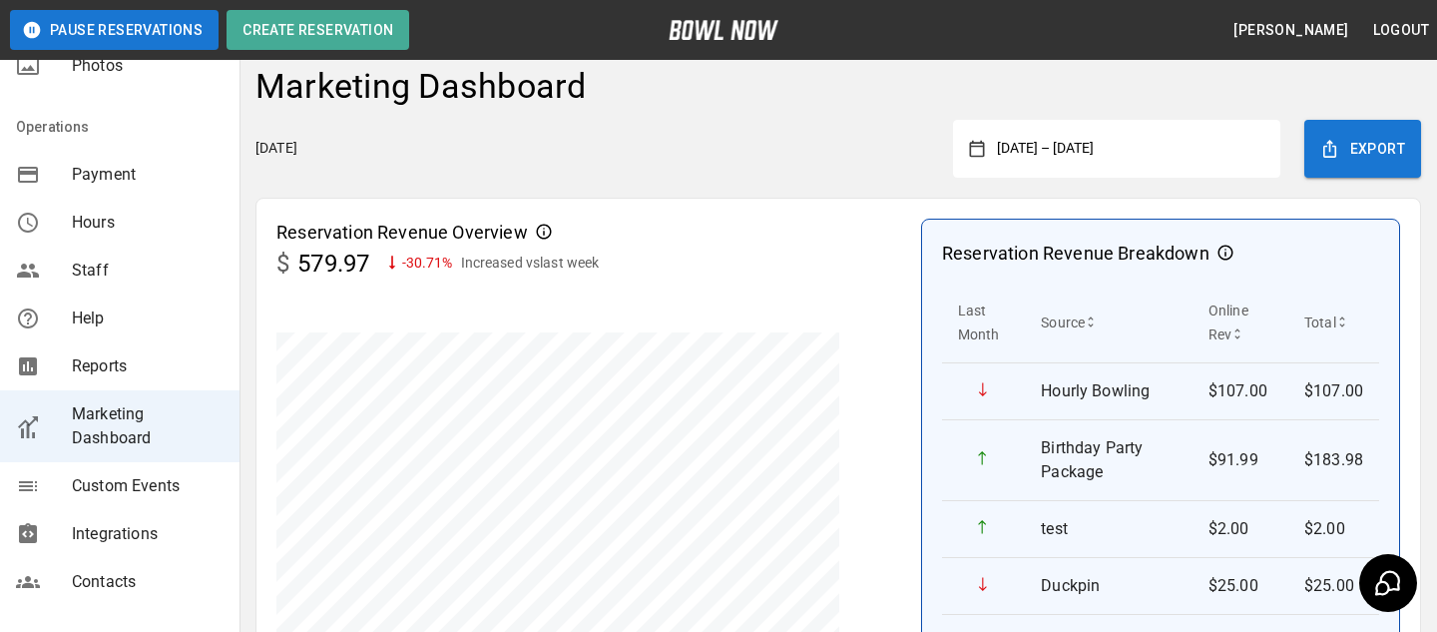
scroll to position [61, 0]
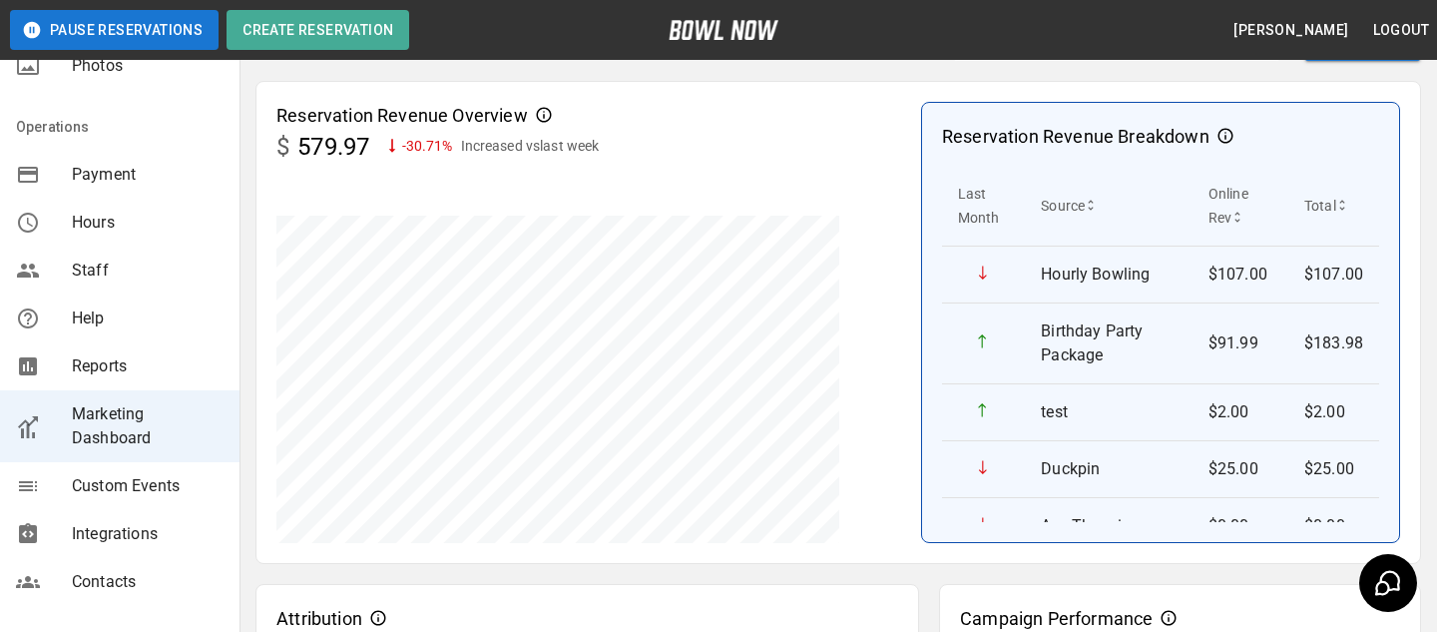
click at [855, 271] on div at bounding box center [589, 359] width 625 height 368
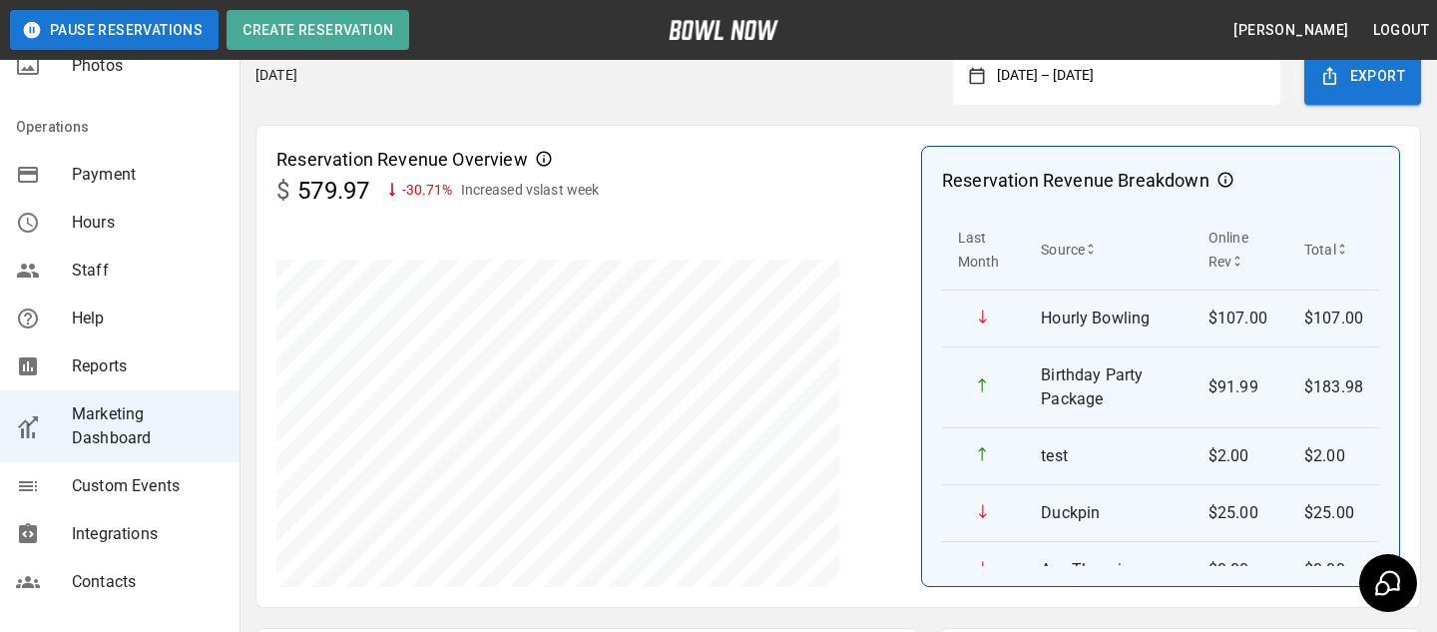
scroll to position [48, 0]
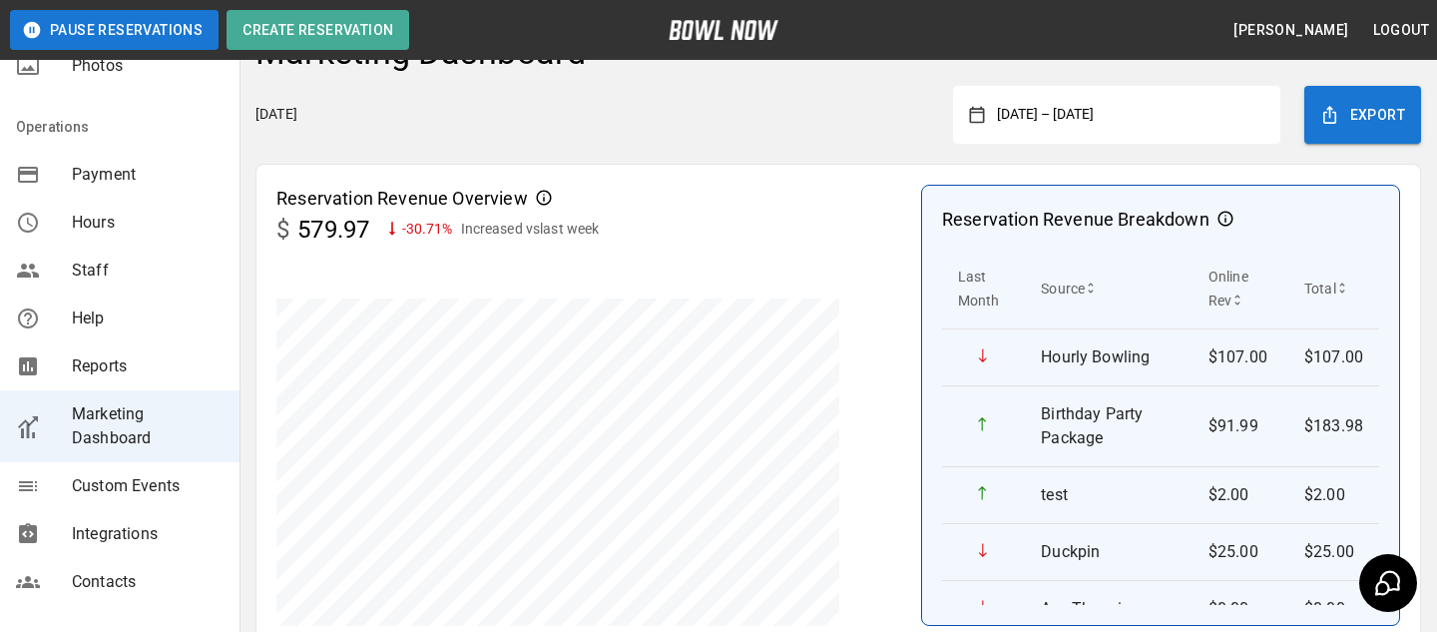
click at [776, 179] on div "Reservation Revenue Overview $ 579.97 -30.71 % Increased vs last week Reservati…" at bounding box center [839, 405] width 1166 height 483
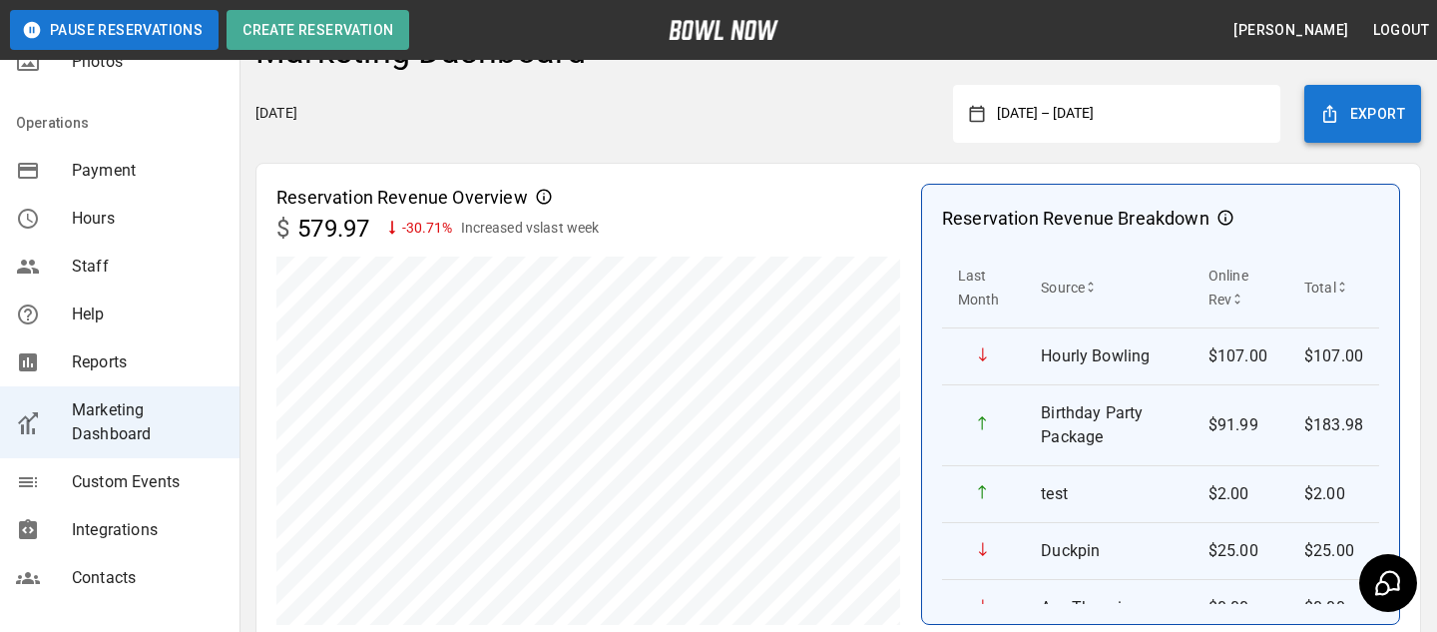
scroll to position [44, 0]
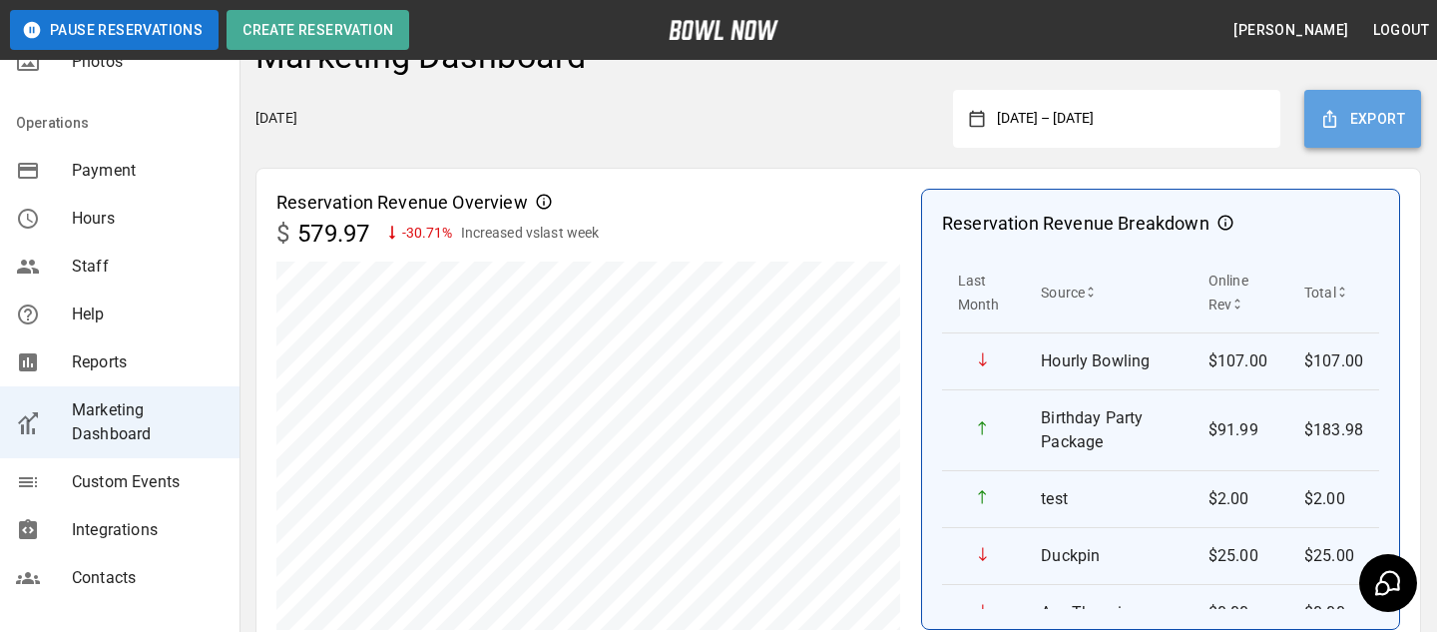
click at [1344, 104] on button "Export" at bounding box center [1363, 119] width 117 height 58
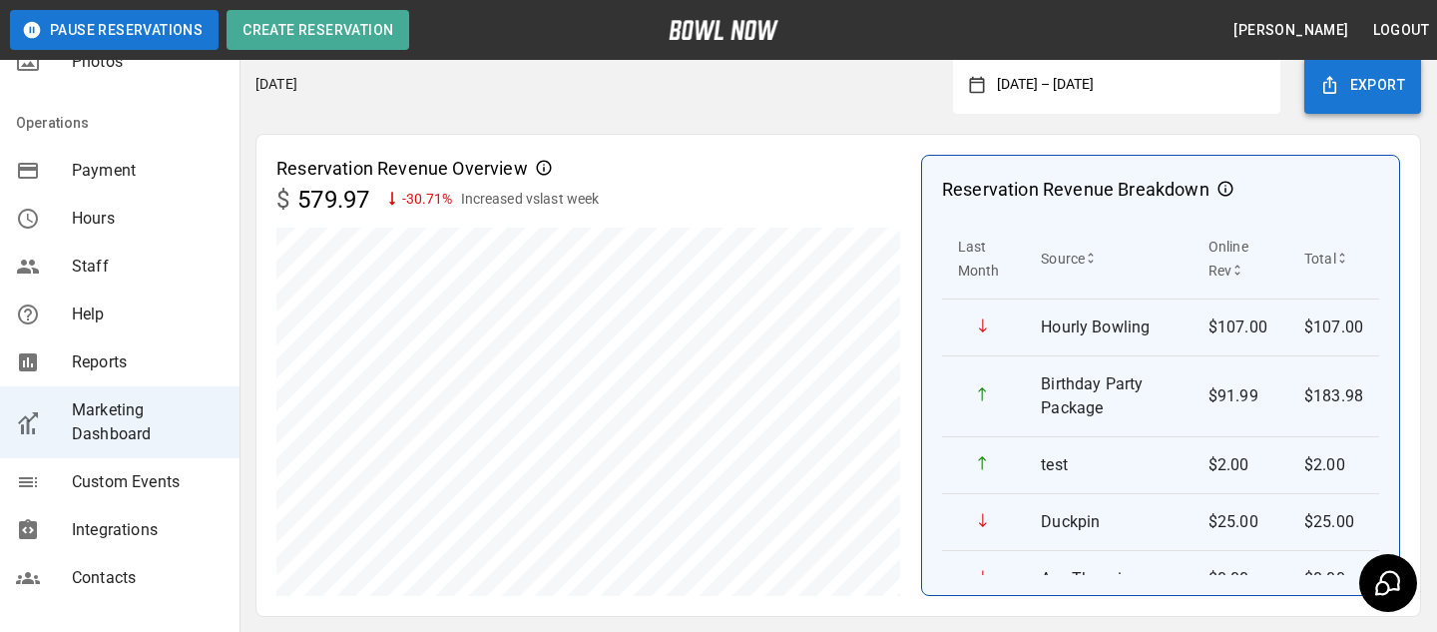
click at [1369, 91] on button "Export" at bounding box center [1363, 85] width 117 height 58
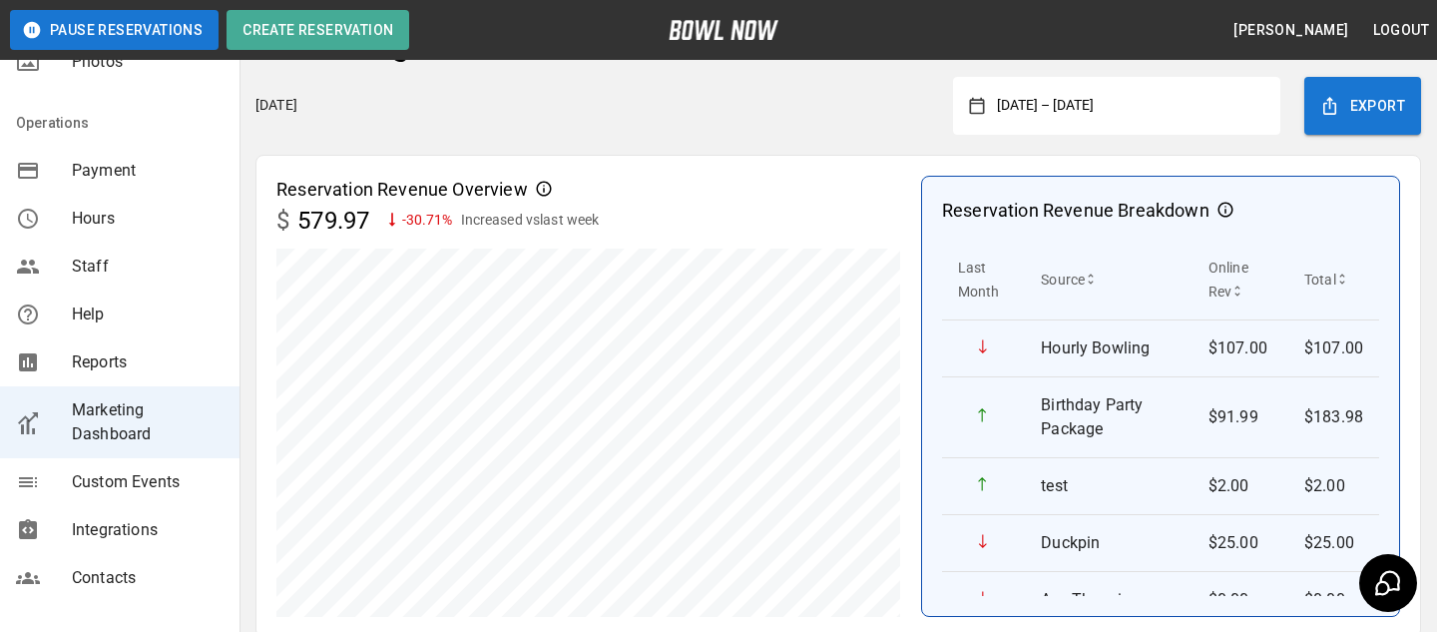
scroll to position [55, 0]
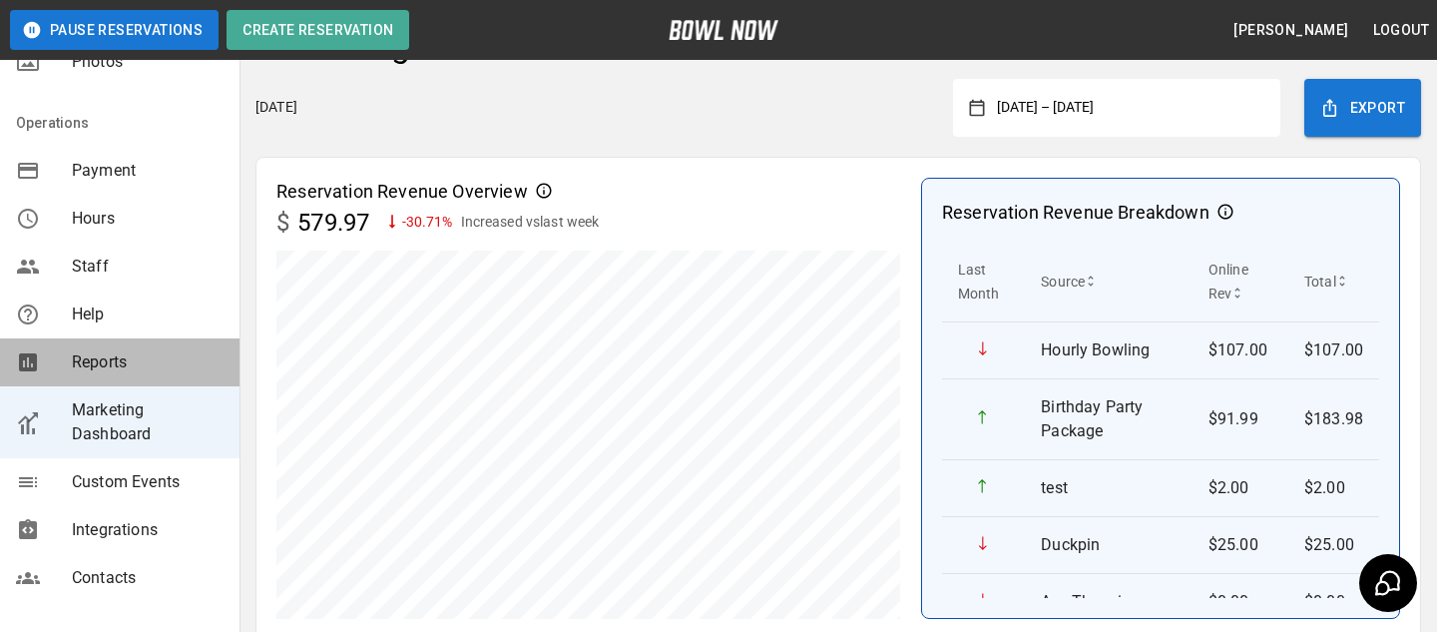
click at [221, 354] on span "Reports" at bounding box center [148, 362] width 152 height 24
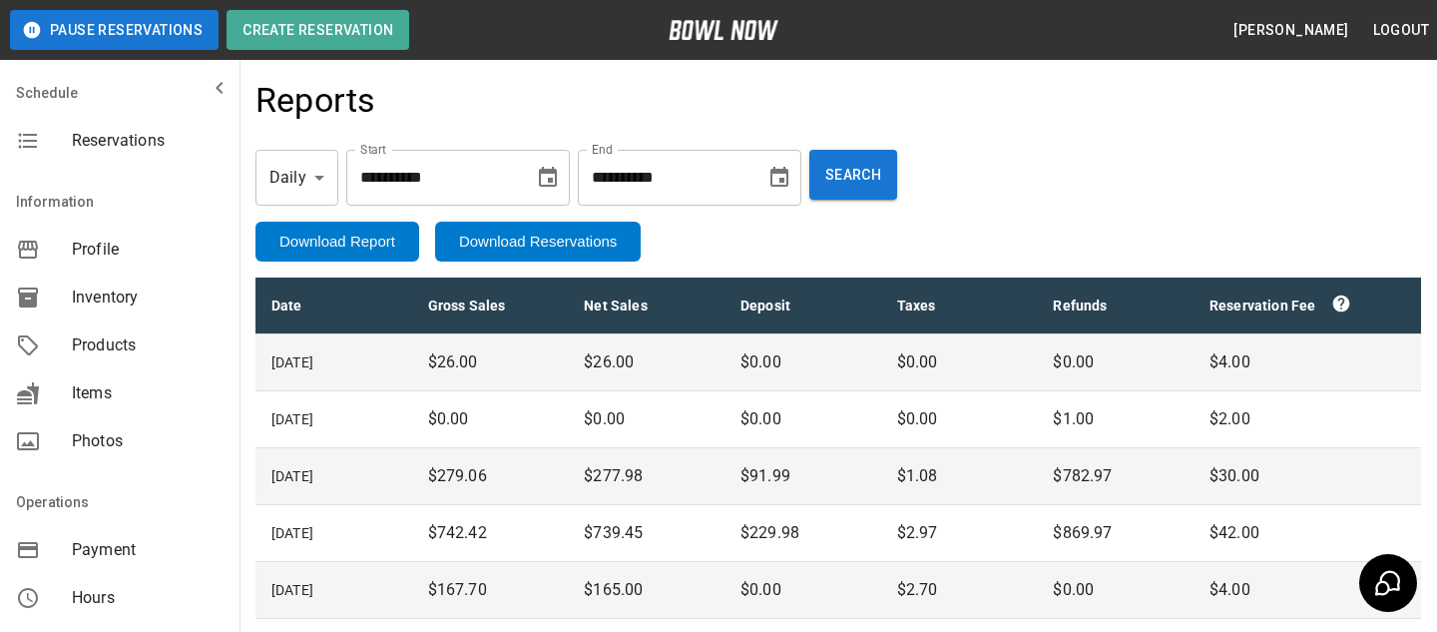
click at [147, 333] on span "Products" at bounding box center [148, 345] width 152 height 24
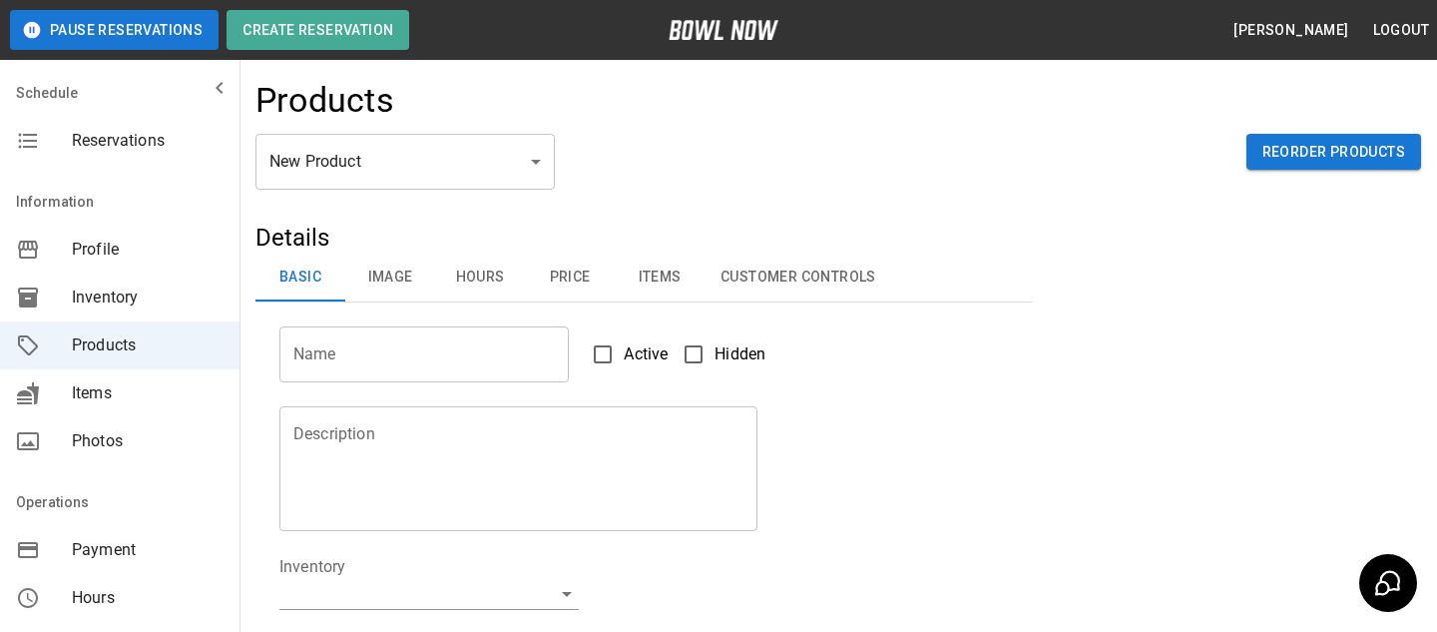
scroll to position [1, 0]
click at [169, 566] on div "Payment" at bounding box center [120, 549] width 240 height 48
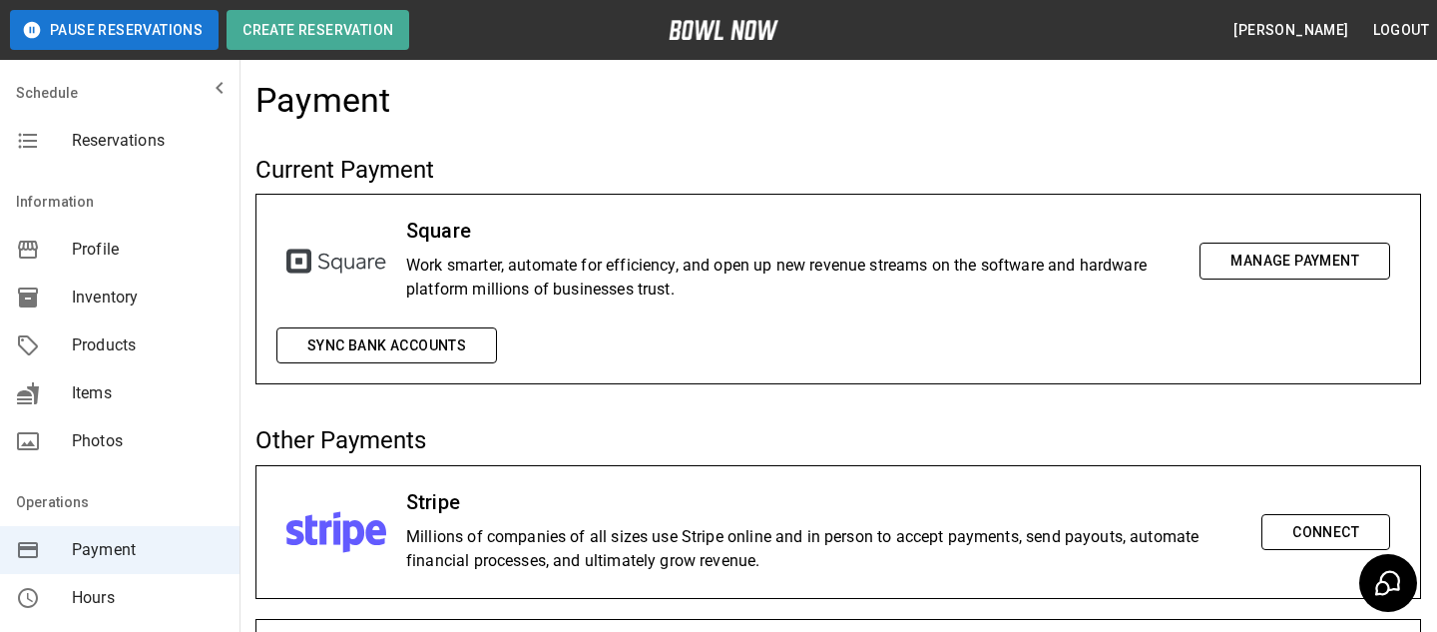
click at [1239, 266] on button "Manage Payment" at bounding box center [1295, 261] width 191 height 37
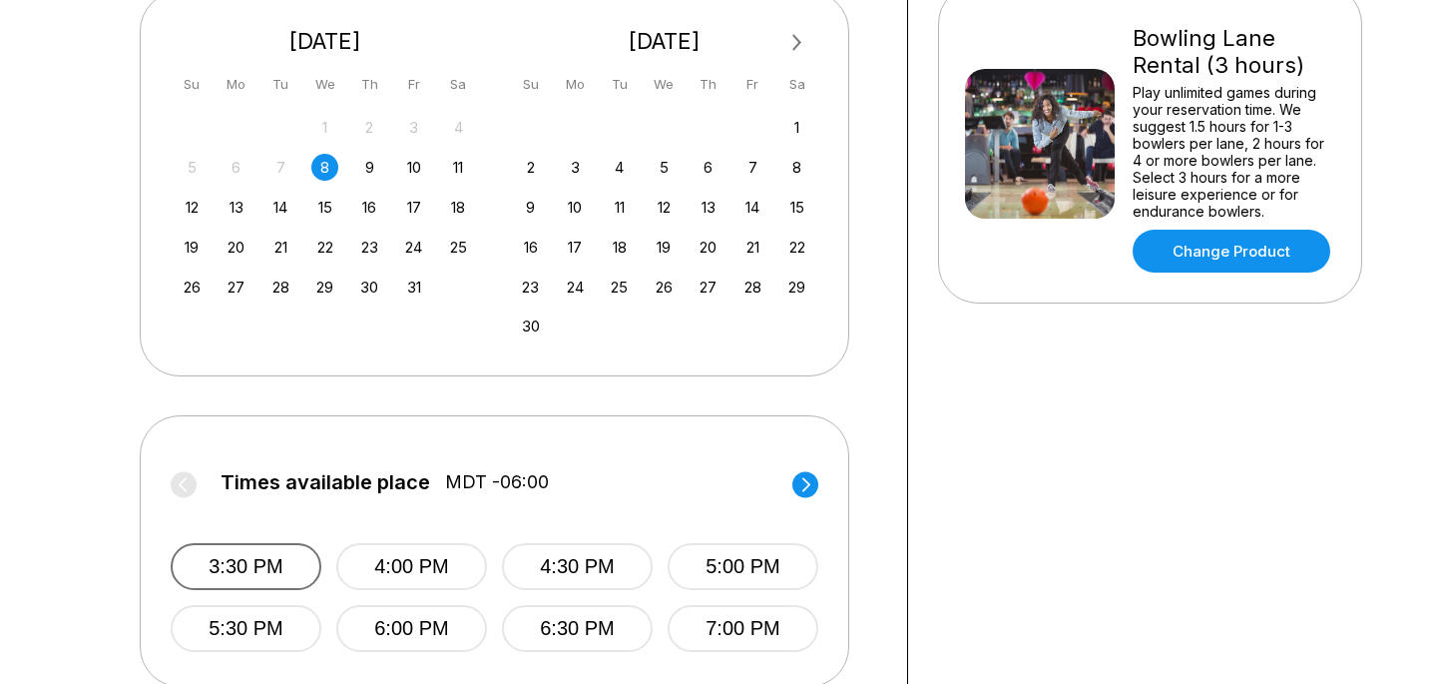
click at [239, 555] on button "3:30 PM" at bounding box center [246, 566] width 151 height 47
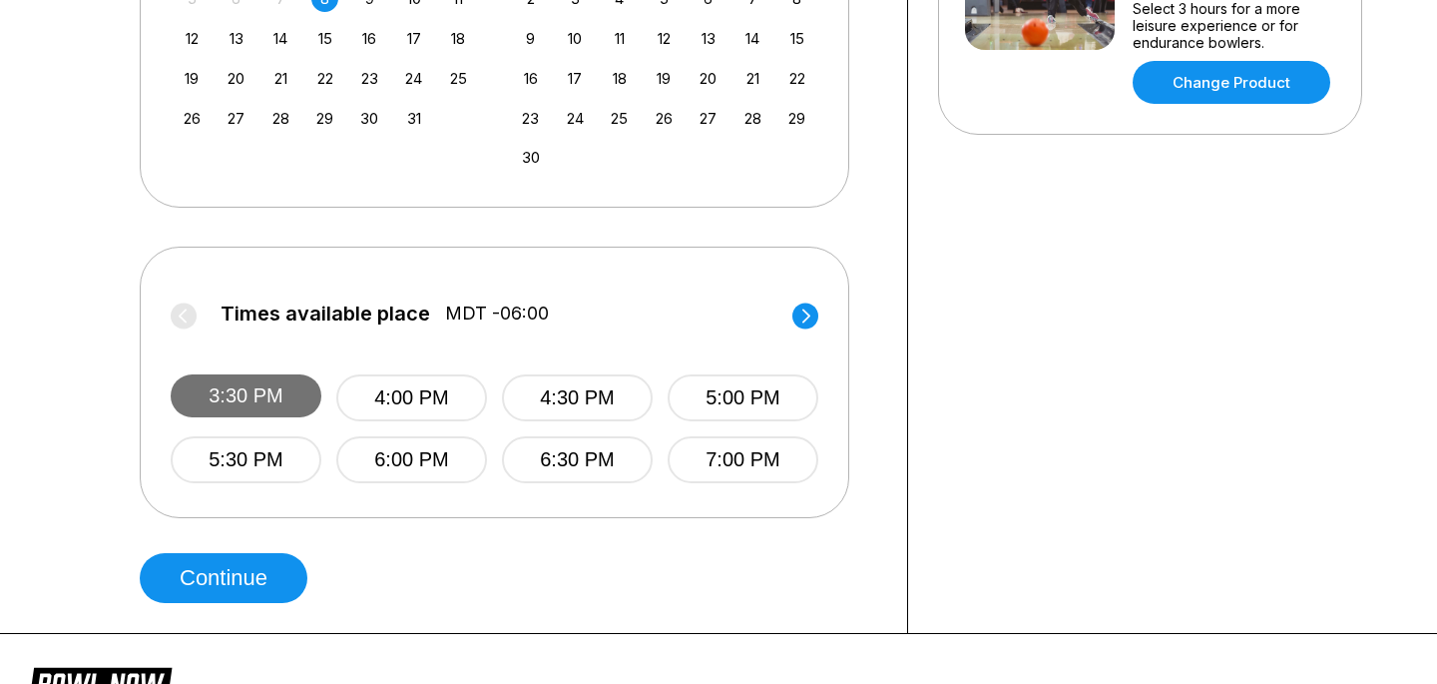
scroll to position [671, 0]
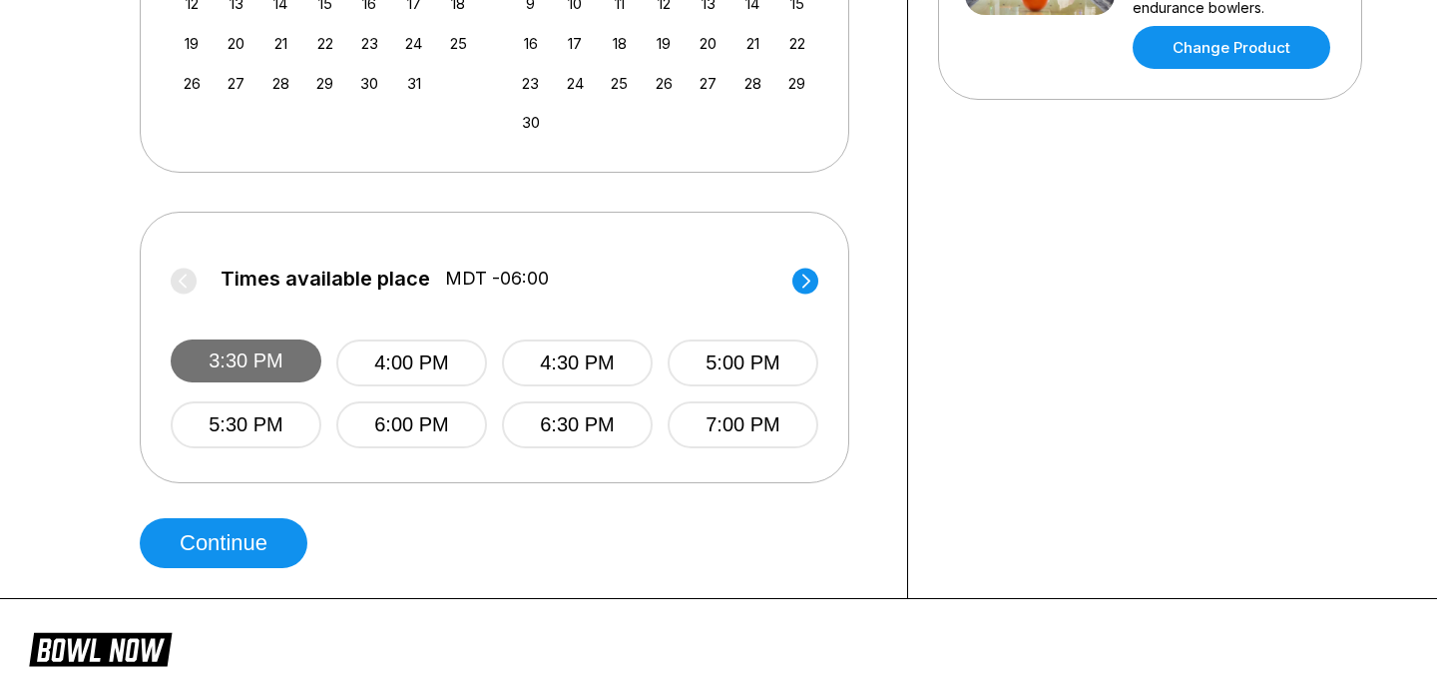
click at [239, 555] on button "Continue" at bounding box center [224, 543] width 168 height 50
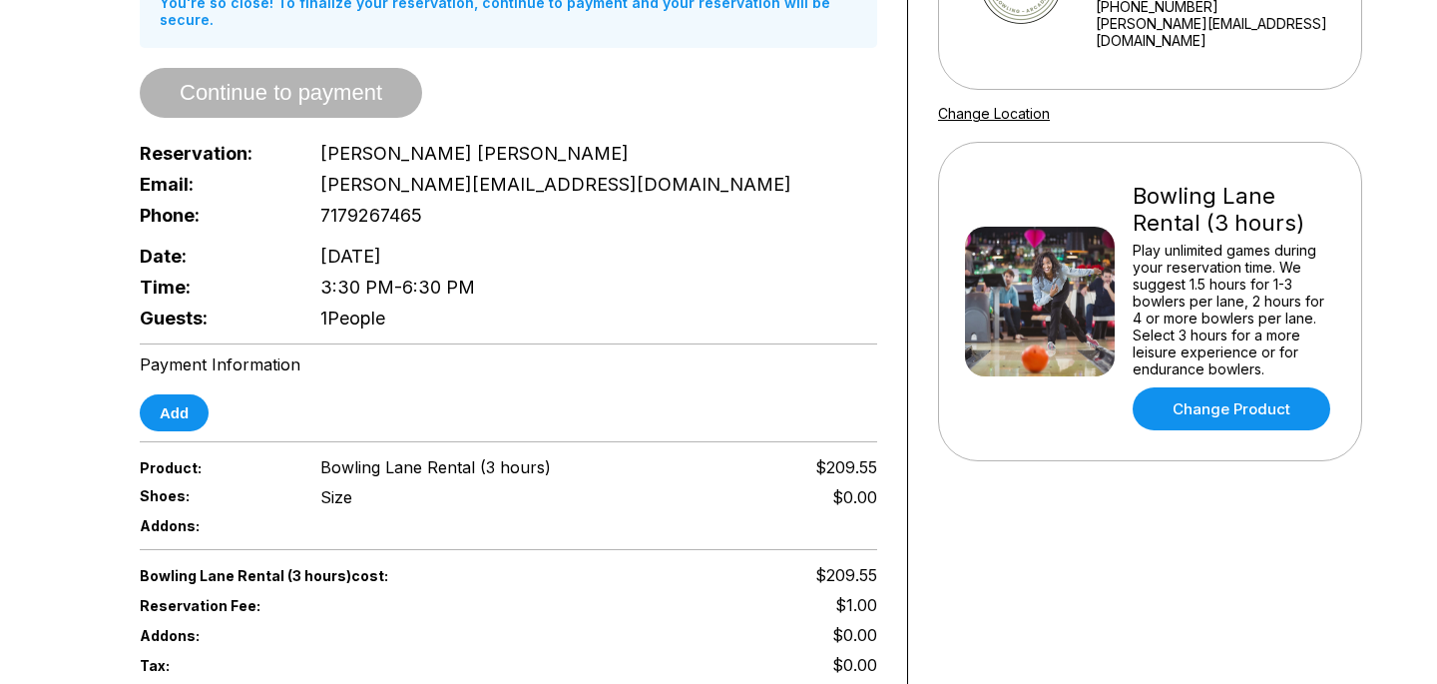
scroll to position [353, 0]
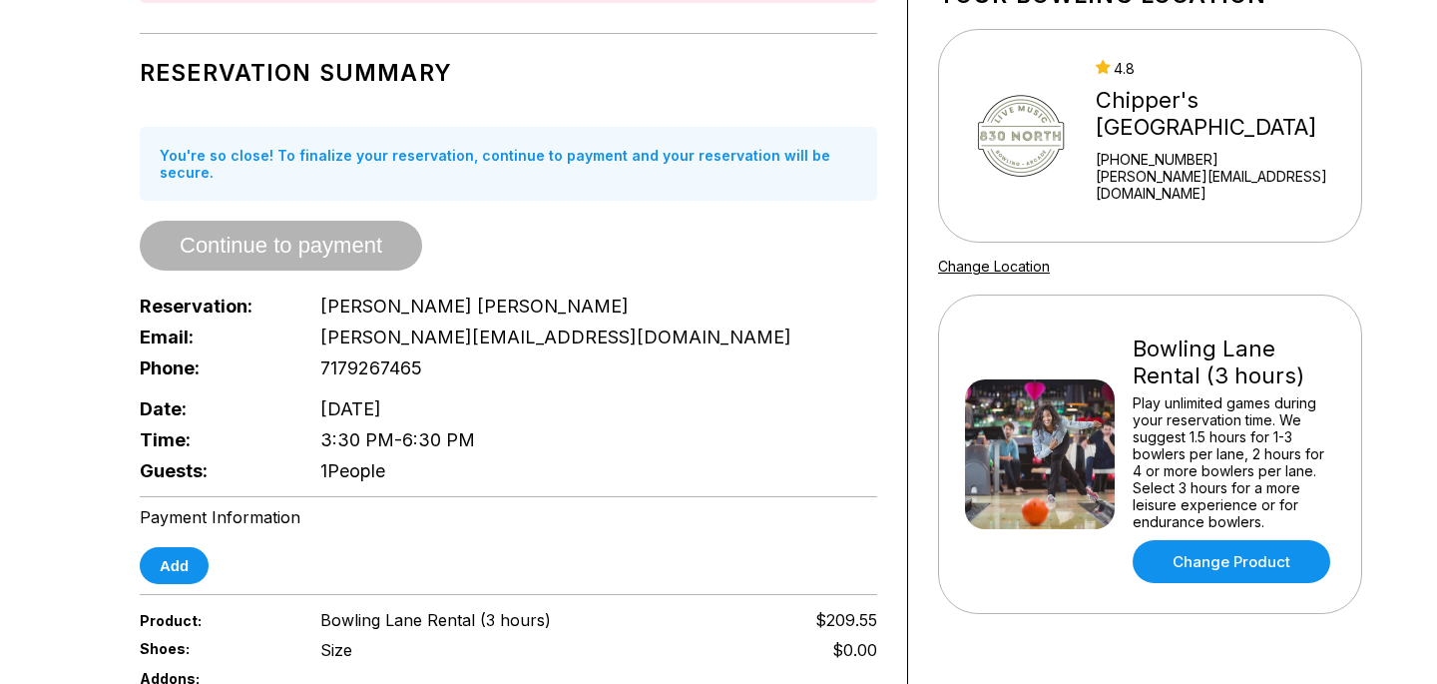
scroll to position [455, 0]
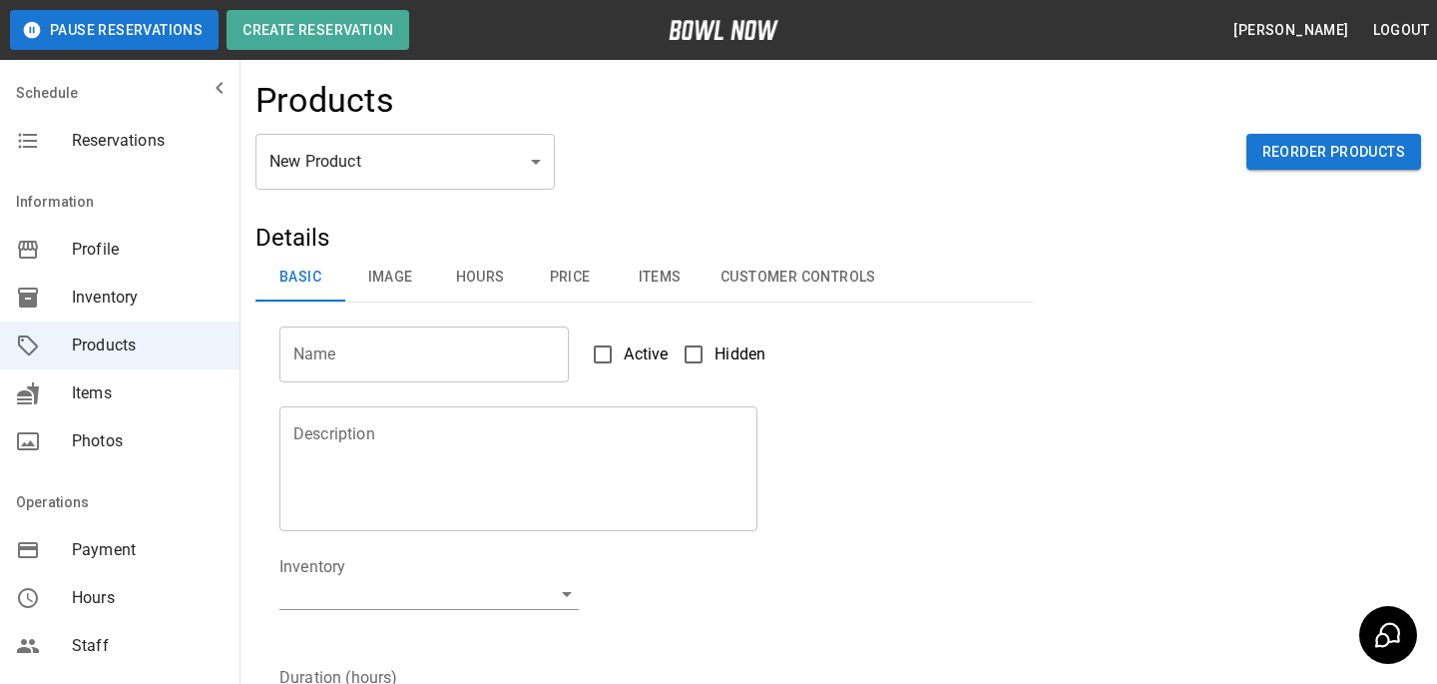
click at [139, 134] on span "Reservations" at bounding box center [148, 141] width 152 height 24
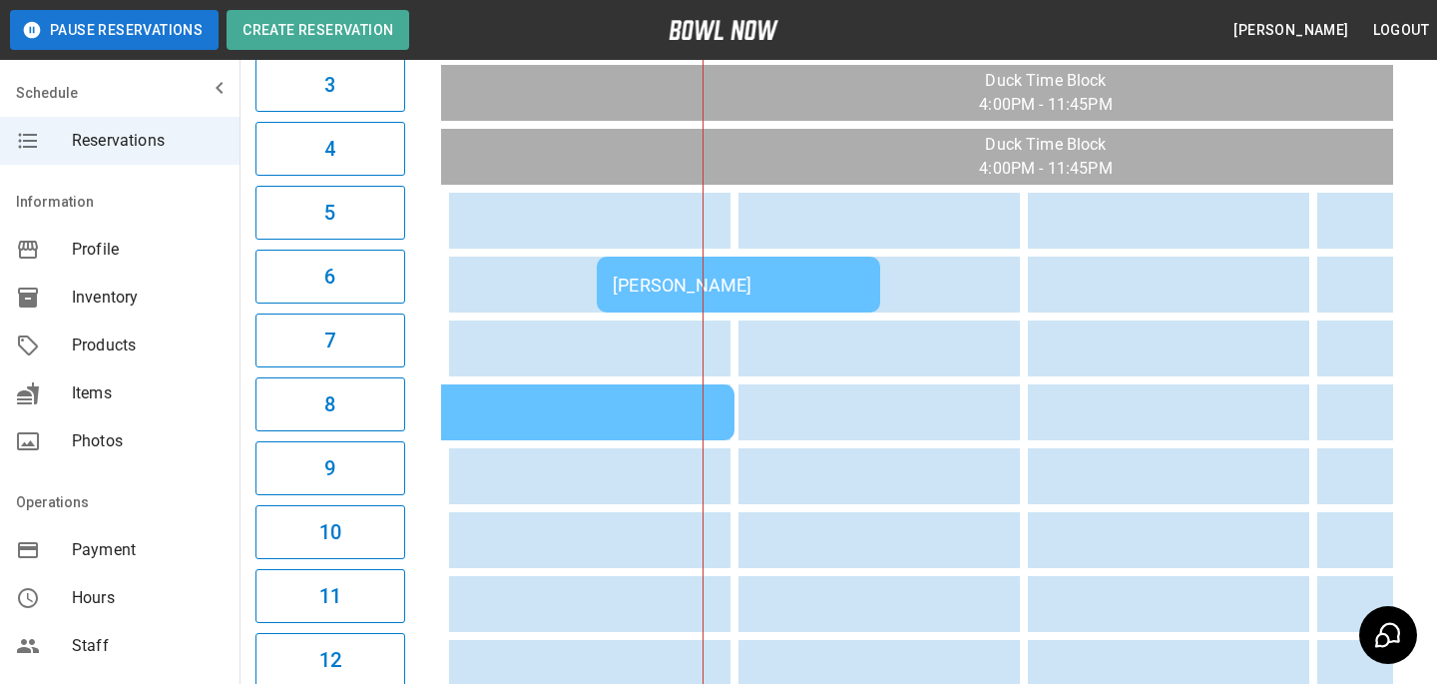
scroll to position [285, 0]
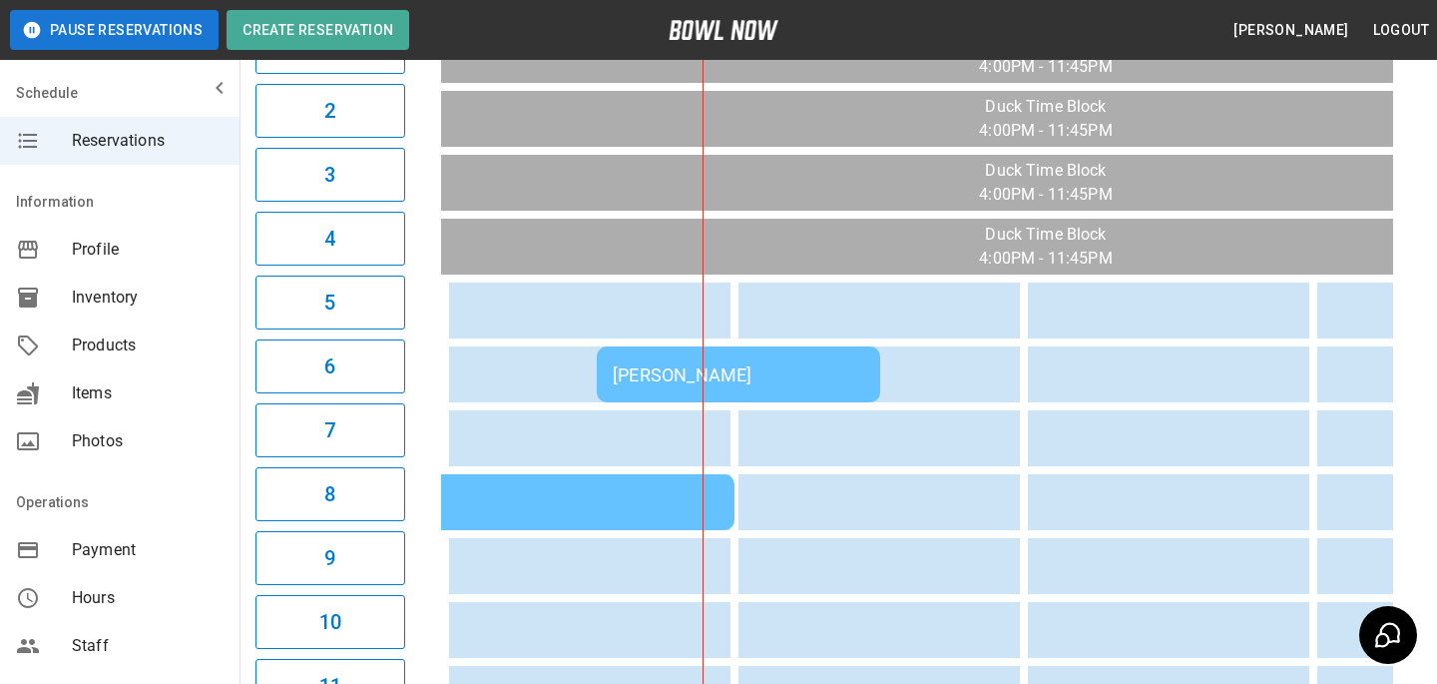
click at [714, 394] on td "Dan Mowery" at bounding box center [738, 374] width 283 height 56
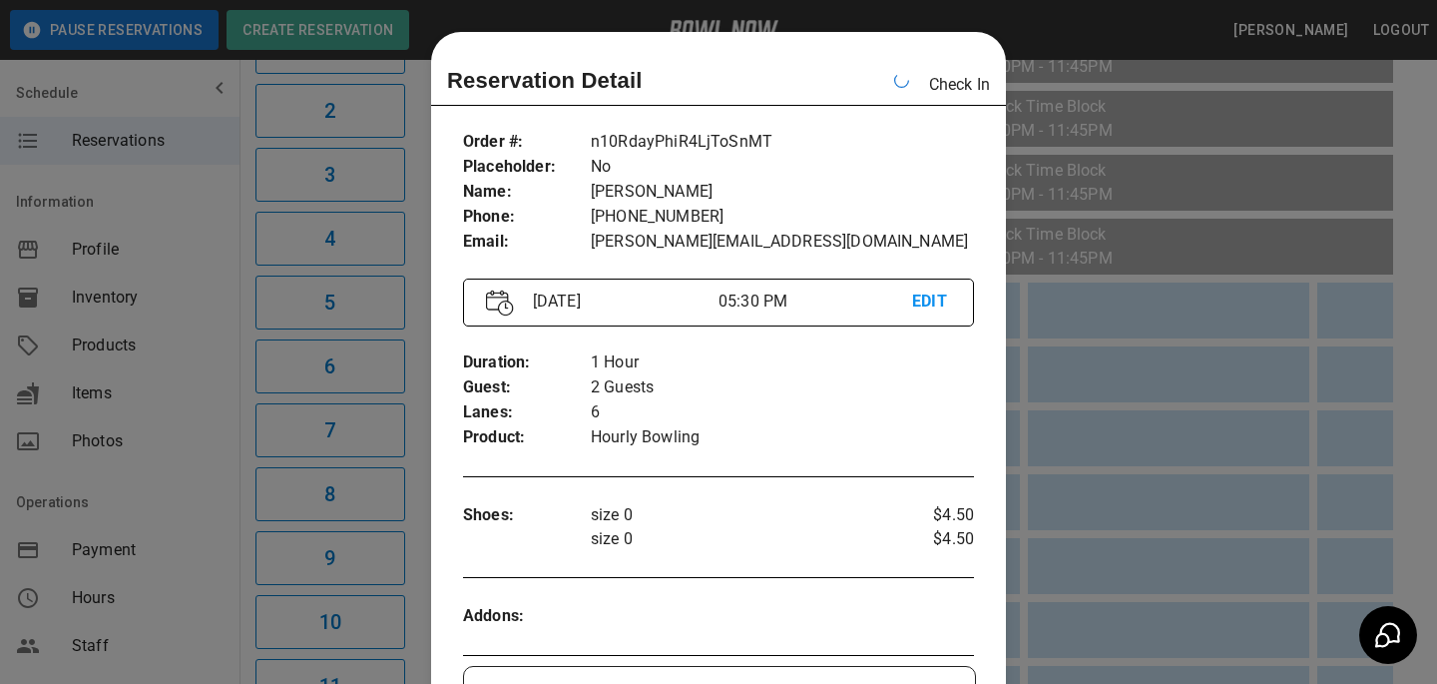
scroll to position [32, 0]
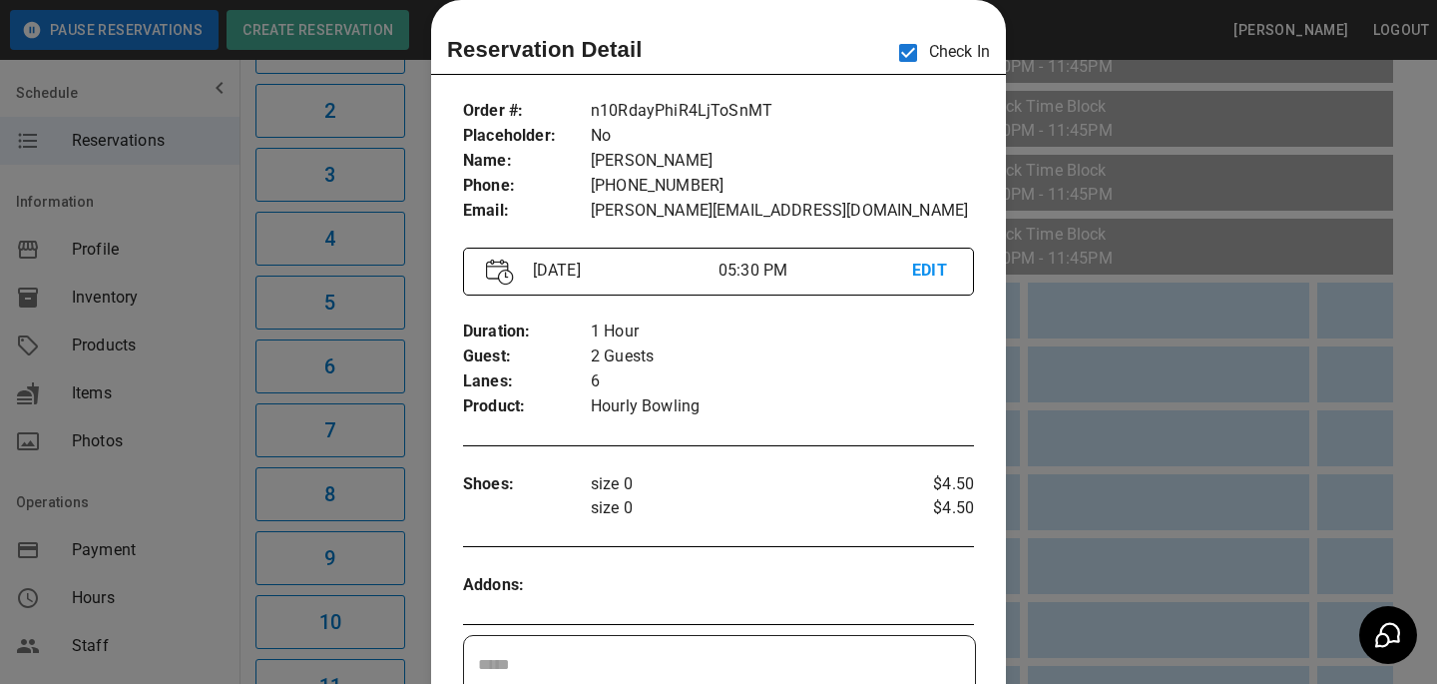
click at [260, 180] on div at bounding box center [718, 342] width 1437 height 684
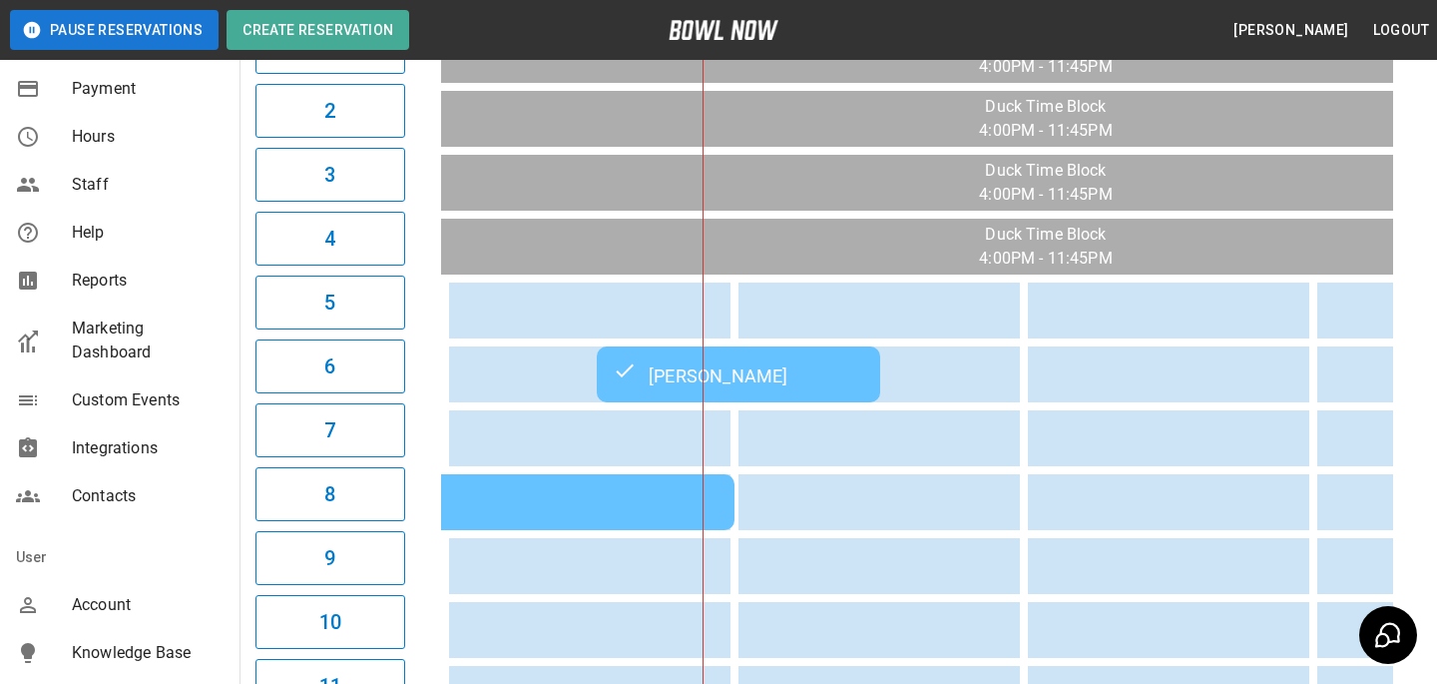
scroll to position [473, 0]
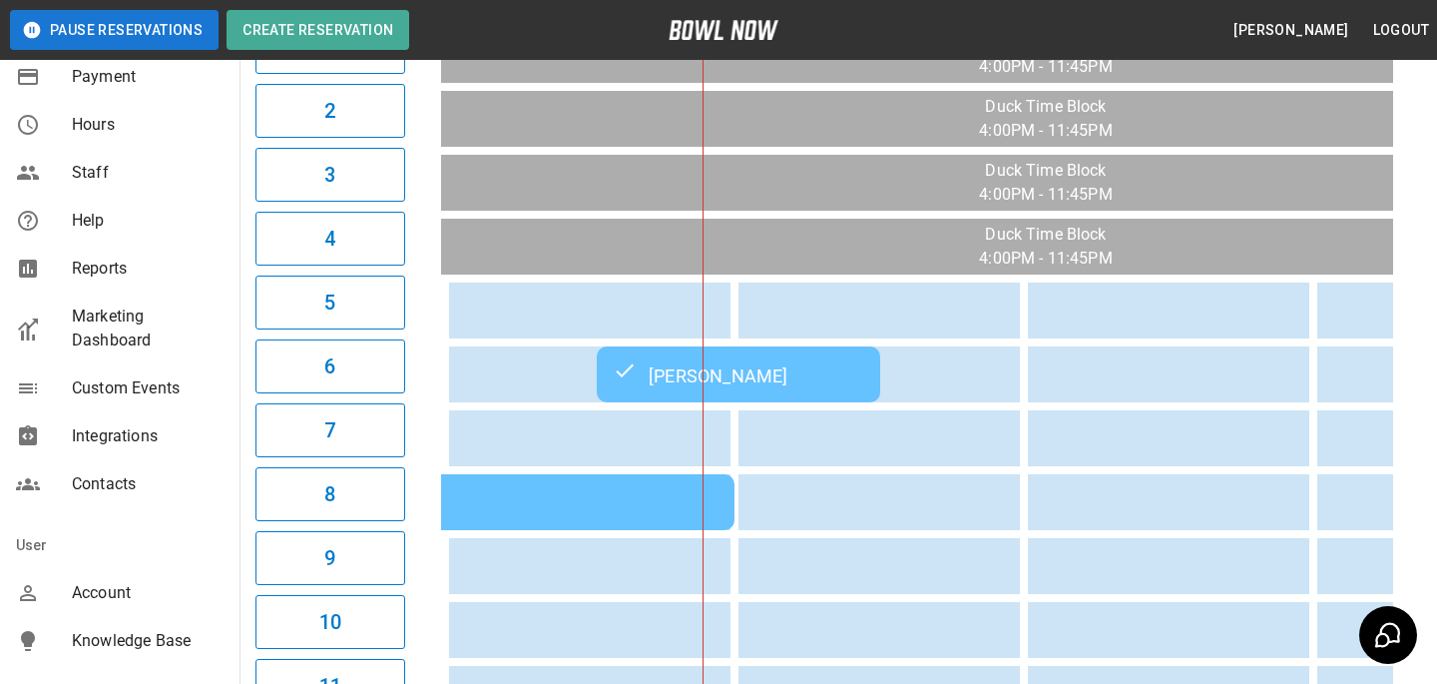
click at [114, 572] on div "Account" at bounding box center [120, 593] width 240 height 48
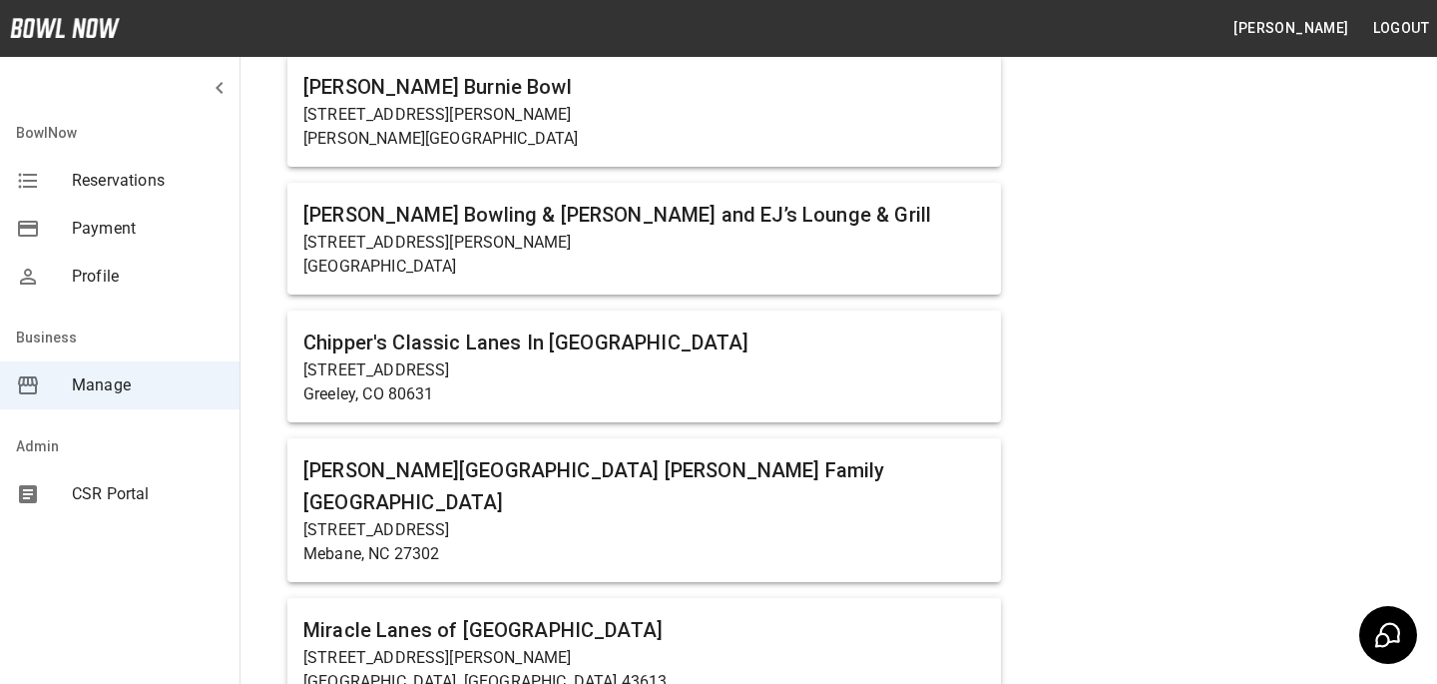
scroll to position [14812, 0]
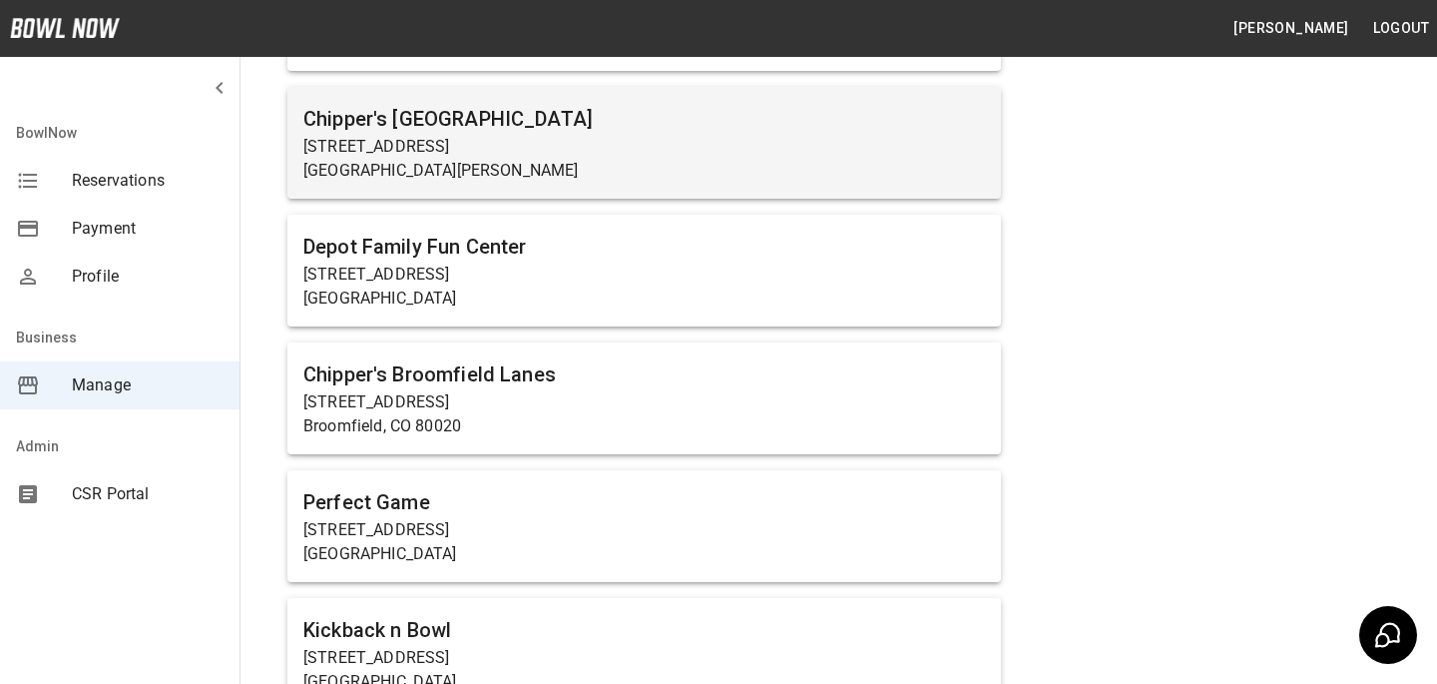
click at [490, 159] on p "Fort Collins, CO 80524" at bounding box center [644, 171] width 682 height 24
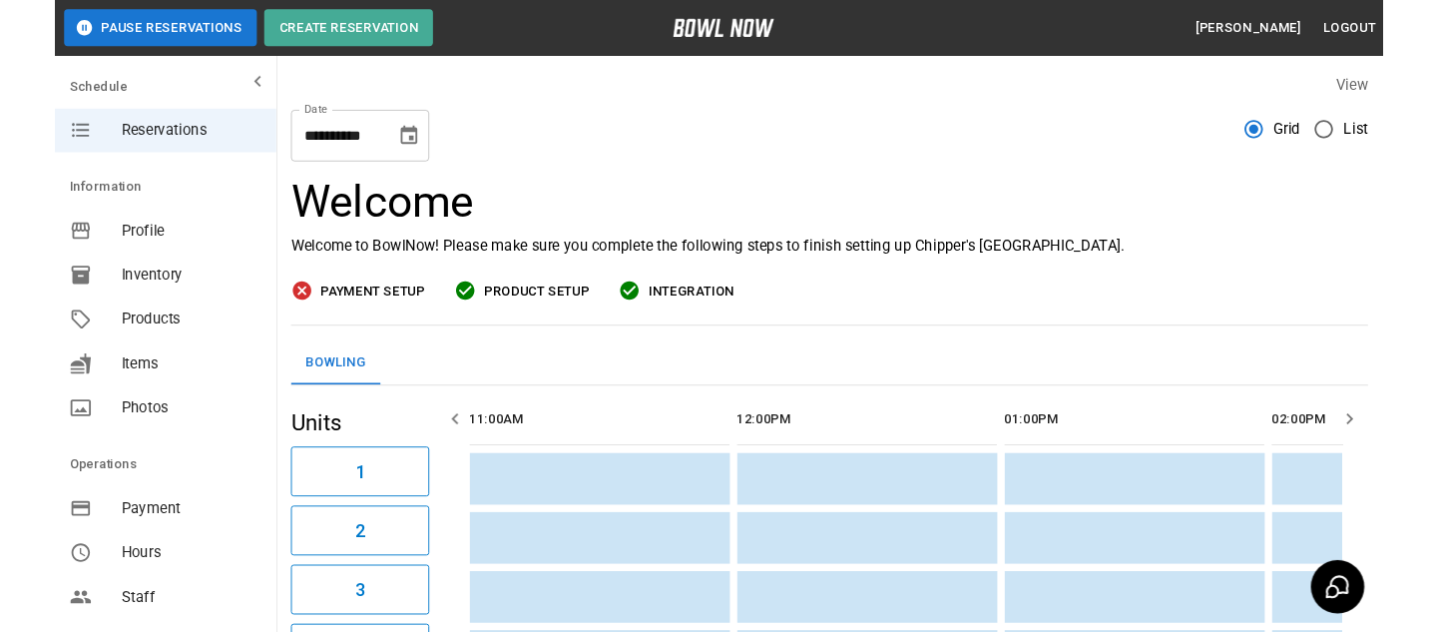
scroll to position [0, 2026]
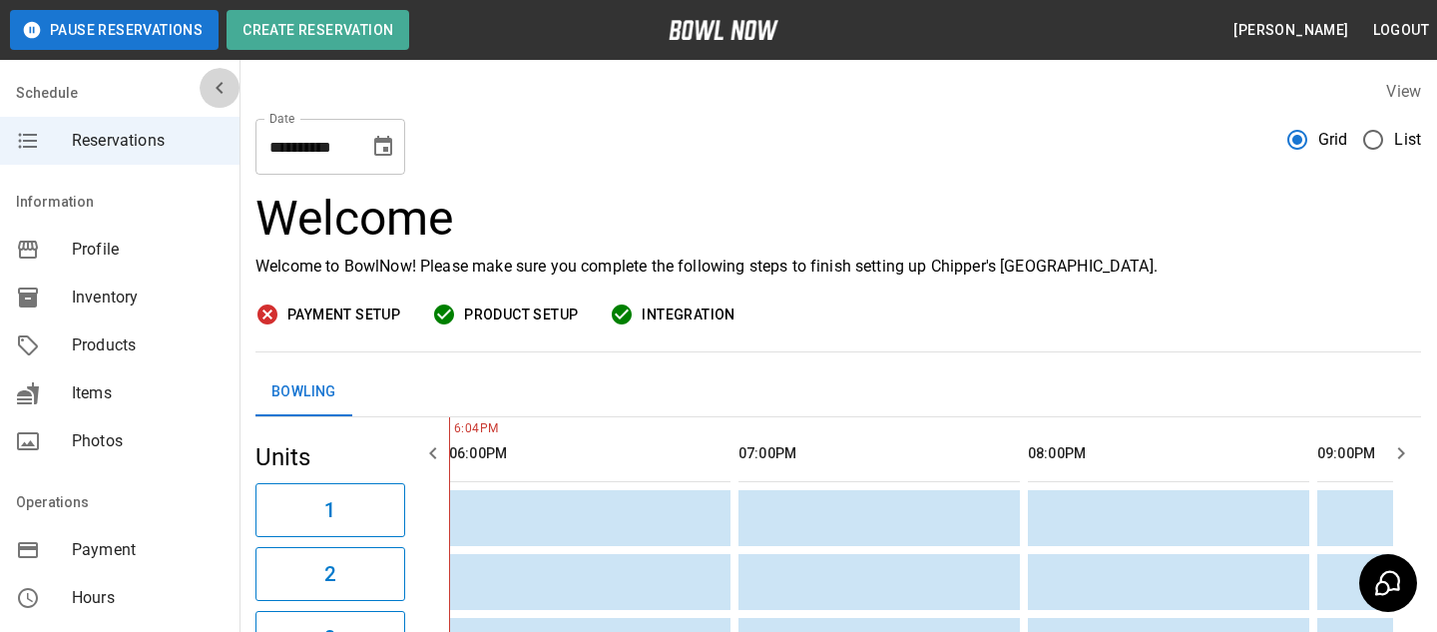
click at [217, 83] on icon "mailbox folders" at bounding box center [220, 88] width 24 height 24
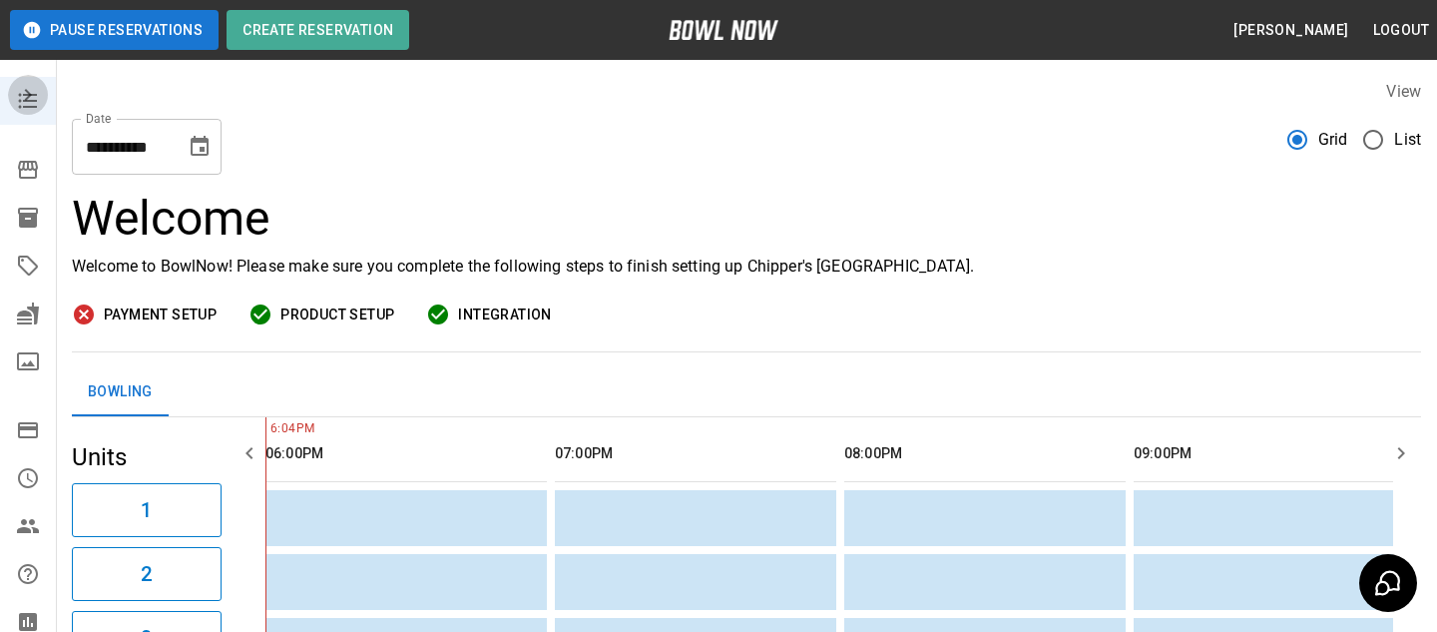
click at [22, 101] on icon "mailbox folders" at bounding box center [28, 95] width 24 height 24
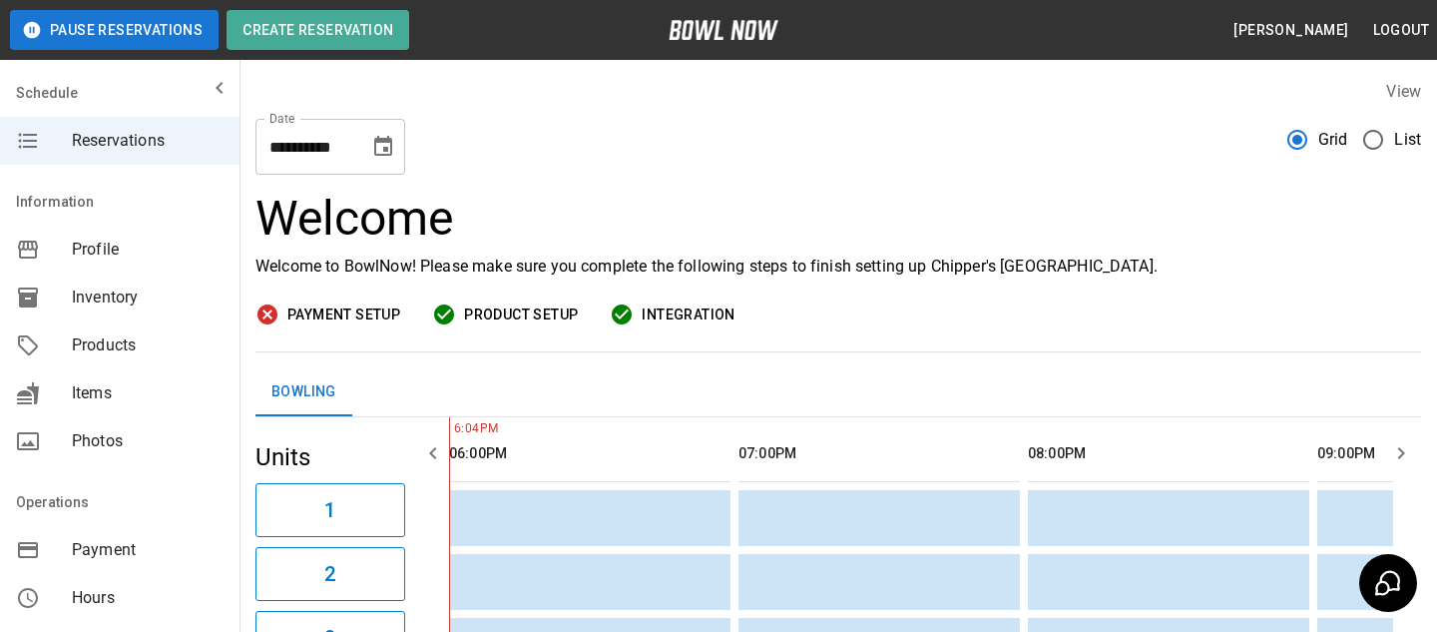
click at [58, 340] on div "mailbox folders" at bounding box center [44, 345] width 56 height 24
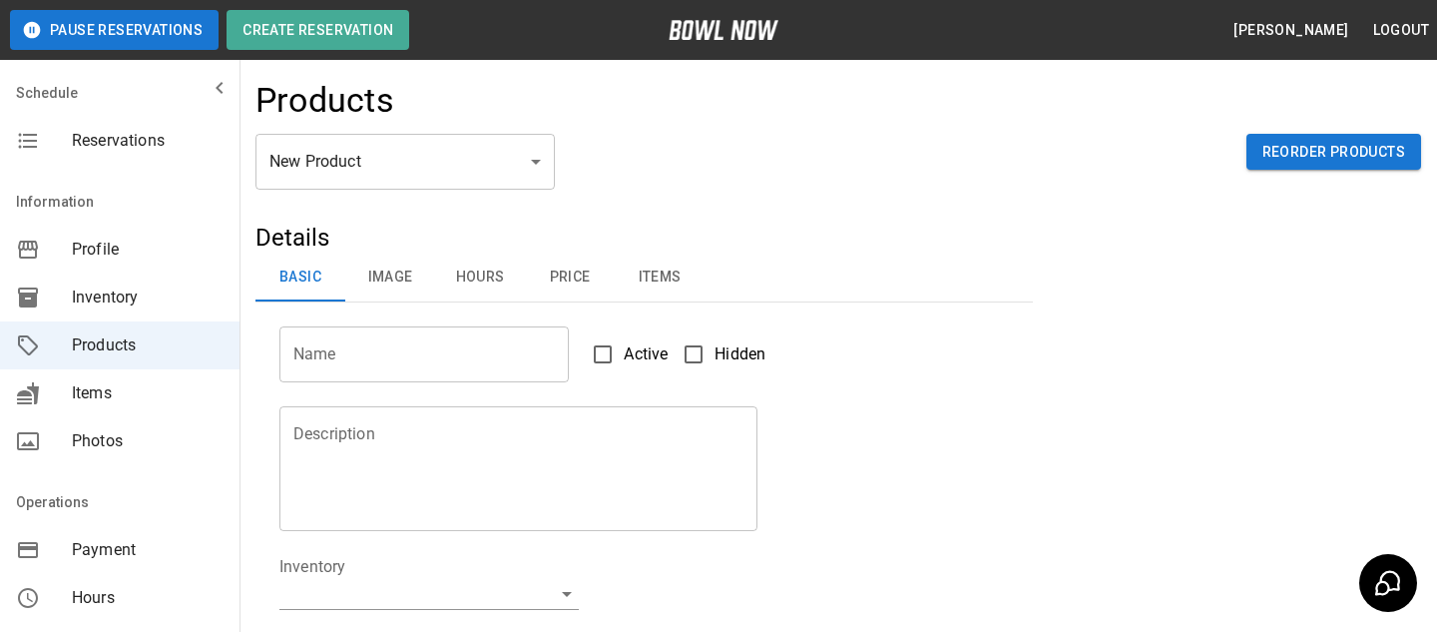
click at [423, 138] on body "Pause Reservations Create Reservation Bradey Powell Logout Schedule Reservation…" at bounding box center [718, 643] width 1437 height 1287
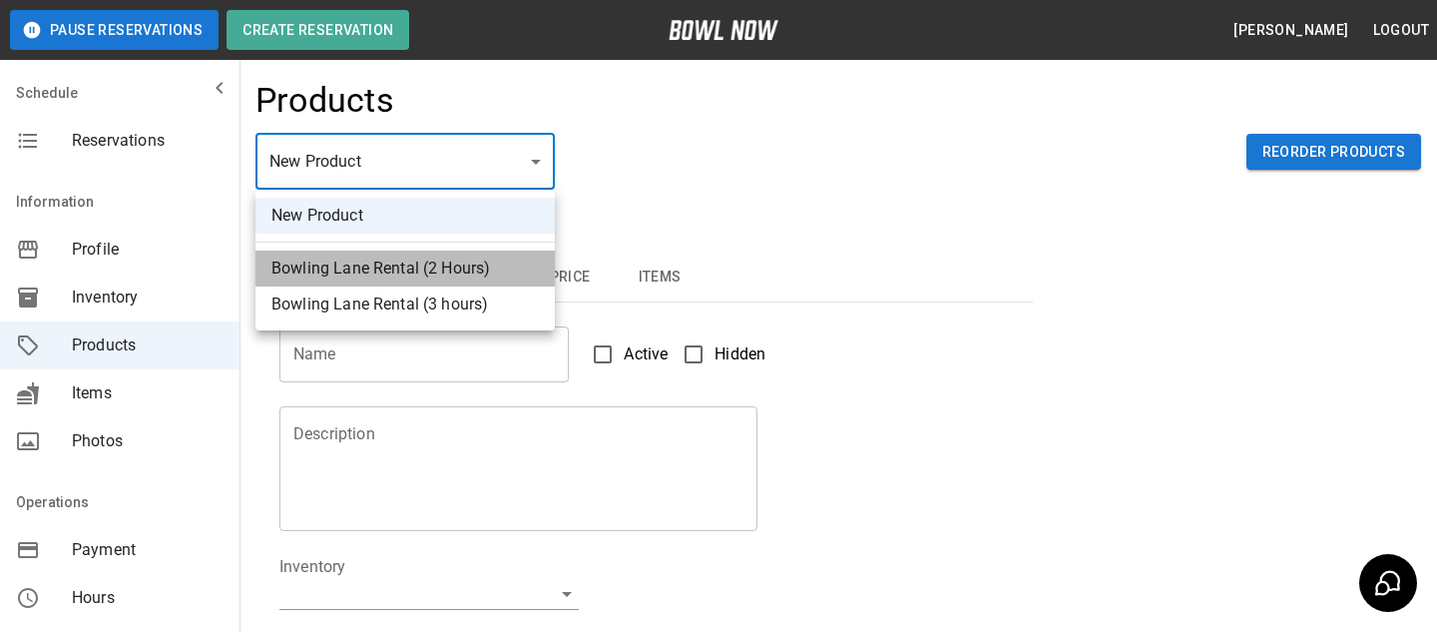
click at [409, 262] on li "Bowling Lane Rental (2 Hours)" at bounding box center [405, 269] width 299 height 36
type input "*"
type input "**********"
type textarea "**********"
type input "**********"
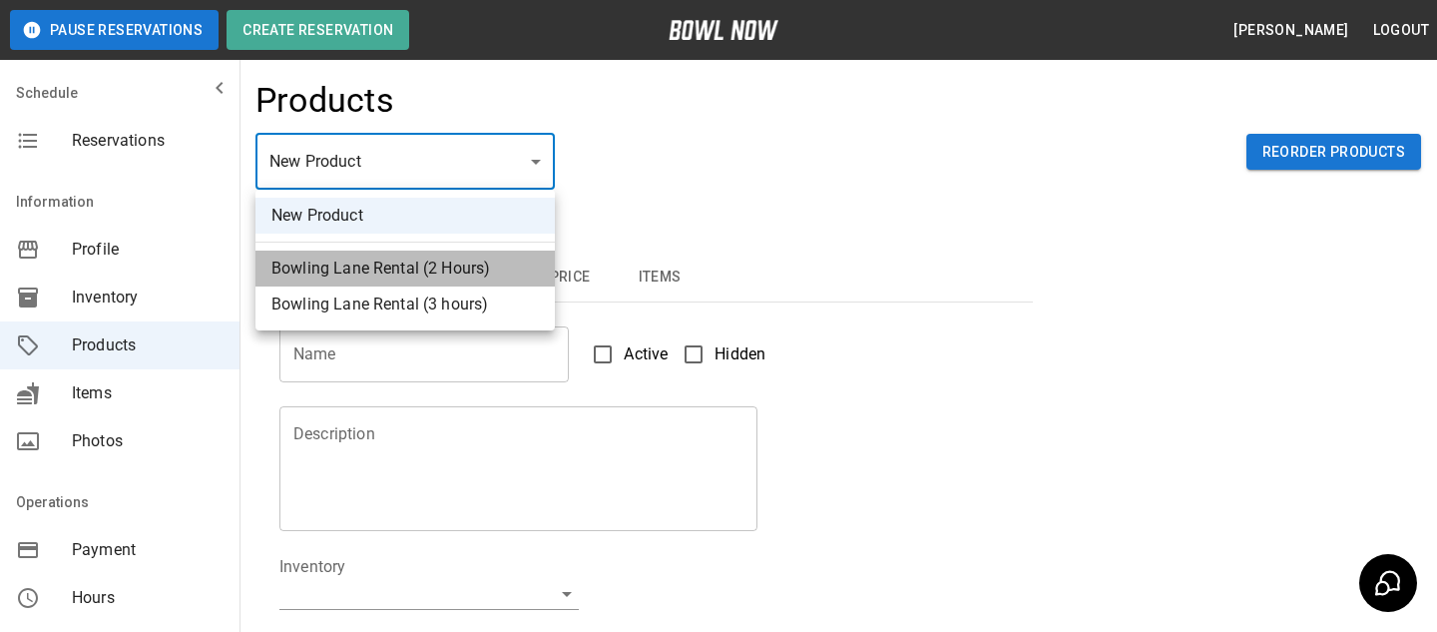
type input "*"
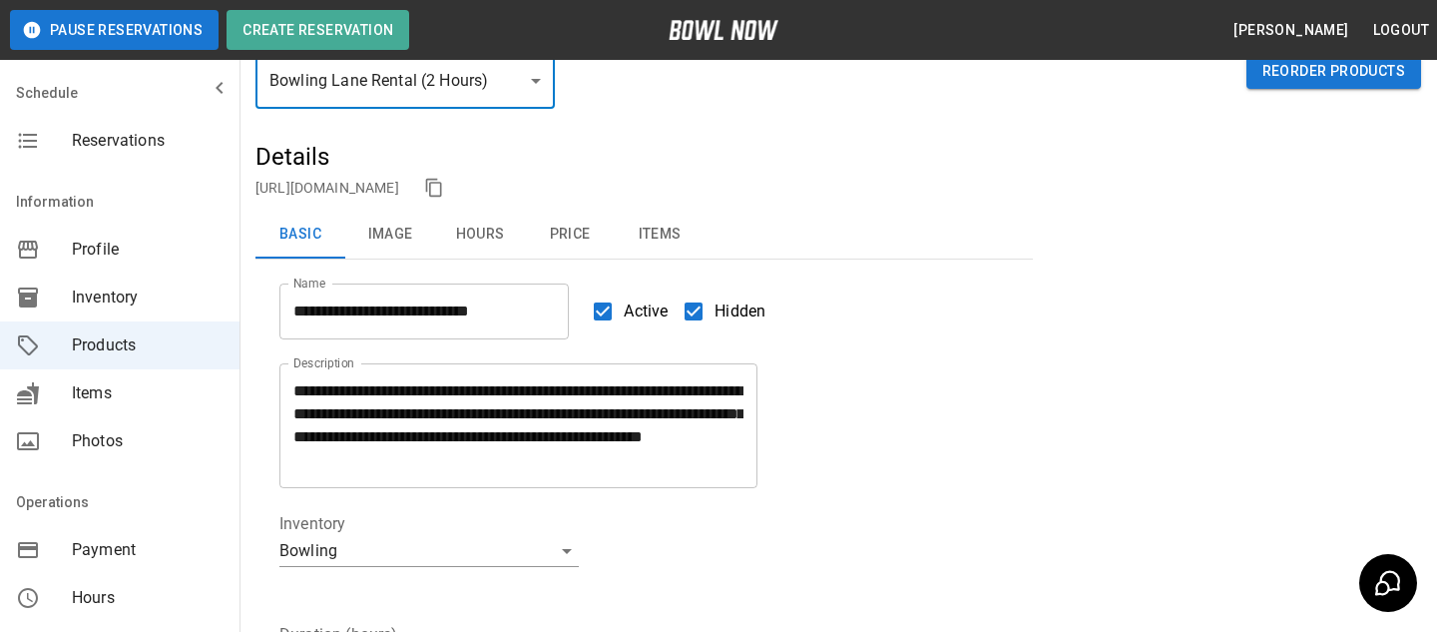
scroll to position [55, 0]
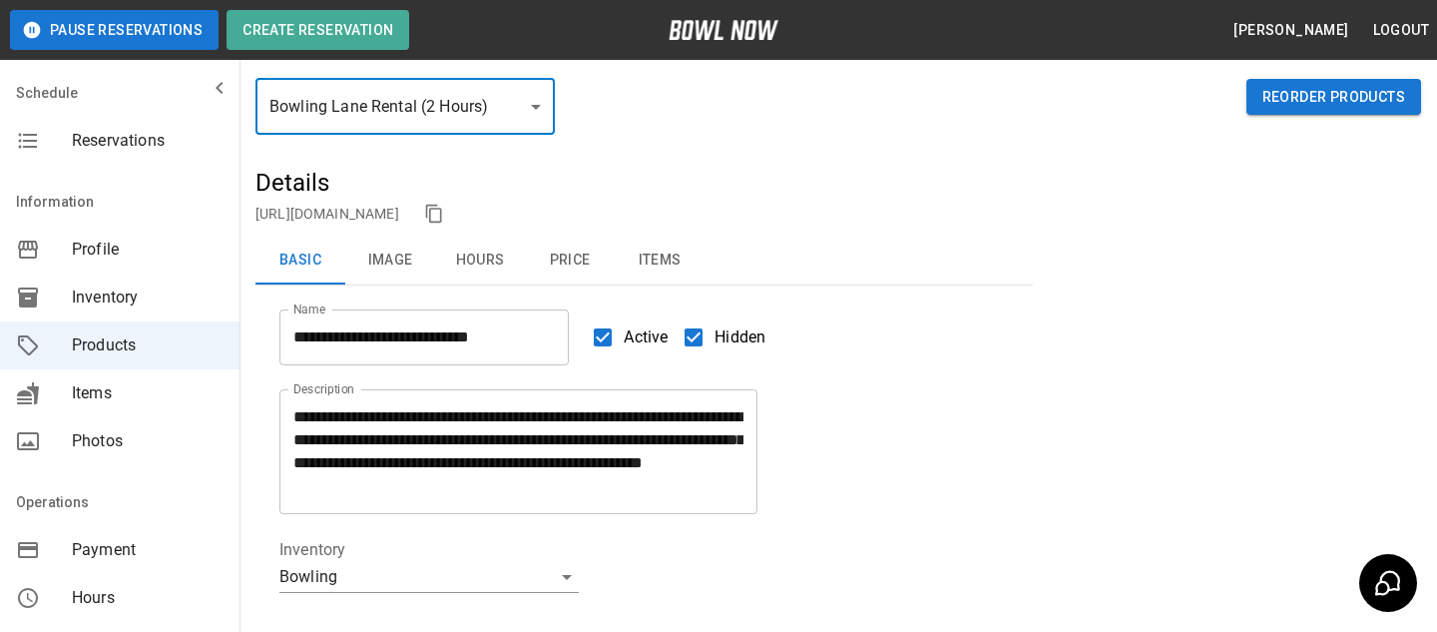
click at [414, 137] on div "Bowling Lane Rental (2 Hours) * ​ Reorder Products" at bounding box center [839, 123] width 1166 height 88
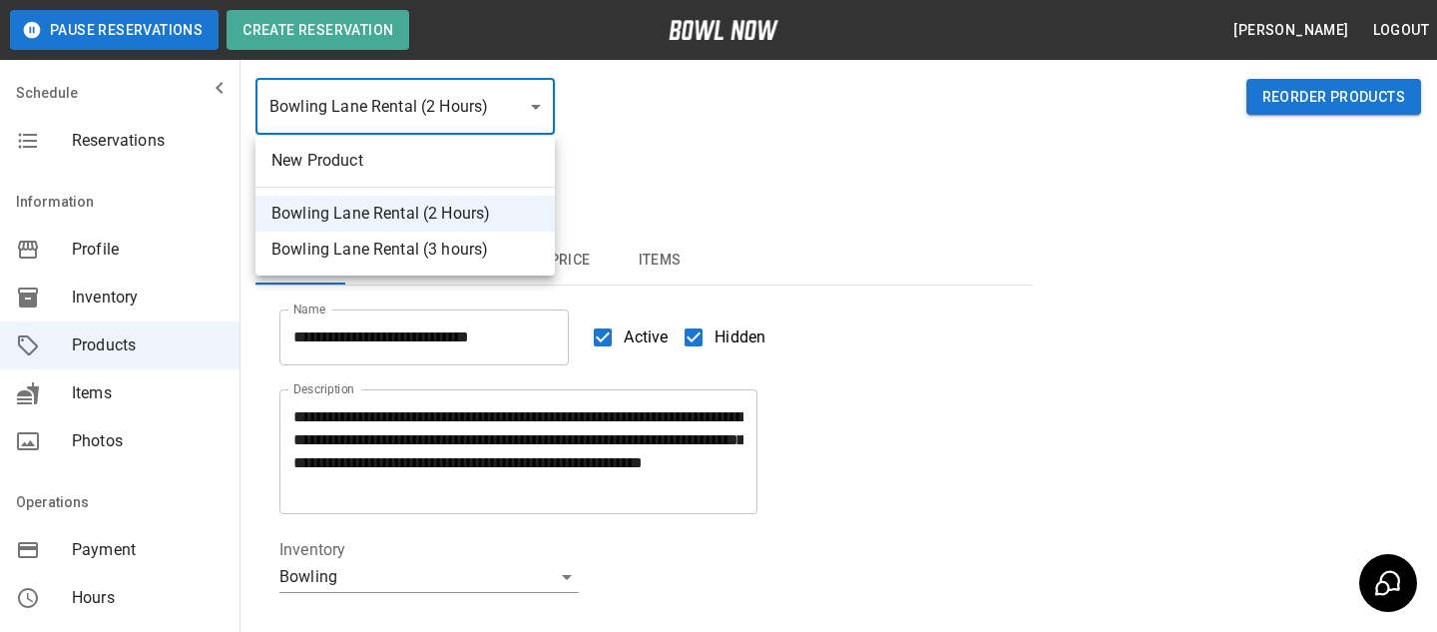
click at [445, 118] on body "**********" at bounding box center [718, 607] width 1437 height 1325
click at [671, 191] on div at bounding box center [718, 316] width 1437 height 632
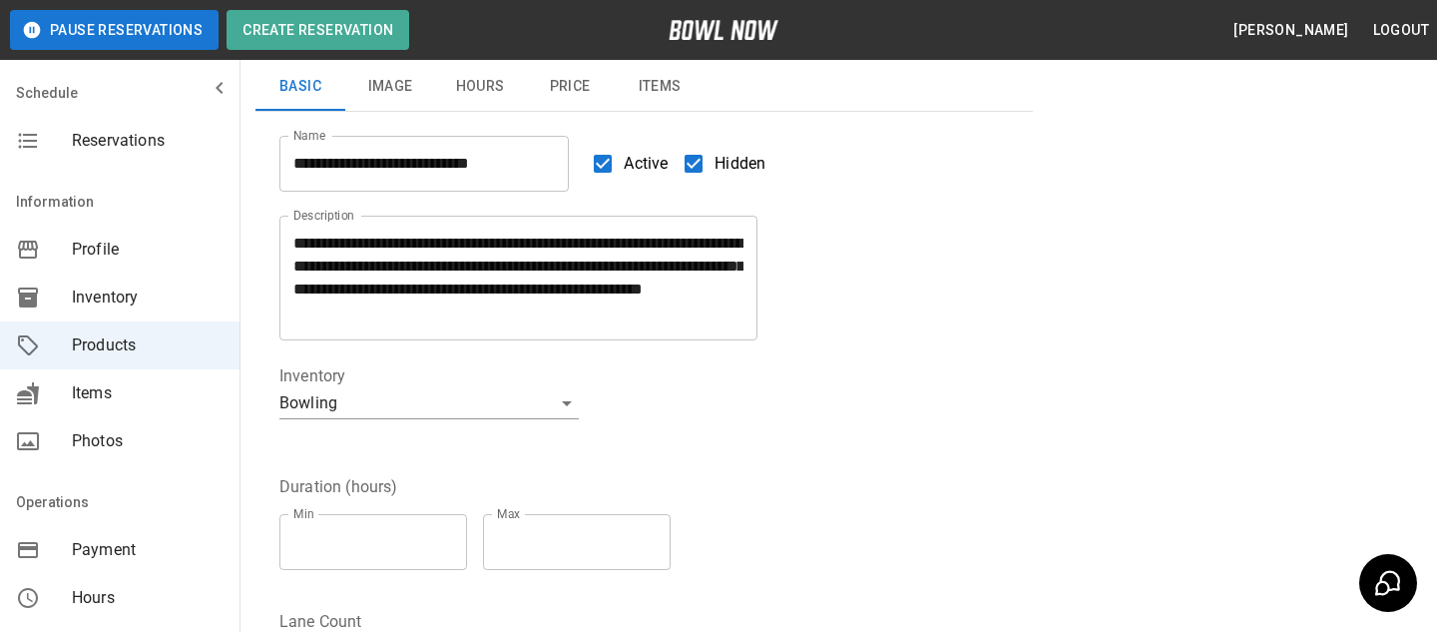
scroll to position [348, 0]
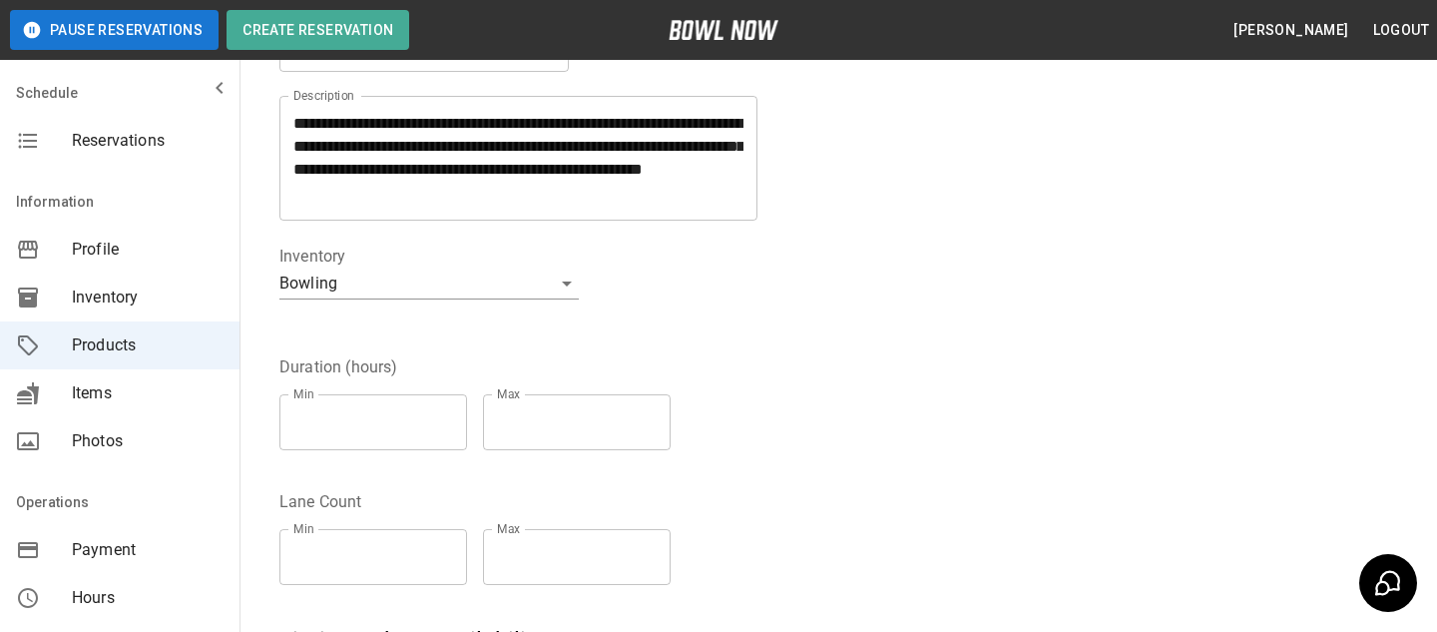
click at [445, 279] on body "**********" at bounding box center [718, 314] width 1437 height 1325
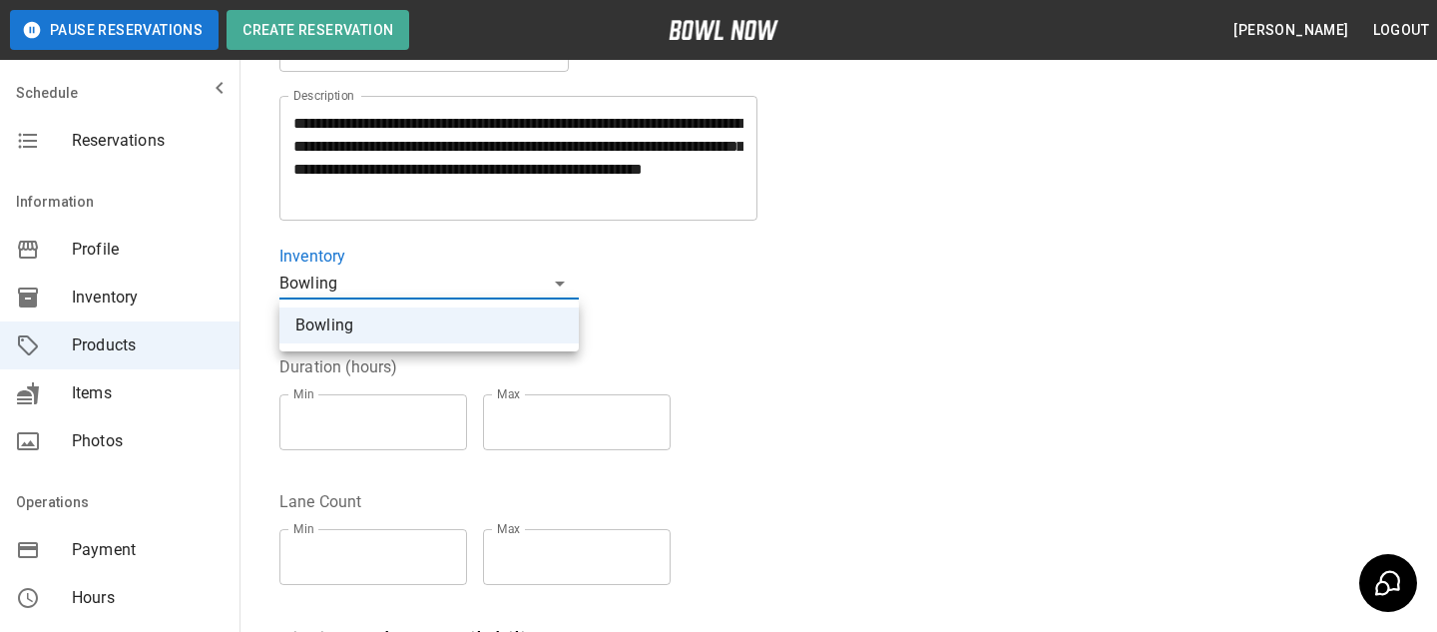
click at [615, 317] on div at bounding box center [718, 316] width 1437 height 632
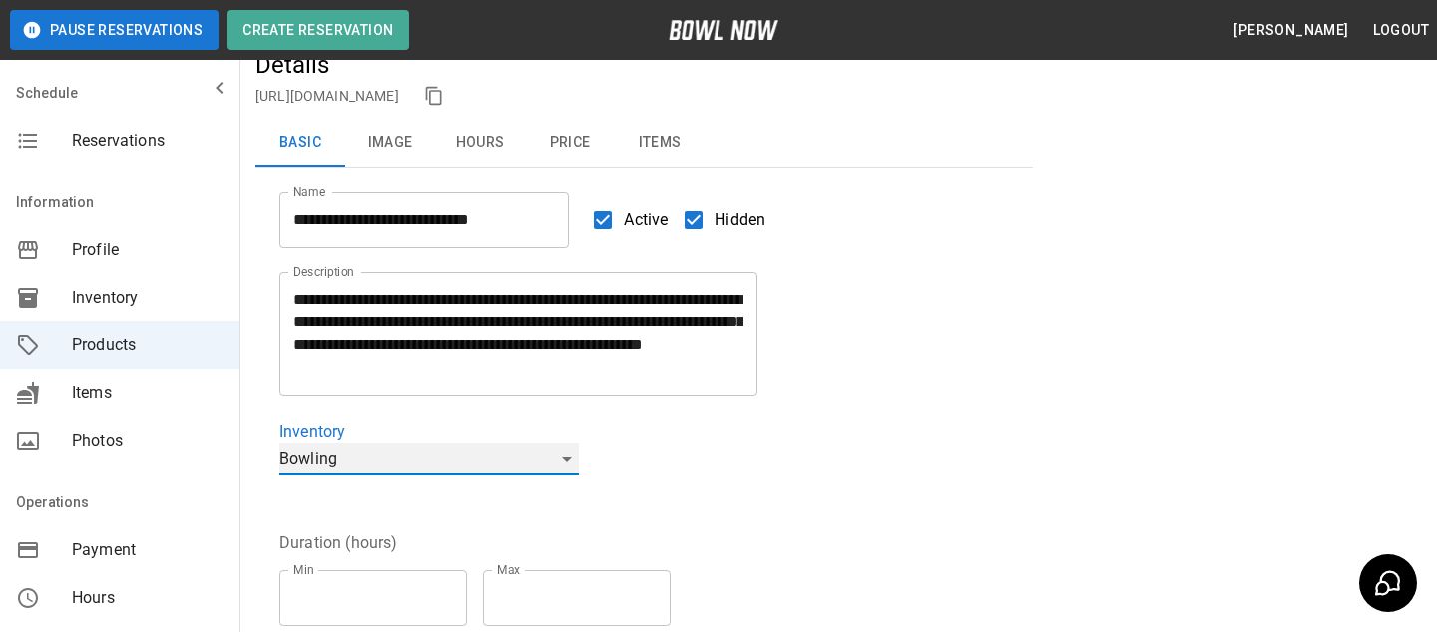
scroll to position [251, 0]
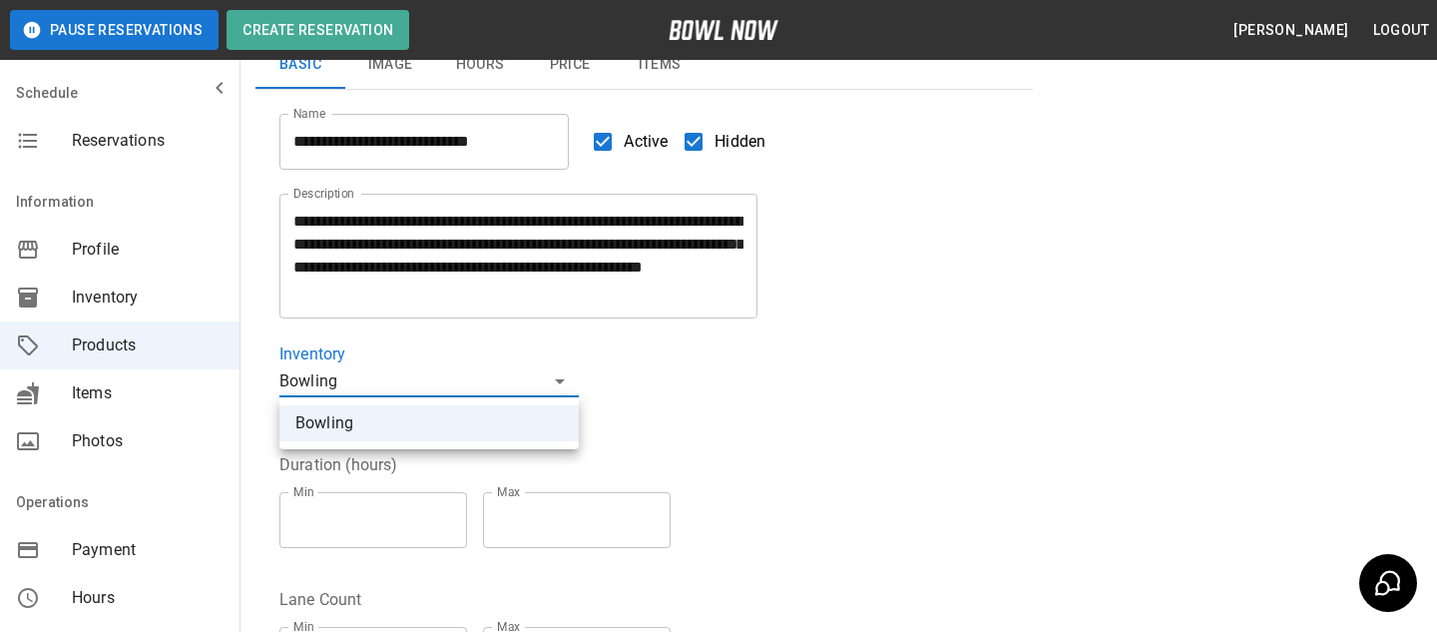
click at [446, 383] on body "**********" at bounding box center [718, 411] width 1437 height 1325
click at [396, 451] on div at bounding box center [718, 316] width 1437 height 632
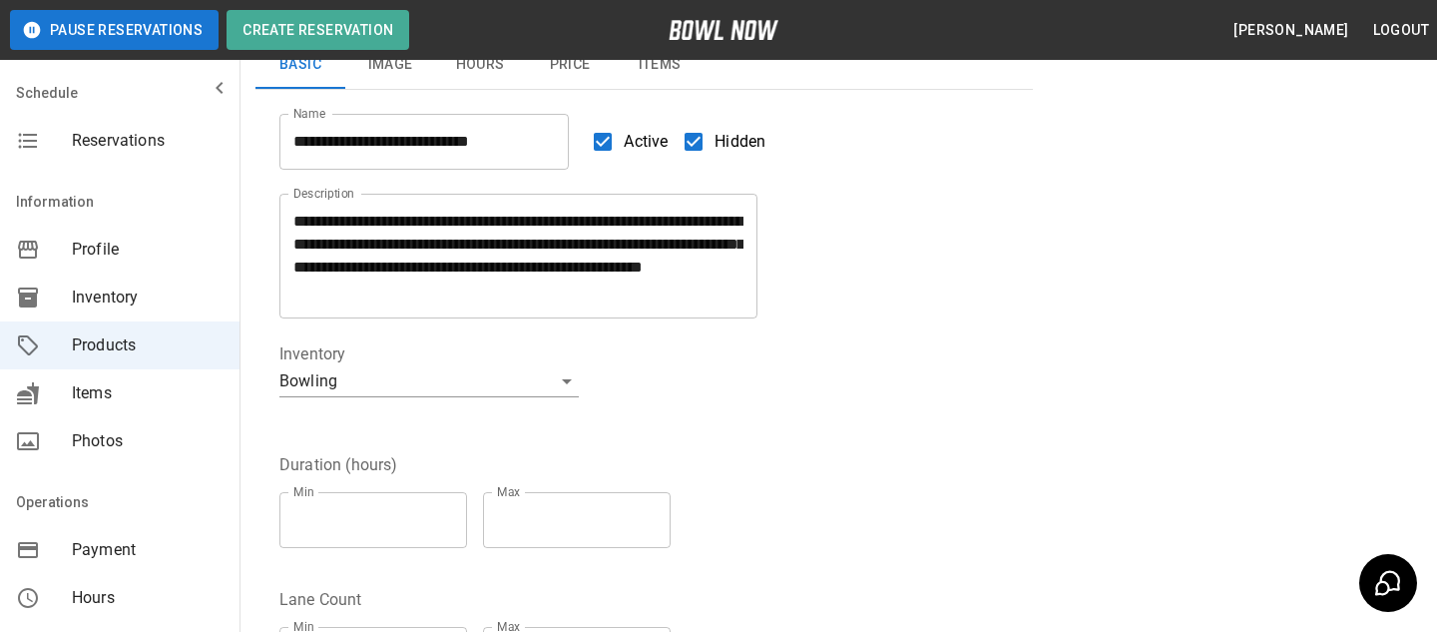
click at [396, 421] on fieldset "**********" at bounding box center [428, 385] width 299 height 87
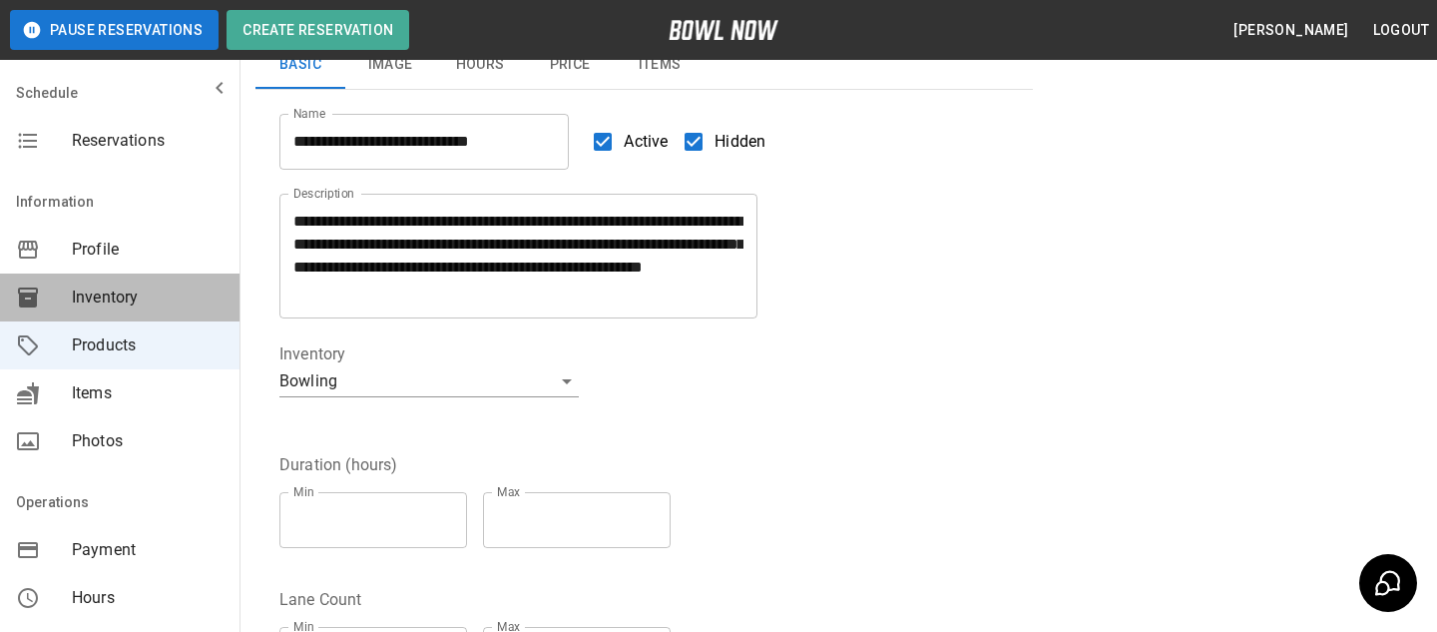
click at [139, 286] on span "Inventory" at bounding box center [148, 297] width 152 height 24
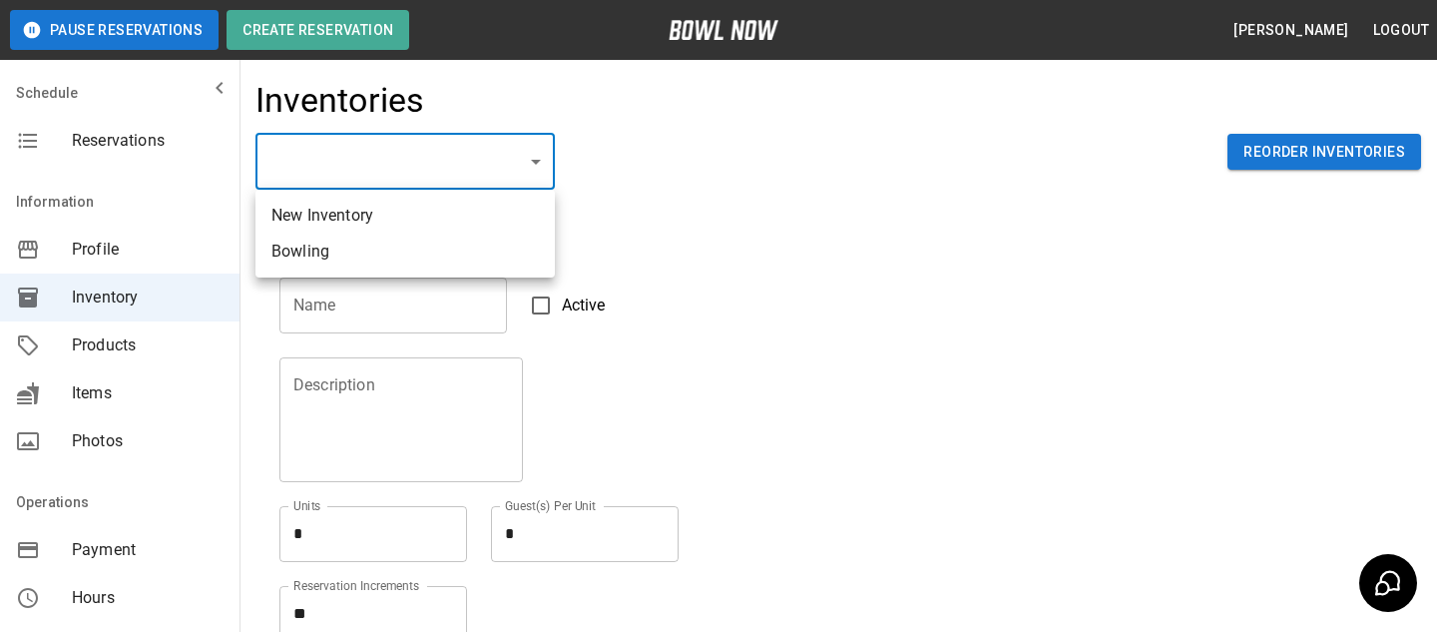
click at [408, 141] on body "Pause Reservations Create Reservation Bradey Powell Logout Schedule Reservation…" at bounding box center [718, 439] width 1437 height 879
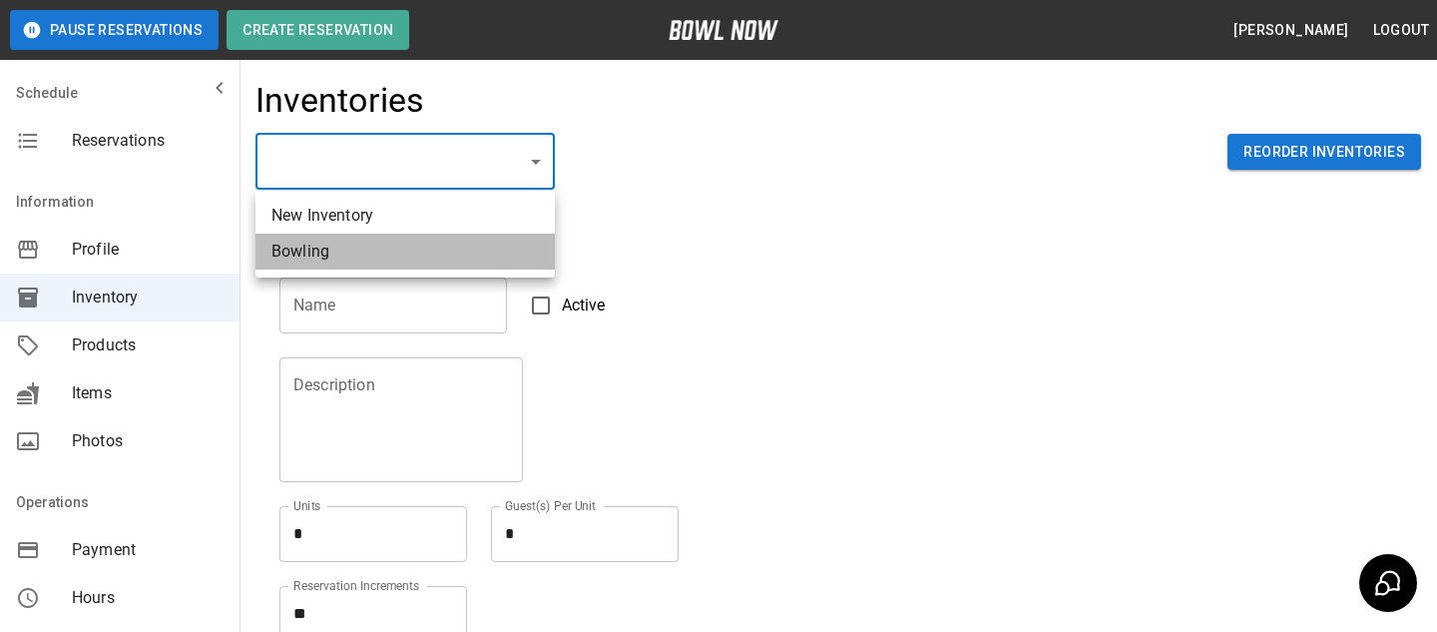
click at [310, 255] on li "Bowling" at bounding box center [405, 252] width 299 height 36
type input "**********"
type input "*******"
type textarea "**"
type textarea "*"
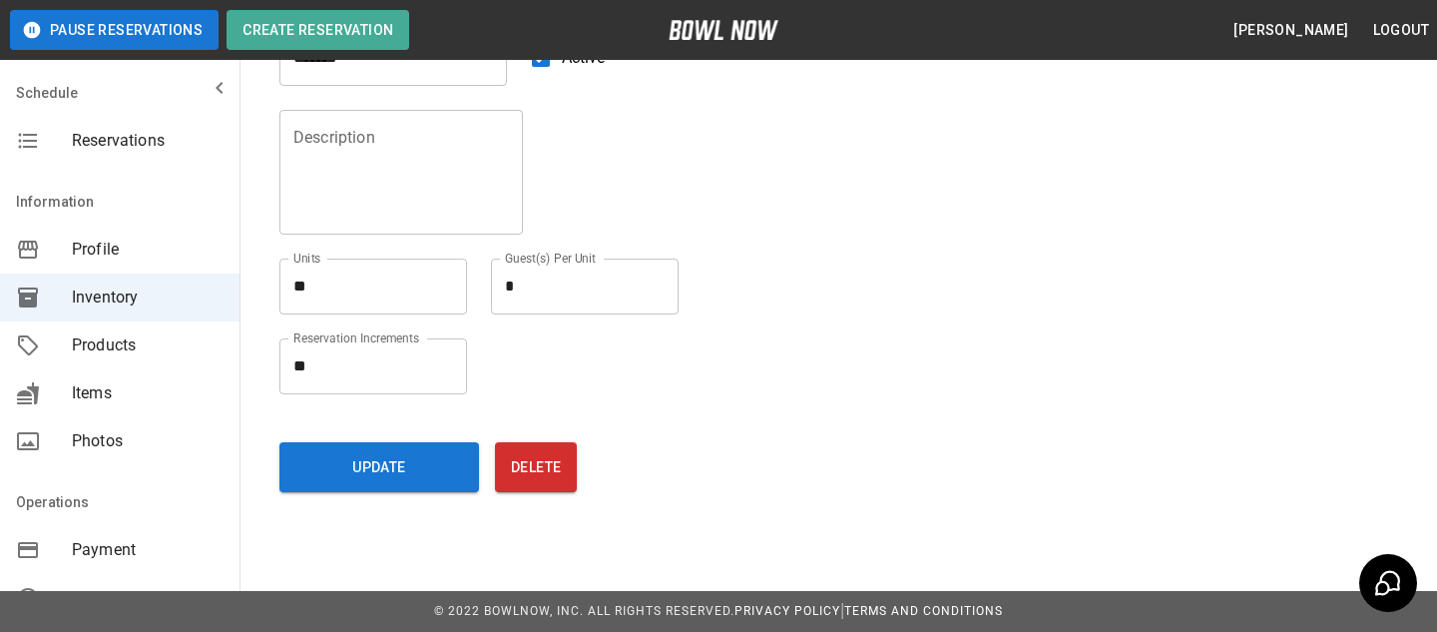
scroll to position [264, 0]
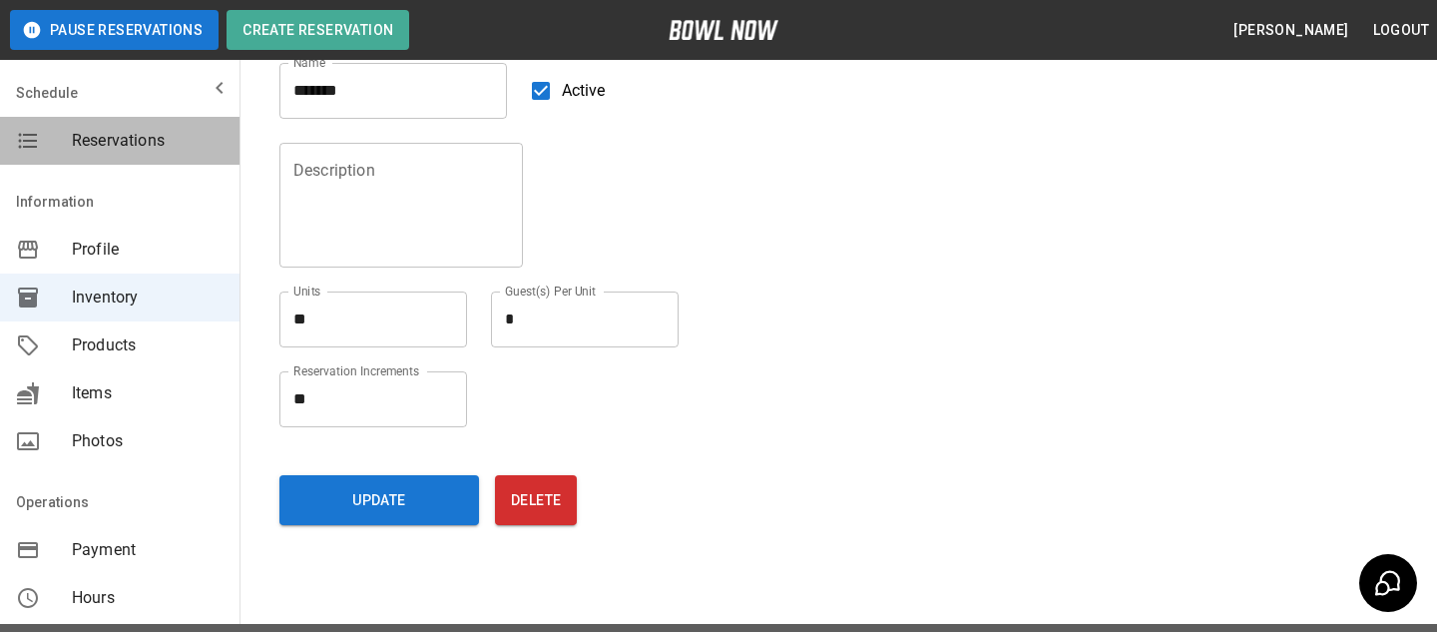
click at [162, 134] on span "Reservations" at bounding box center [148, 141] width 152 height 24
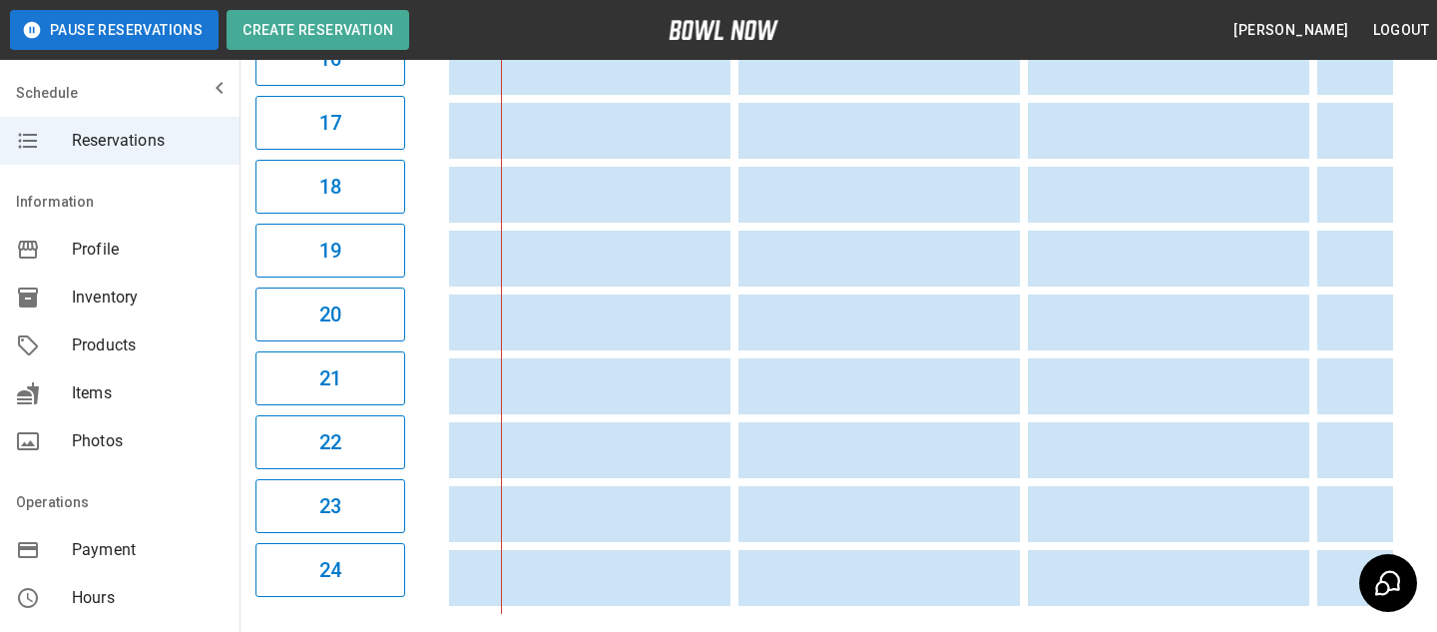
scroll to position [1514, 0]
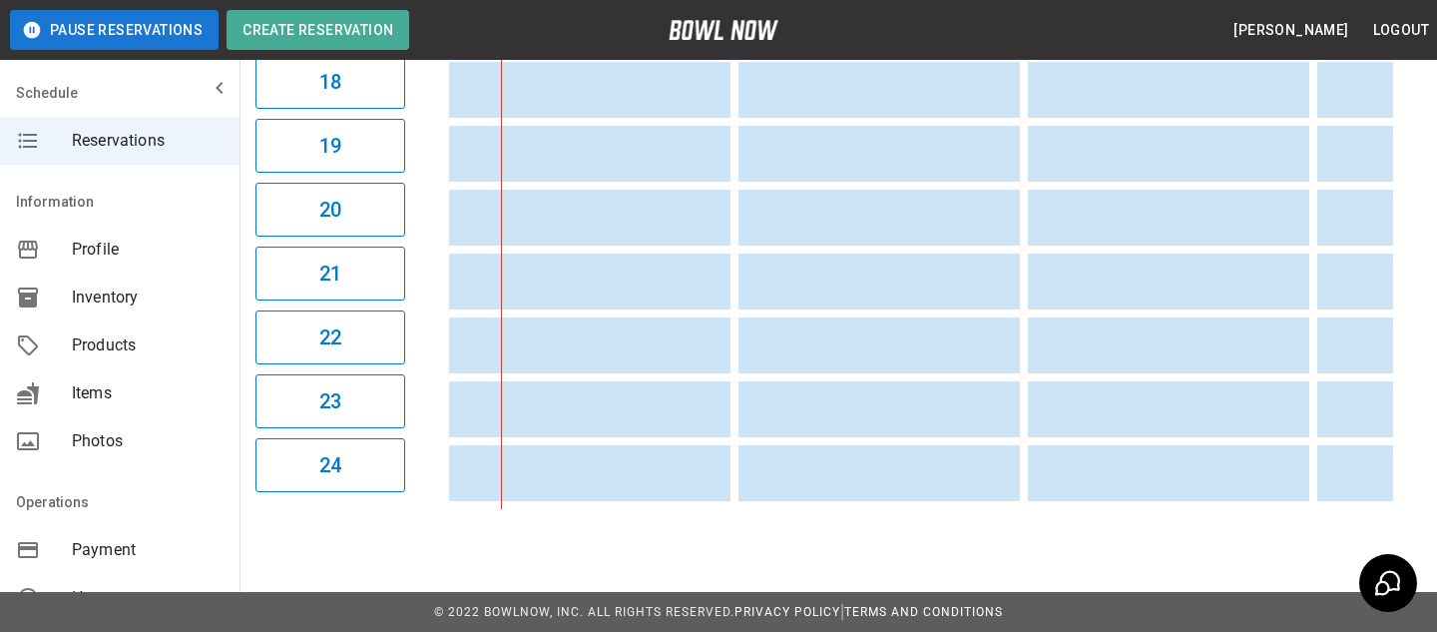
click at [180, 315] on div "Inventory" at bounding box center [120, 298] width 240 height 48
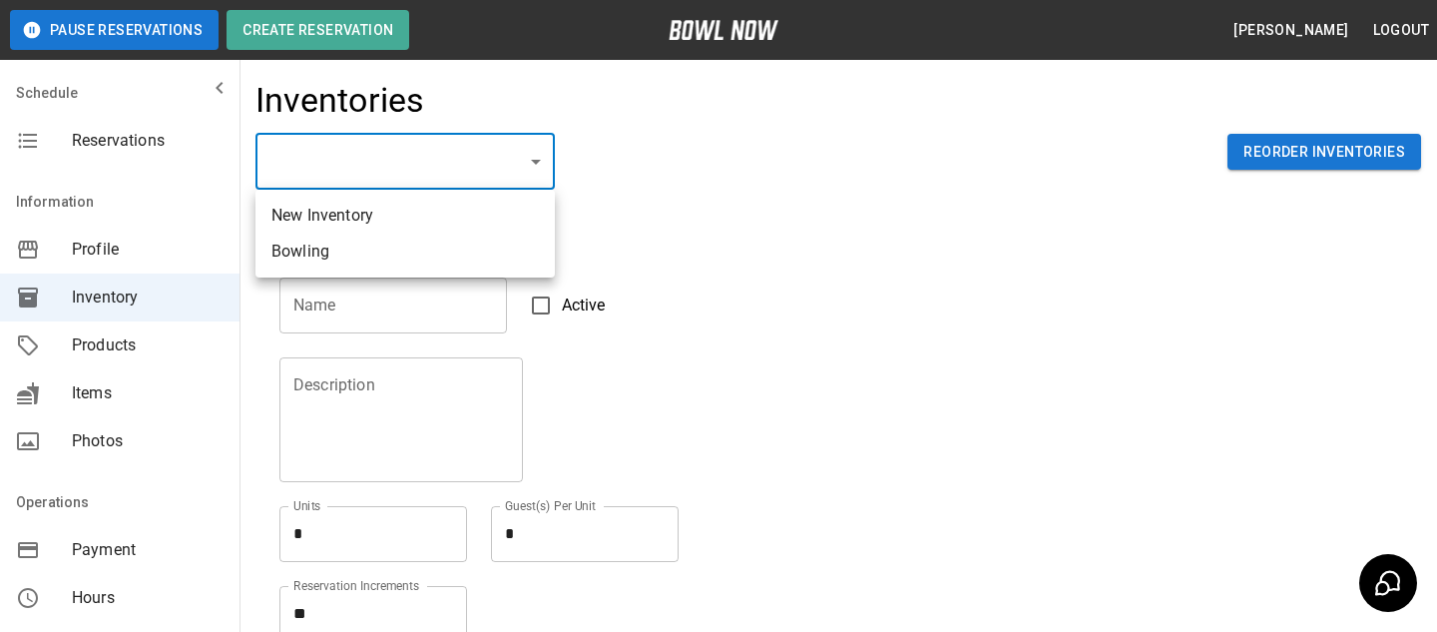
click at [473, 150] on body "Pause Reservations Create Reservation Bradey Powell Logout Schedule Reservation…" at bounding box center [718, 439] width 1437 height 879
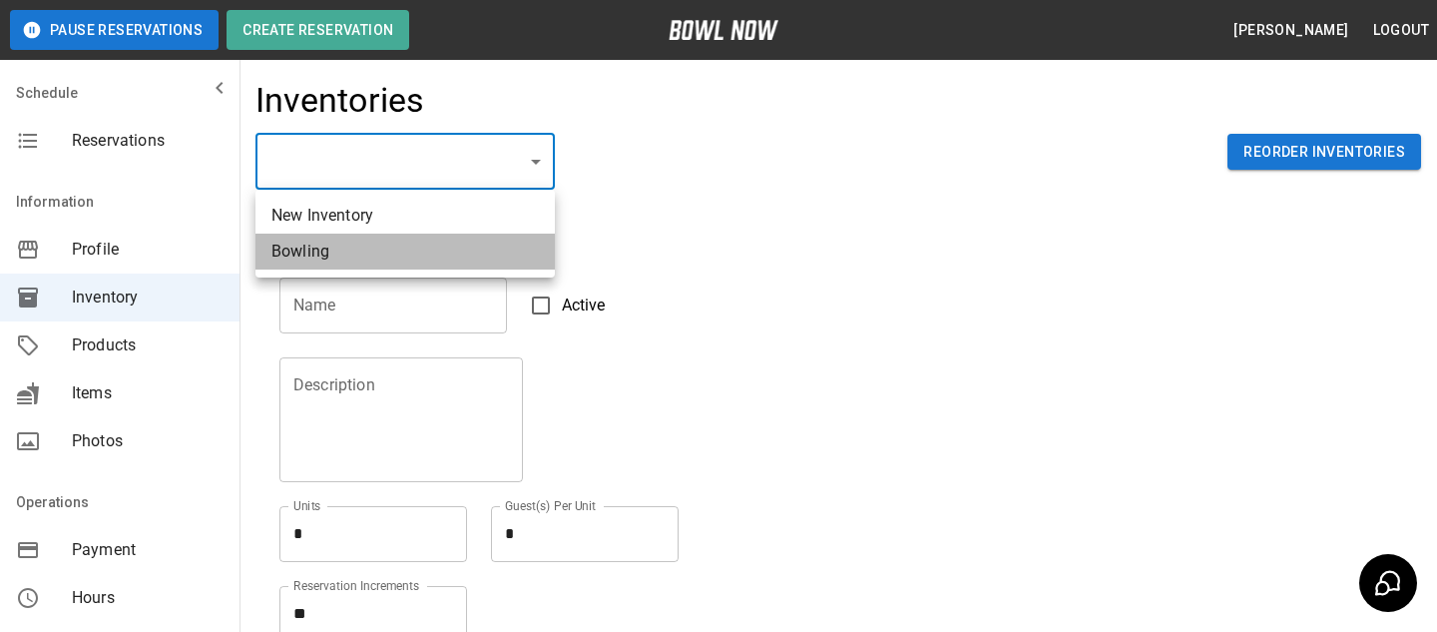
click at [378, 257] on li "Bowling" at bounding box center [405, 252] width 299 height 36
type input "**********"
type input "*******"
type textarea "**"
type textarea "*"
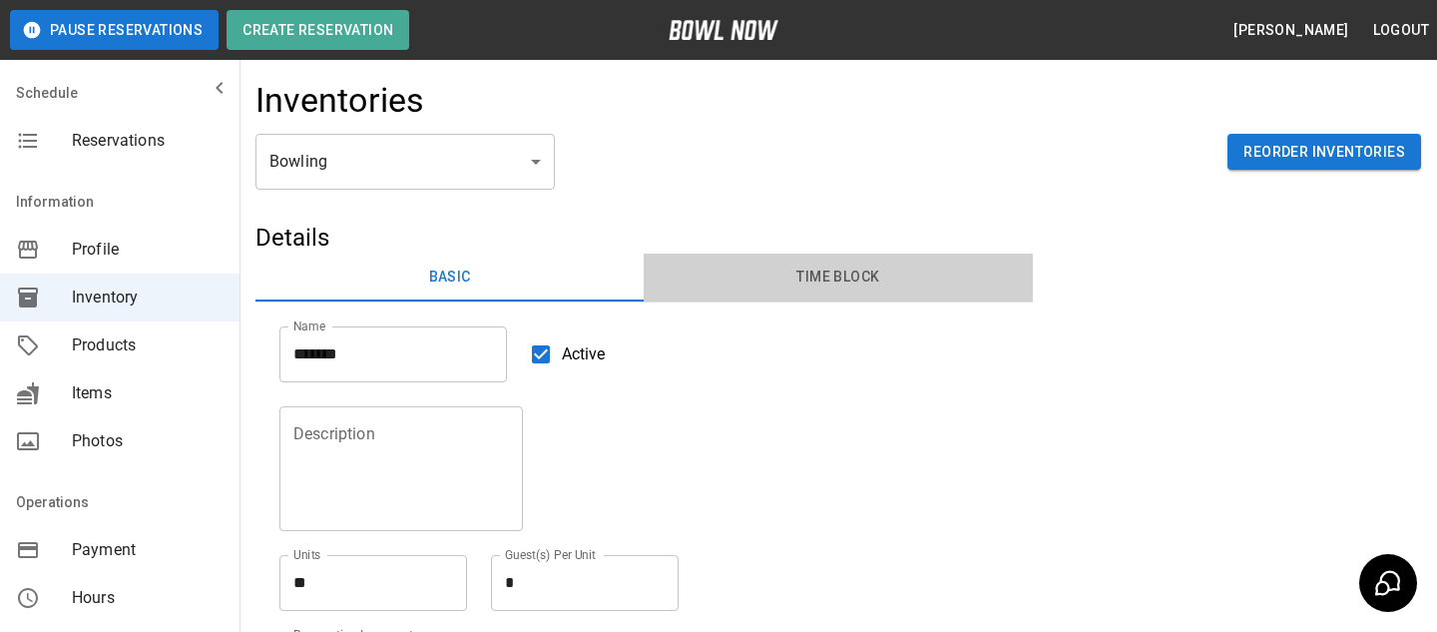
click at [813, 274] on button "Time Block" at bounding box center [838, 278] width 388 height 48
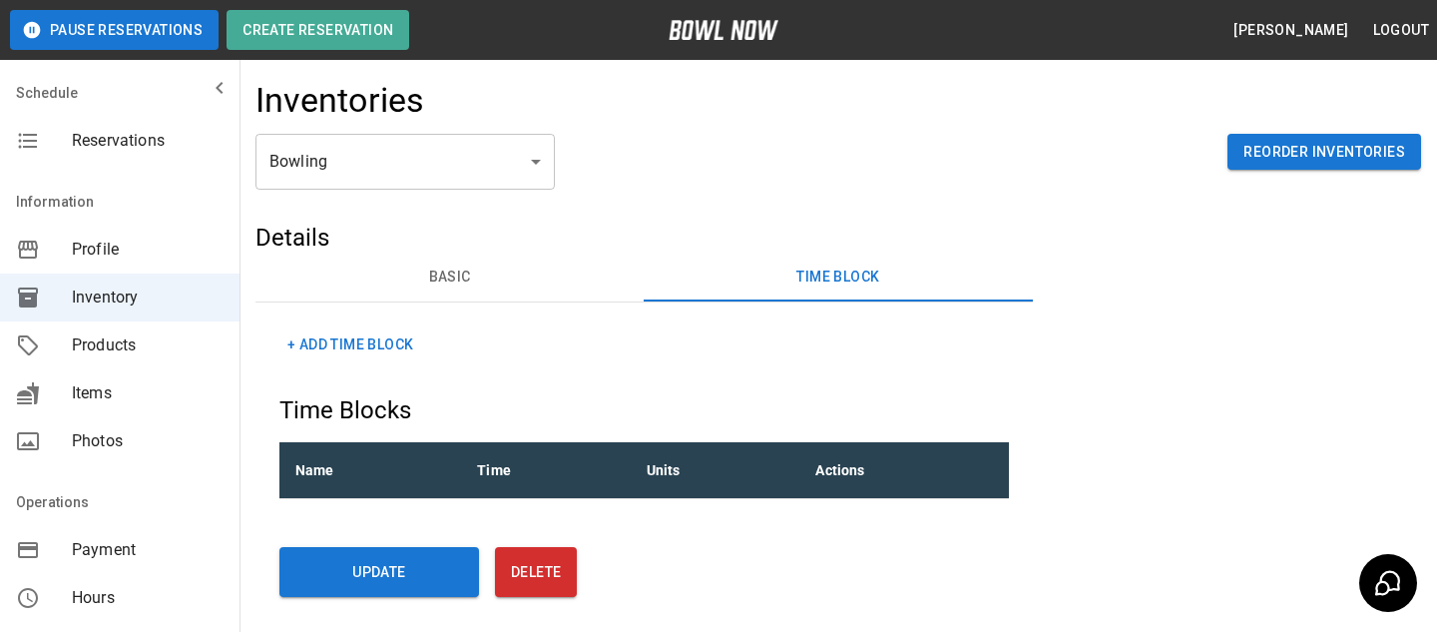
click at [152, 146] on span "Reservations" at bounding box center [148, 141] width 152 height 24
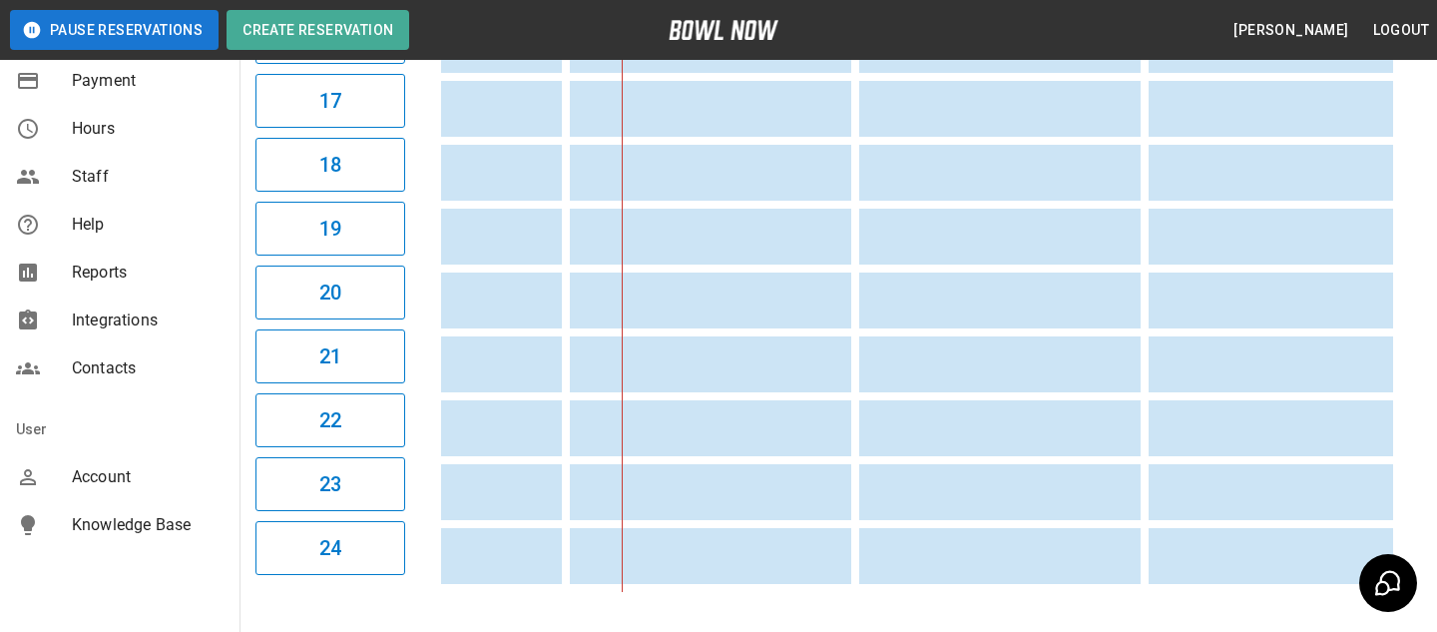
scroll to position [494, 0]
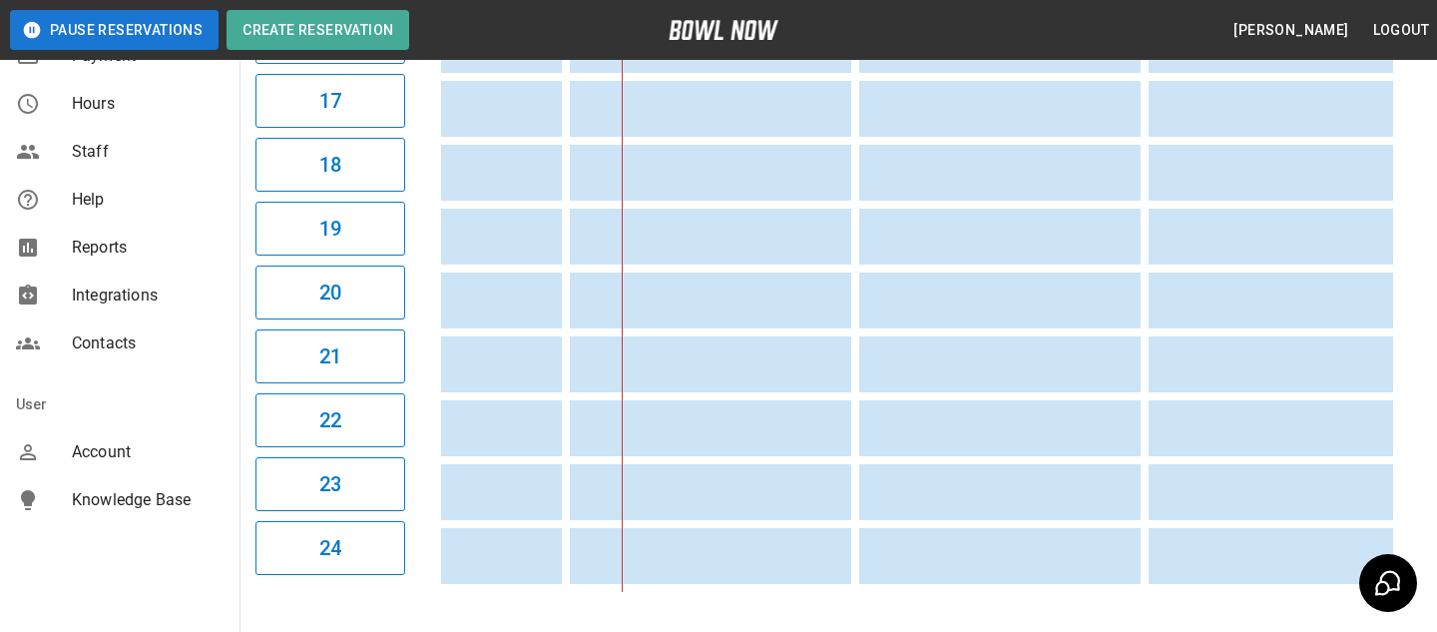
click at [126, 467] on div "Account" at bounding box center [120, 452] width 240 height 48
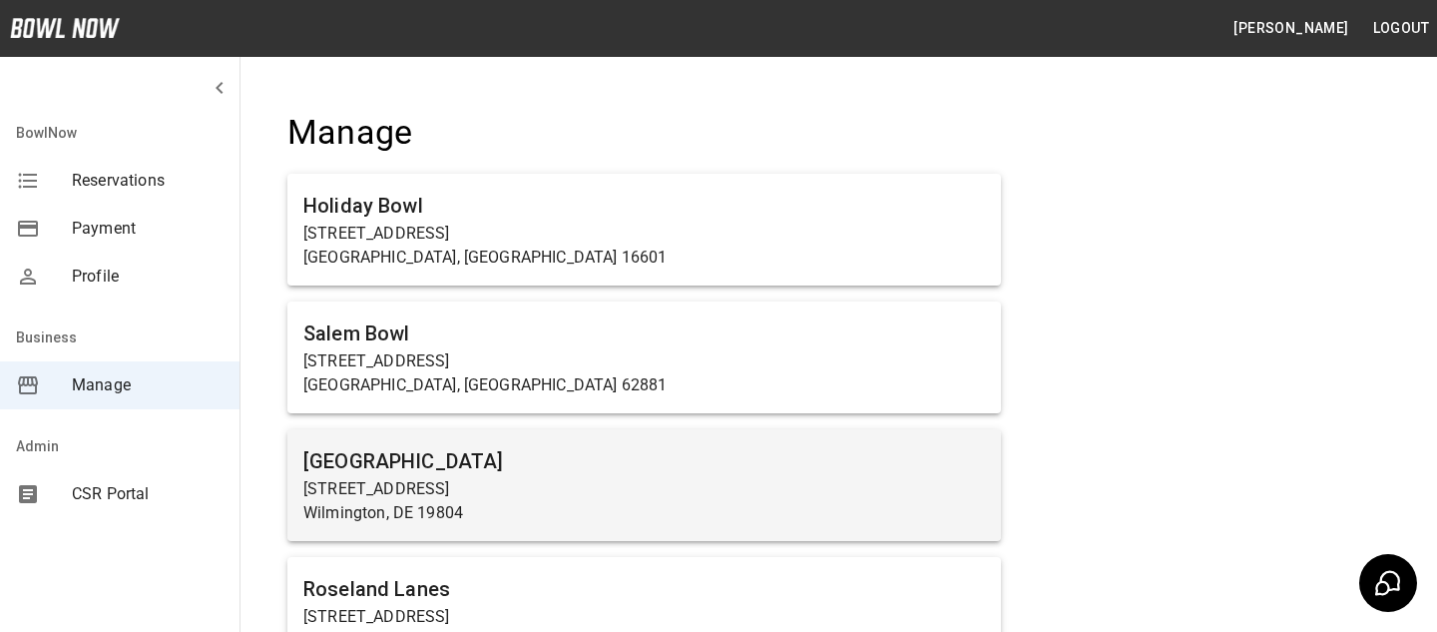
scroll to position [1422, 0]
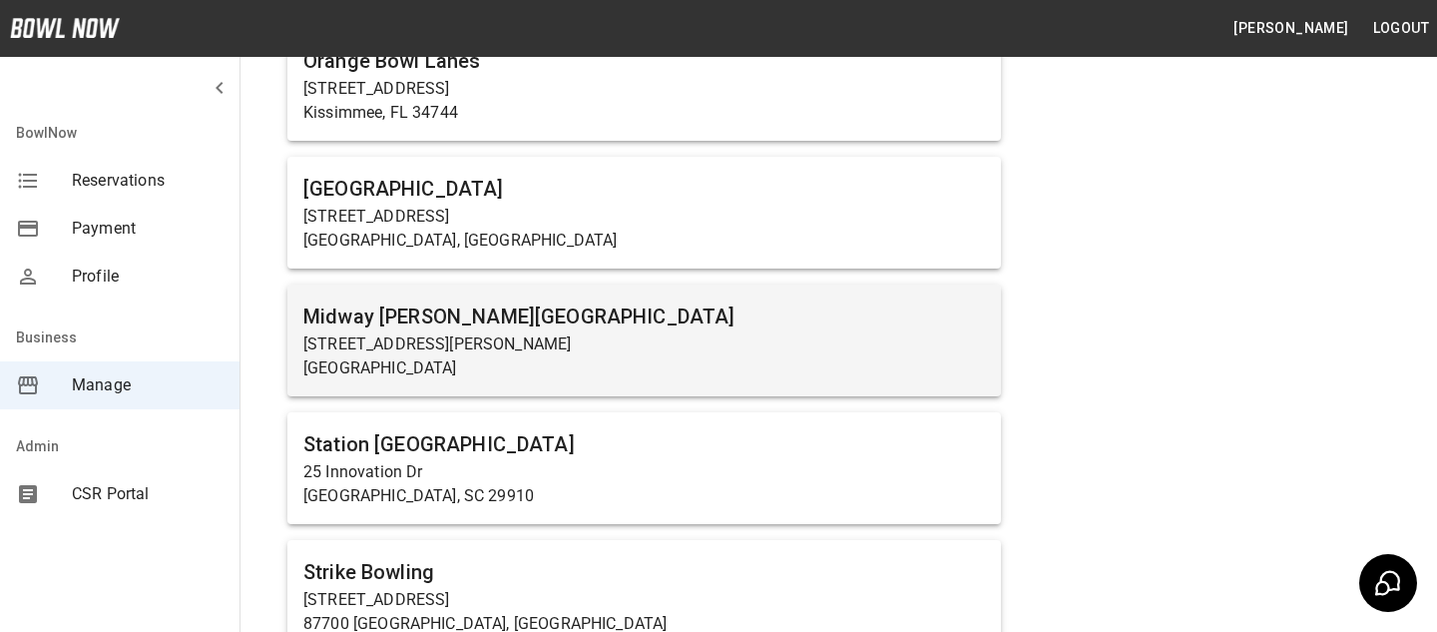
click at [622, 364] on p "Carlisle, PA 17015" at bounding box center [644, 368] width 682 height 24
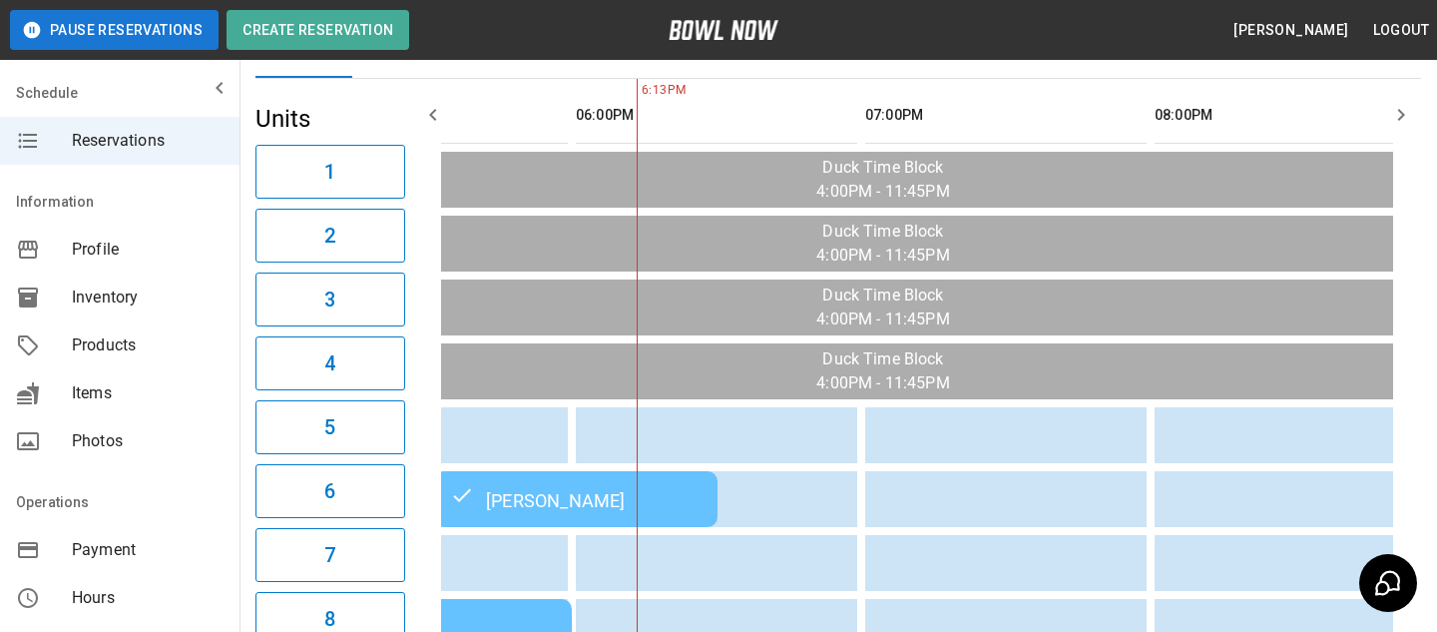
scroll to position [0, 444]
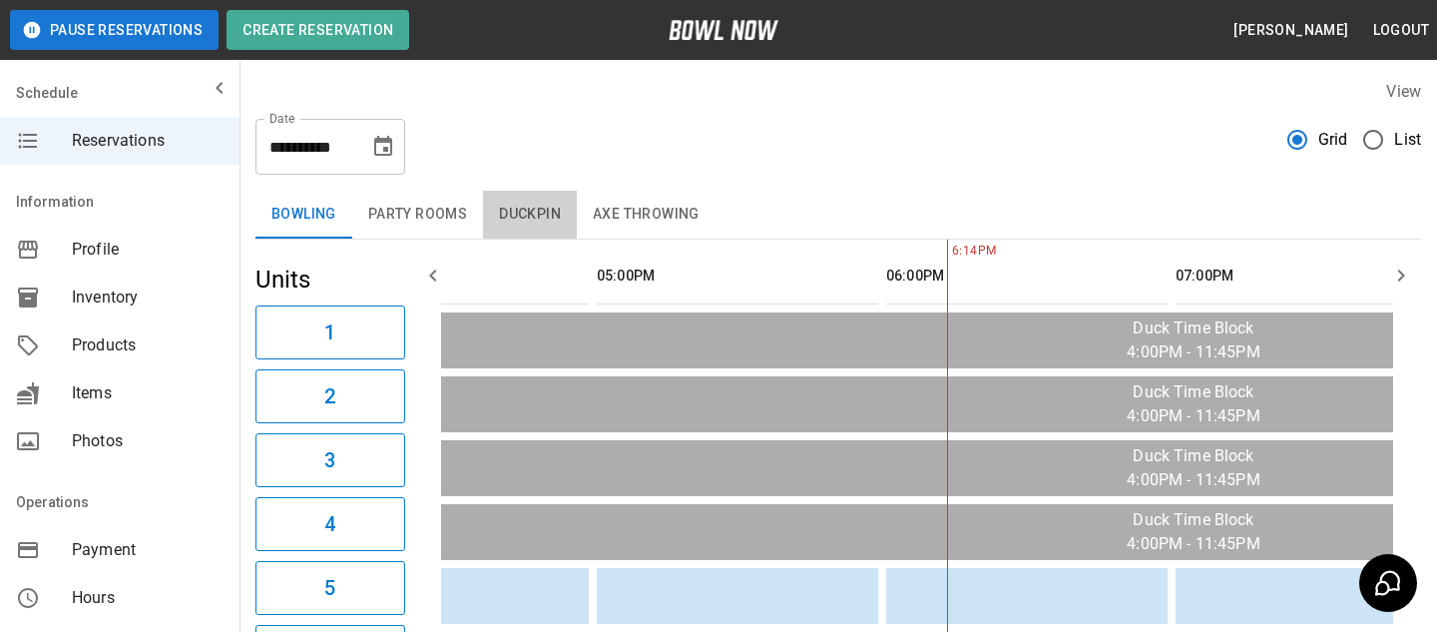
click at [503, 237] on button "Duckpin" at bounding box center [530, 215] width 94 height 48
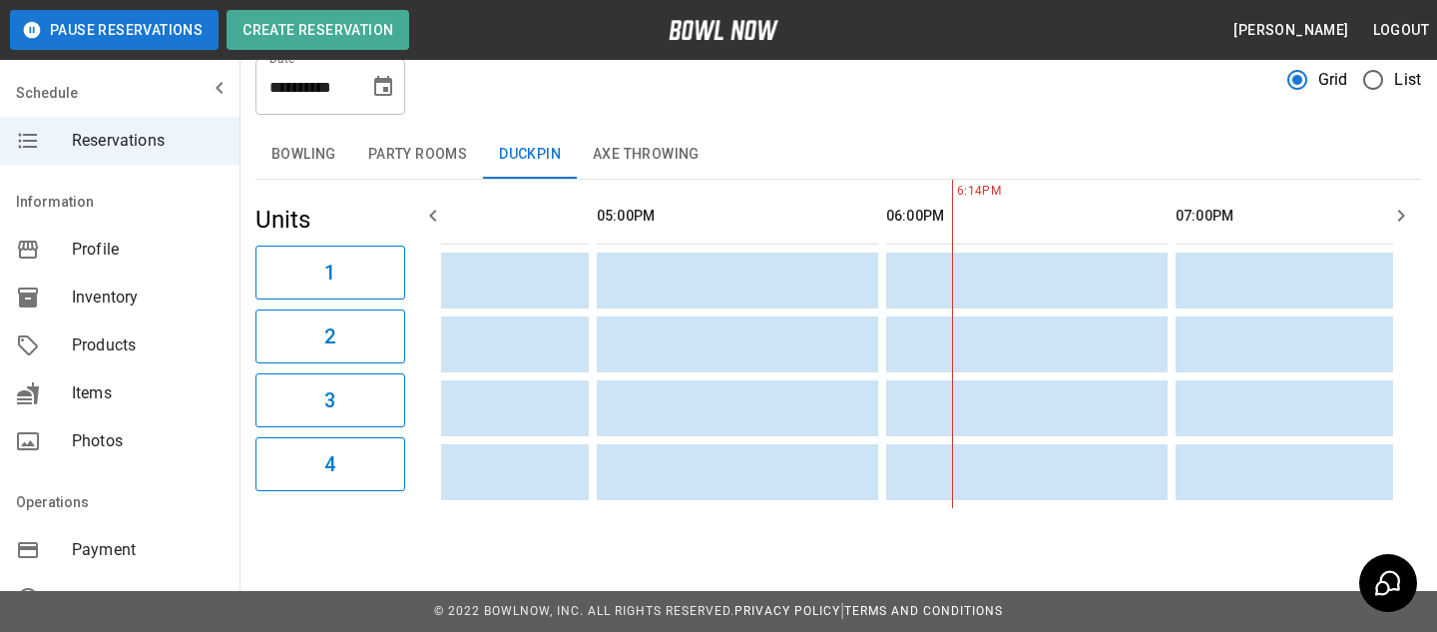
click at [288, 137] on button "Bowling" at bounding box center [304, 155] width 97 height 48
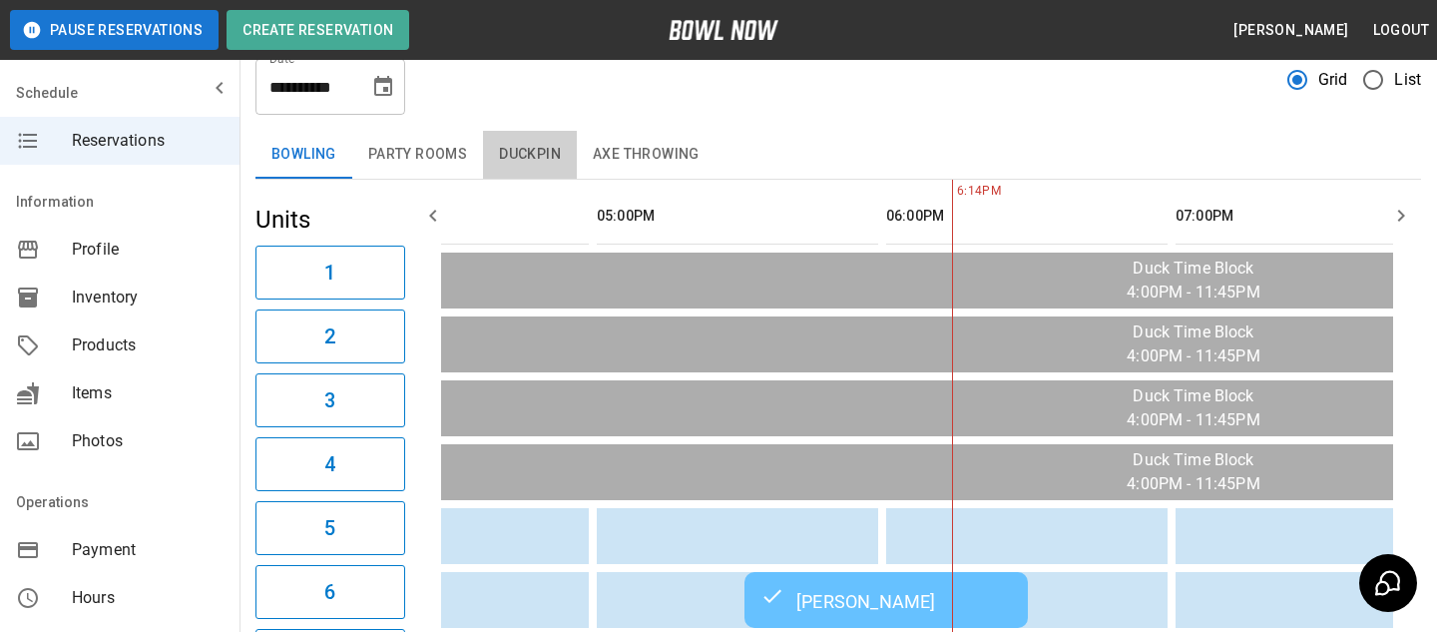
click at [531, 139] on button "Duckpin" at bounding box center [530, 155] width 94 height 48
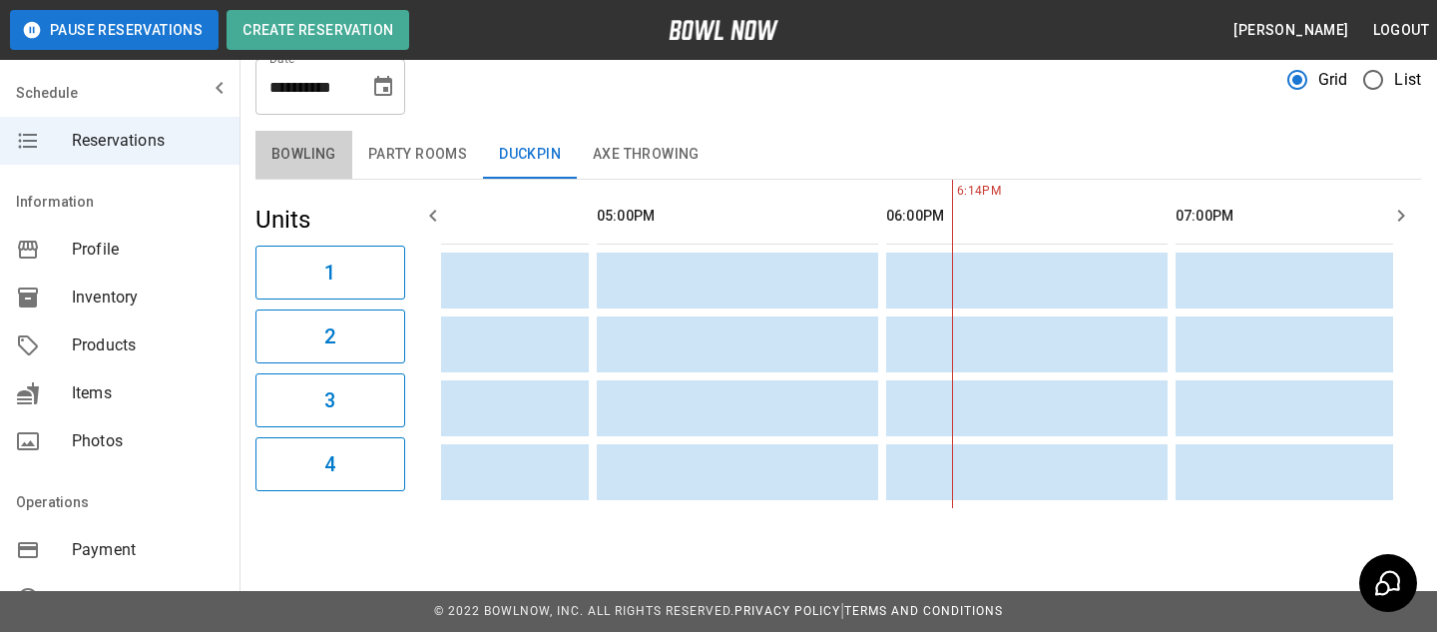
click at [298, 164] on button "Bowling" at bounding box center [304, 155] width 97 height 48
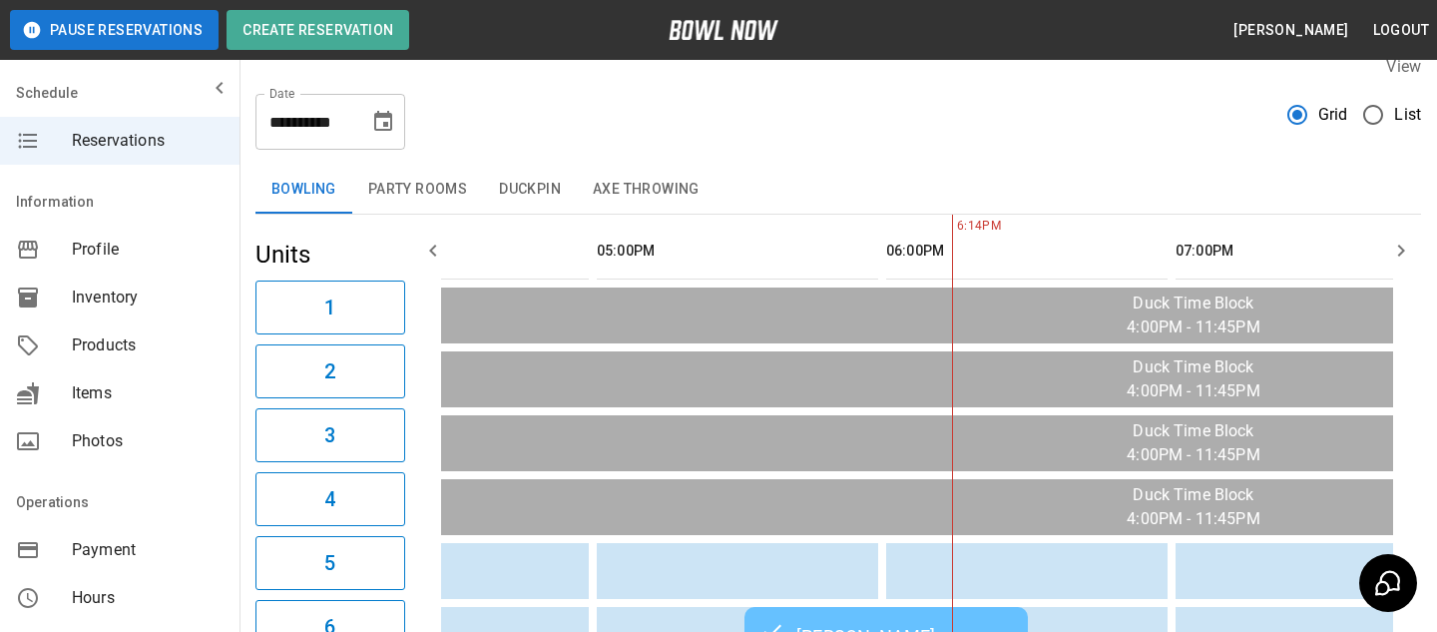
scroll to position [614, 0]
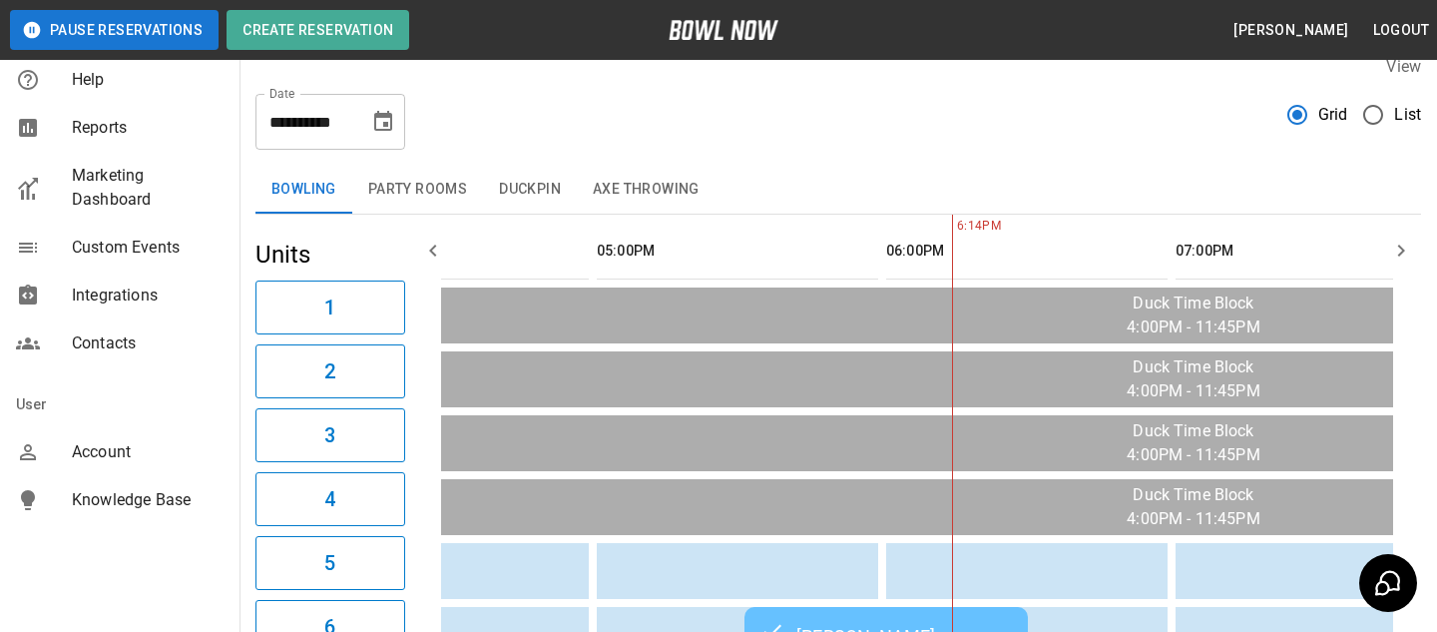
click at [122, 439] on div "Account" at bounding box center [120, 452] width 240 height 48
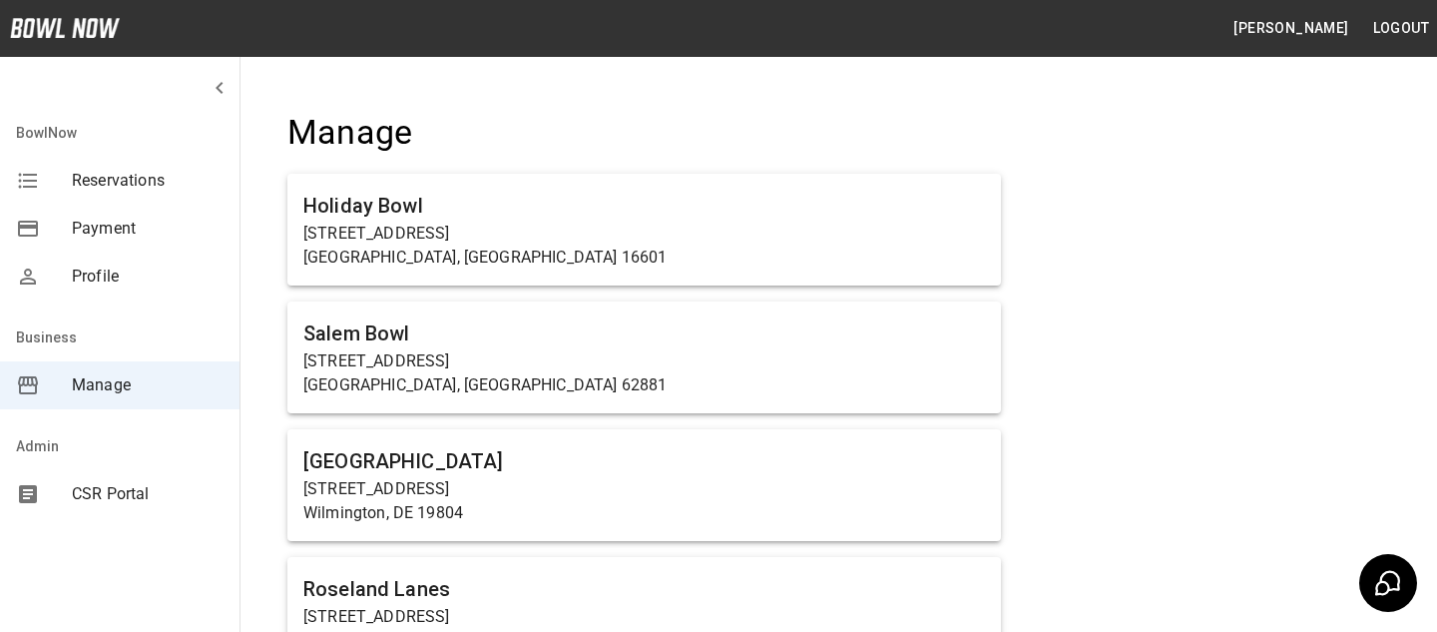
scroll to position [5894, 0]
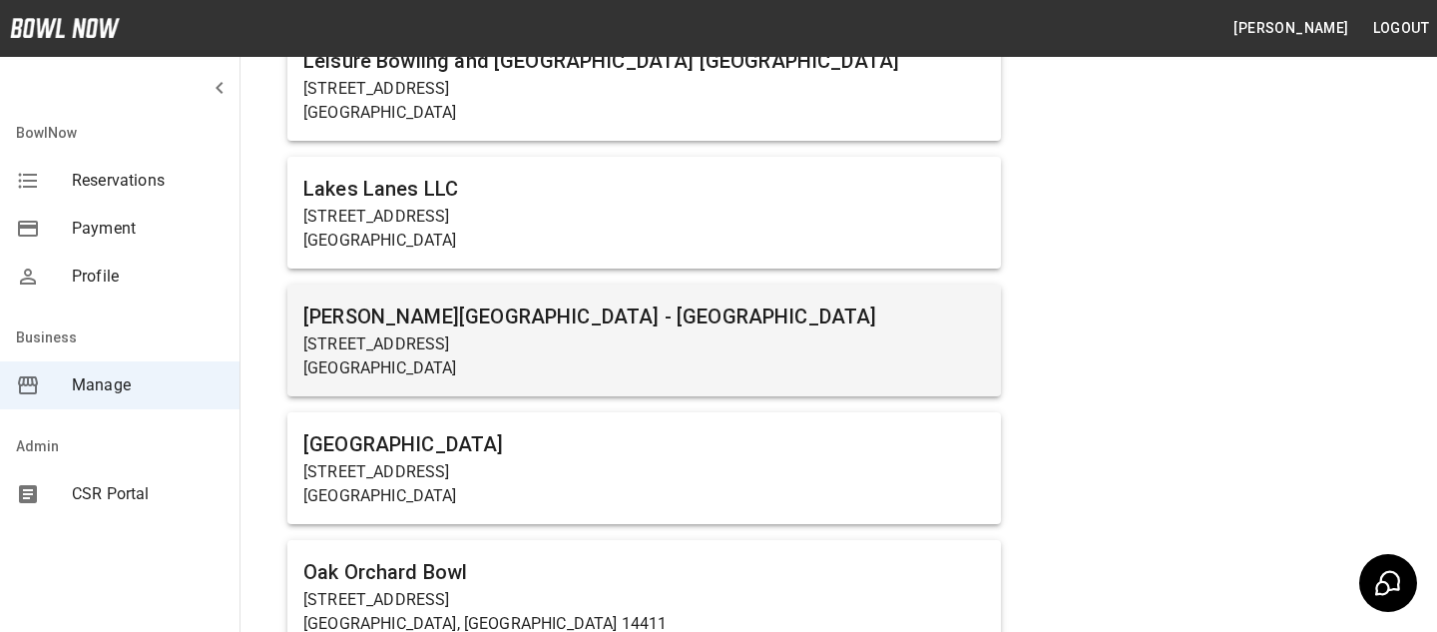
click at [453, 330] on h6 "Kingpin's Alley - South Glens Falls" at bounding box center [644, 316] width 682 height 32
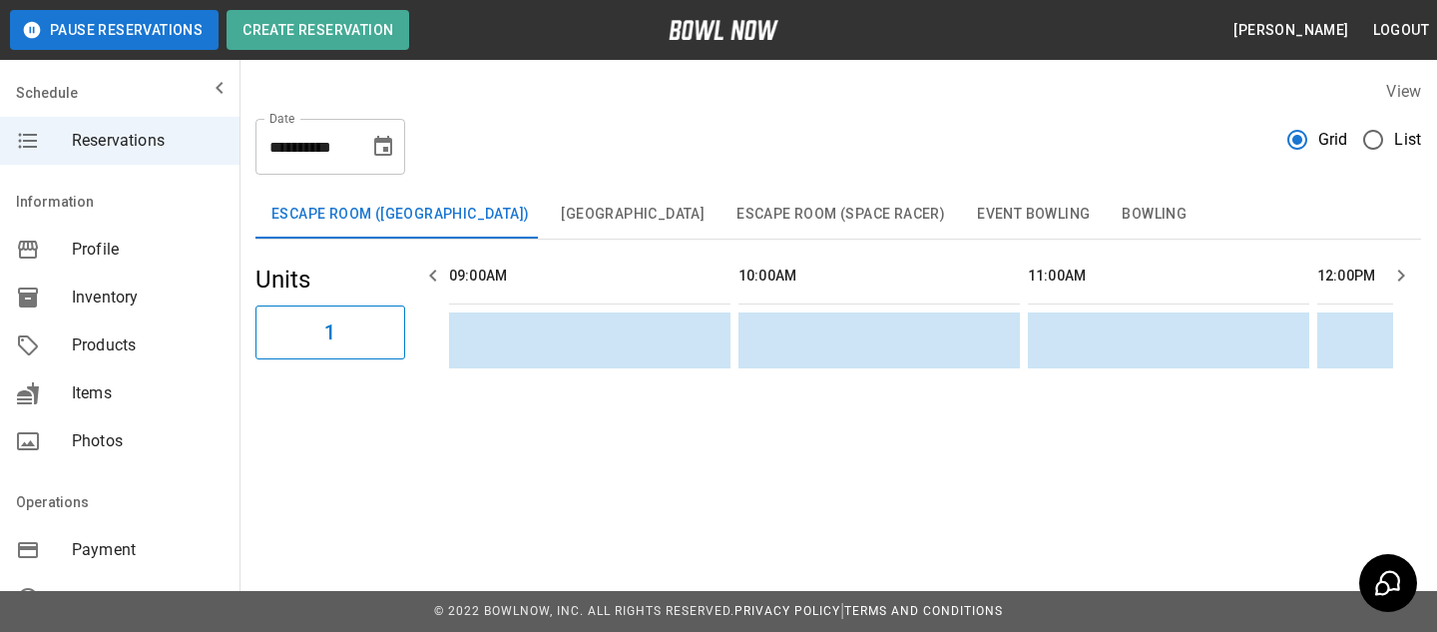
scroll to position [0, 2605]
click at [131, 353] on span "Products" at bounding box center [148, 345] width 152 height 24
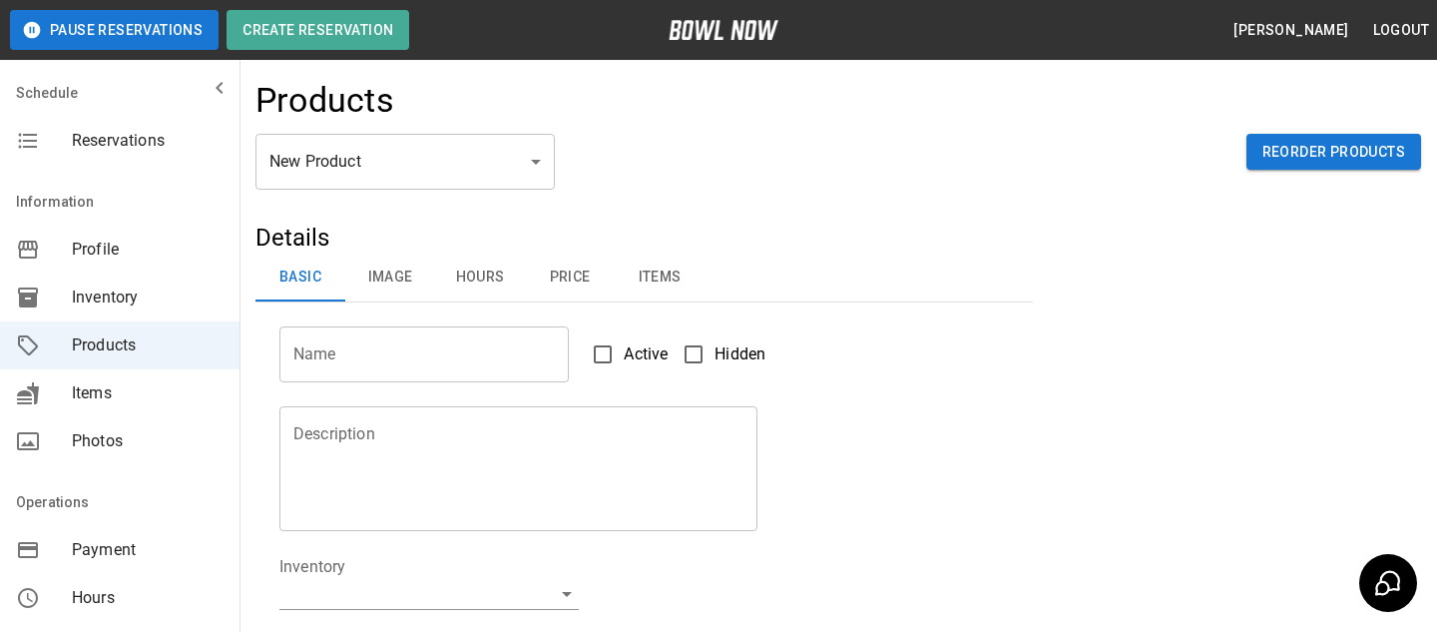
click at [350, 166] on body "Pause Reservations Create Reservation Bradey Powell Logout Schedule Reservation…" at bounding box center [718, 643] width 1437 height 1287
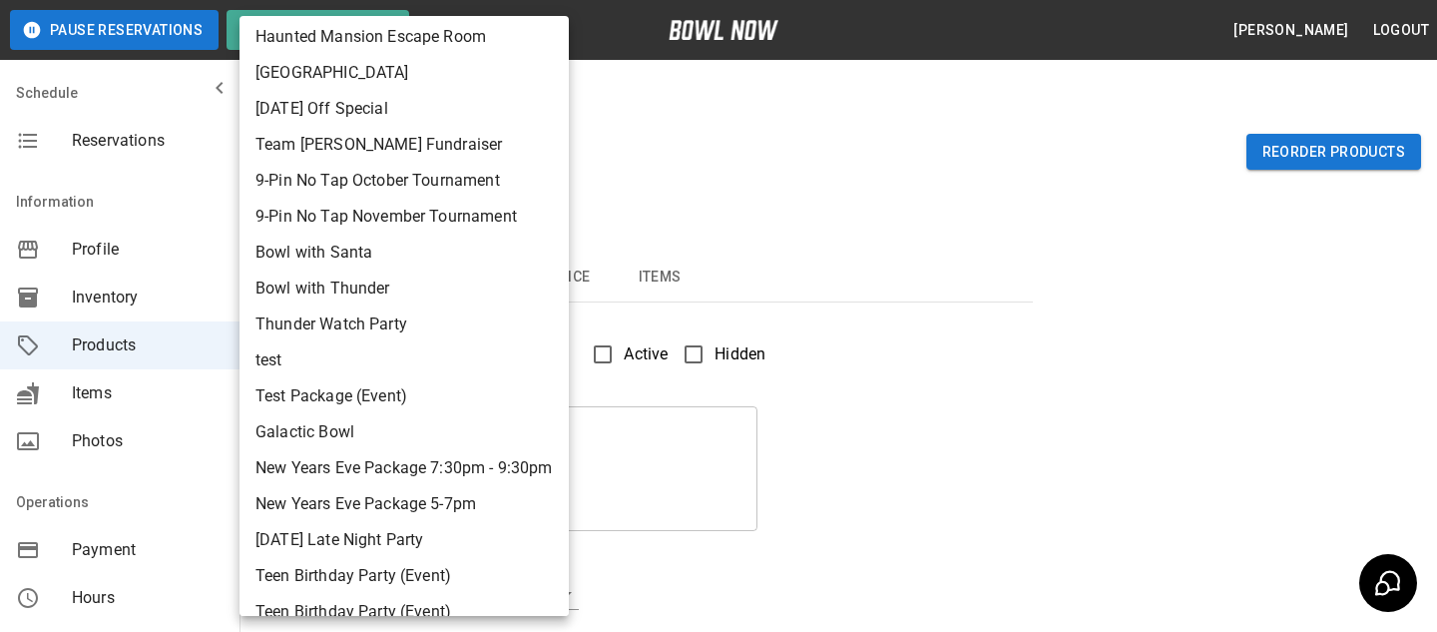
scroll to position [260, 0]
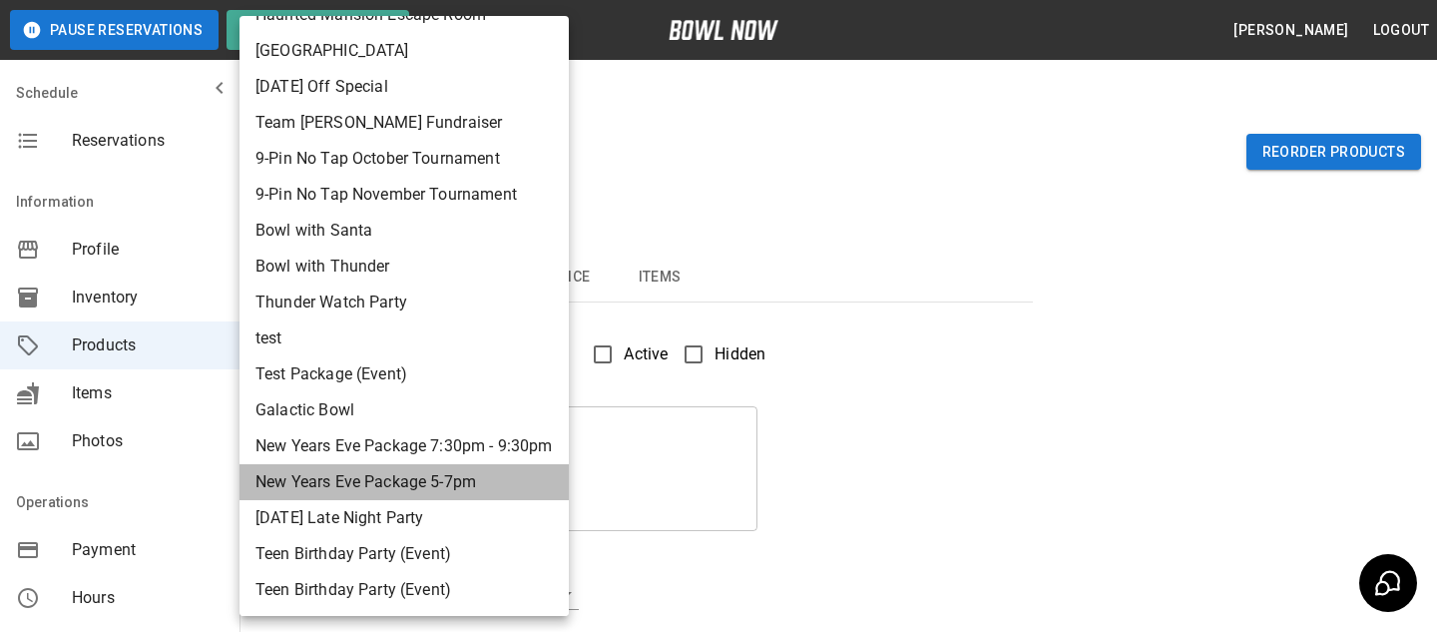
click at [516, 482] on li "New Years Eve Package 5-7pm" at bounding box center [404, 482] width 329 height 36
type input "**"
type input "**********"
type textarea "**********"
type input "**********"
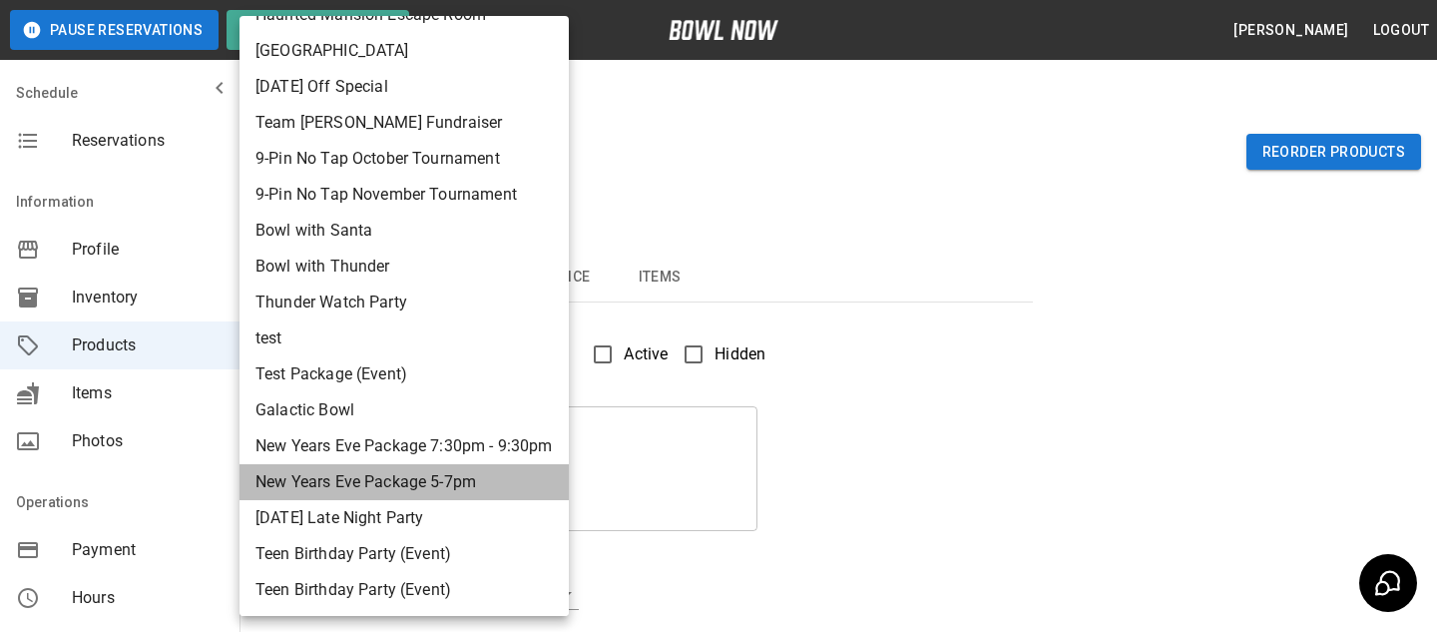
type input "*"
type input "**"
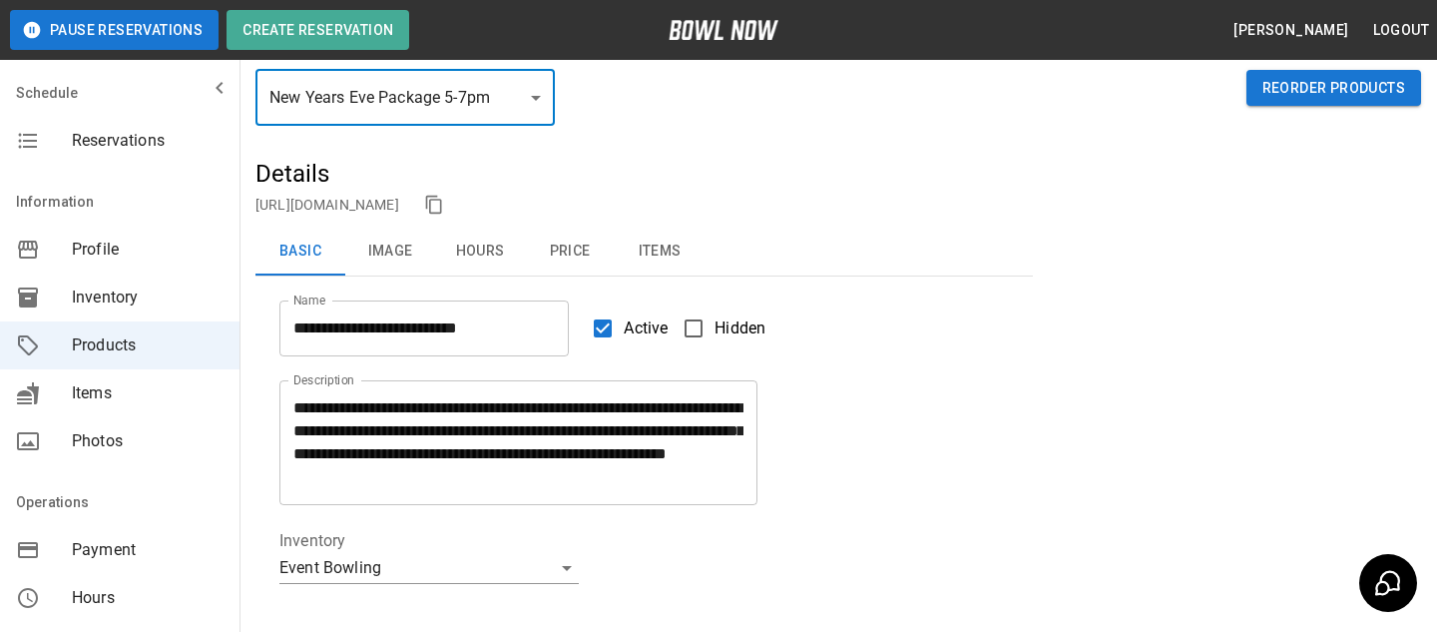
scroll to position [0, 0]
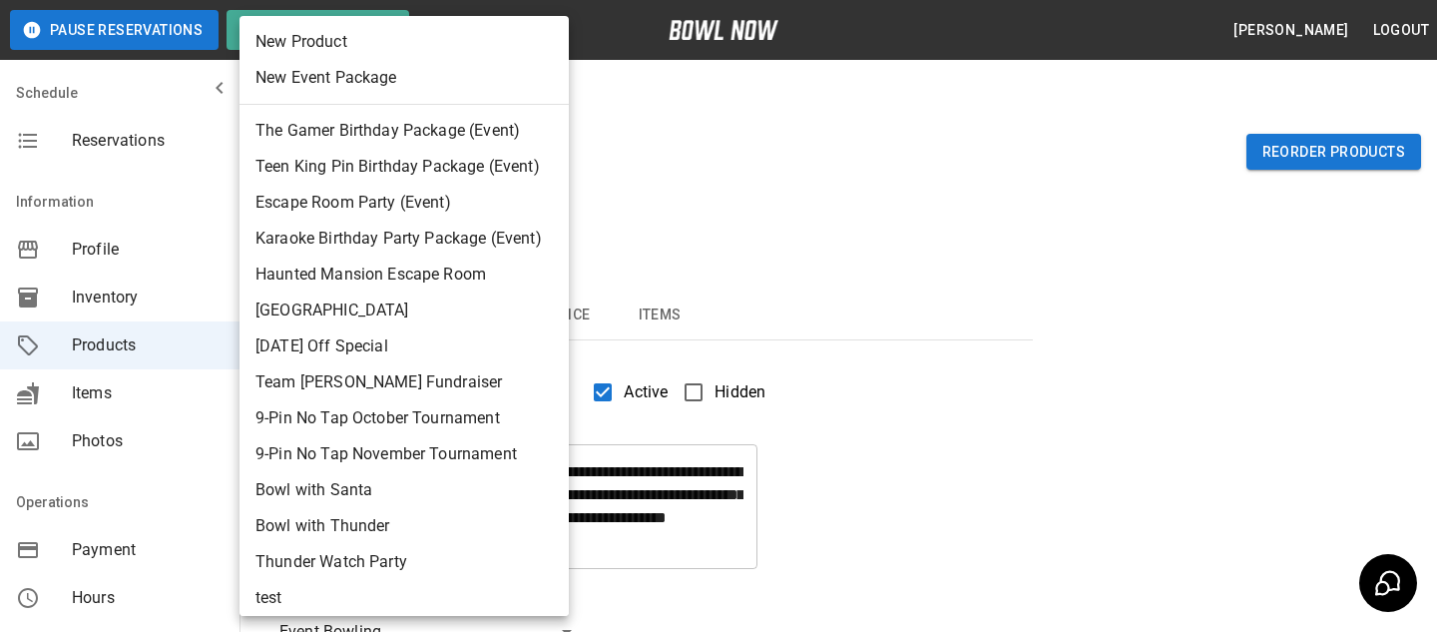
scroll to position [260, 0]
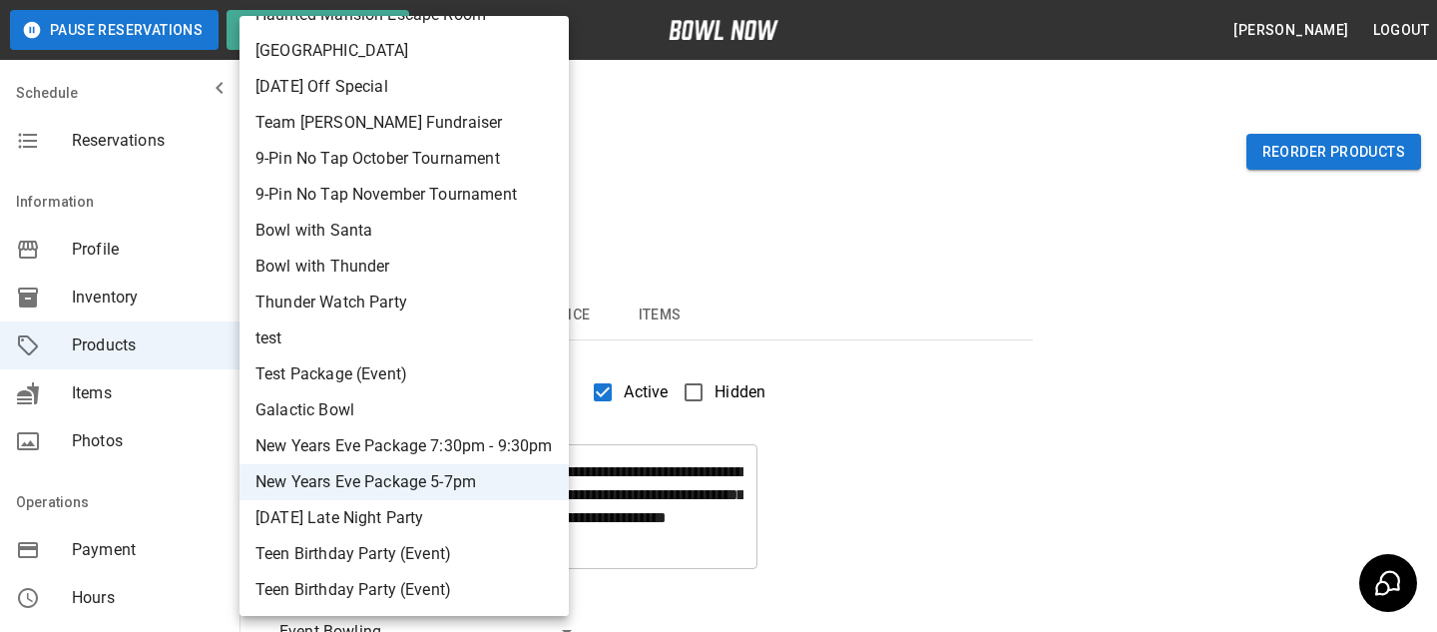
drag, startPoint x: 530, startPoint y: 482, endPoint x: 538, endPoint y: 466, distance: 17.9
click at [538, 466] on li "New Years Eve Package 5-7pm" at bounding box center [404, 482] width 329 height 36
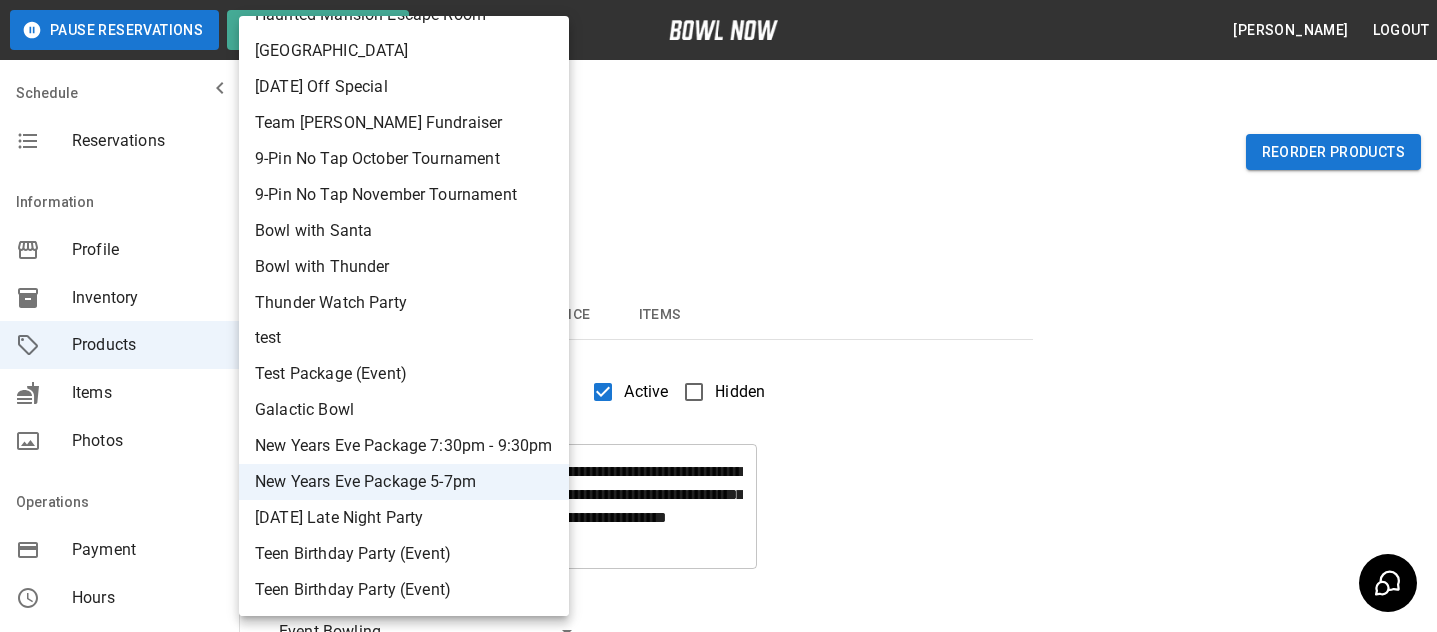
click at [496, 457] on li "New Years Eve Package 7:30pm - 9:30pm" at bounding box center [404, 446] width 329 height 36
type input "**"
type input "**********"
type input "*"
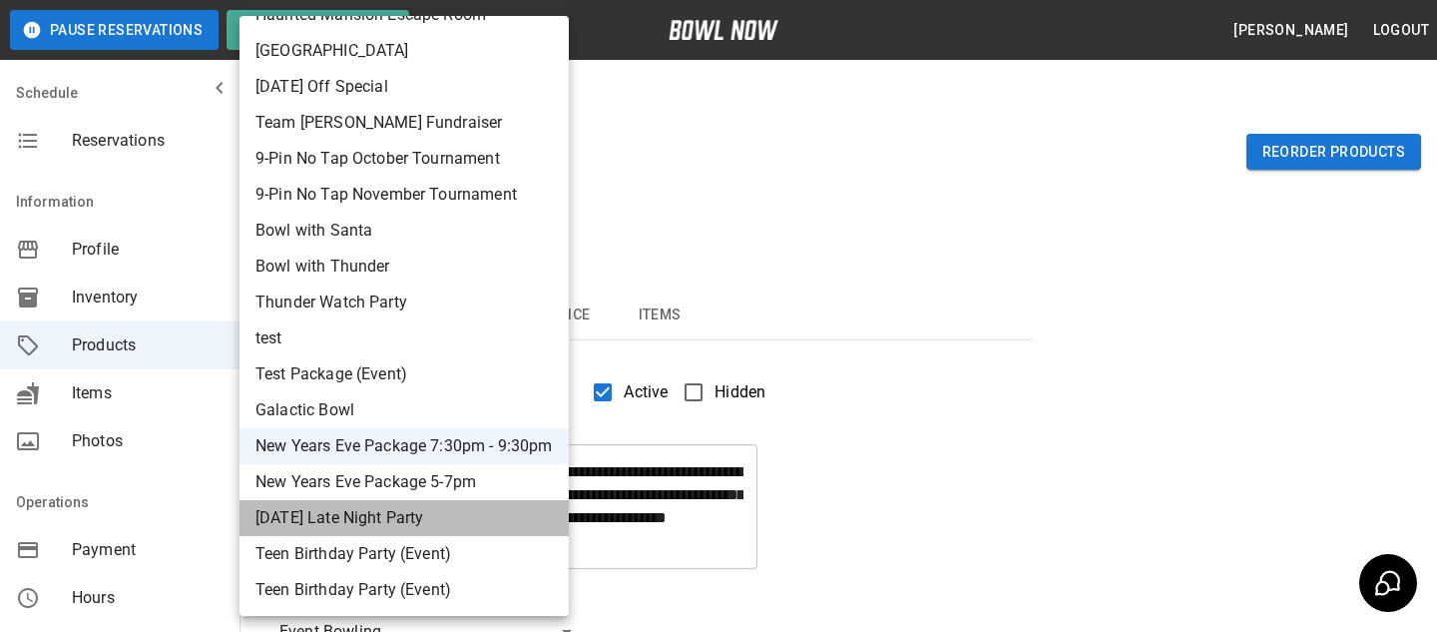
click at [520, 523] on li "New Year's Eve Late Night Party" at bounding box center [404, 518] width 329 height 36
type input "**"
type input "**********"
type textarea "**********"
type input "*"
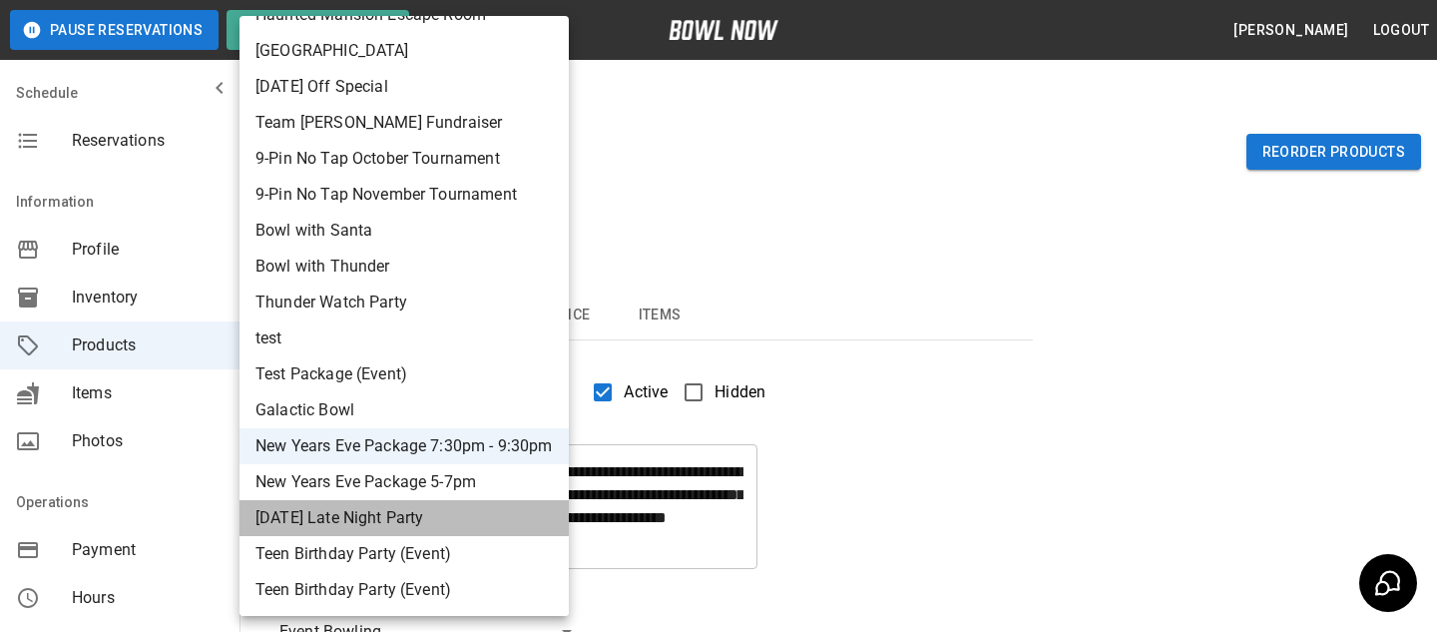
type input "*"
type input "**********"
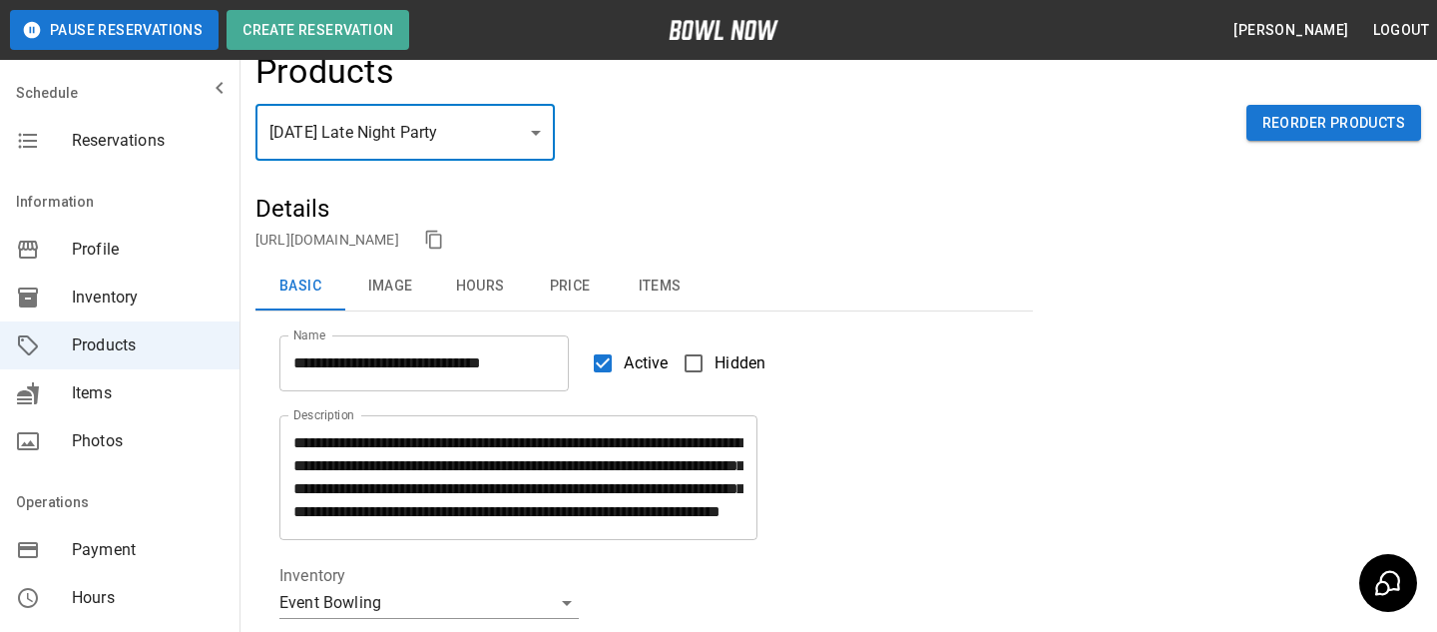
scroll to position [0, 0]
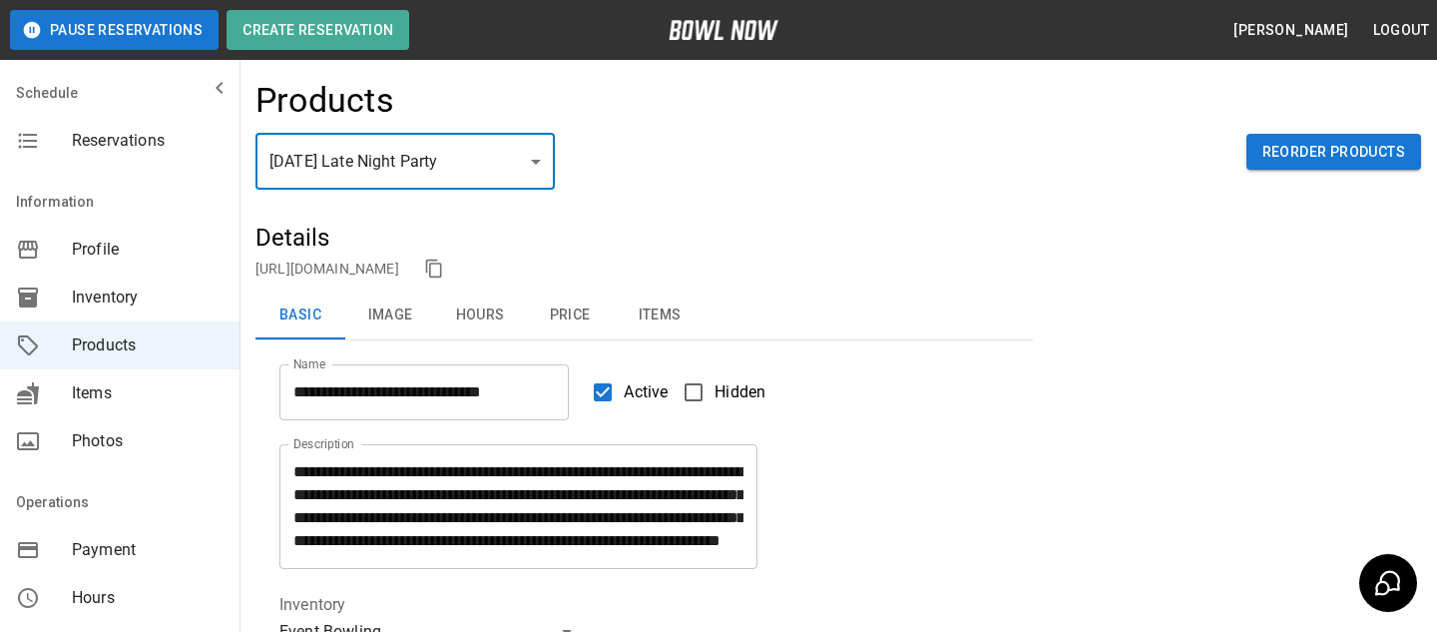
click at [399, 269] on link "https://bowlnow.com/places/Q1LDpUCGp7HoWjO3XkCq?pid=480huT1UhtHwzEWCl3D5" at bounding box center [328, 269] width 144 height 16
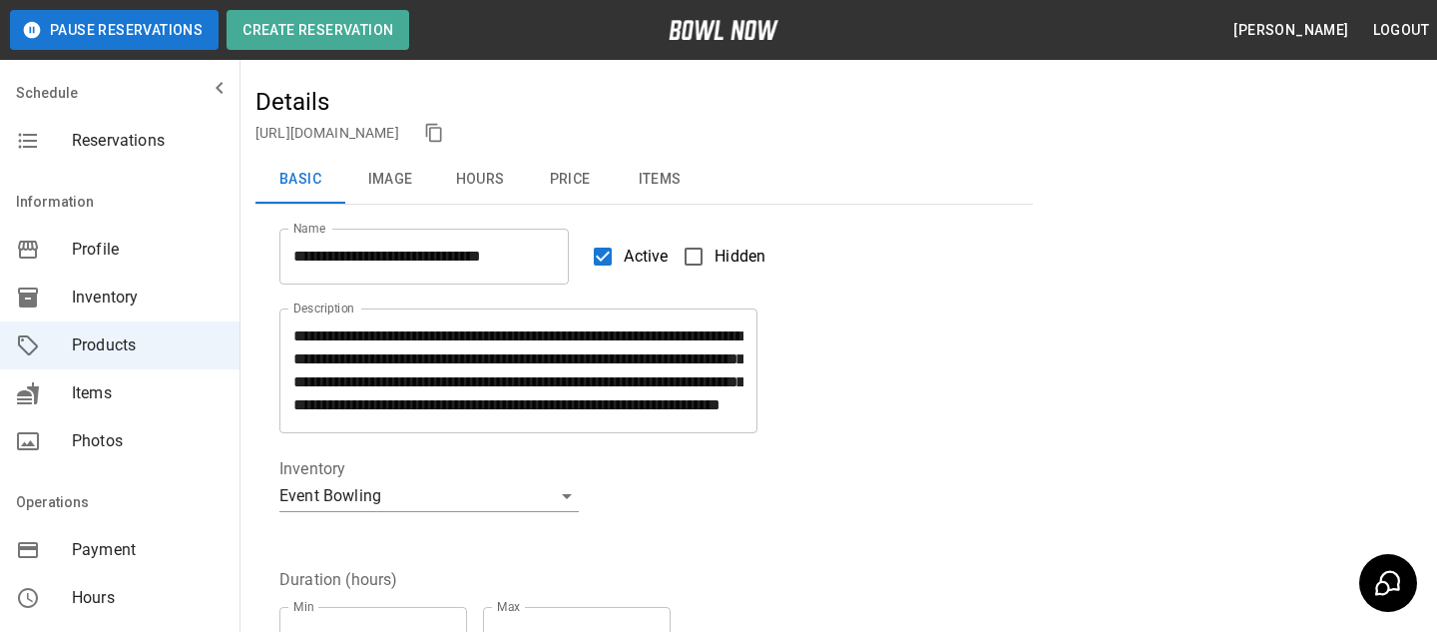
scroll to position [155, 0]
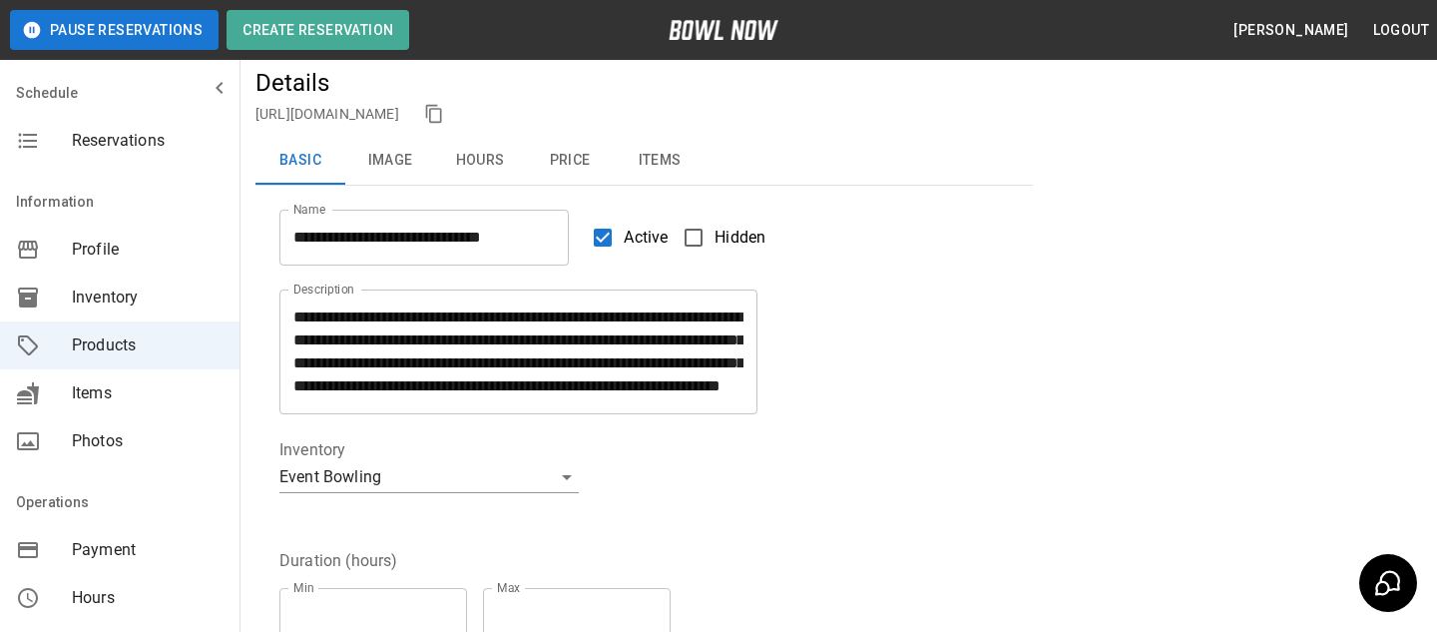
click at [857, 445] on div "**********" at bounding box center [633, 469] width 754 height 111
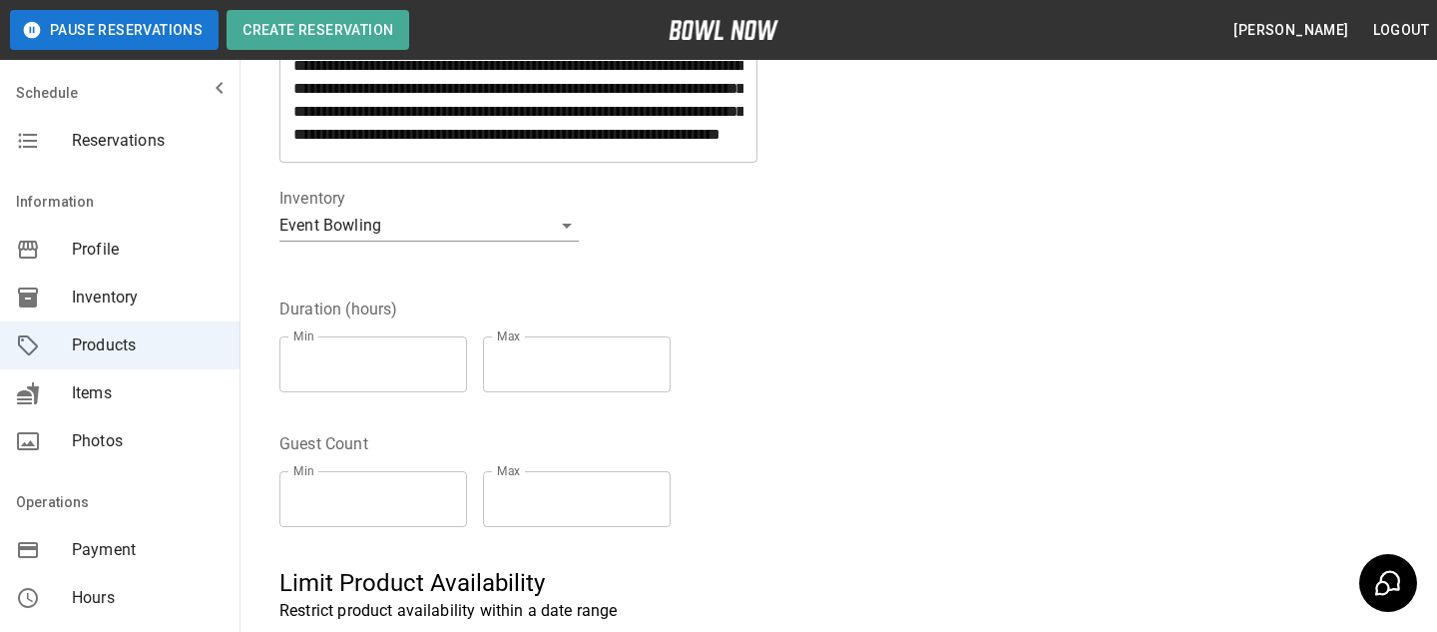
scroll to position [0, 0]
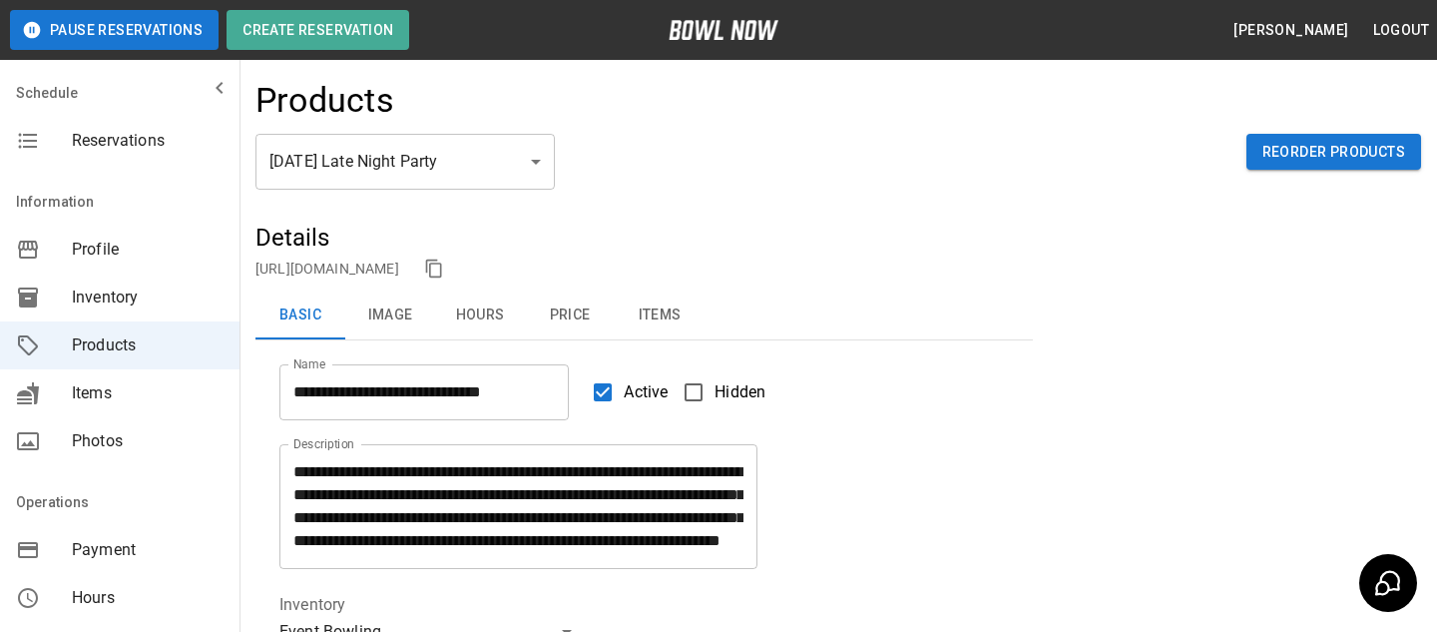
click at [543, 192] on div "New Year's Eve Late Night Party ** ​ Reorder Products" at bounding box center [839, 178] width 1166 height 88
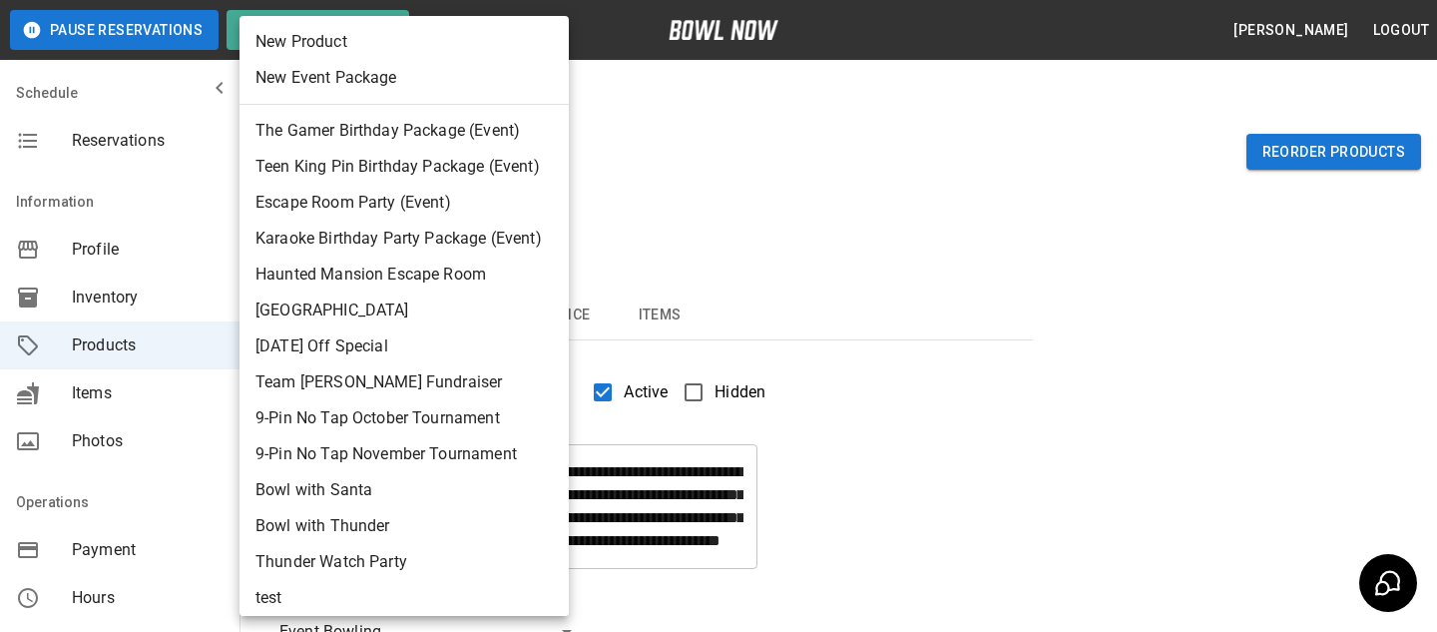
click at [618, 170] on div at bounding box center [718, 316] width 1437 height 632
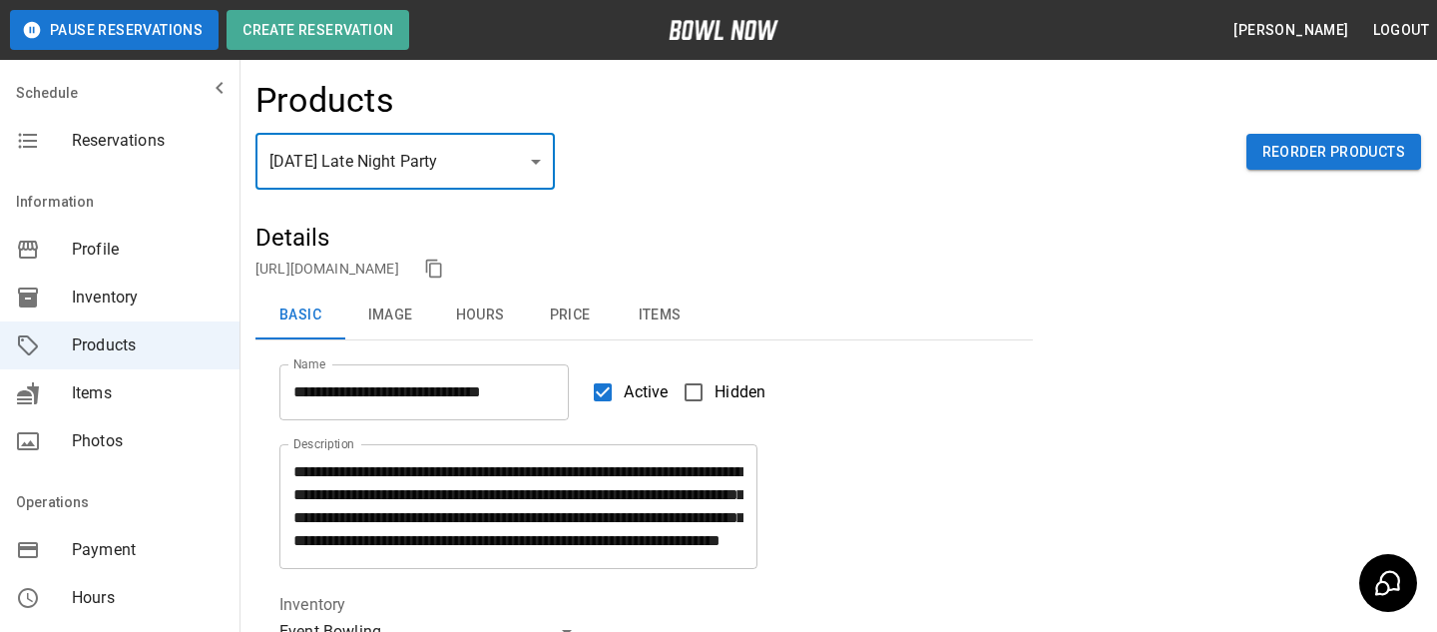
click at [569, 314] on button "Price" at bounding box center [570, 315] width 90 height 48
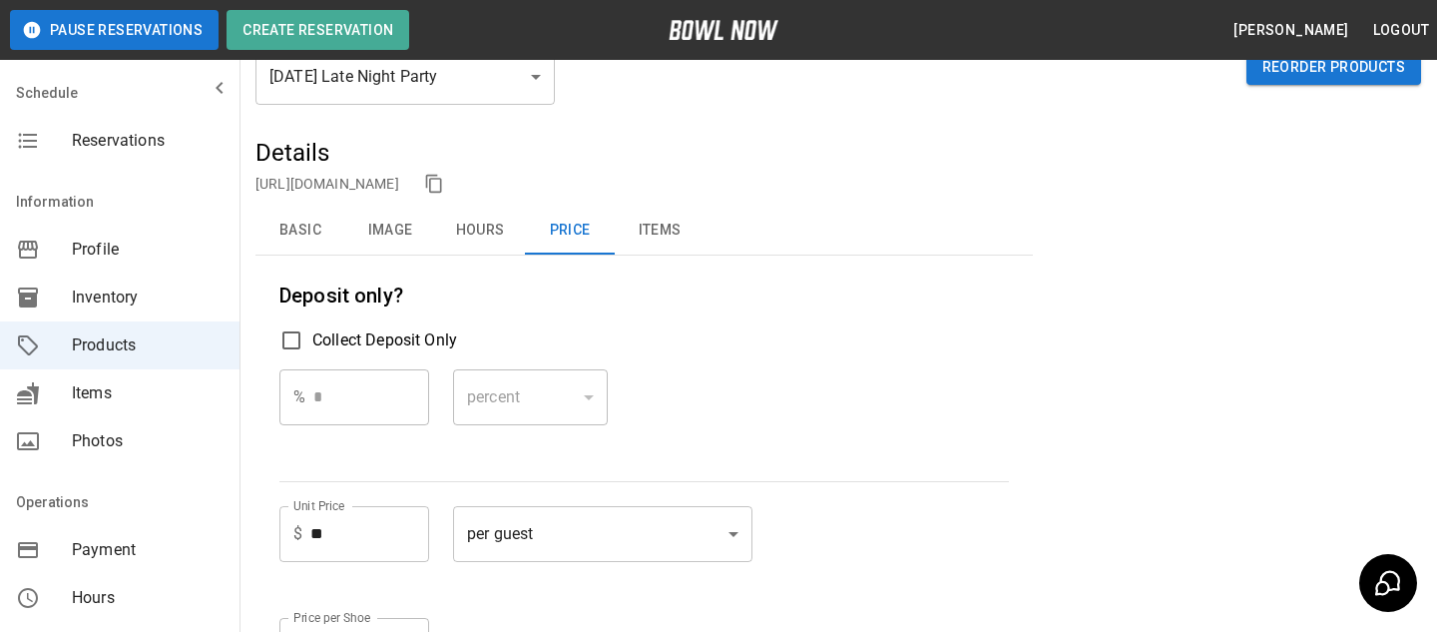
scroll to position [4, 0]
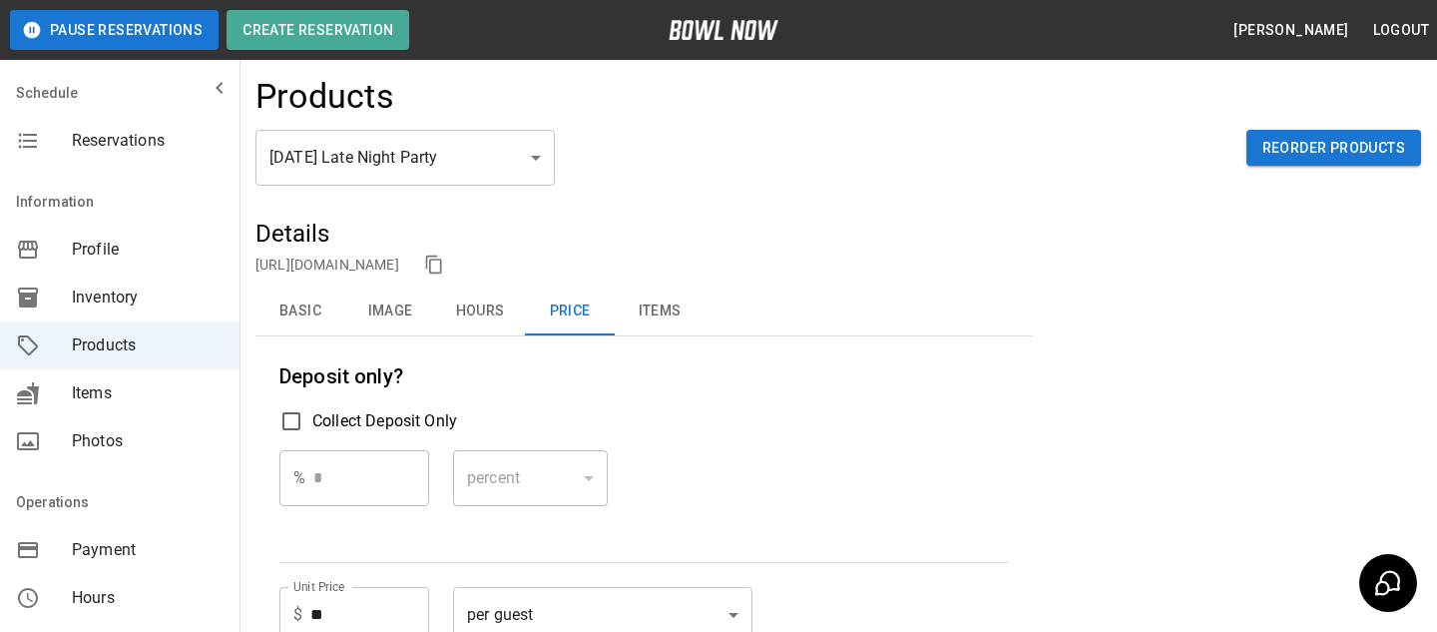
click at [313, 325] on button "Basic" at bounding box center [301, 311] width 90 height 48
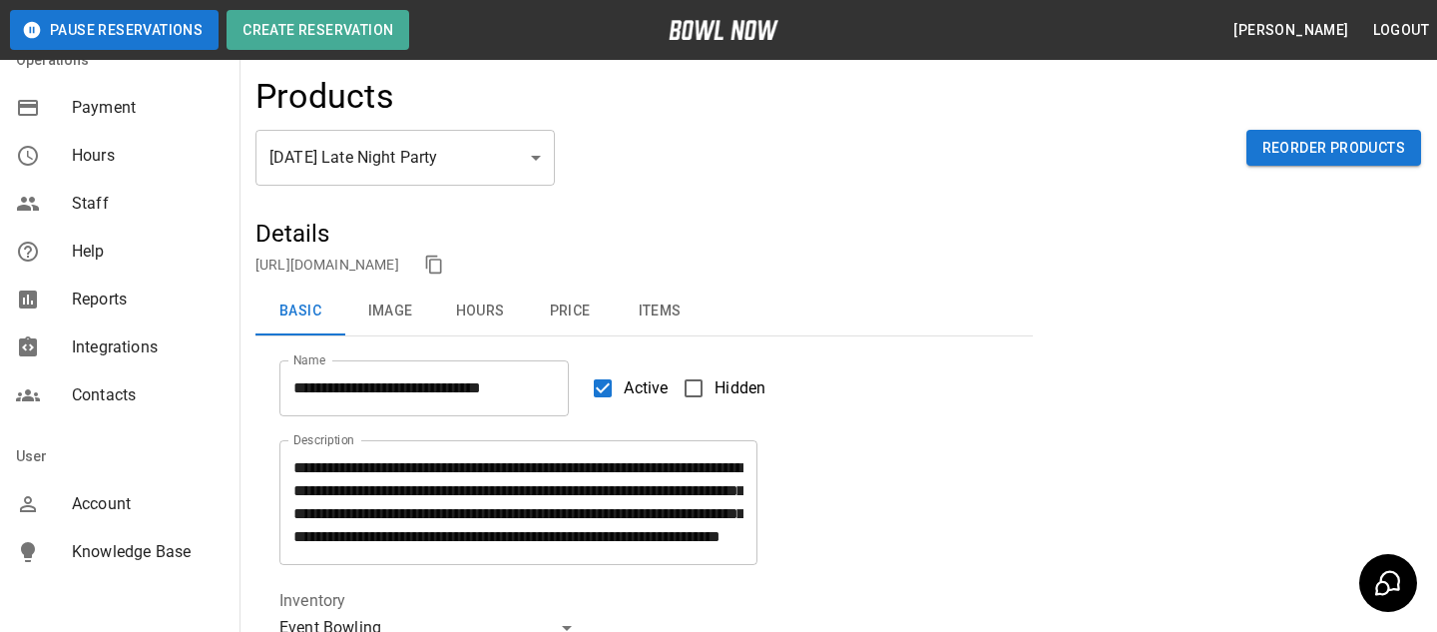
scroll to position [452, 0]
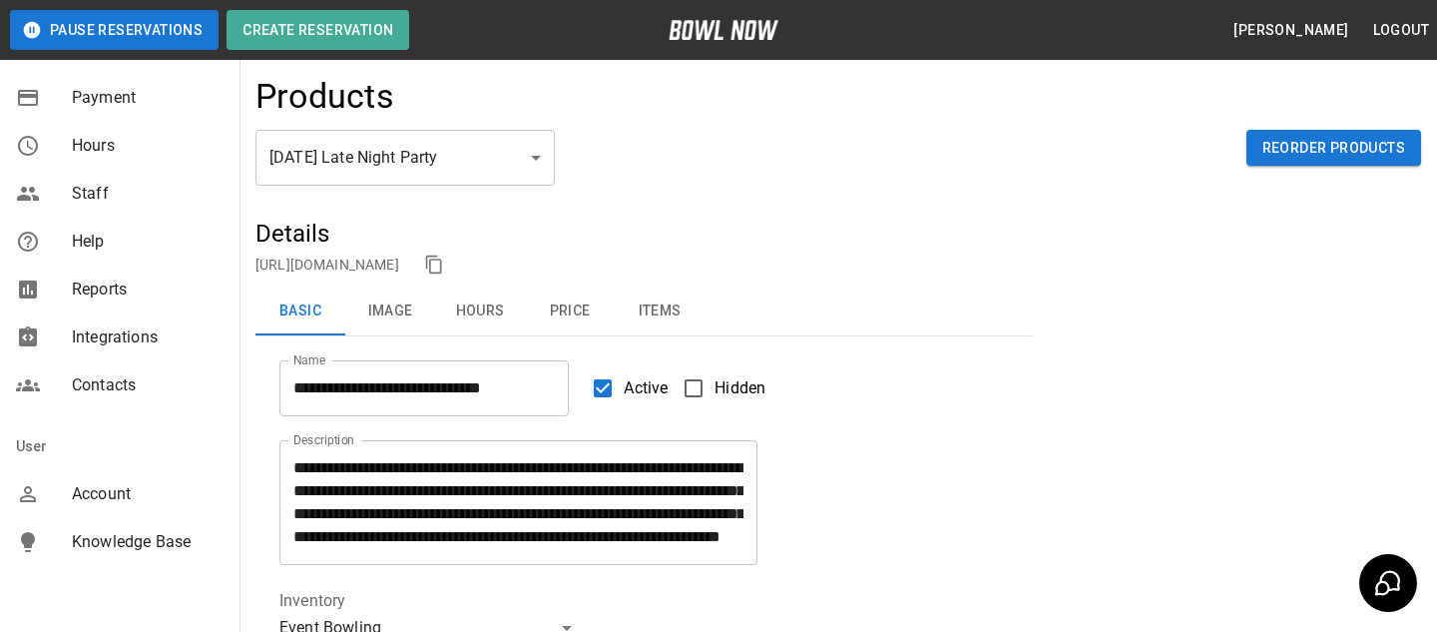
click at [108, 513] on div "Account" at bounding box center [120, 494] width 240 height 48
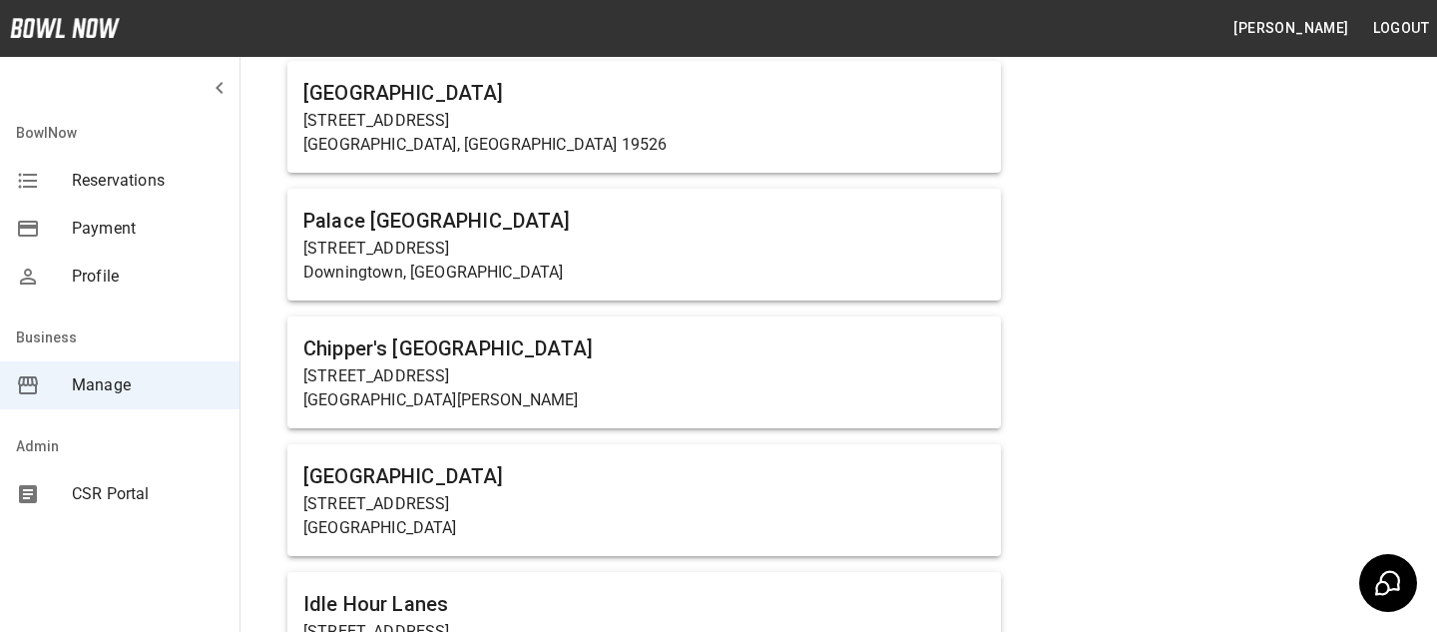
scroll to position [14583, 0]
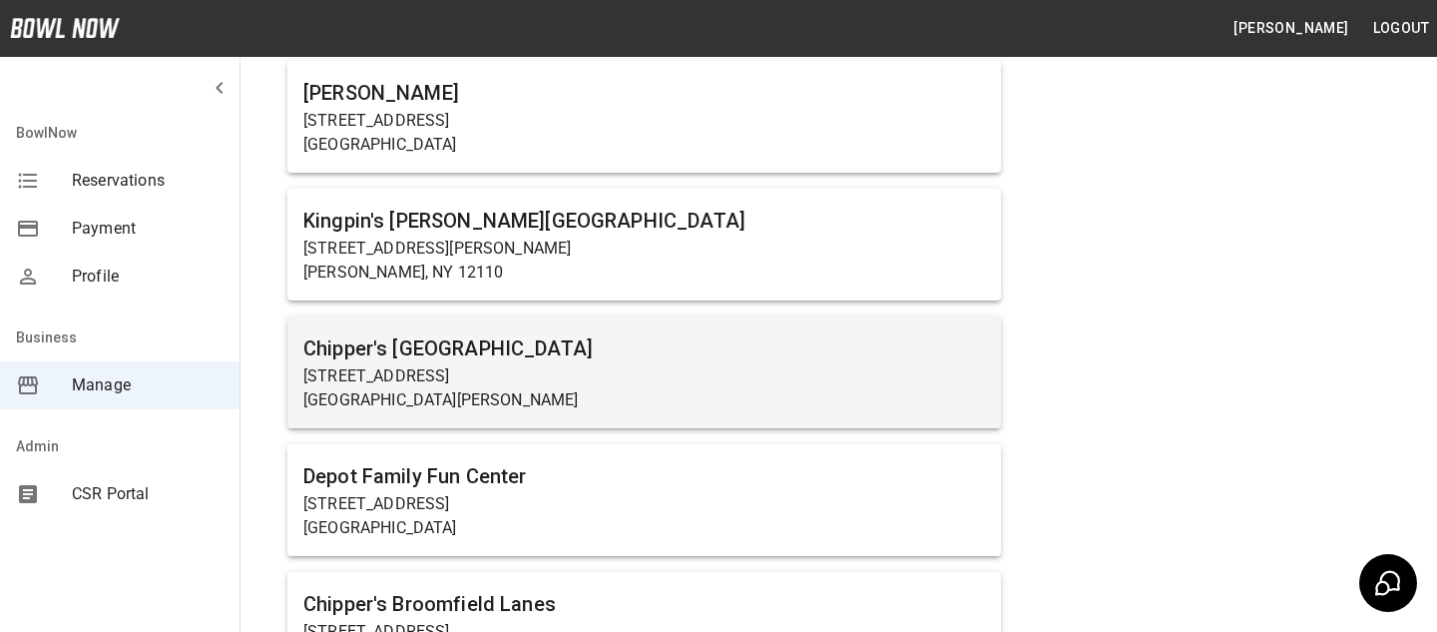
click at [563, 388] on p "Fort Collins, CO 80524" at bounding box center [644, 400] width 682 height 24
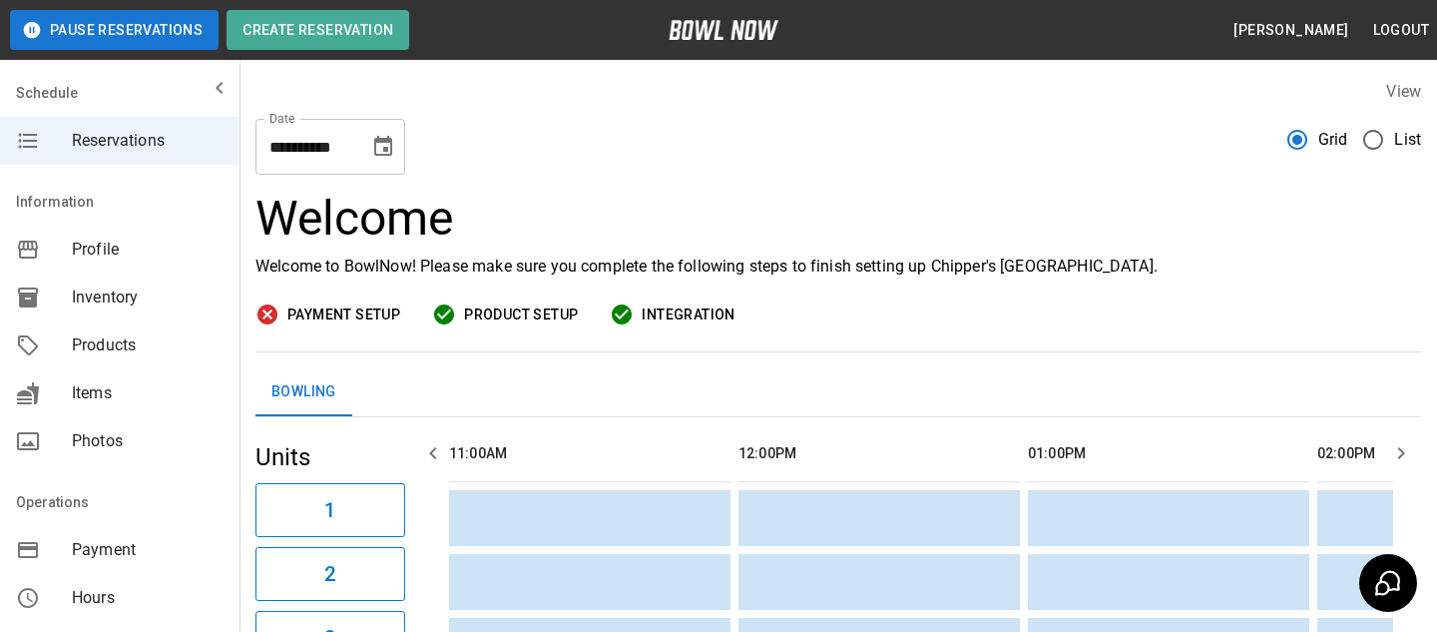
scroll to position [0, 2026]
click at [151, 345] on span "Products" at bounding box center [148, 345] width 152 height 24
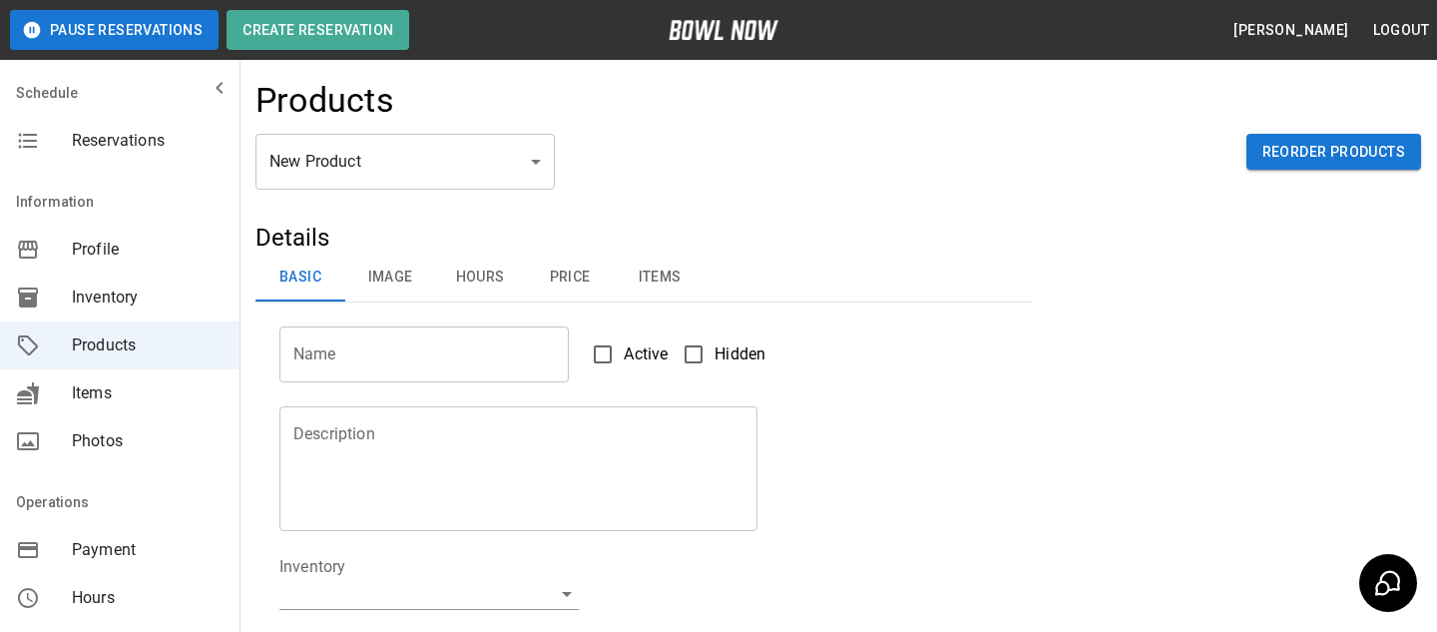
click at [445, 167] on body "Pause Reservations Create Reservation Bradey Powell Logout Schedule Reservation…" at bounding box center [718, 643] width 1437 height 1287
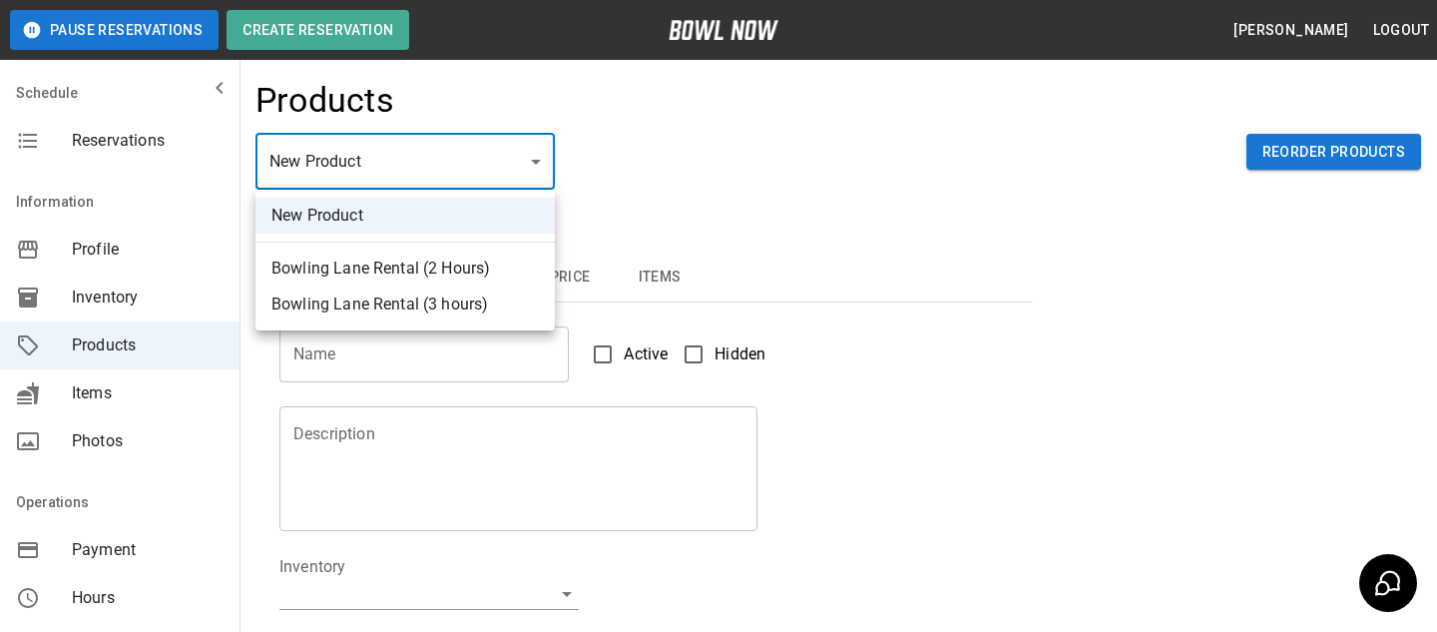
click at [712, 166] on div at bounding box center [718, 316] width 1437 height 632
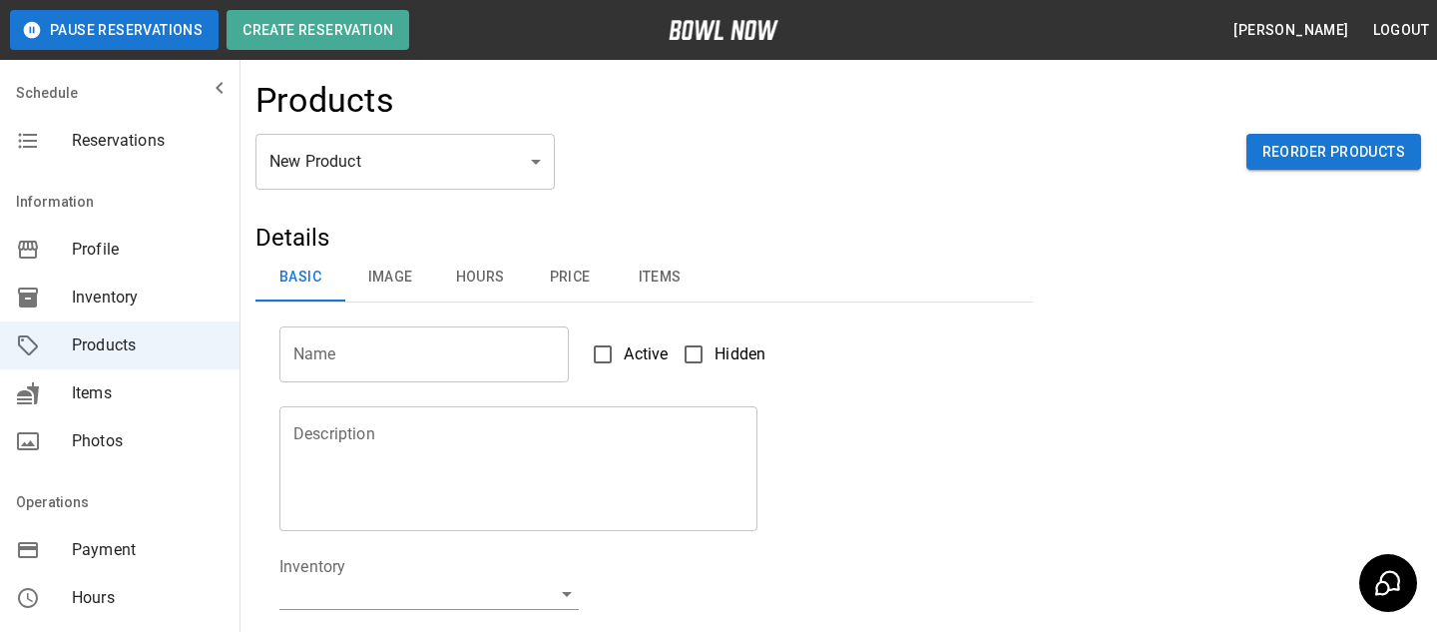
click at [512, 196] on div "New Product ** ​ Reorder Products" at bounding box center [839, 178] width 1166 height 88
click at [512, 180] on body "Pause Reservations Create Reservation Bradey Powell Logout Schedule Reservation…" at bounding box center [718, 643] width 1437 height 1287
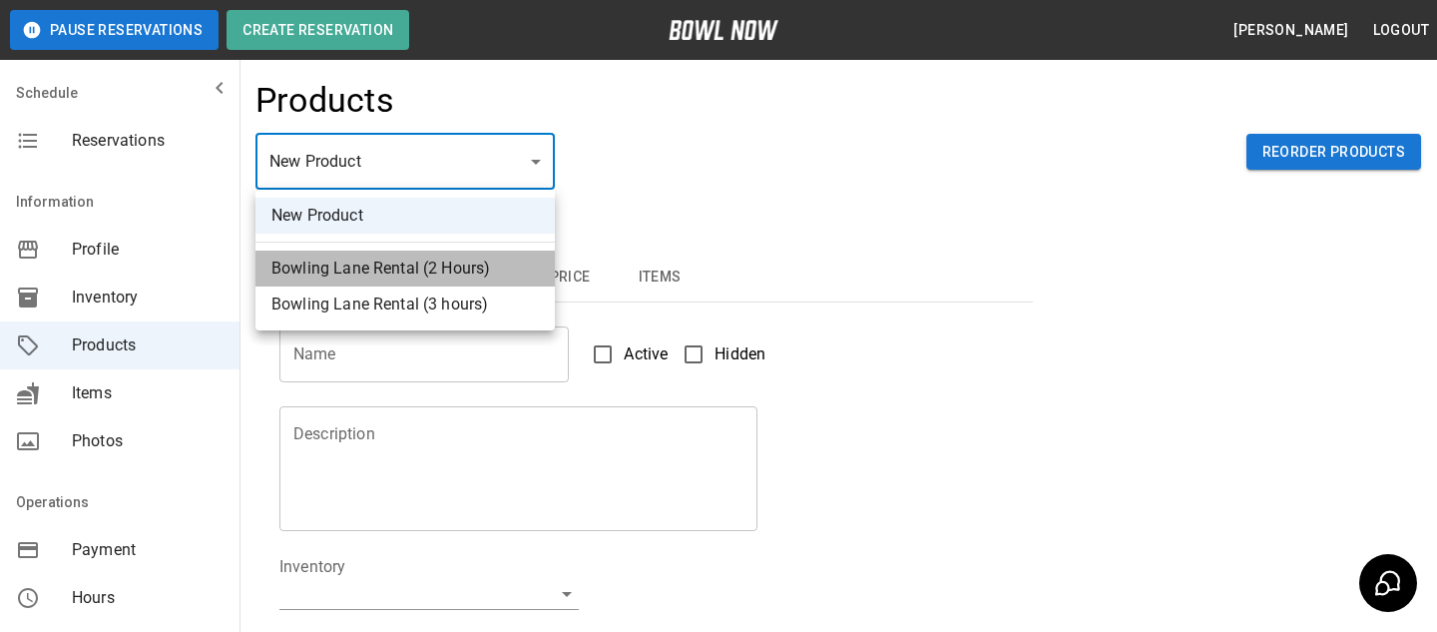
click at [438, 270] on li "Bowling Lane Rental (2 Hours)" at bounding box center [405, 269] width 299 height 36
type input "*"
type input "**********"
type textarea "**********"
type input "**********"
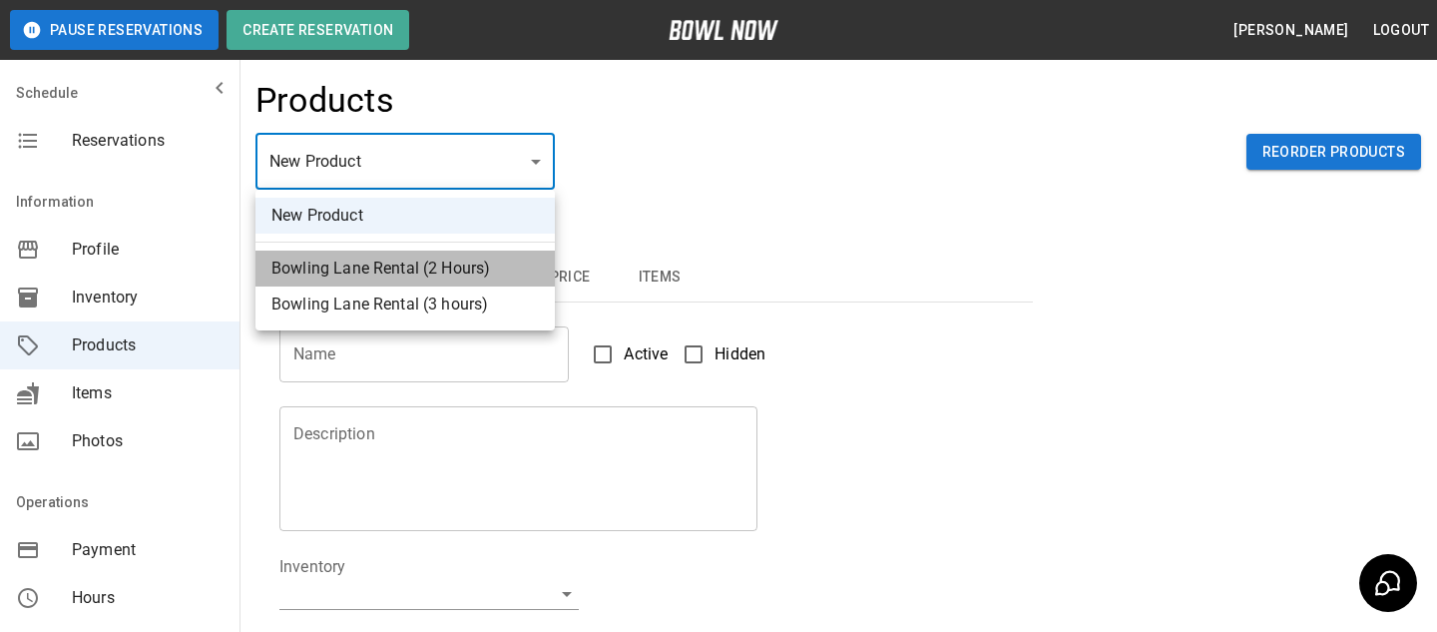
type input "*"
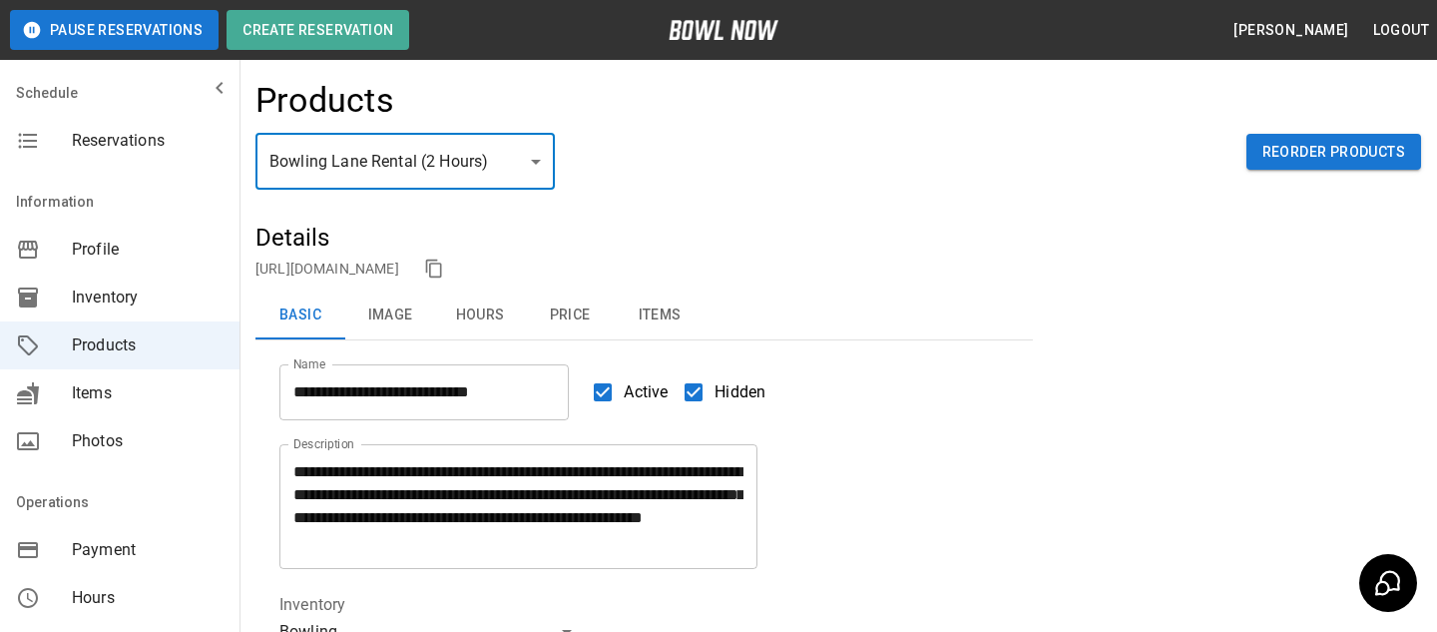
click at [399, 270] on link "https://bowlnow.com/places/uxaDetsBOTGhNckKC0mt?pid=64pUOaHbSw6qe9NhiM9b" at bounding box center [328, 269] width 144 height 16
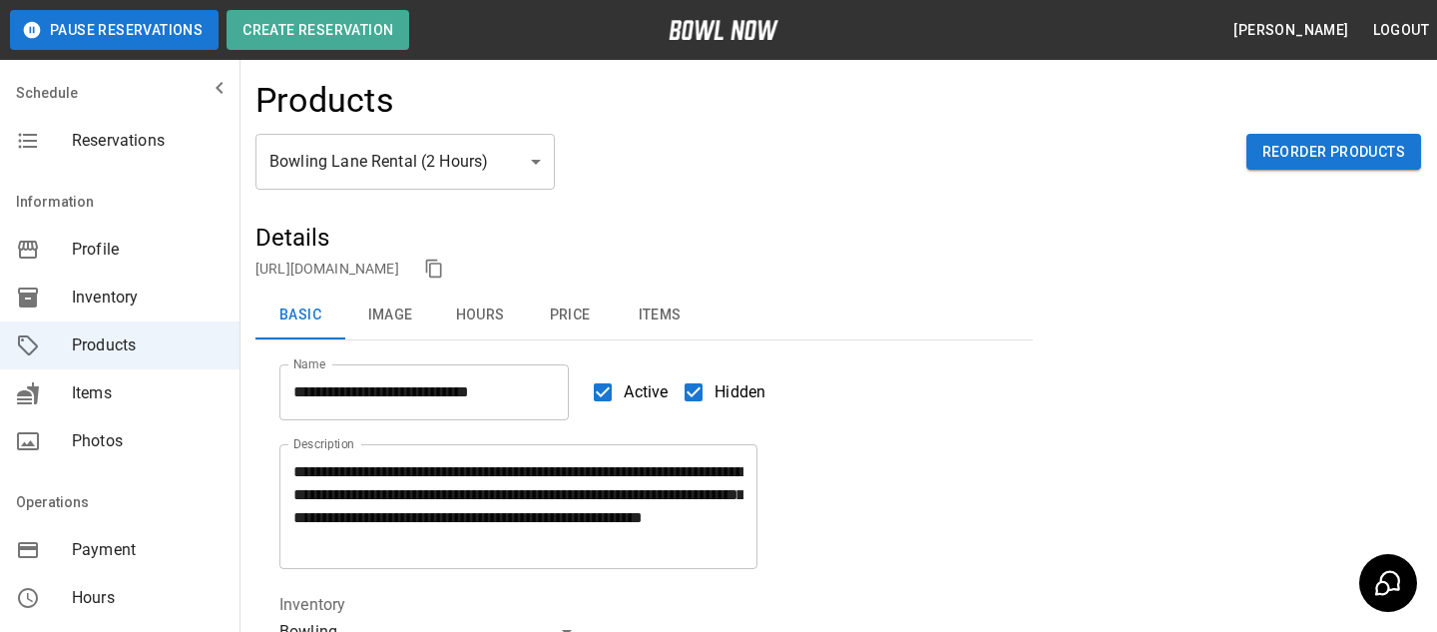
click at [684, 279] on div "https://bowlnow.com/places/uxaDetsBOTGhNckKC0mt?pid=64pUOaHbSw6qe9NhiM9b" at bounding box center [645, 269] width 778 height 30
click at [399, 275] on link "https://bowlnow.com/places/uxaDetsBOTGhNckKC0mt?pid=64pUOaHbSw6qe9NhiM9b" at bounding box center [328, 269] width 144 height 16
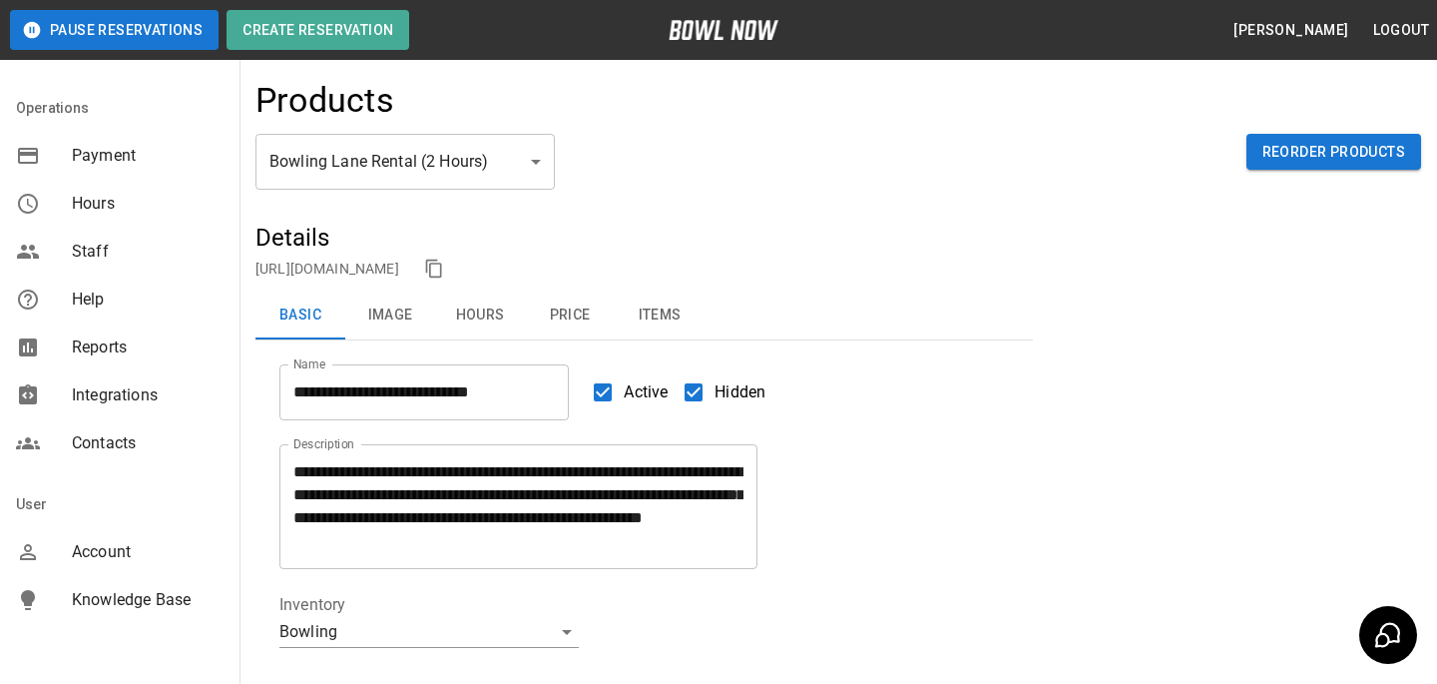
scroll to position [442, 0]
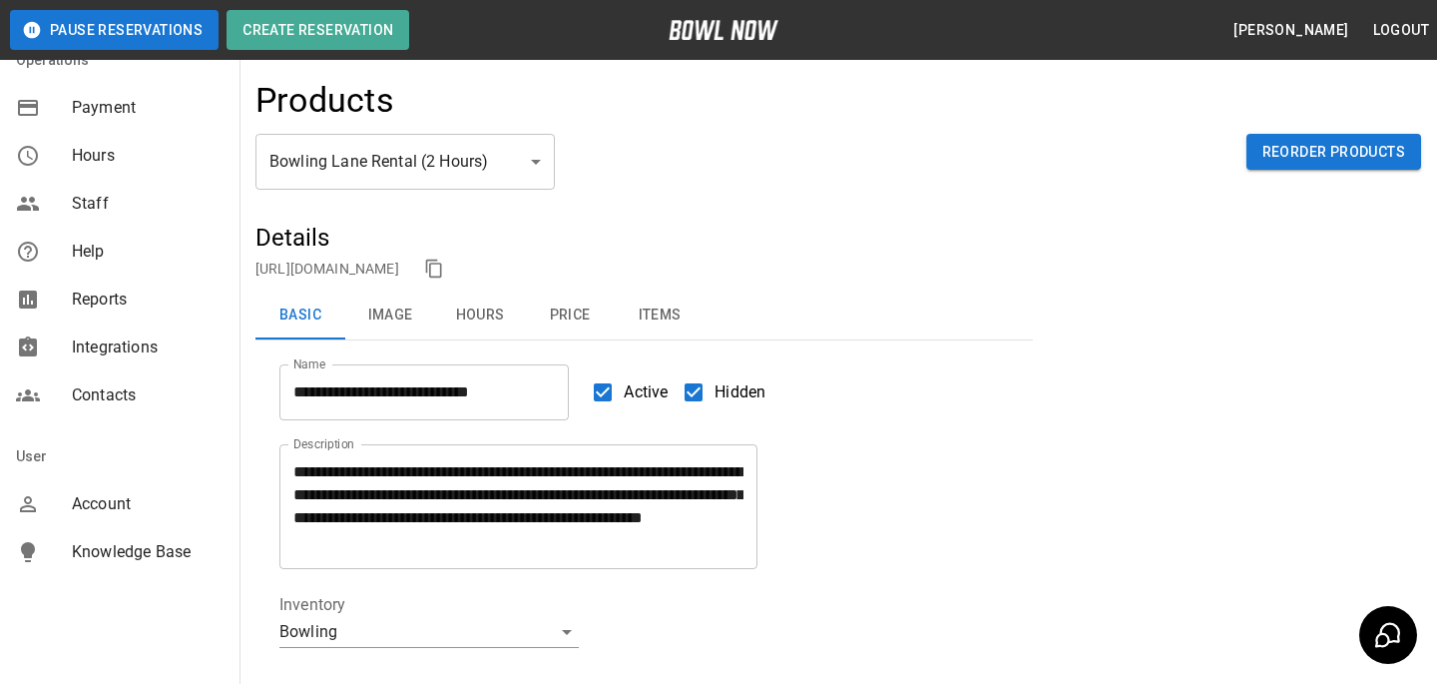
click at [110, 501] on span "Account" at bounding box center [148, 504] width 152 height 24
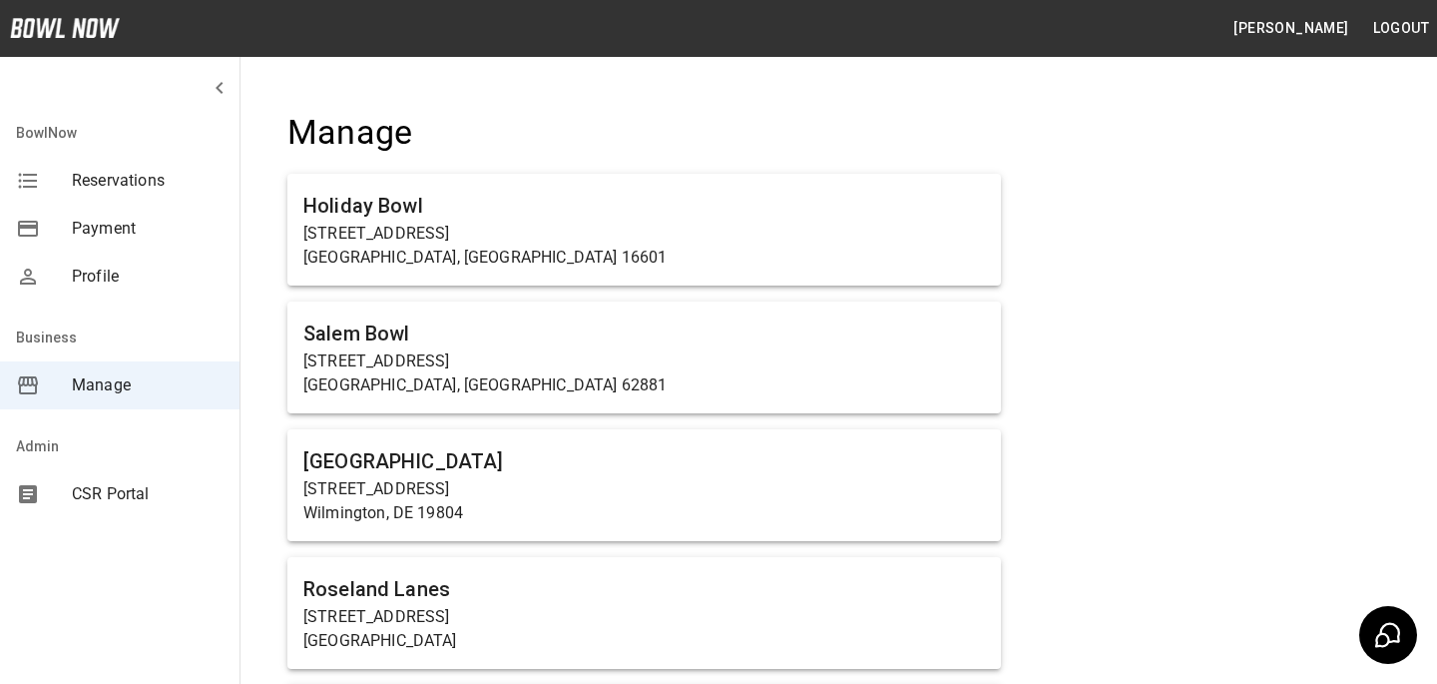
scroll to position [1396, 0]
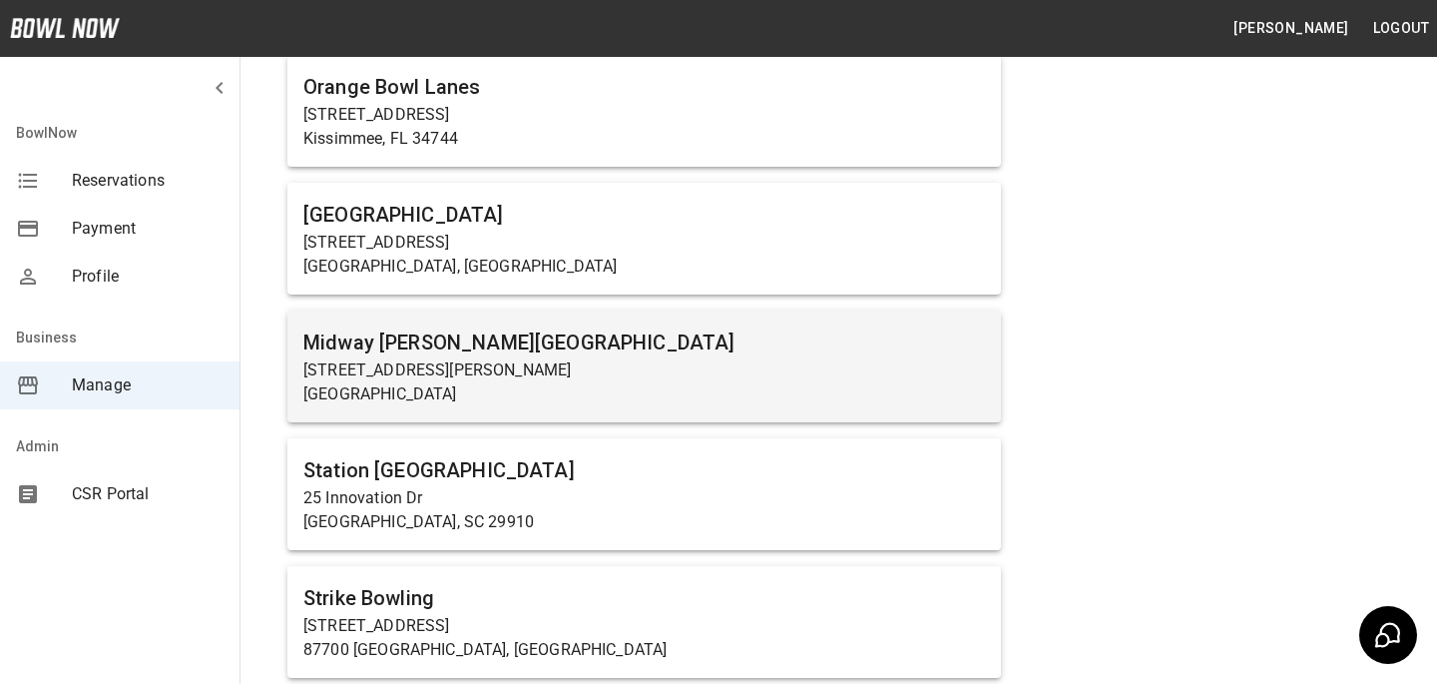
click at [468, 362] on p "1561 Holly Pike" at bounding box center [644, 370] width 682 height 24
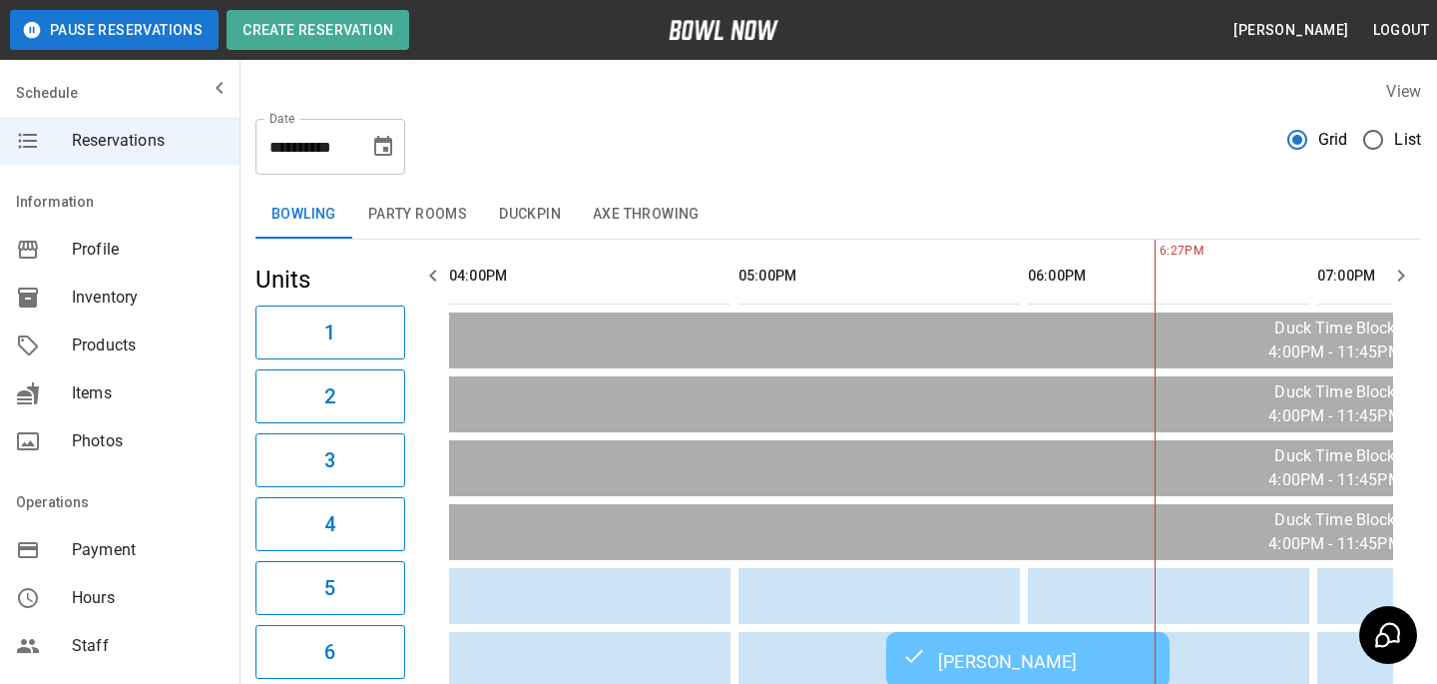
scroll to position [0, 579]
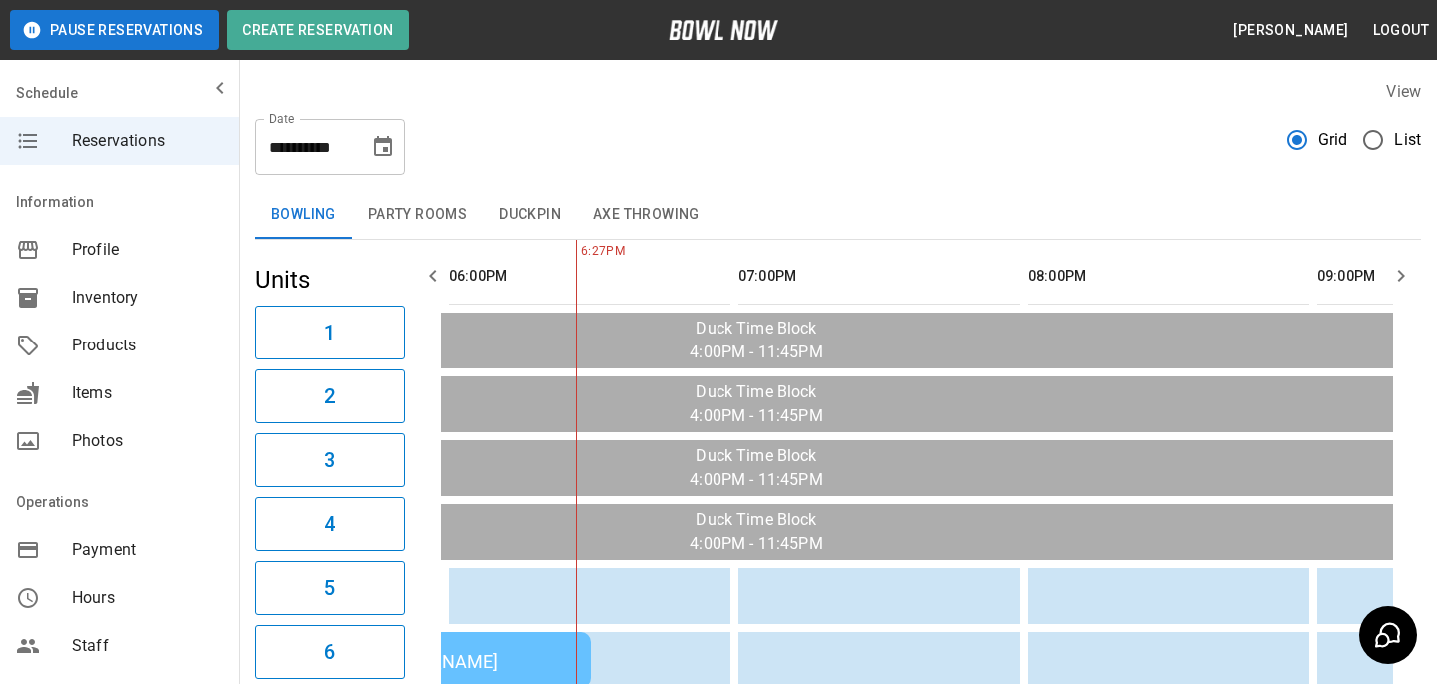
click at [177, 330] on div "Products" at bounding box center [120, 345] width 240 height 48
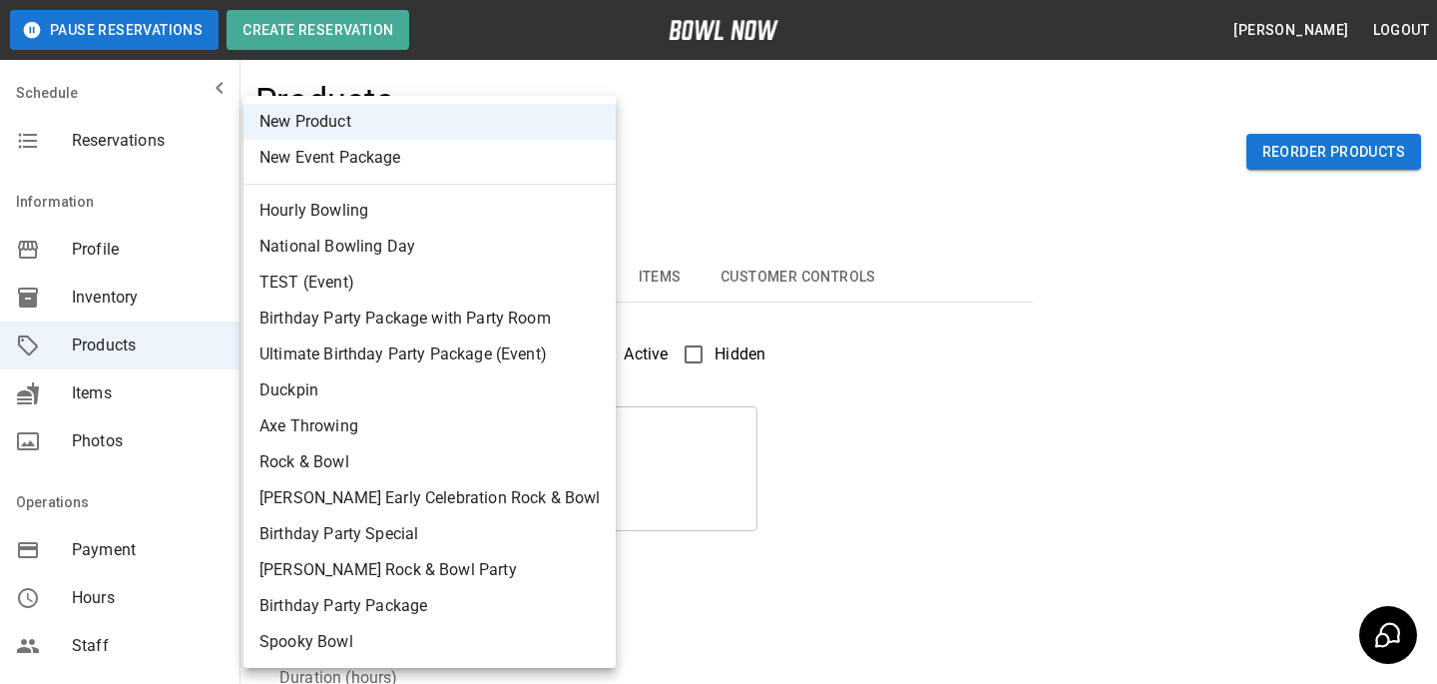
click at [351, 178] on body "Pause Reservations Create Reservation Bradey Powell Logout Schedule Reservation…" at bounding box center [718, 643] width 1437 height 1287
click at [460, 213] on li "Hourly Bowling" at bounding box center [430, 211] width 372 height 36
type input "*"
type input "**********"
type textarea "**********"
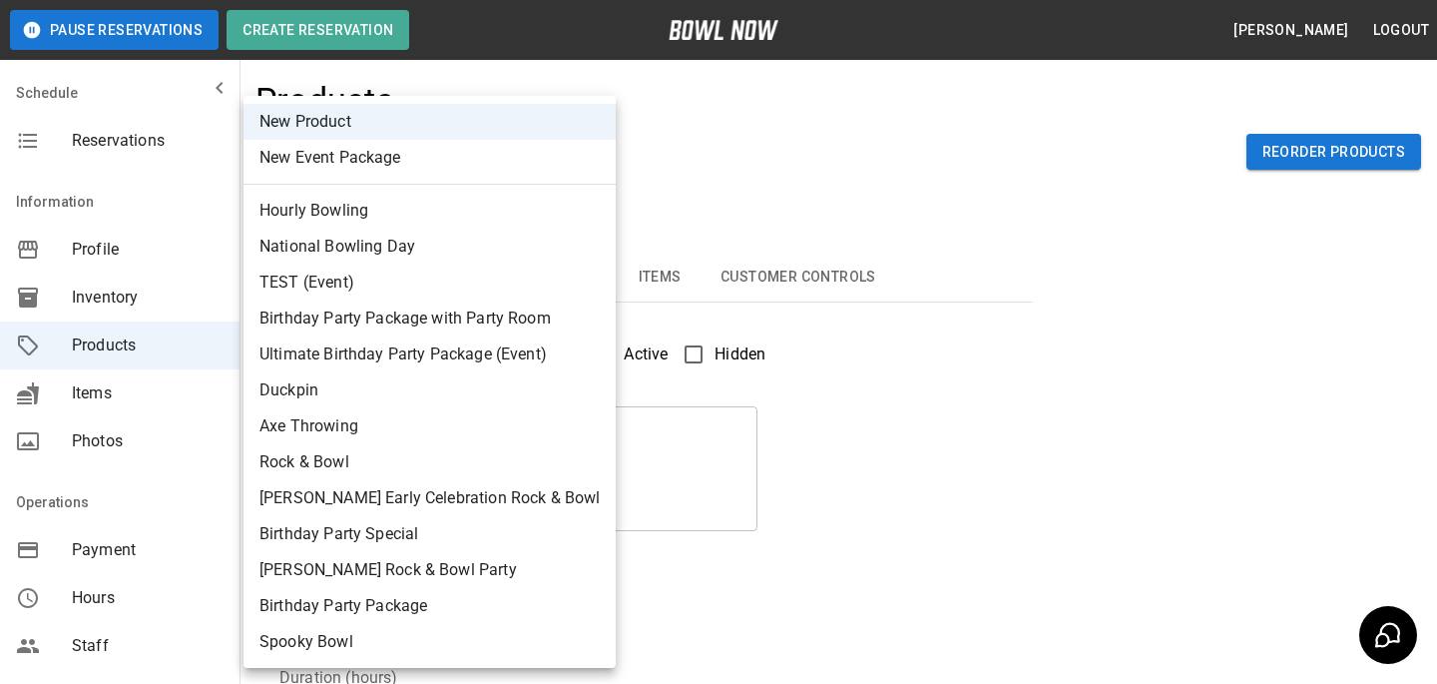
type input "**********"
type input "*"
type input "**"
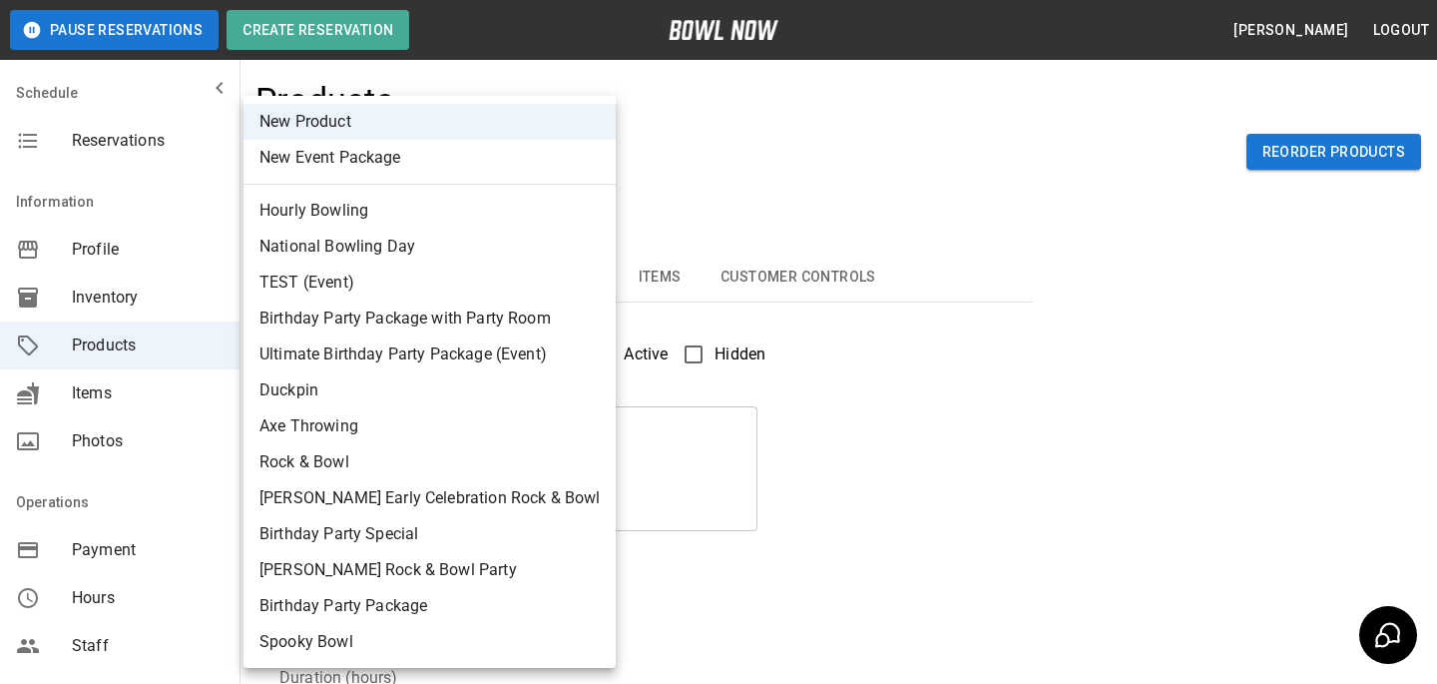
type input "**"
type input "***"
type input "*"
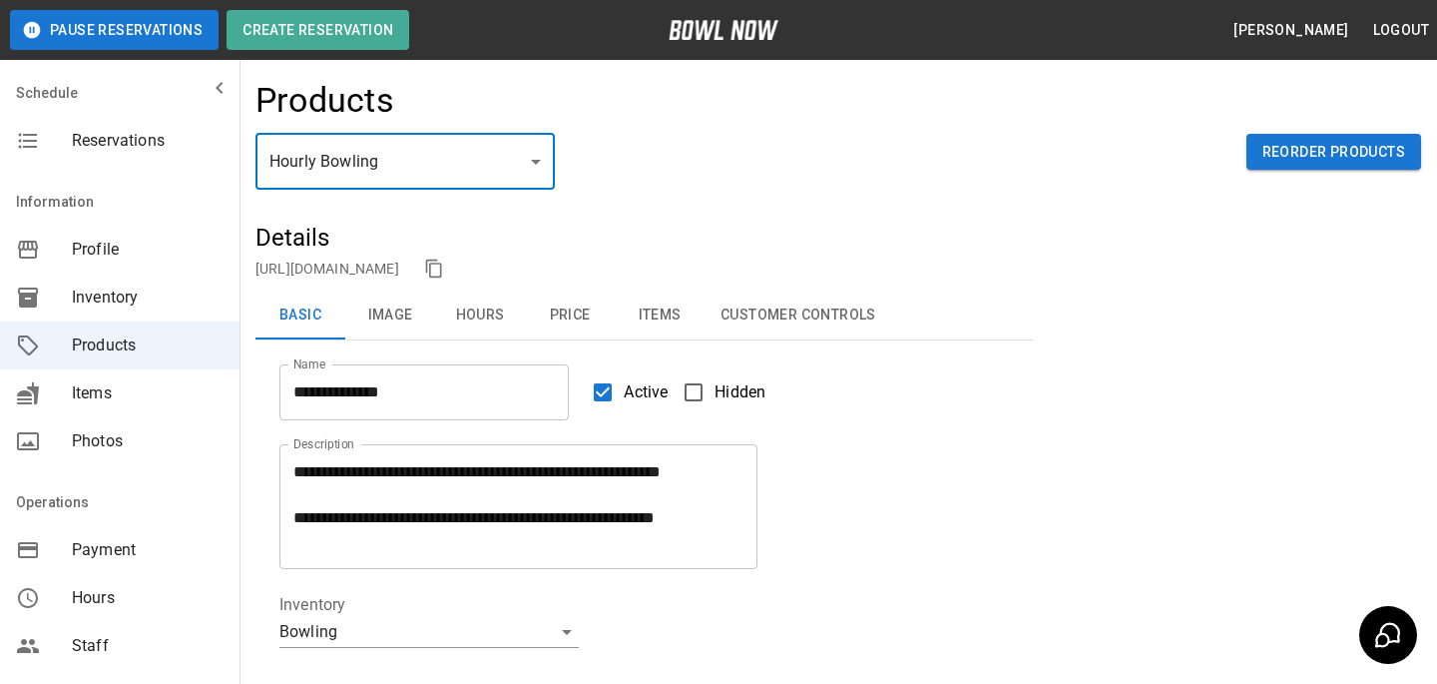
click at [582, 308] on button "Price" at bounding box center [570, 315] width 90 height 48
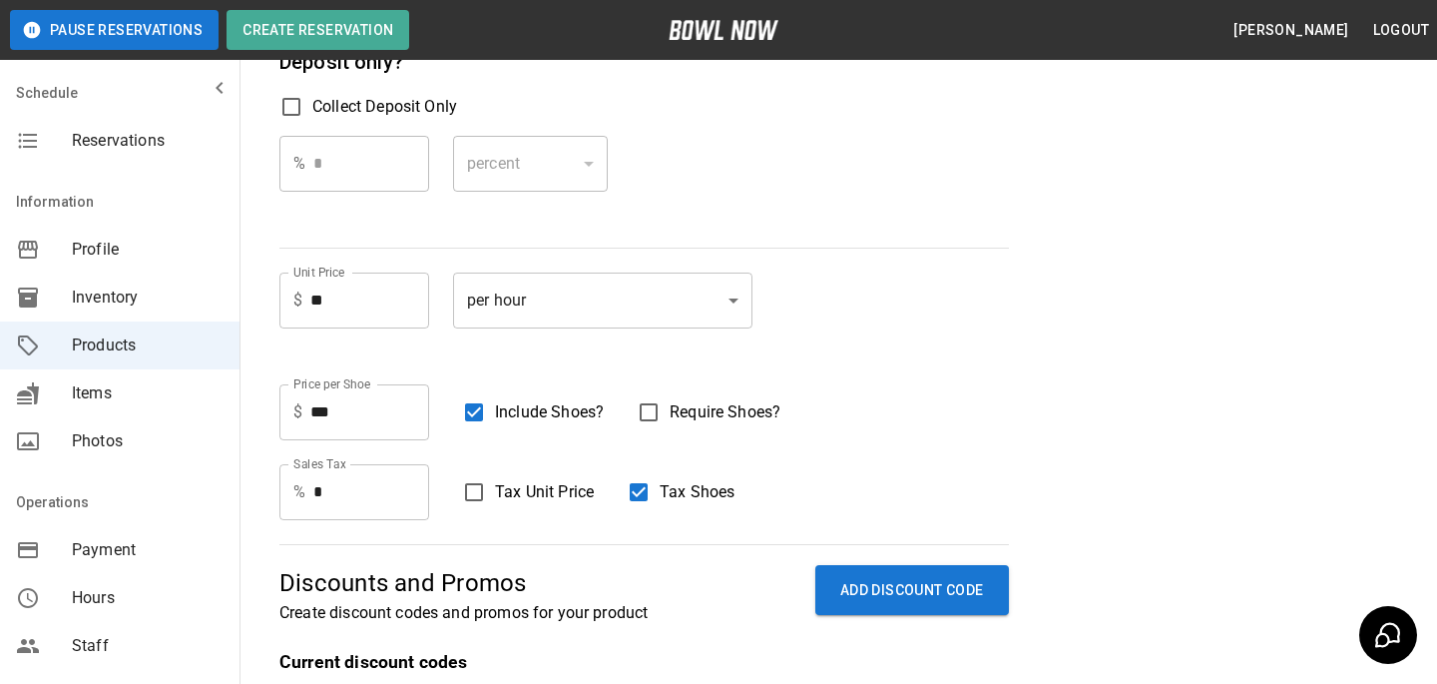
scroll to position [320, 0]
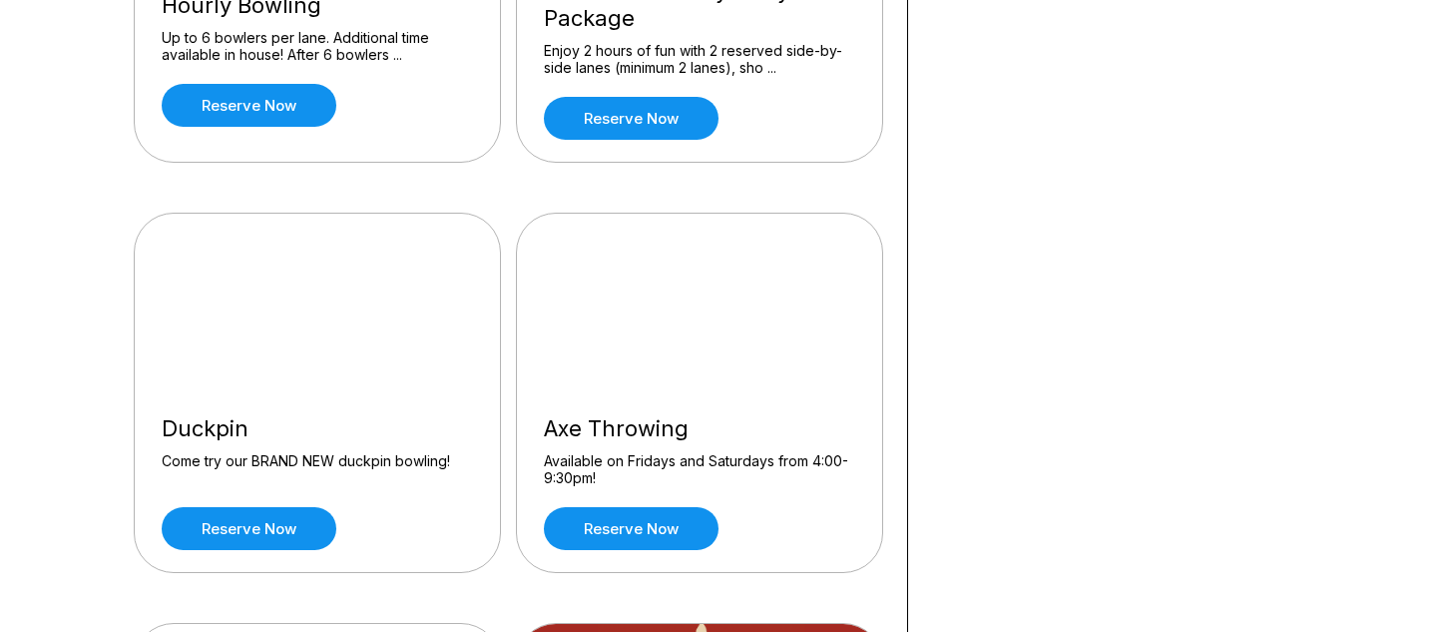
scroll to position [459, 0]
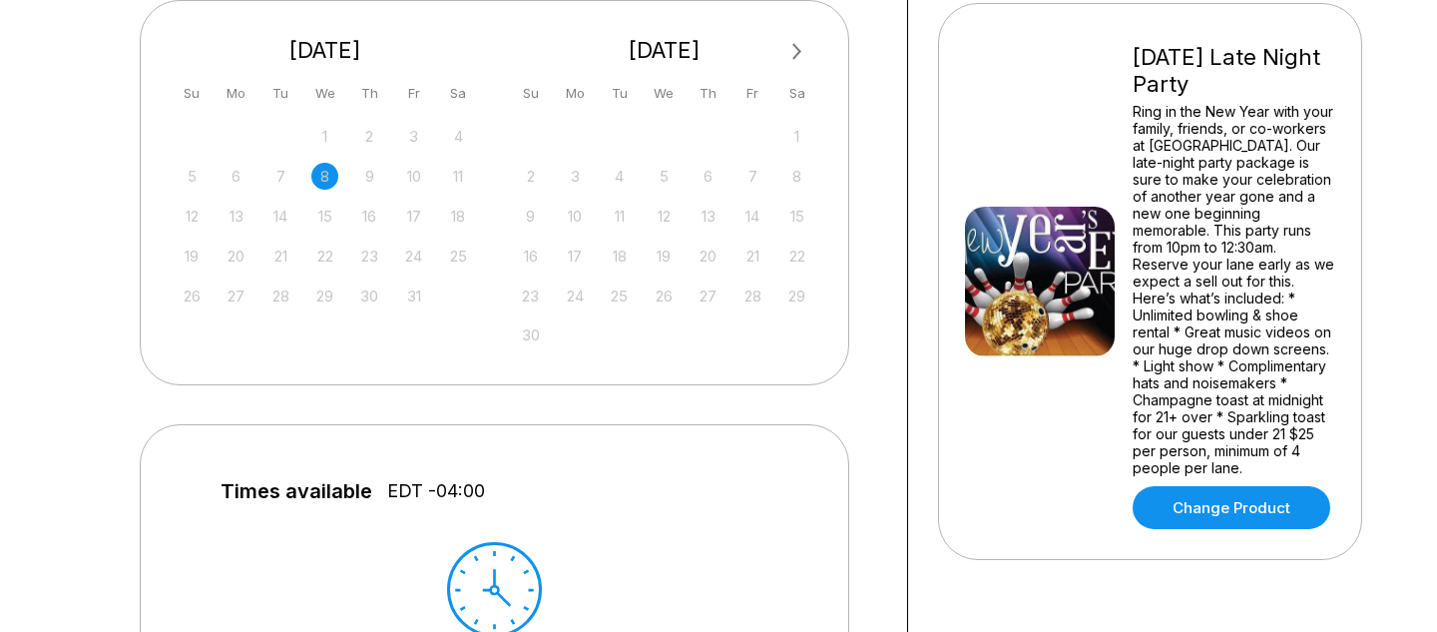
scroll to position [293, 0]
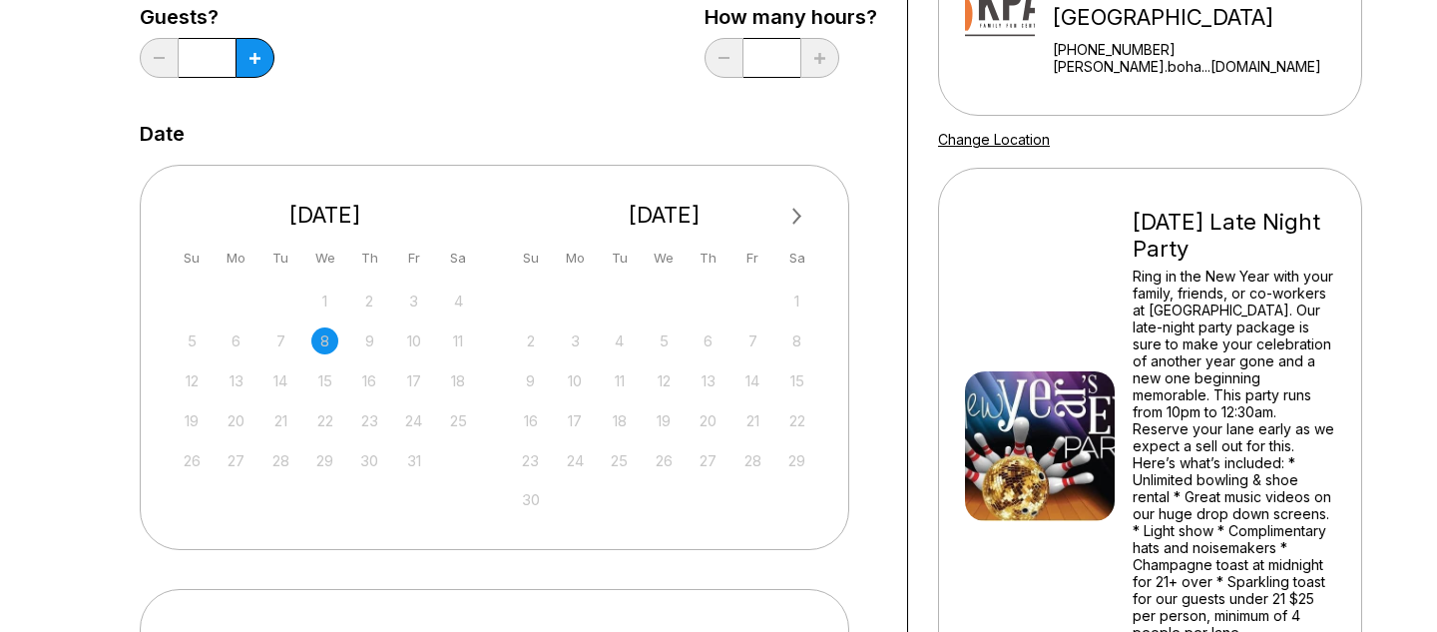
click at [809, 223] on button "Next Month" at bounding box center [798, 217] width 32 height 32
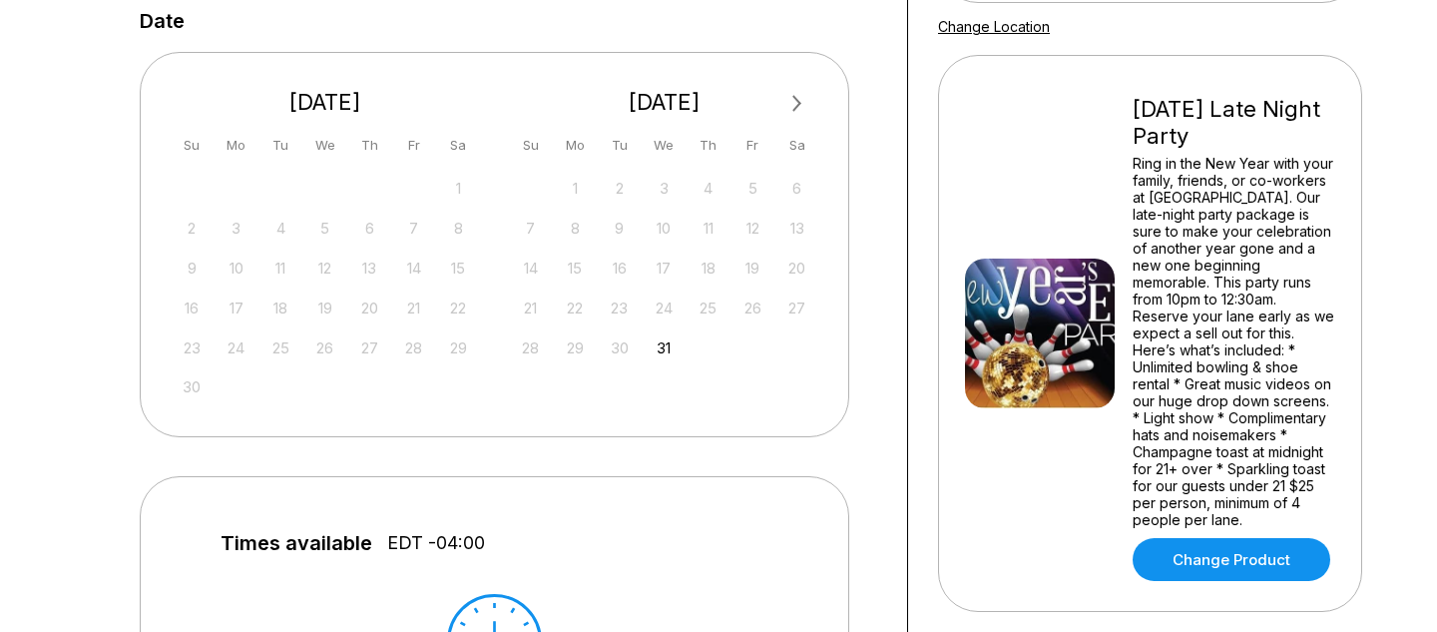
scroll to position [423, 0]
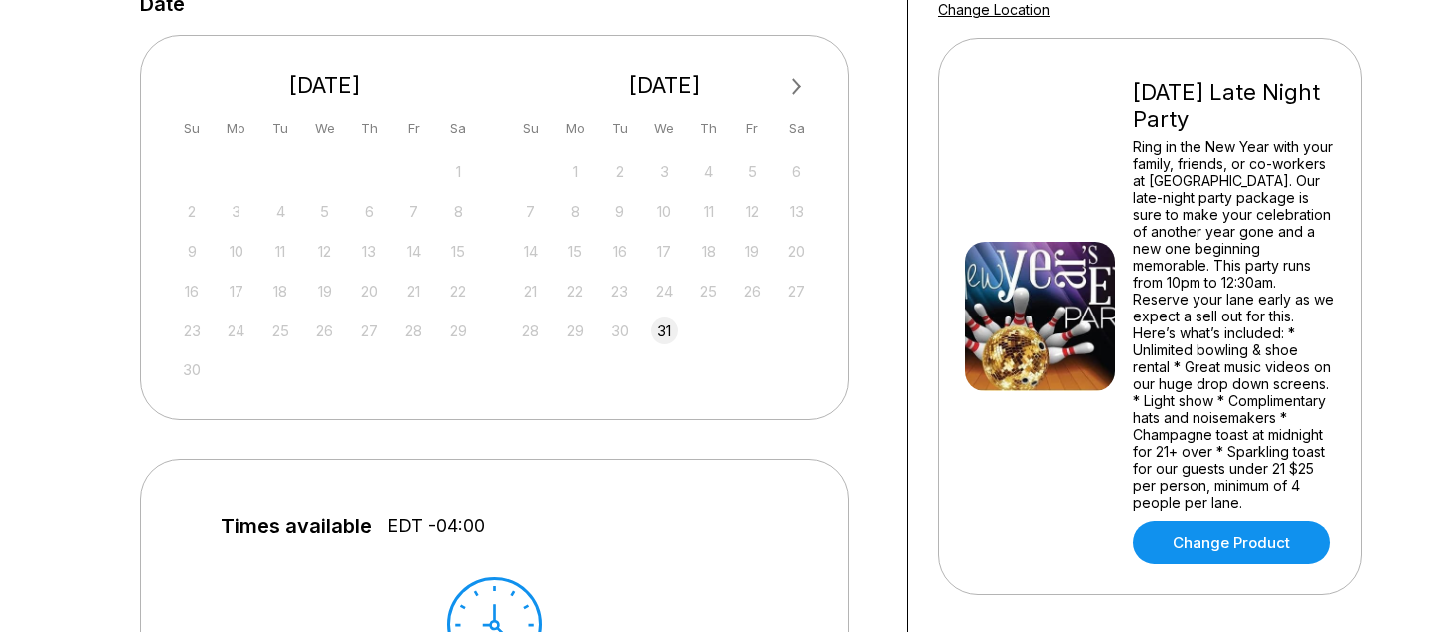
click at [659, 331] on div "31" at bounding box center [664, 330] width 27 height 27
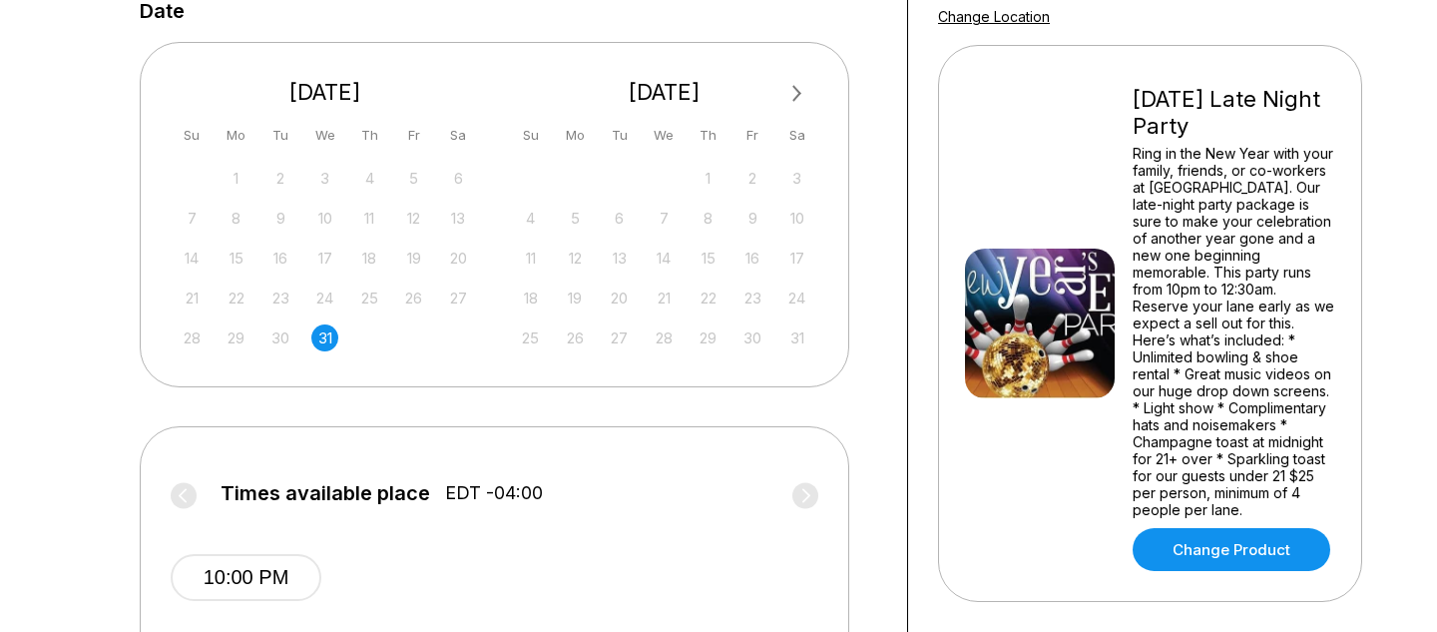
scroll to position [392, 0]
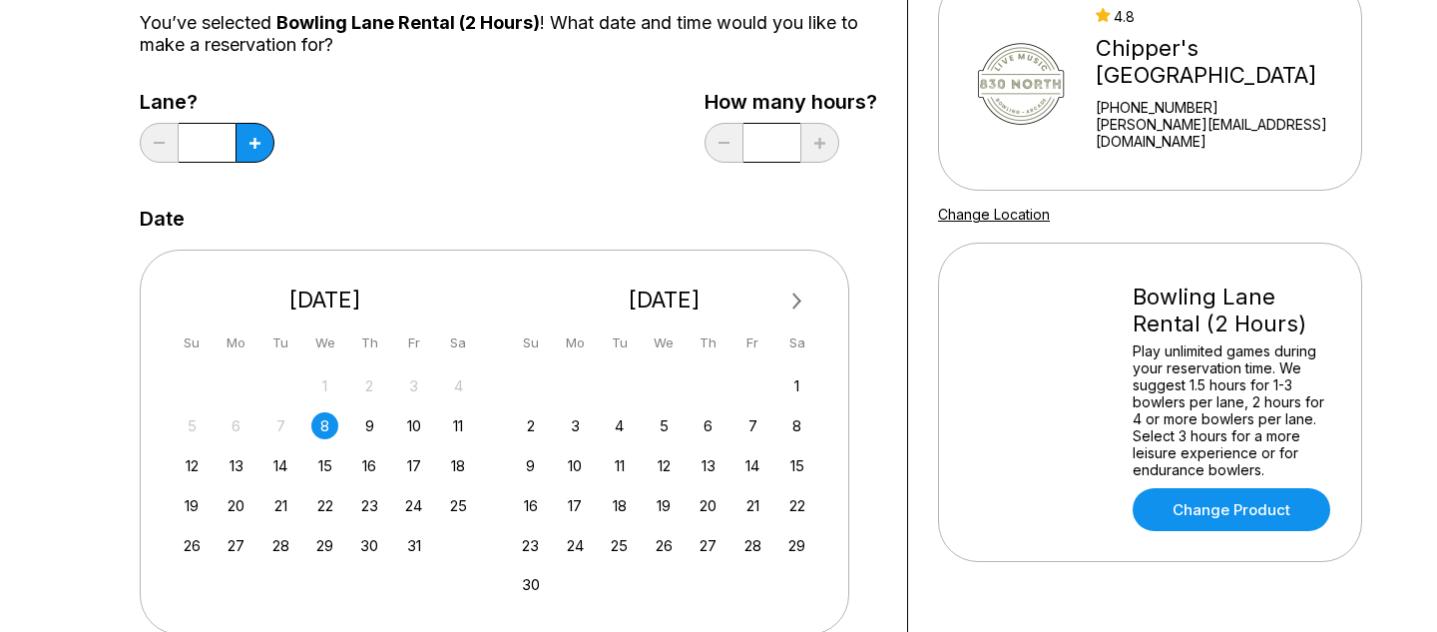
scroll to position [276, 0]
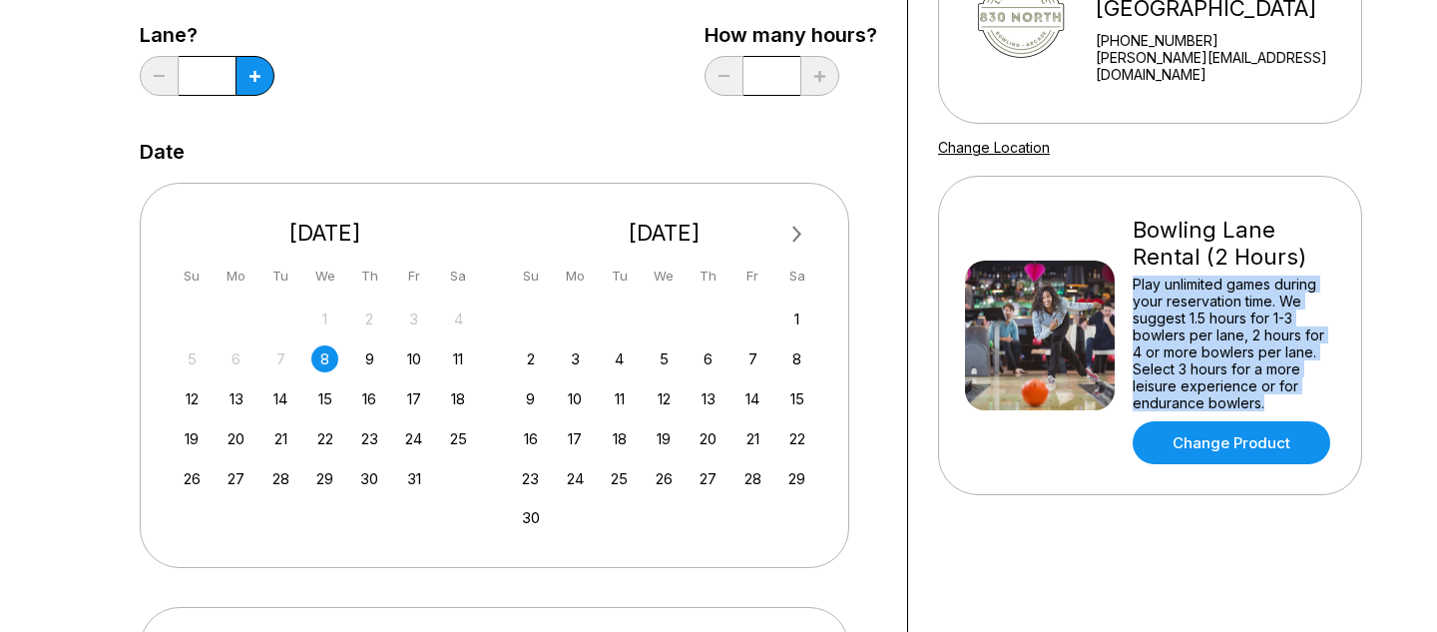
drag, startPoint x: 1299, startPoint y: 402, endPoint x: 1131, endPoint y: 285, distance: 204.4
click at [1131, 285] on div "Bowling Lane Rental (2 Hours) Play unlimited games during your reservation time…" at bounding box center [1150, 336] width 370 height 258
click at [1340, 340] on div "Bowling Lane Rental (2 Hours) Play unlimited games during your reservation time…" at bounding box center [1150, 335] width 424 height 319
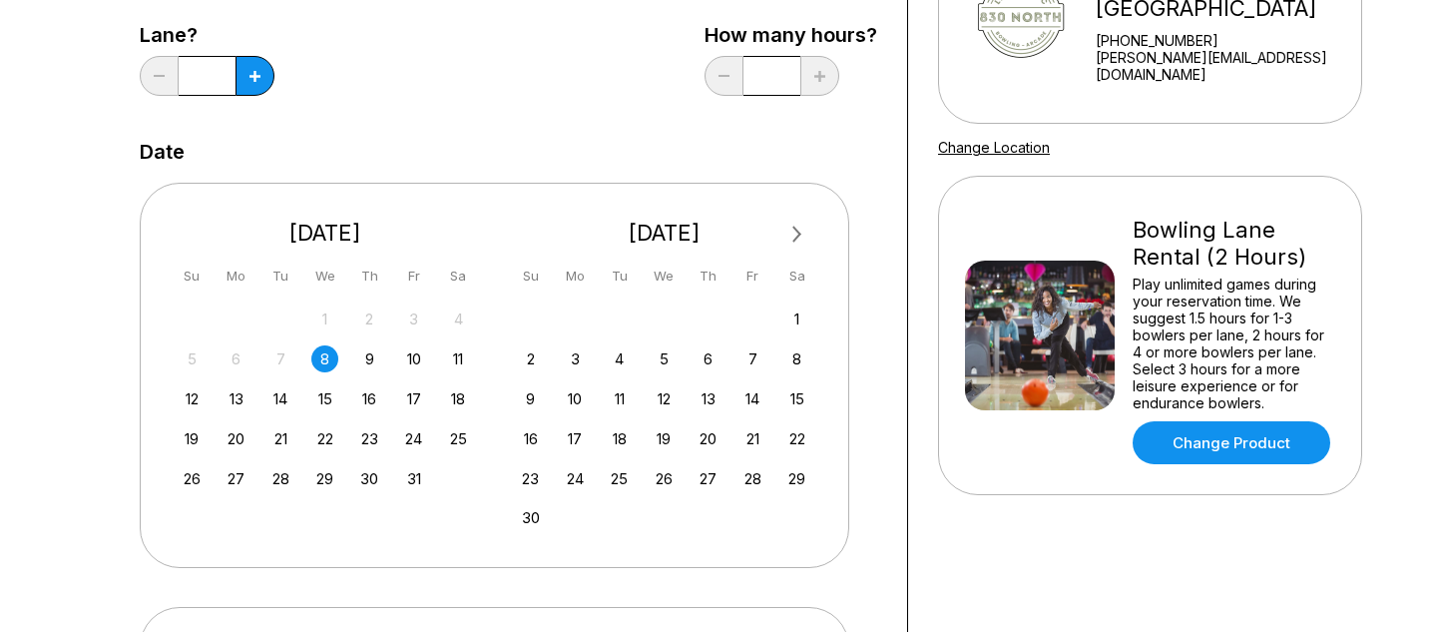
scroll to position [0, 0]
